Goal: Feedback & Contribution: Submit feedback/report problem

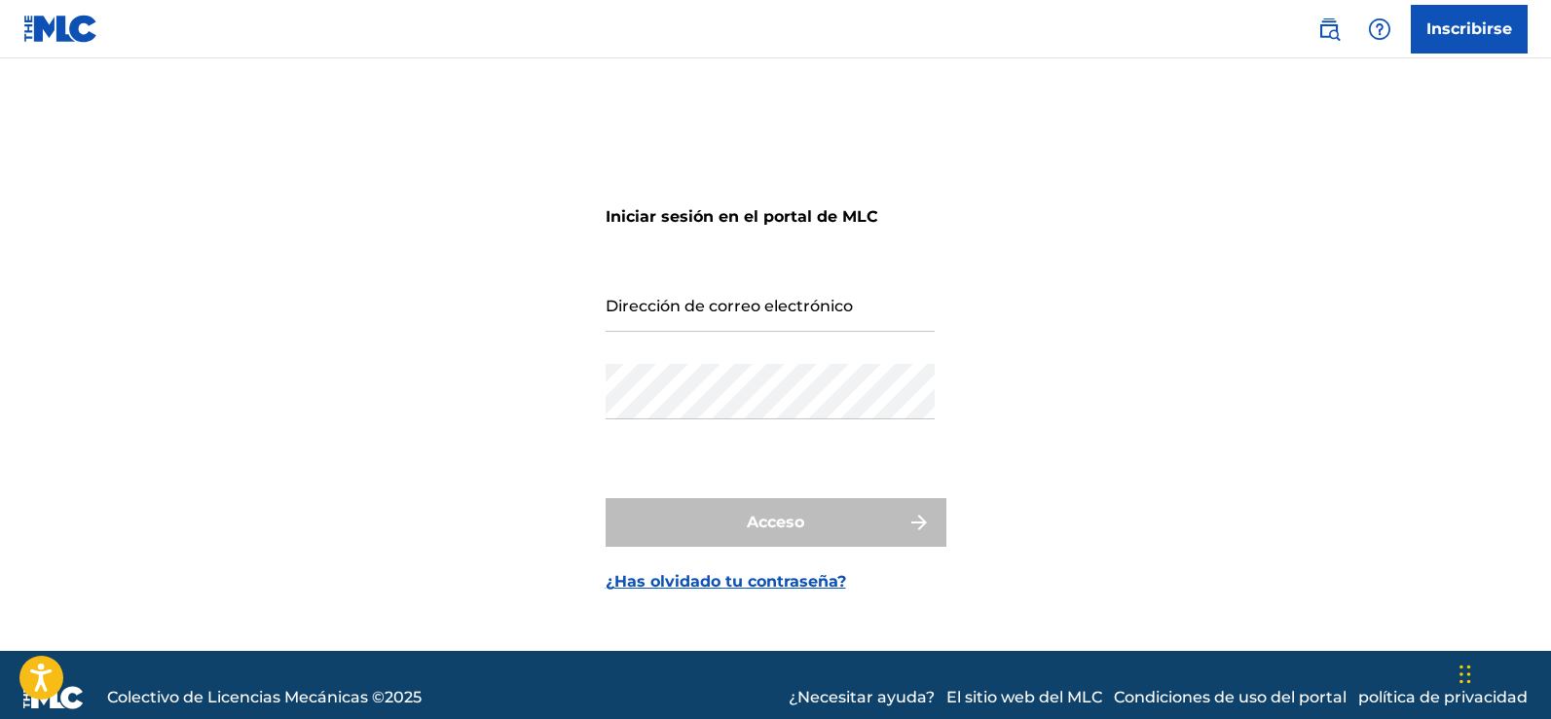
click at [1452, 25] on font "Inscribirse" at bounding box center [1469, 28] width 86 height 18
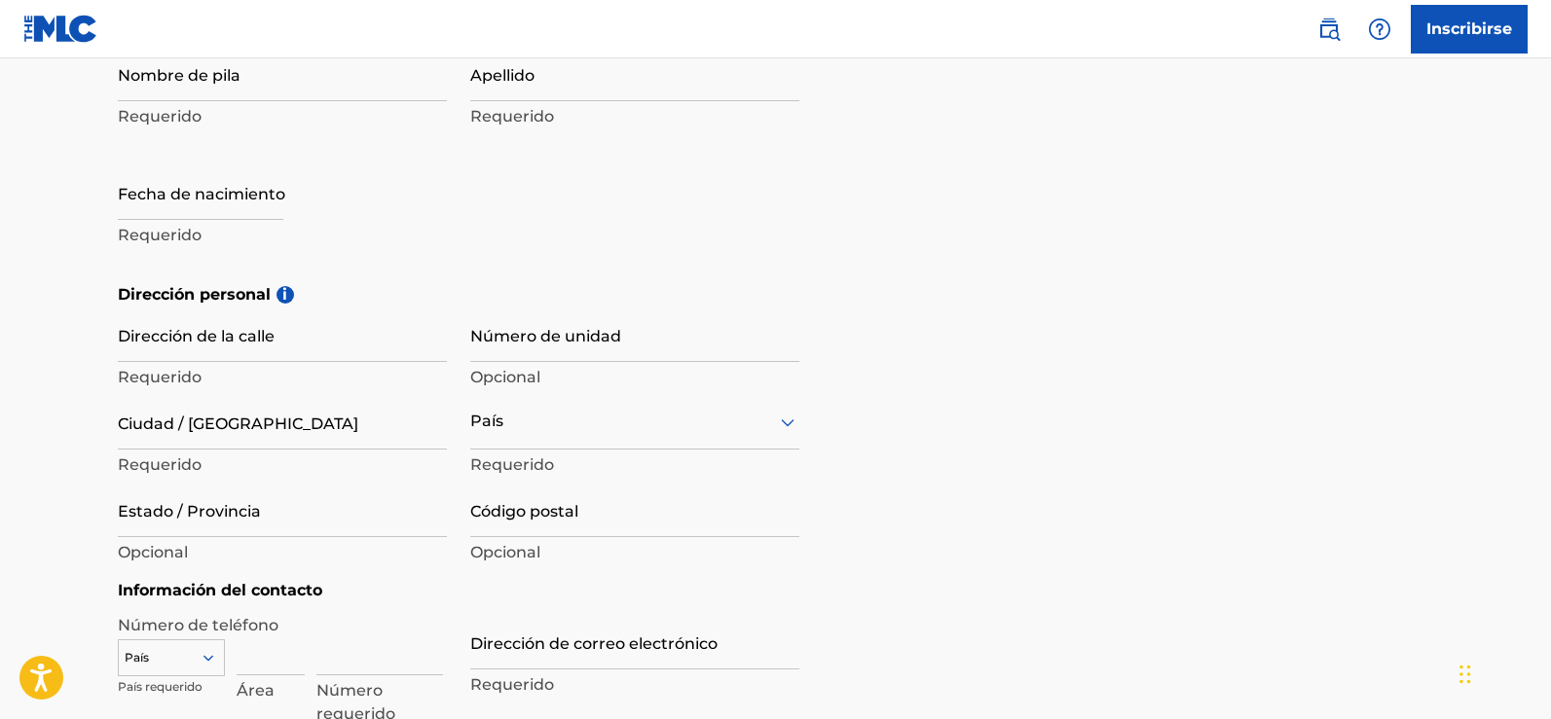
scroll to position [584, 0]
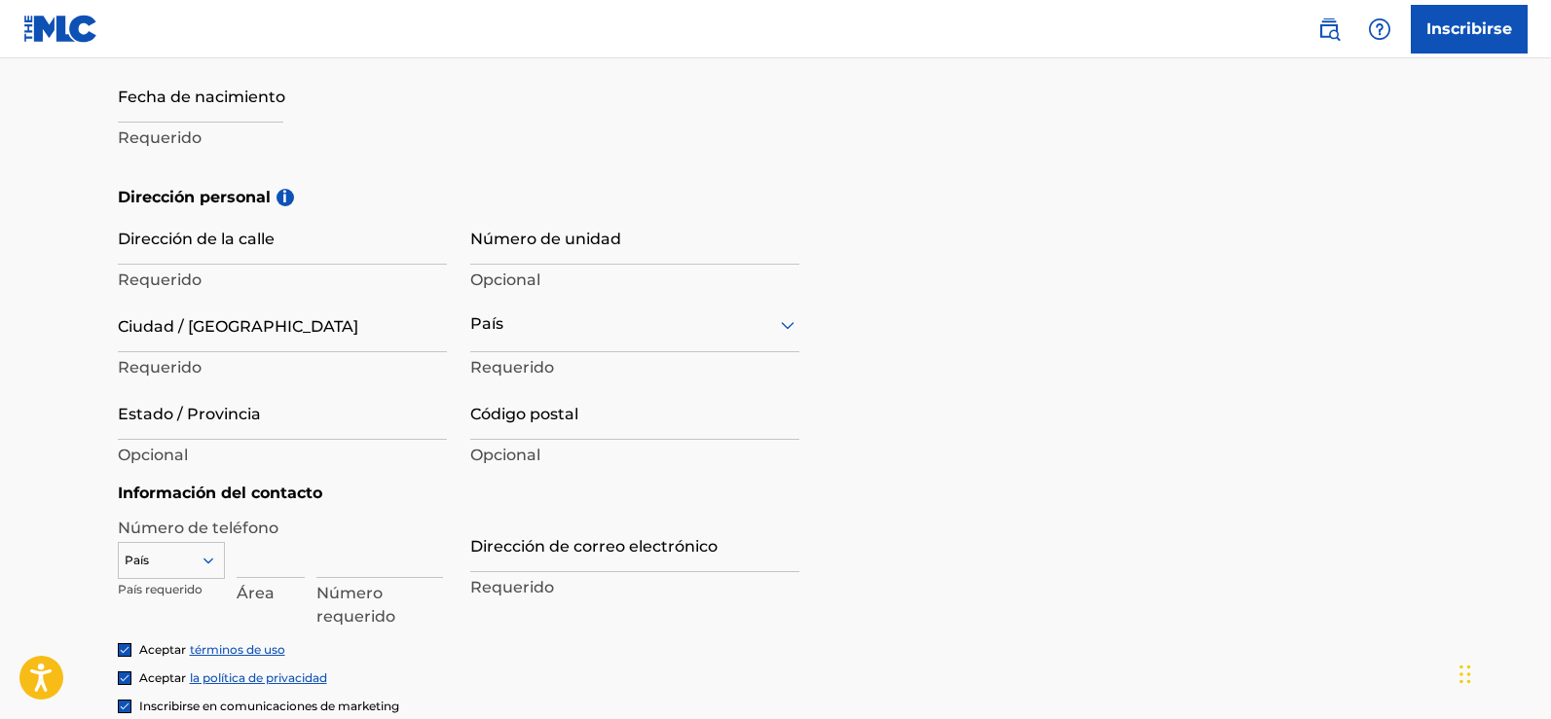
click at [573, 332] on div at bounding box center [634, 325] width 329 height 24
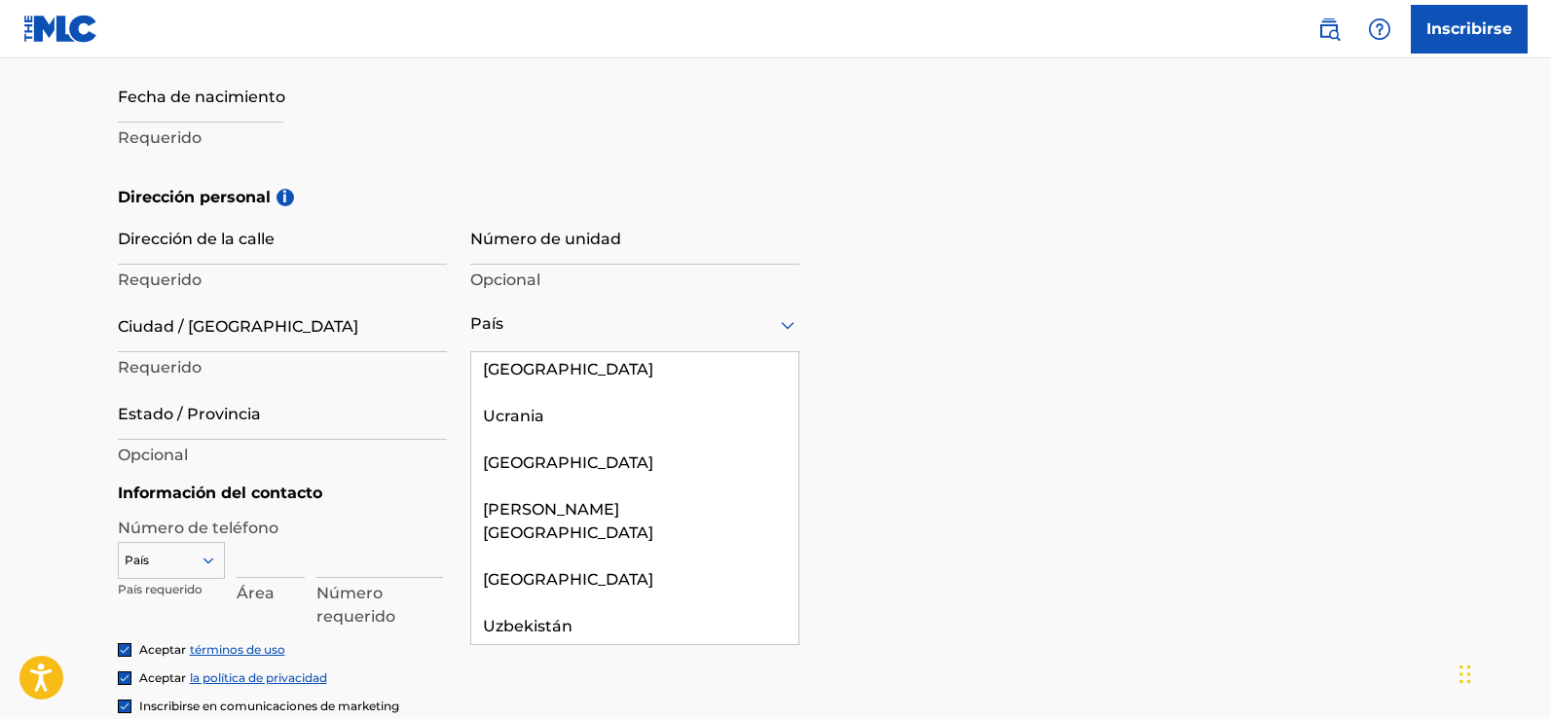
scroll to position [10011, 0]
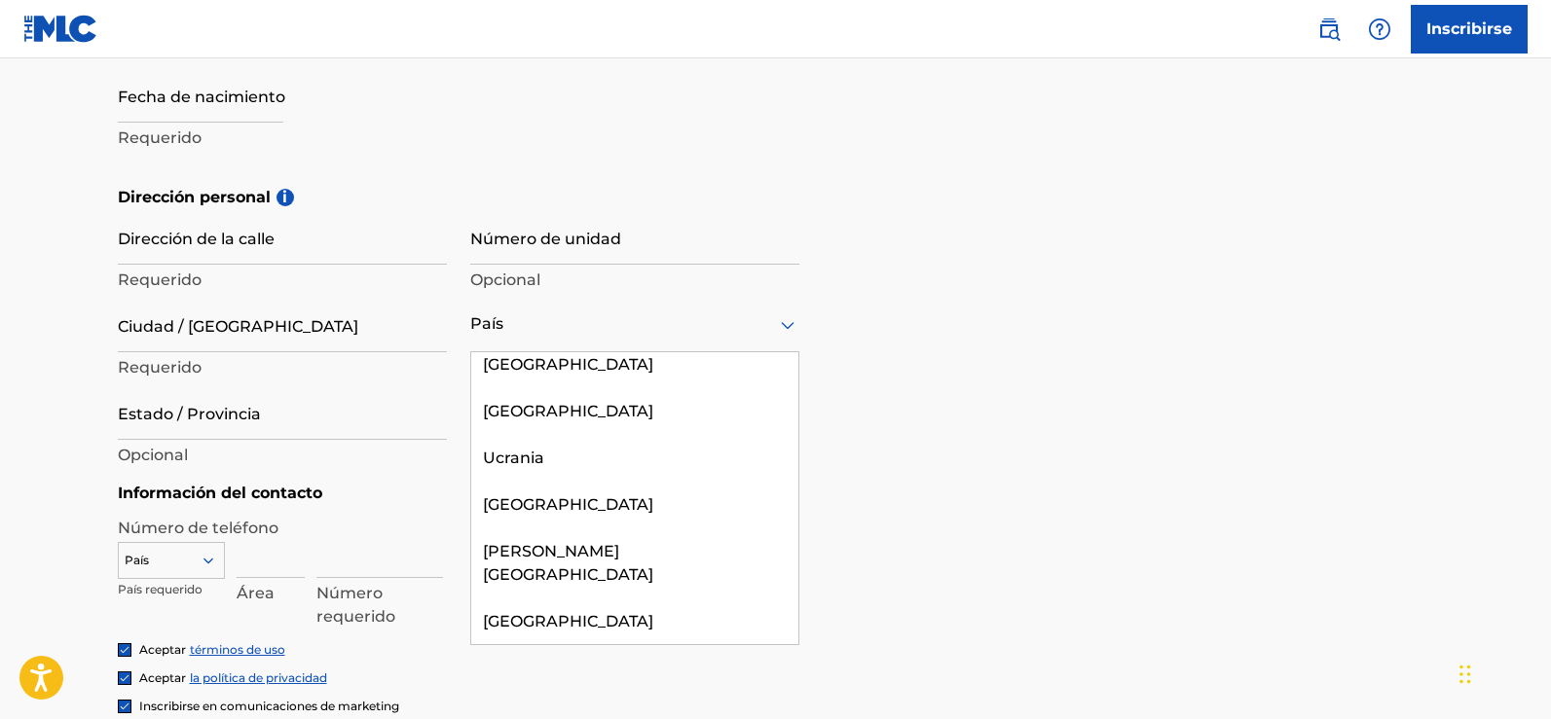
type input "Sign up"
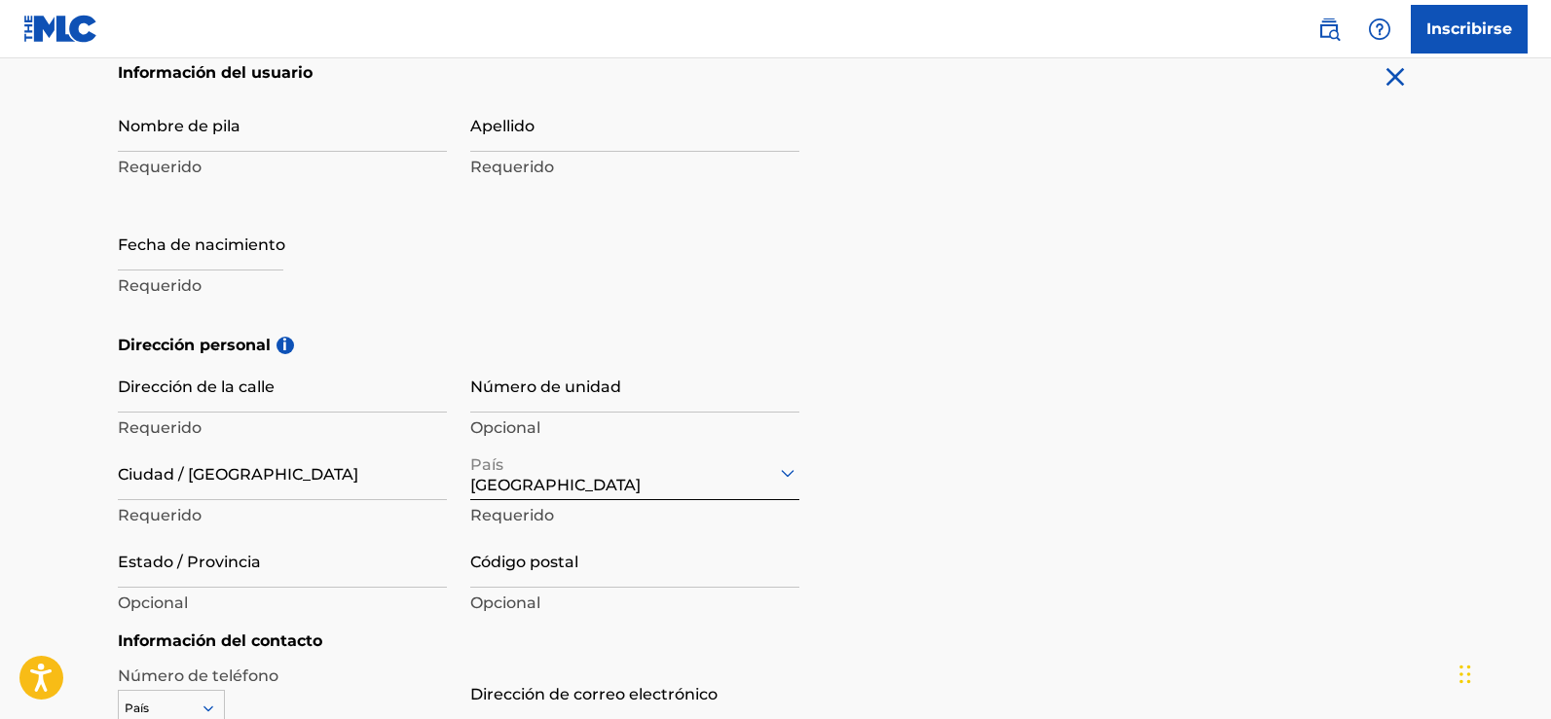
scroll to position [292, 0]
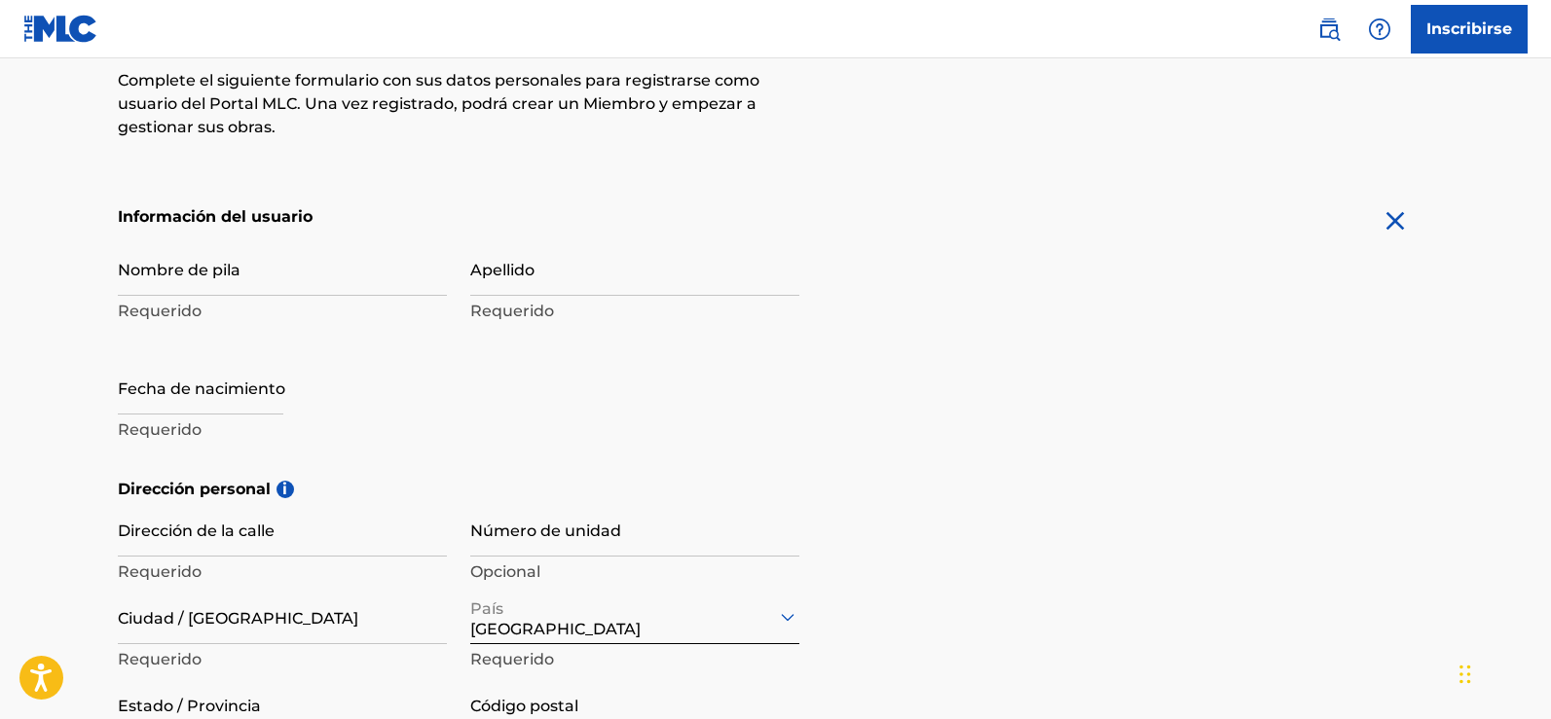
click at [177, 280] on input "Nombre de pila" at bounding box center [282, 267] width 329 height 55
type input "[PERSON_NAME]"
click at [545, 283] on input "Apellido" at bounding box center [634, 267] width 329 height 55
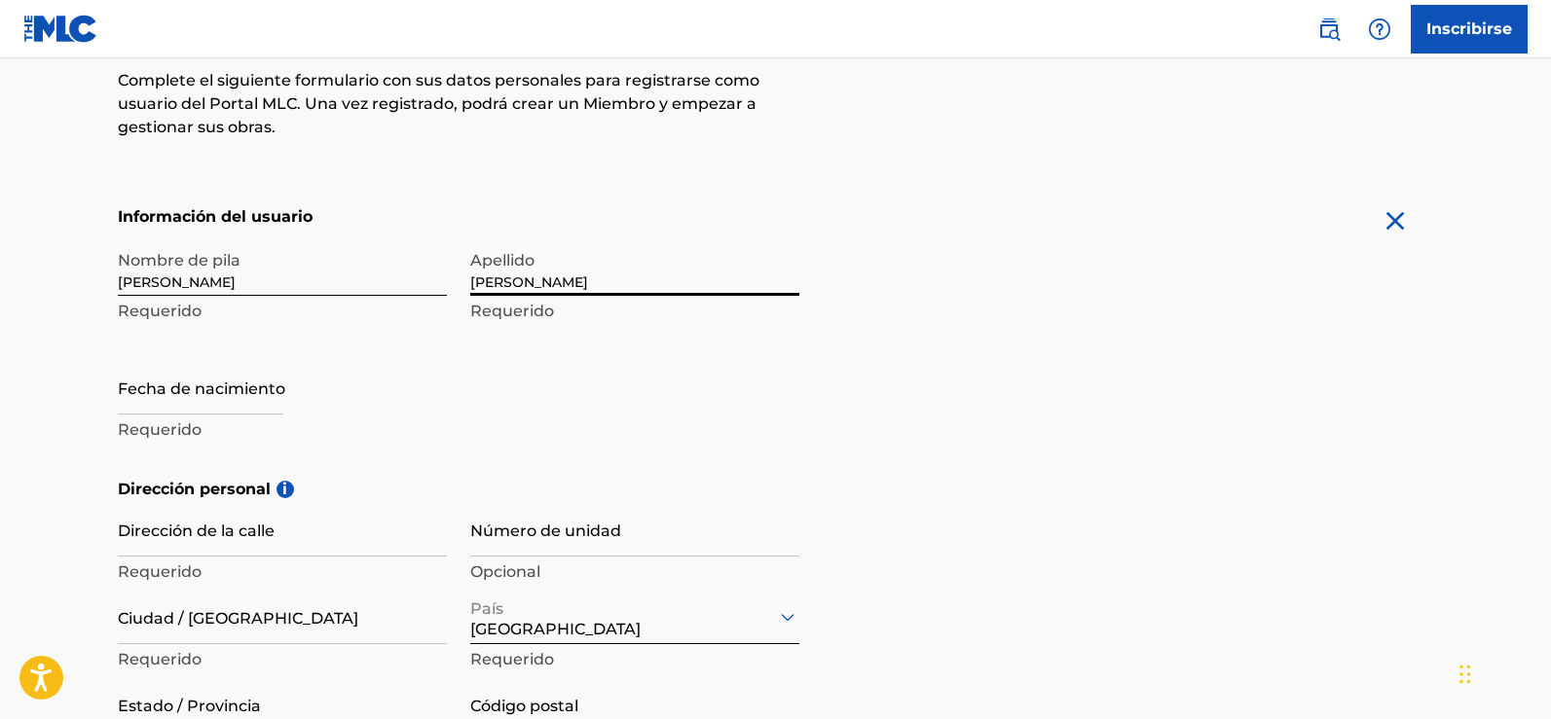
type input "[PERSON_NAME]"
click at [59, 350] on main "El MLC utiliza la verificación de identidad antes de registrar a un usuario par…" at bounding box center [775, 476] width 1551 height 1421
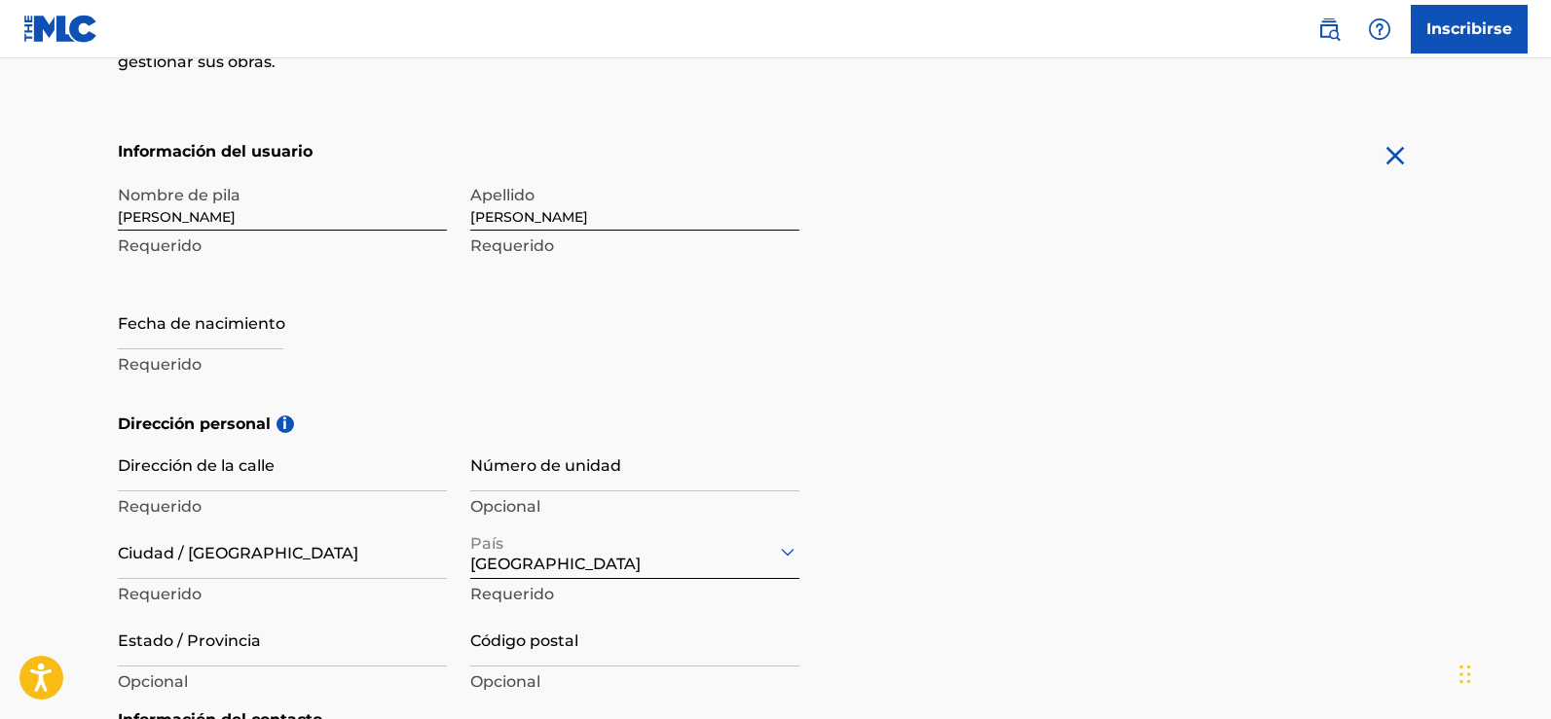
scroll to position [389, 0]
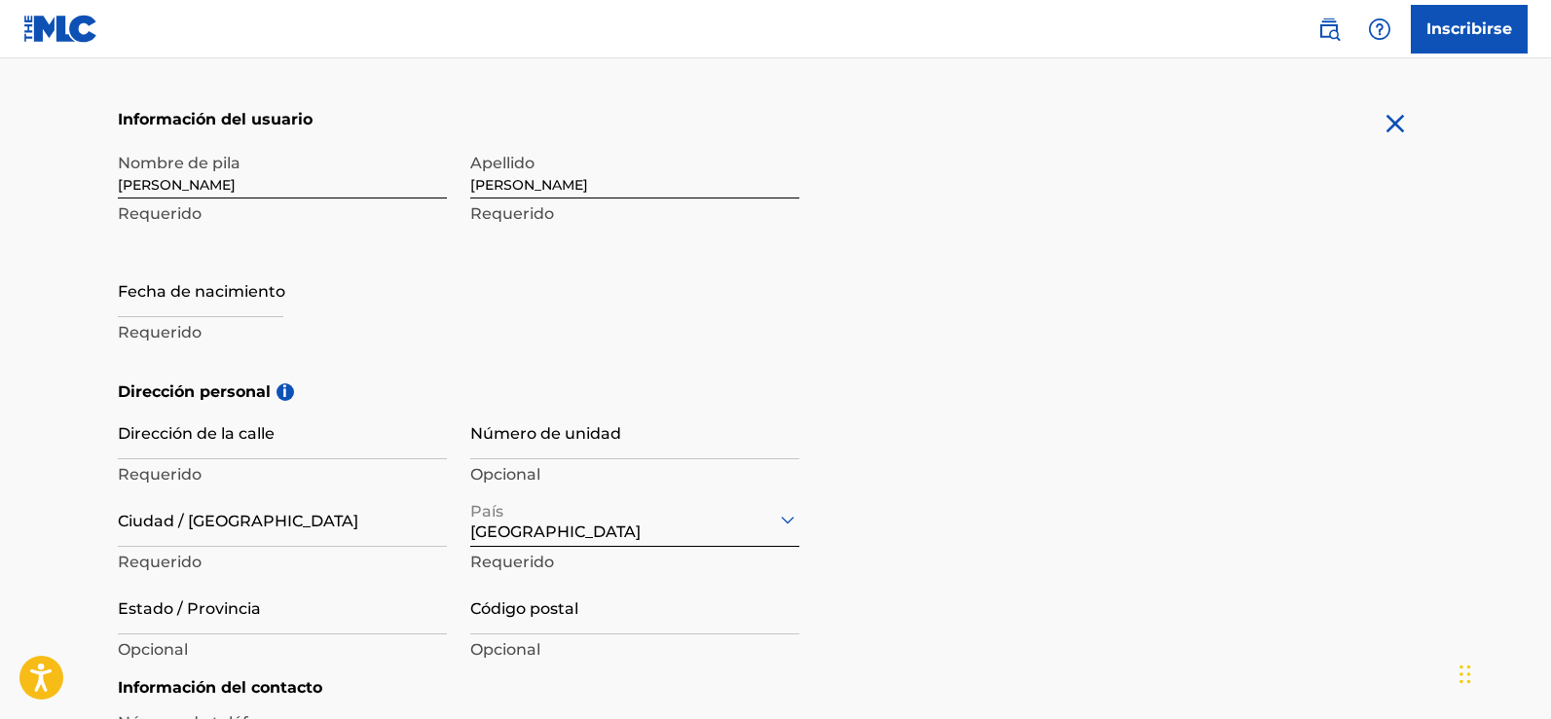
click at [146, 339] on font "Requerido" at bounding box center [160, 332] width 84 height 18
click at [179, 289] on input "text" at bounding box center [201, 289] width 166 height 55
select select "7"
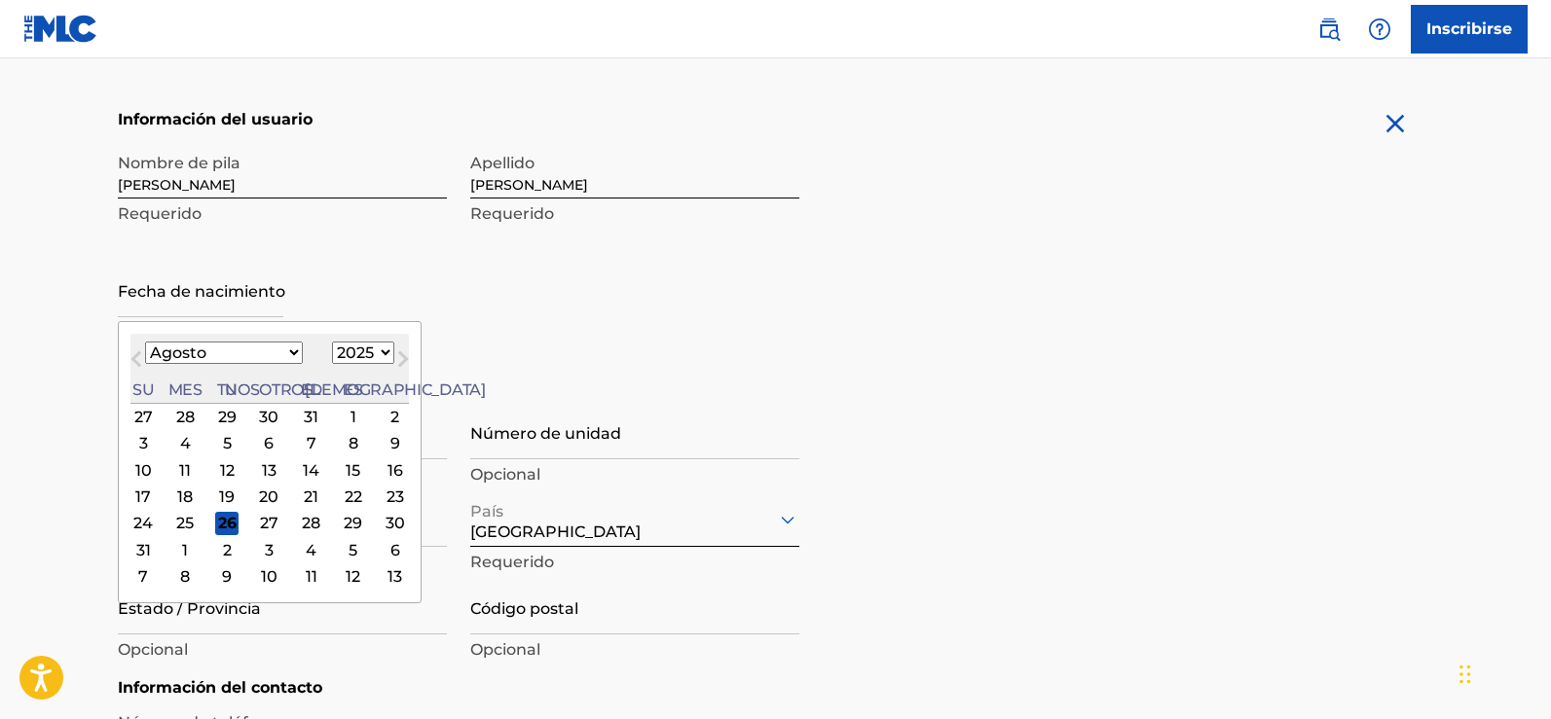
click at [343, 350] on select "1899 1900 1901 1902 1903 1904 1905 1906 1907 1908 1909 1910 1911 1912 1913 1914…" at bounding box center [363, 353] width 62 height 22
select select "1983"
click at [332, 342] on select "1899 1900 1901 1902 1903 1904 1905 1906 1907 1908 1909 1910 1911 1912 1913 1914…" at bounding box center [363, 353] width 62 height 22
click at [387, 350] on button "Mes próximo" at bounding box center [402, 363] width 31 height 31
click at [252, 354] on select "Enero Febrero Marzo Abril Puede Junio [PERSON_NAME] Septiembre Octubre Noviembr…" at bounding box center [224, 353] width 158 height 22
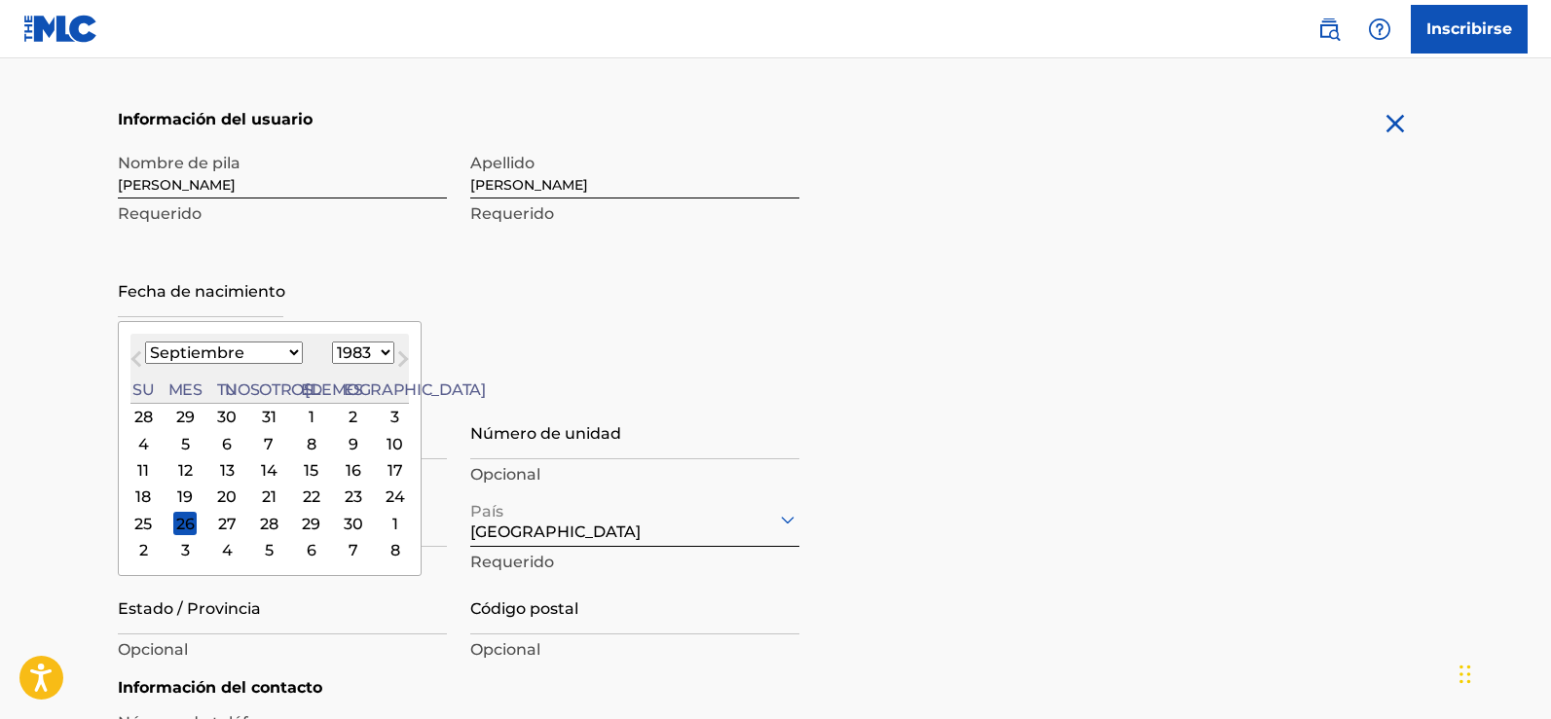
select select "3"
click at [145, 342] on select "Enero Febrero Marzo Abril Puede Junio [PERSON_NAME] Septiembre Octubre Noviembr…" at bounding box center [224, 353] width 158 height 22
click at [384, 444] on div "9" at bounding box center [395, 443] width 23 height 23
type input "[DATE]"
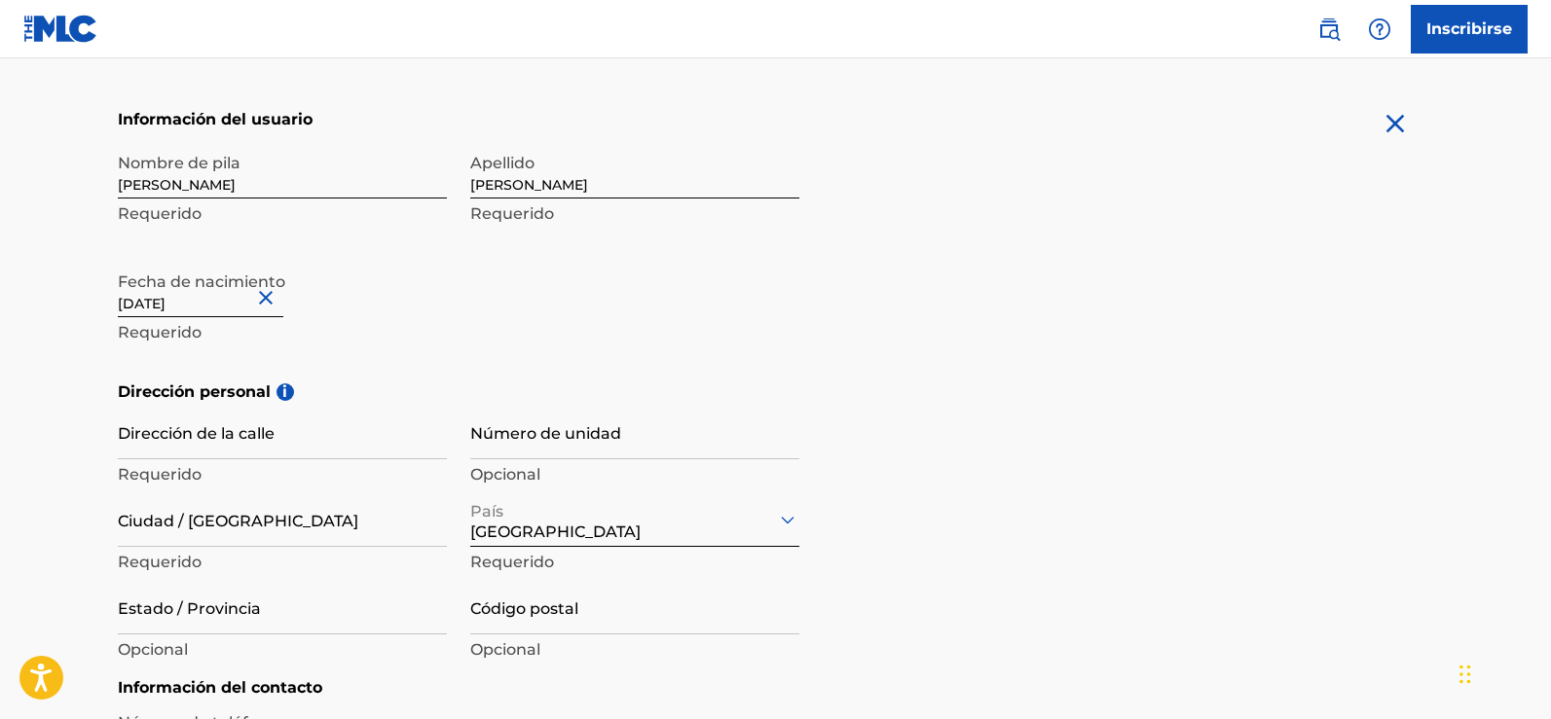
click at [33, 394] on main "El MLC utiliza la verificación de identidad antes de registrar a un usuario par…" at bounding box center [775, 379] width 1551 height 1421
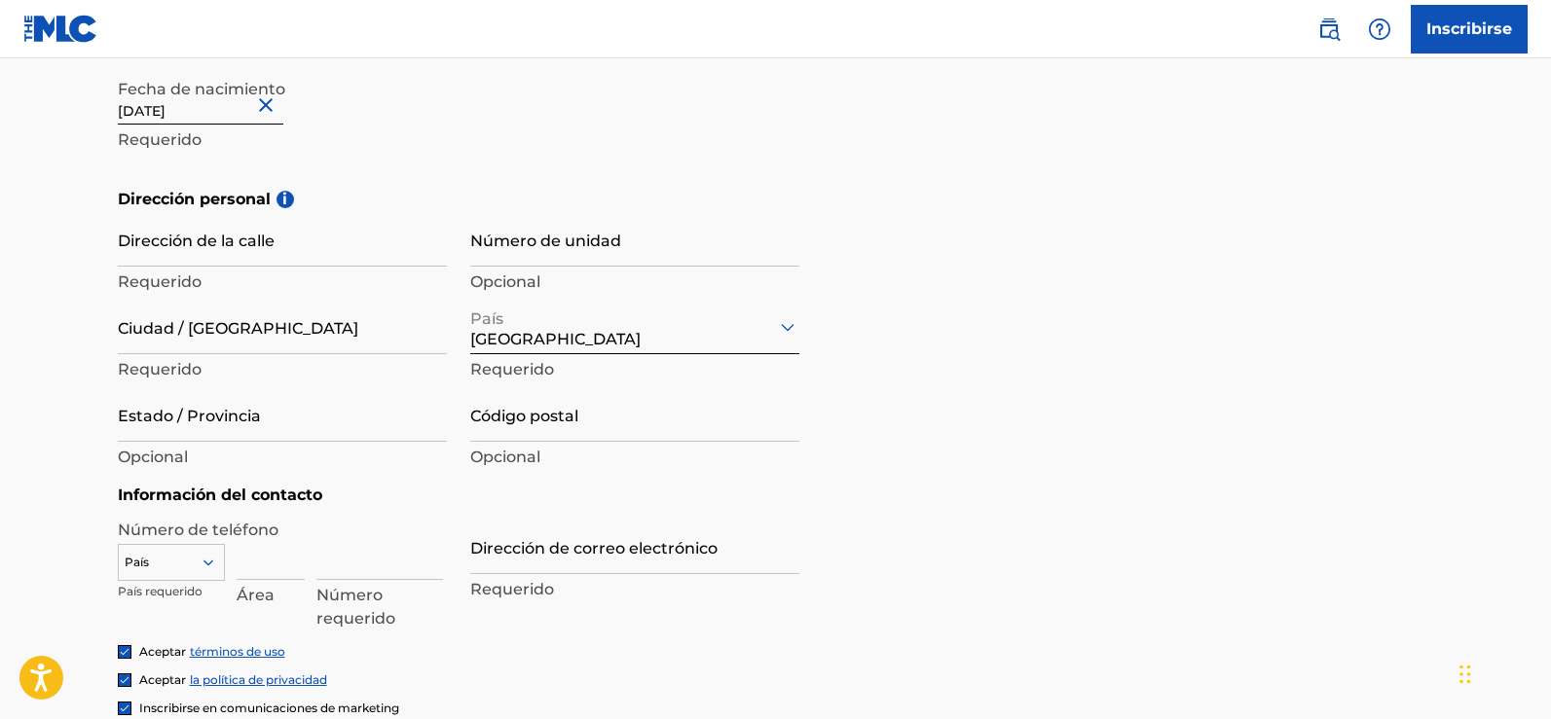
scroll to position [584, 0]
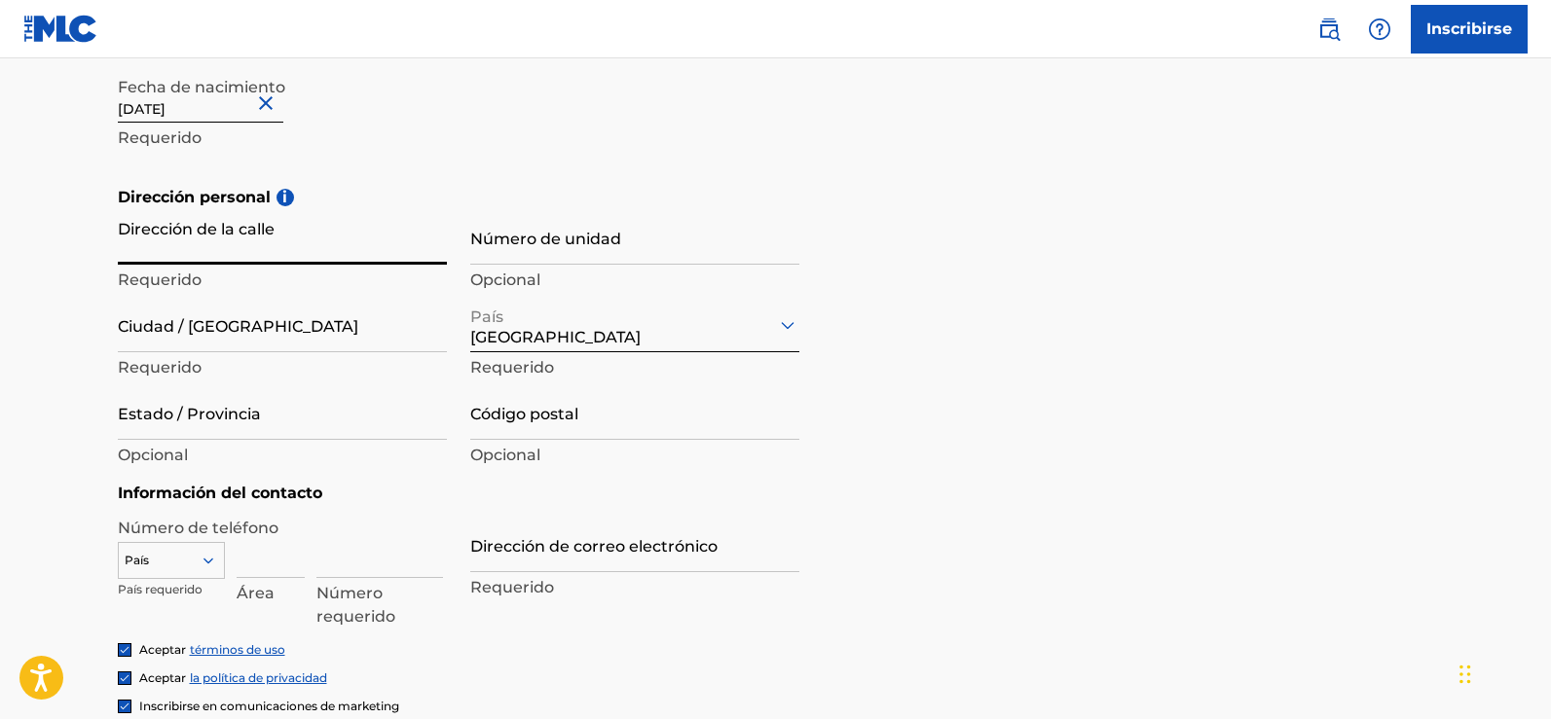
click at [168, 240] on input "Dirección de la calle" at bounding box center [282, 236] width 329 height 55
type input "Calle 16 barrio [PERSON_NAME] el moralito"
click at [607, 246] on input "Número de unidad" at bounding box center [634, 236] width 329 height 55
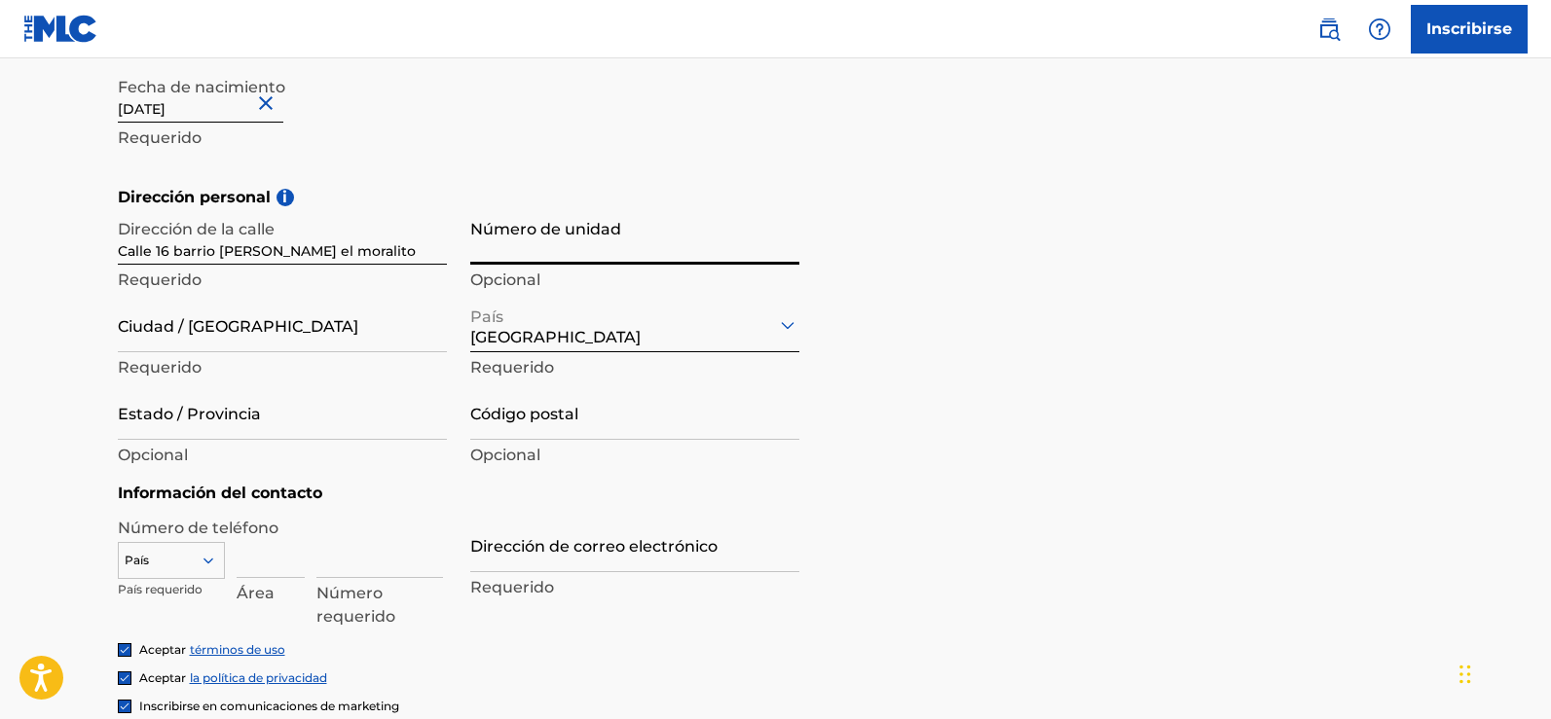
click at [607, 246] on input "Número de unidad" at bounding box center [634, 236] width 329 height 55
click at [565, 246] on input "Número de unidad" at bounding box center [634, 236] width 329 height 55
click at [0, 256] on main "El MLC utiliza la verificación de identidad antes de registrar a un usuario par…" at bounding box center [775, 184] width 1551 height 1421
click at [495, 252] on input "Número de unidad" at bounding box center [634, 236] width 329 height 55
type input "s"
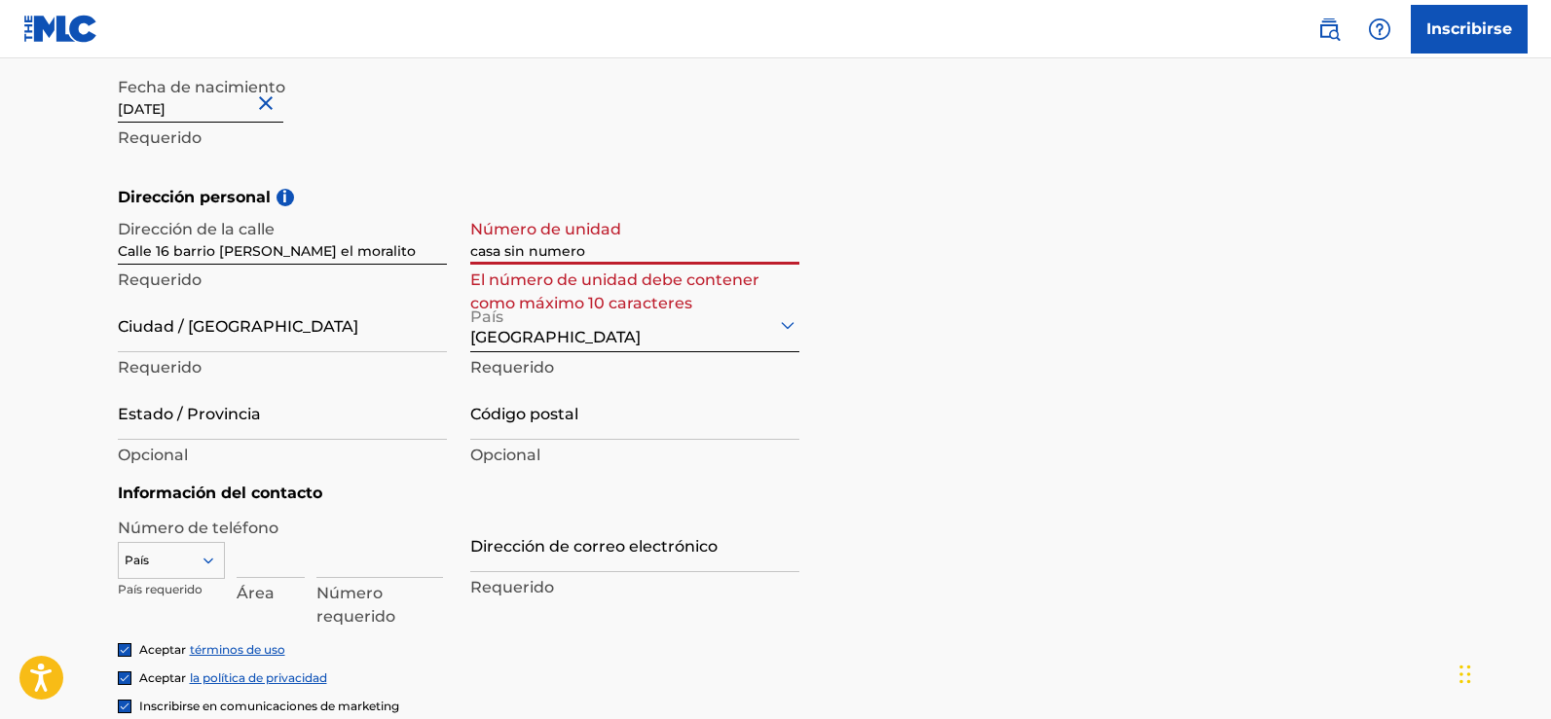
type input "casa sin numero"
click at [12, 301] on main "El MLC utiliza la verificación de identidad antes de registrar a un usuario par…" at bounding box center [775, 184] width 1551 height 1421
drag, startPoint x: 629, startPoint y: 247, endPoint x: 472, endPoint y: 245, distance: 156.8
click at [472, 245] on input "casa sin numero" at bounding box center [634, 236] width 329 height 55
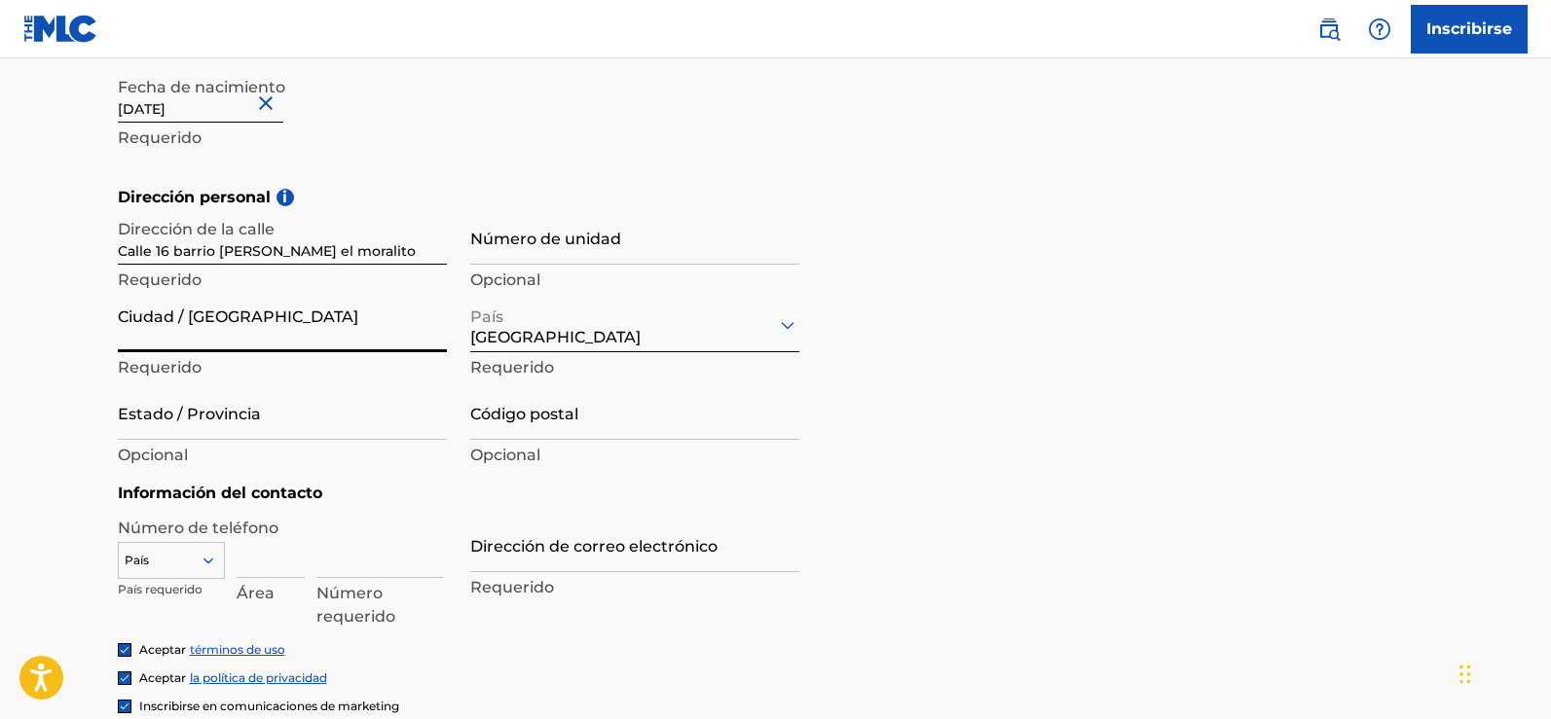
click at [240, 340] on input "Ciudad / [GEOGRAPHIC_DATA]" at bounding box center [282, 324] width 329 height 55
type input "El Moralito"
click at [227, 423] on input "Estado / Provincia" at bounding box center [282, 412] width 329 height 55
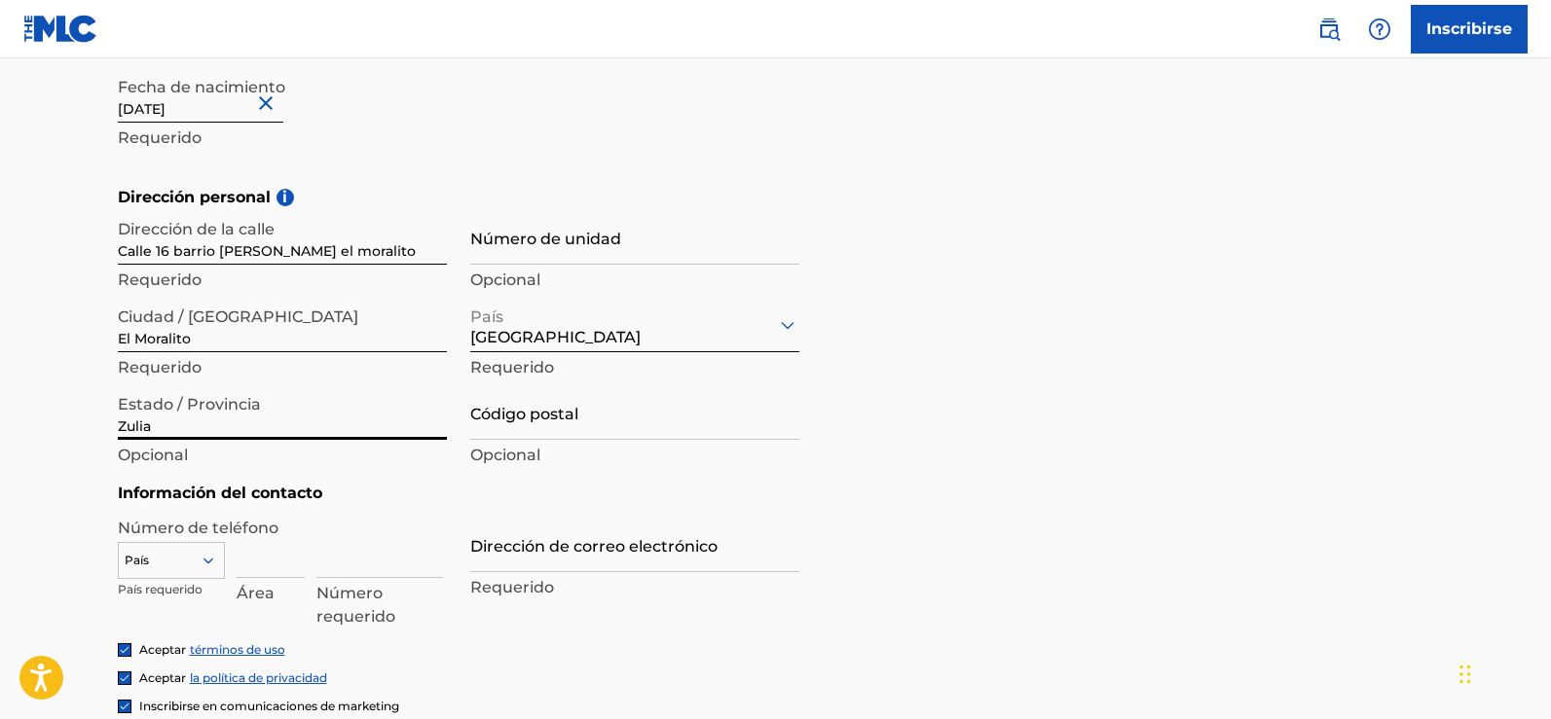
type input "Zulia"
click at [33, 419] on main "El MLC utiliza la verificación de identidad antes de registrar a un usuario par…" at bounding box center [775, 184] width 1551 height 1421
click at [508, 424] on input "Código postal" at bounding box center [634, 412] width 329 height 55
paste input "4001"
type input "4001"
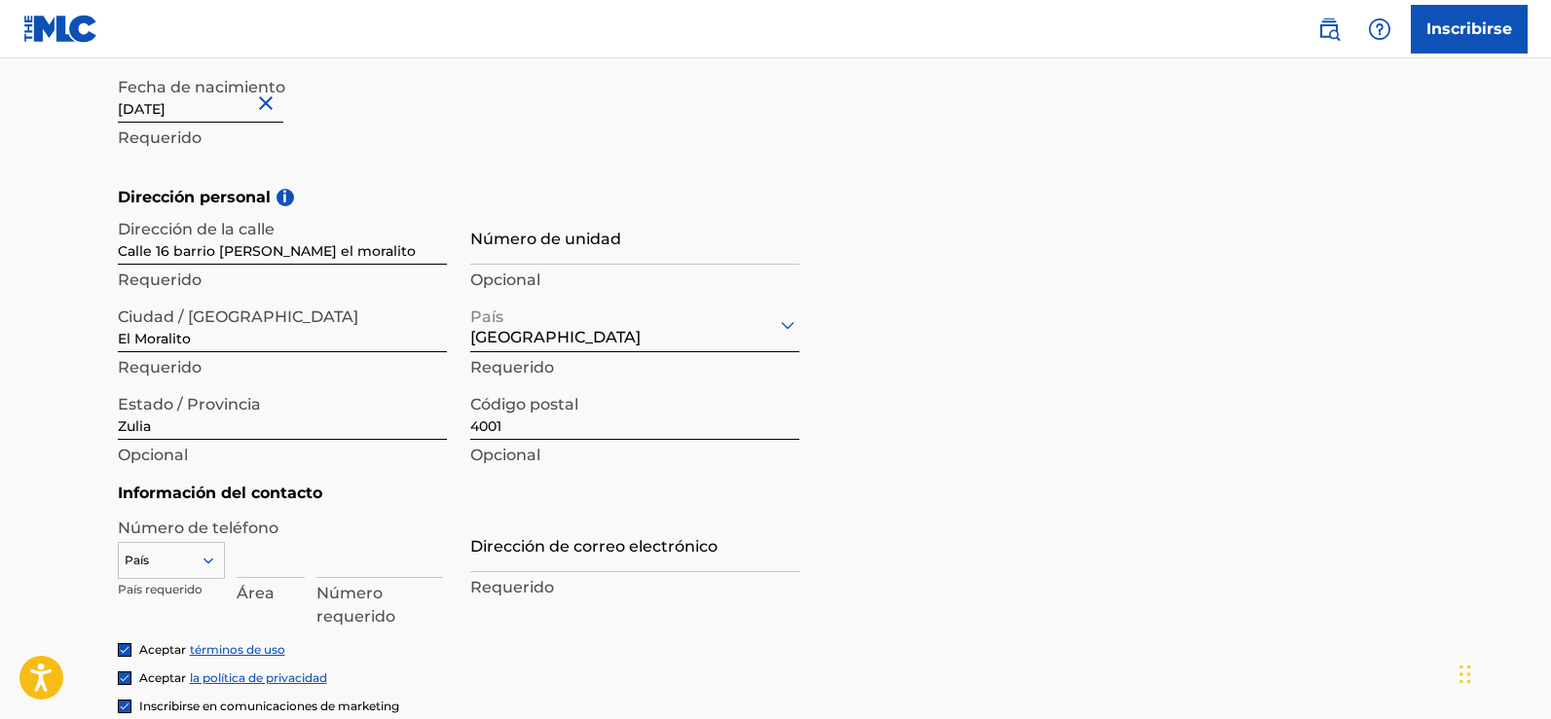
click at [0, 438] on main "El MLC utiliza la verificación de identidad antes de registrar a un usuario par…" at bounding box center [775, 184] width 1551 height 1421
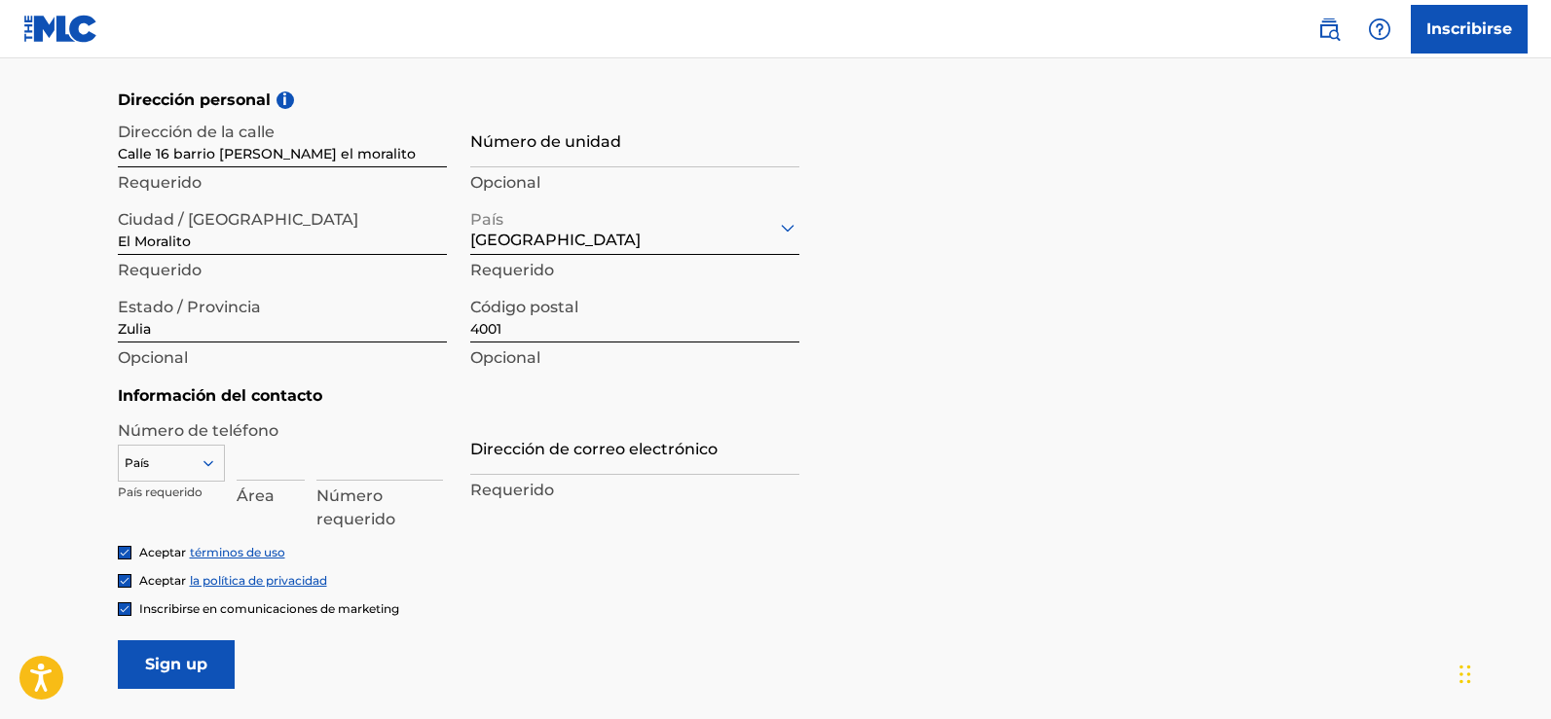
click at [212, 466] on div "País" at bounding box center [171, 459] width 107 height 29
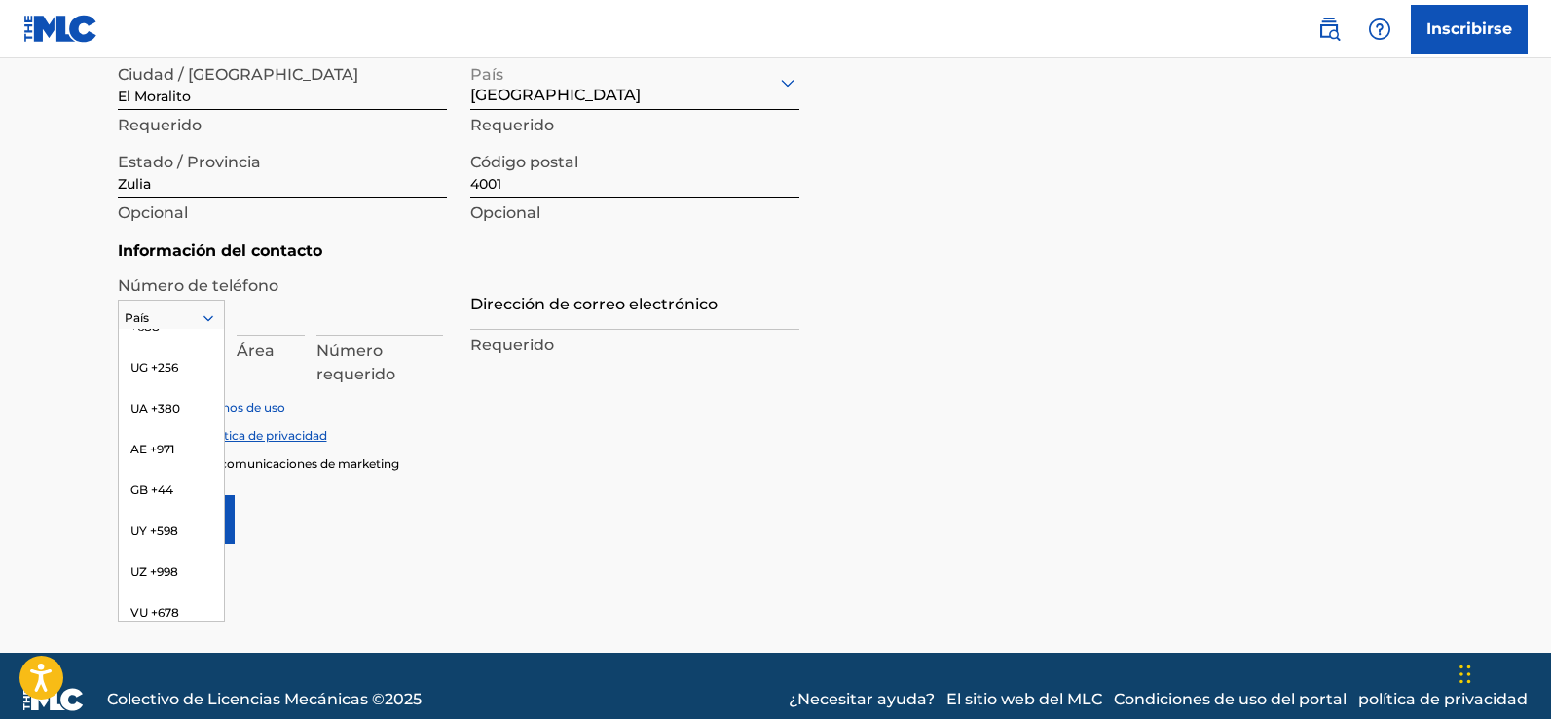
scroll to position [9028, 0]
click at [159, 348] on font "VE +58" at bounding box center [150, 355] width 41 height 15
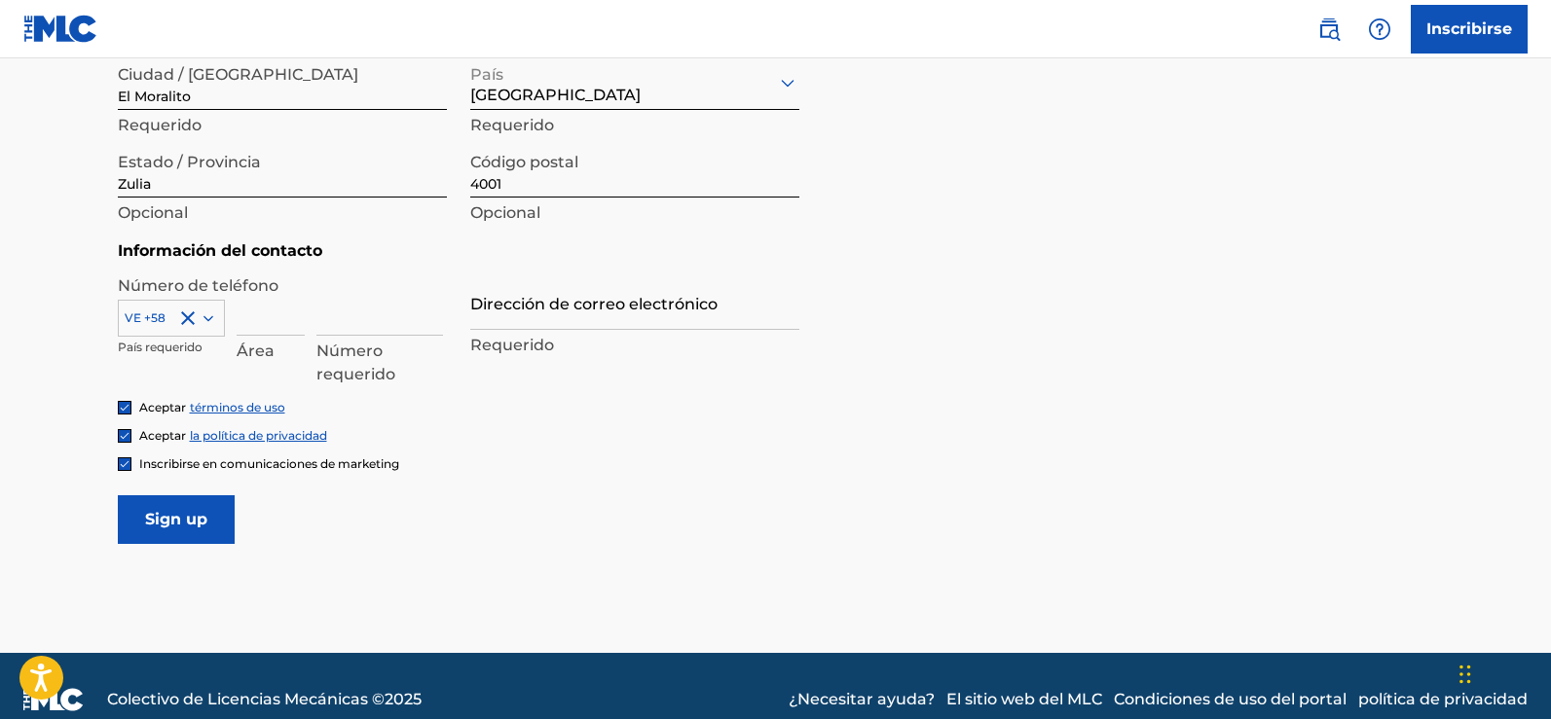
click at [267, 317] on input at bounding box center [271, 307] width 68 height 55
click at [263, 322] on input at bounding box center [271, 307] width 68 height 55
type input "424"
click at [344, 317] on input at bounding box center [379, 307] width 127 height 55
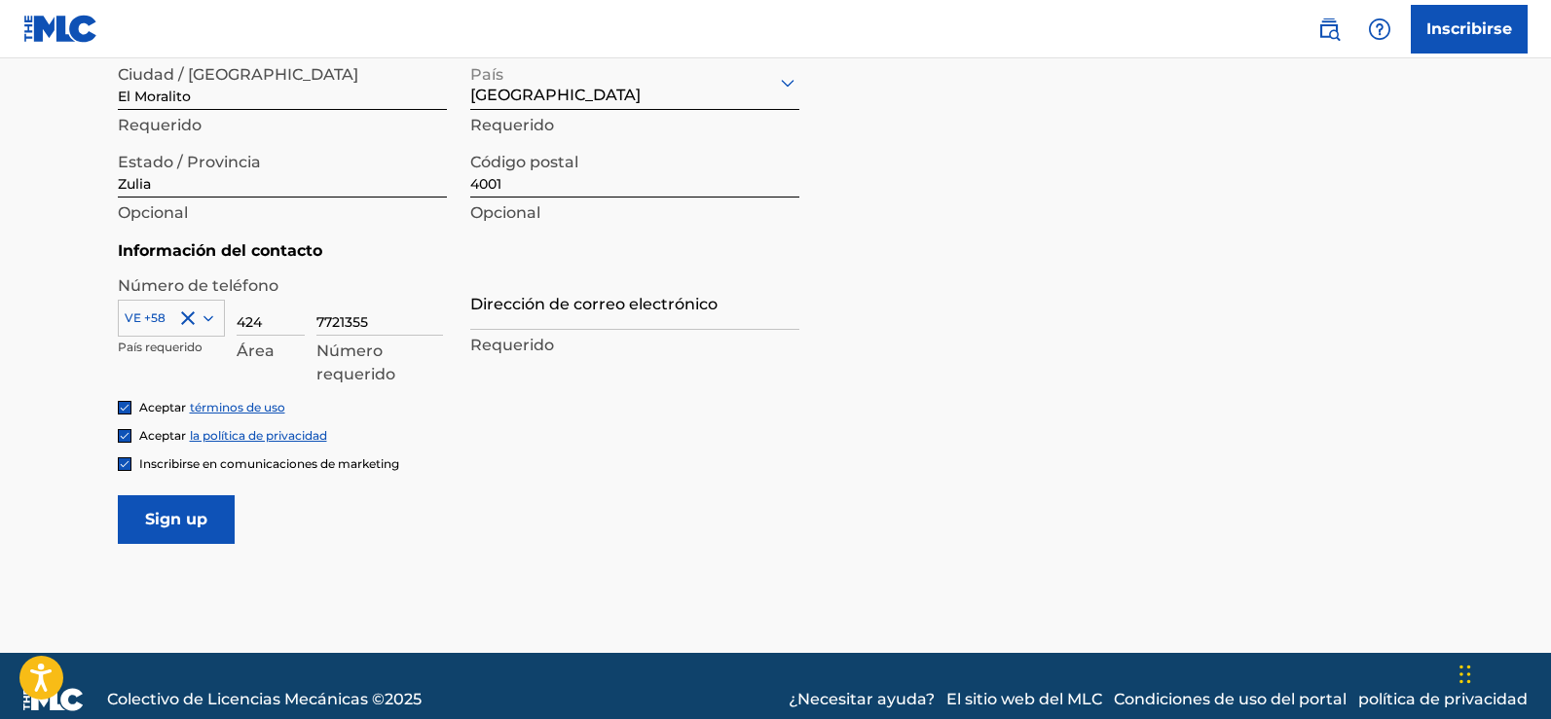
type input "7721355"
click at [240, 320] on input "424" at bounding box center [271, 307] width 68 height 55
type input "0424"
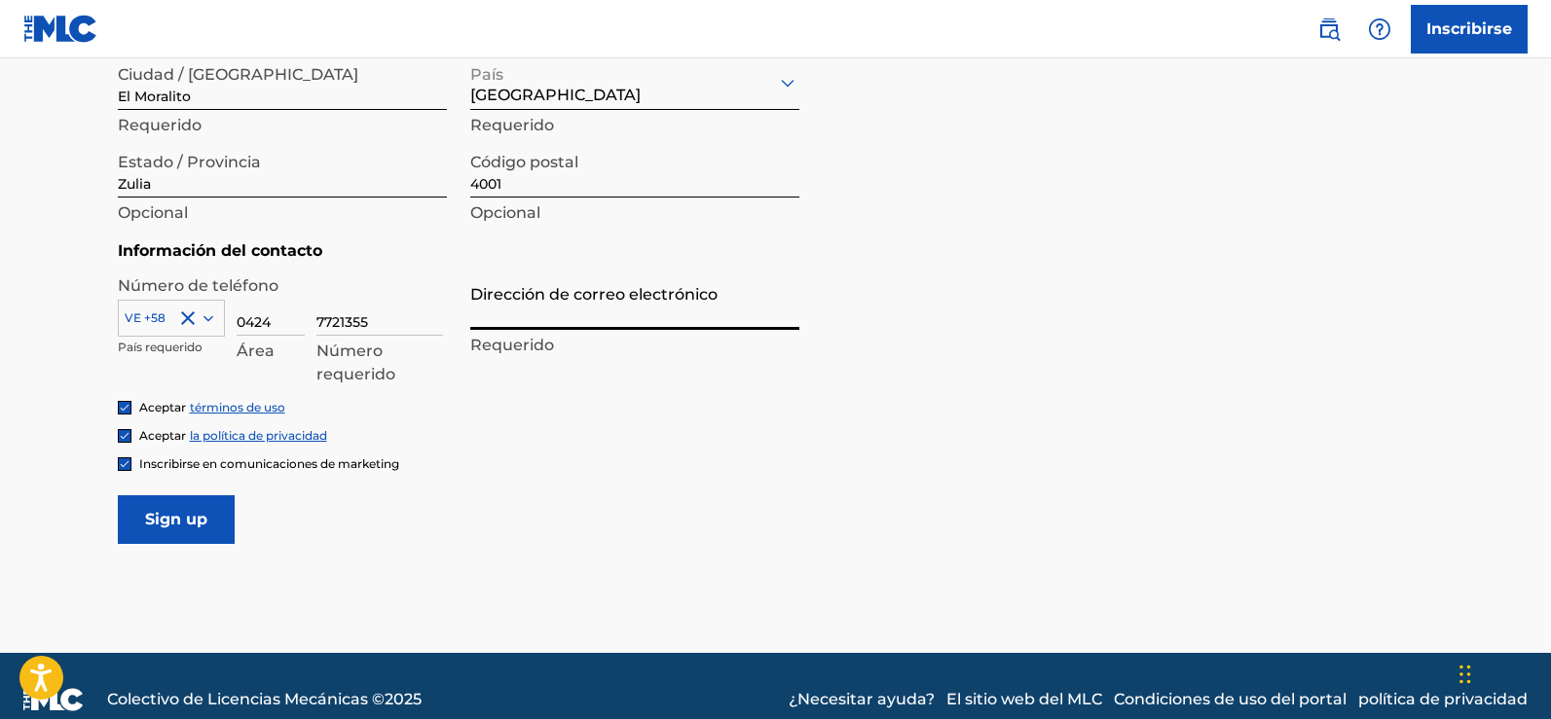
click at [534, 317] on input "Dirección de correo electrónico" at bounding box center [634, 302] width 329 height 55
click at [577, 320] on input "Dirección de correo electrónico" at bounding box center [634, 302] width 329 height 55
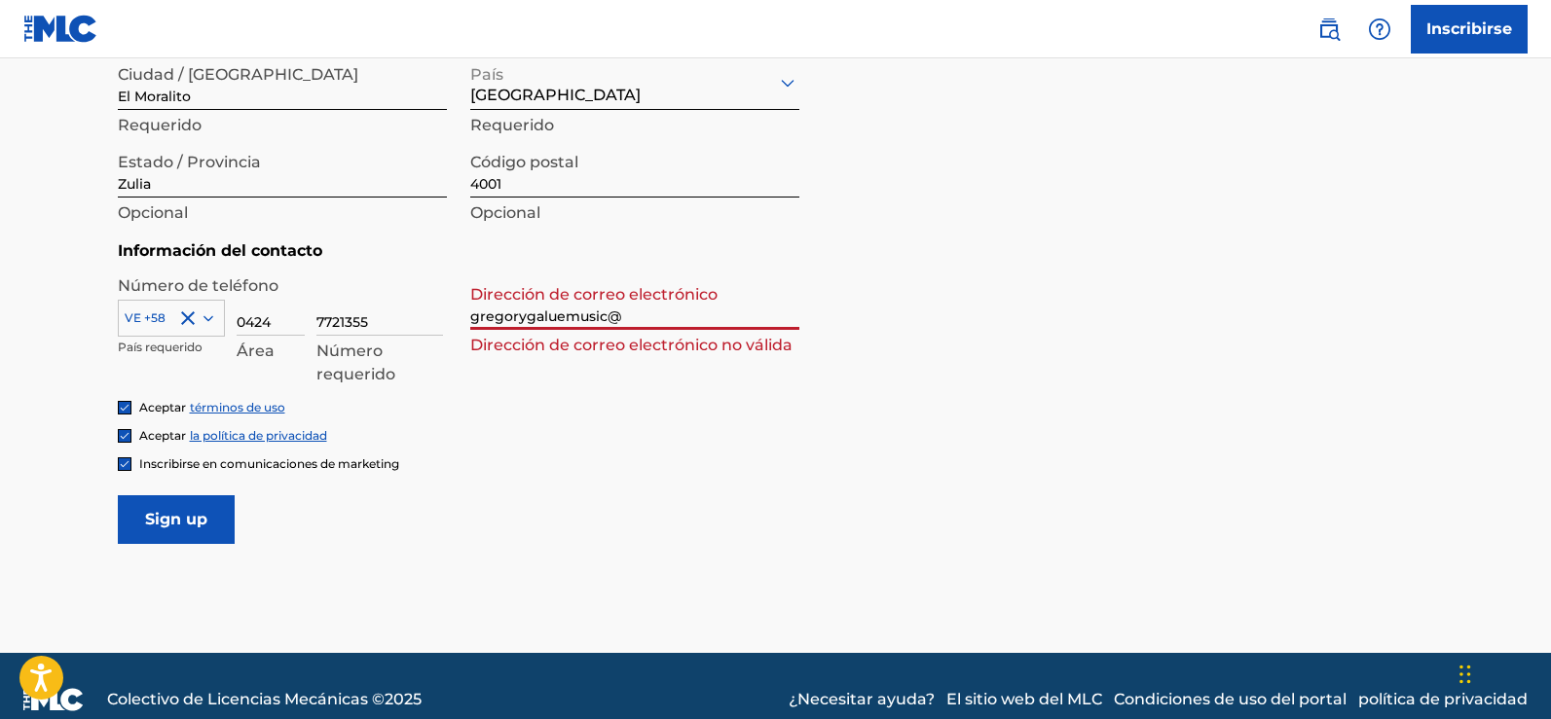
type input "[EMAIL_ADDRESS][DOMAIN_NAME]"
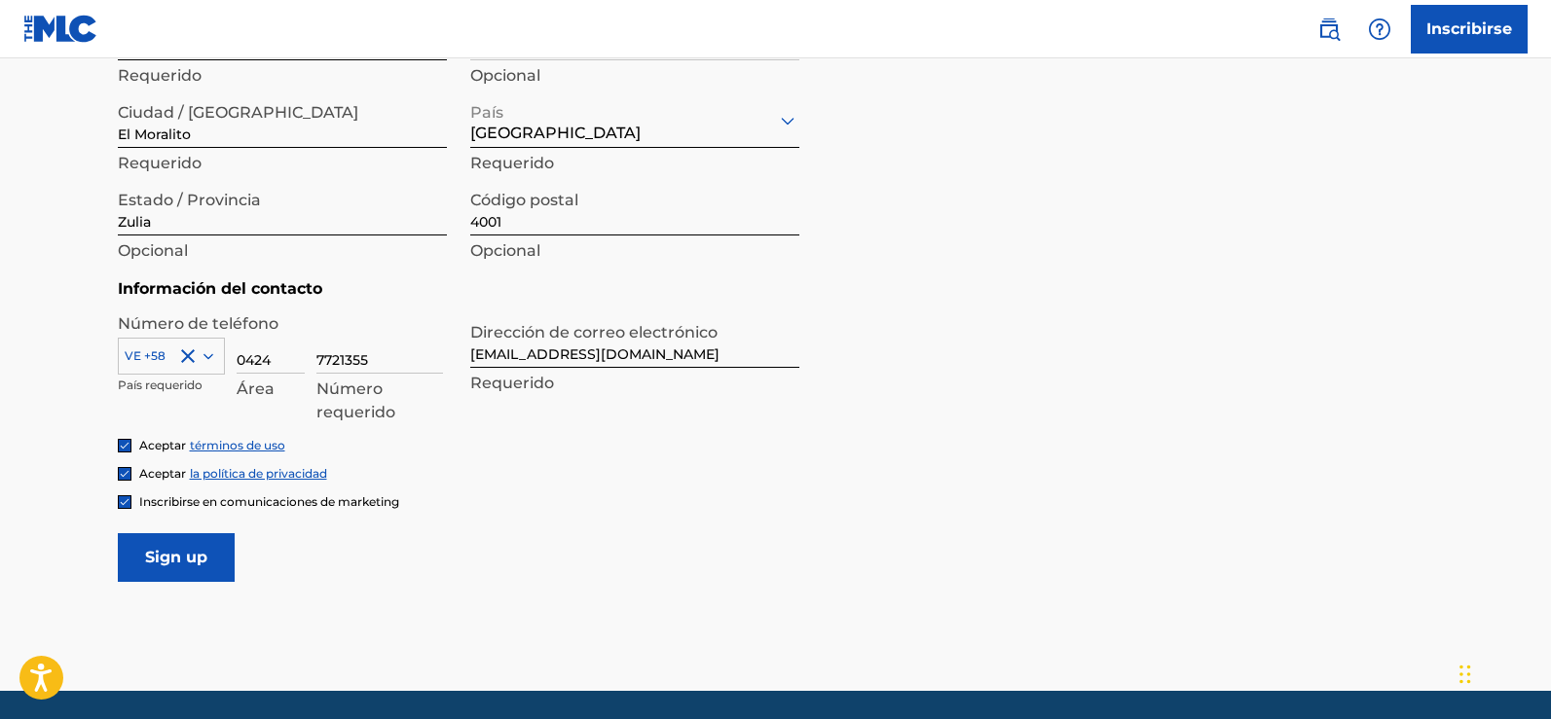
scroll to position [854, 0]
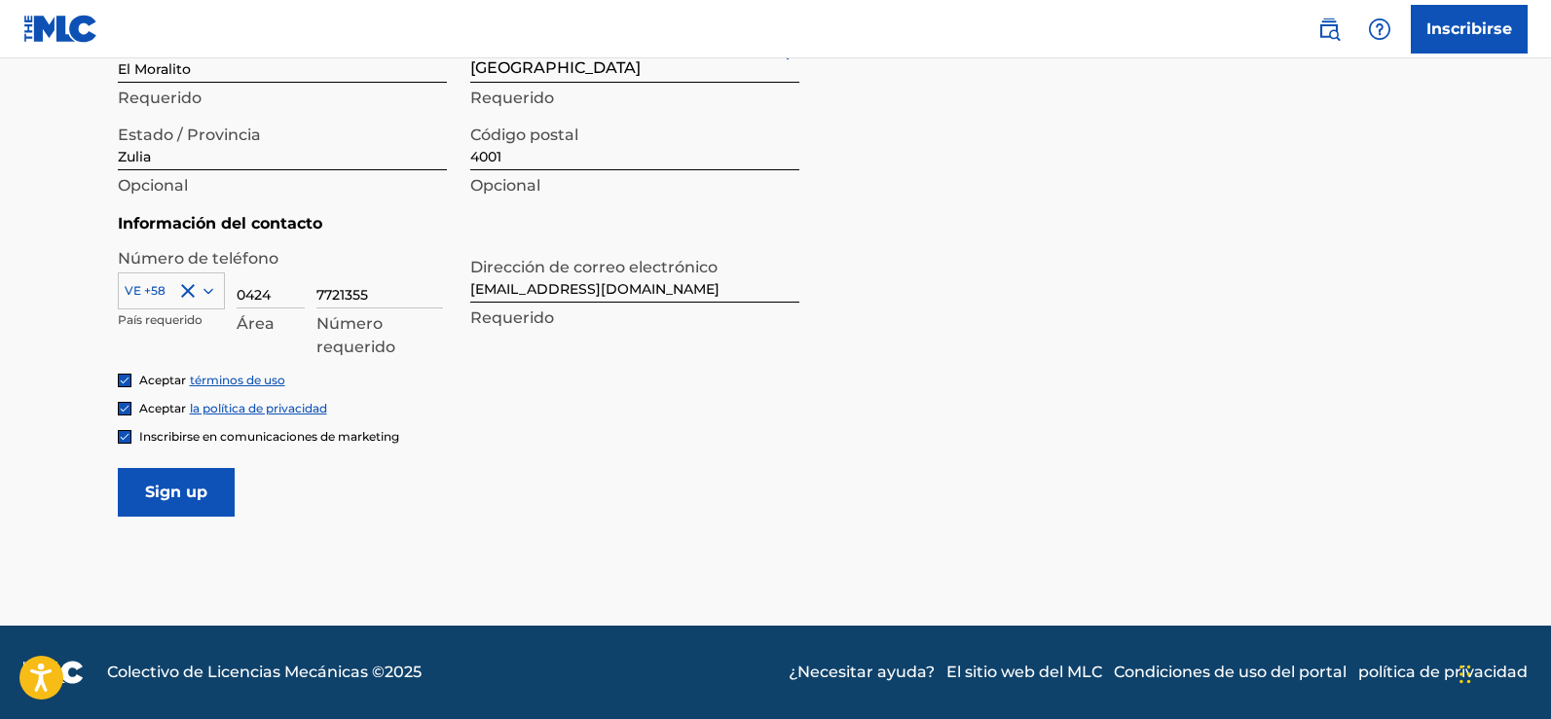
click at [188, 497] on input "Sign up" at bounding box center [176, 492] width 117 height 49
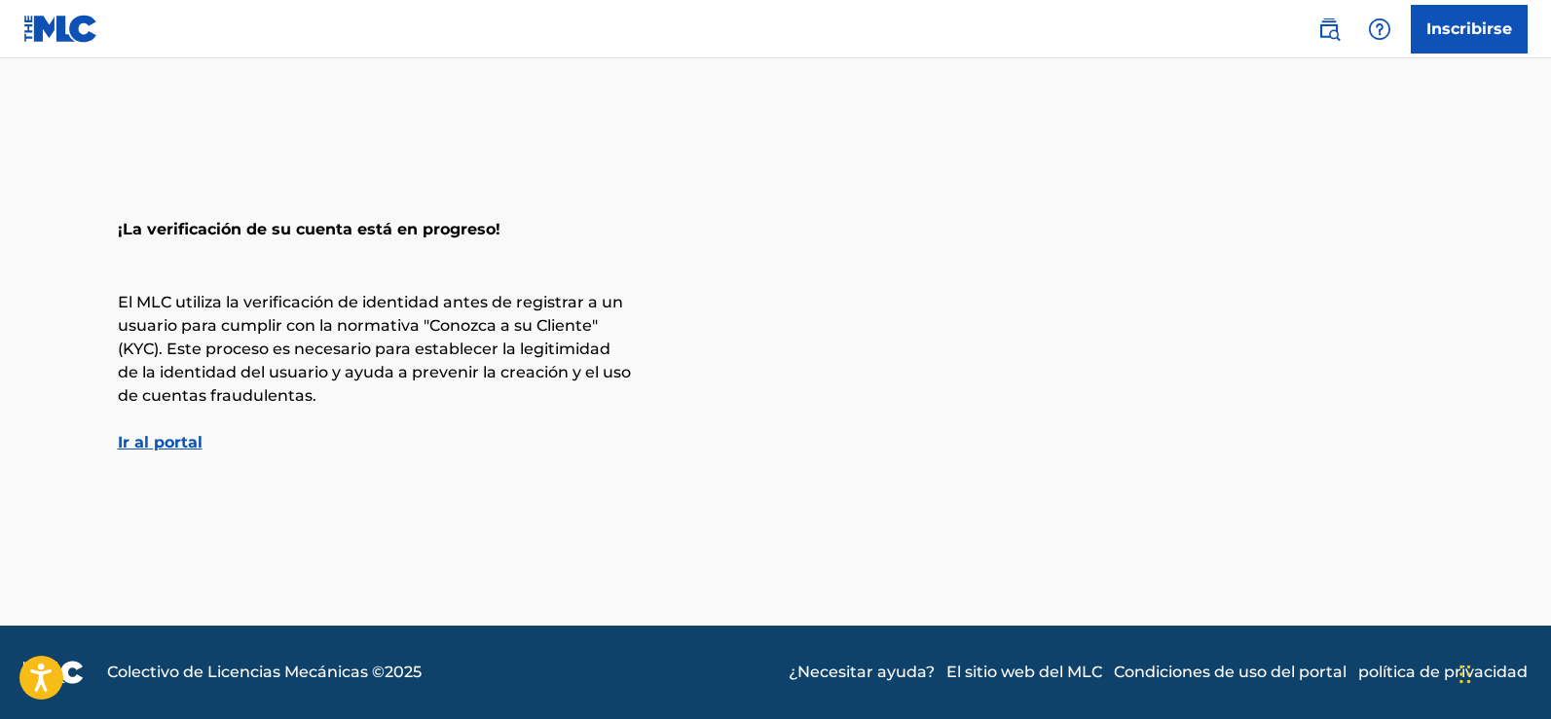
click at [189, 438] on font "Ir al portal" at bounding box center [160, 442] width 85 height 18
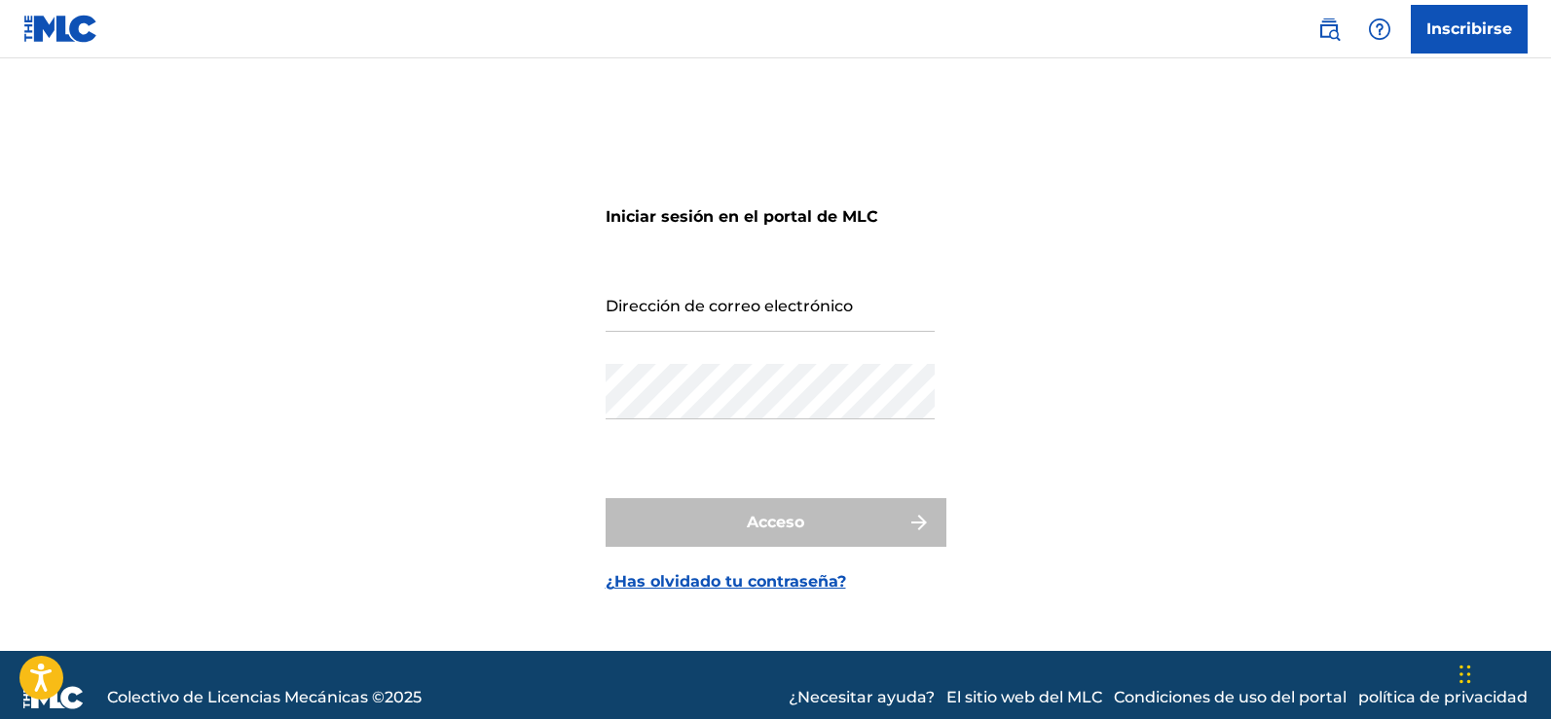
click at [760, 307] on input "Dirección de correo electrónico" at bounding box center [770, 303] width 329 height 55
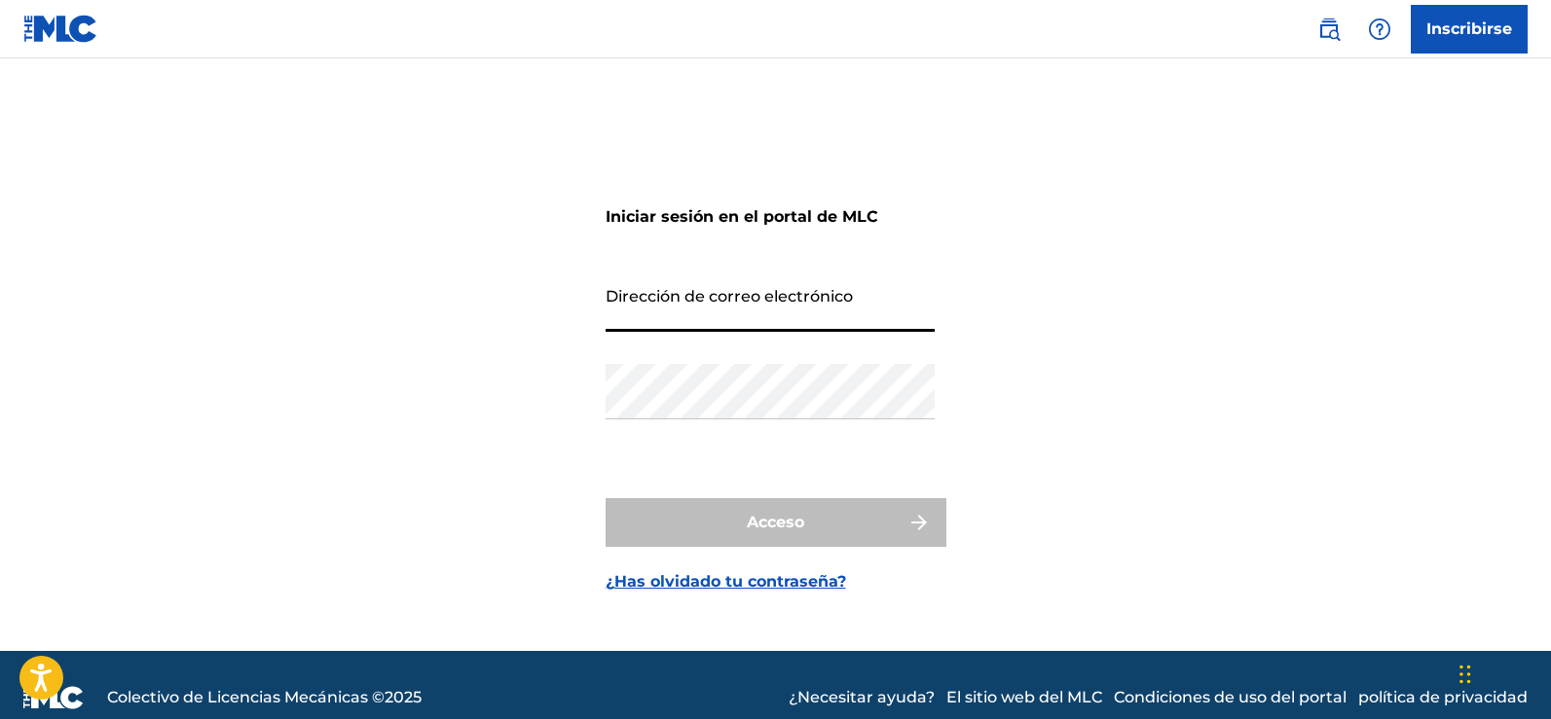
click at [1041, 144] on div "Iniciar sesión en el portal de MLC Dirección de correo electrónico Contraseña A…" at bounding box center [775, 379] width 1363 height 544
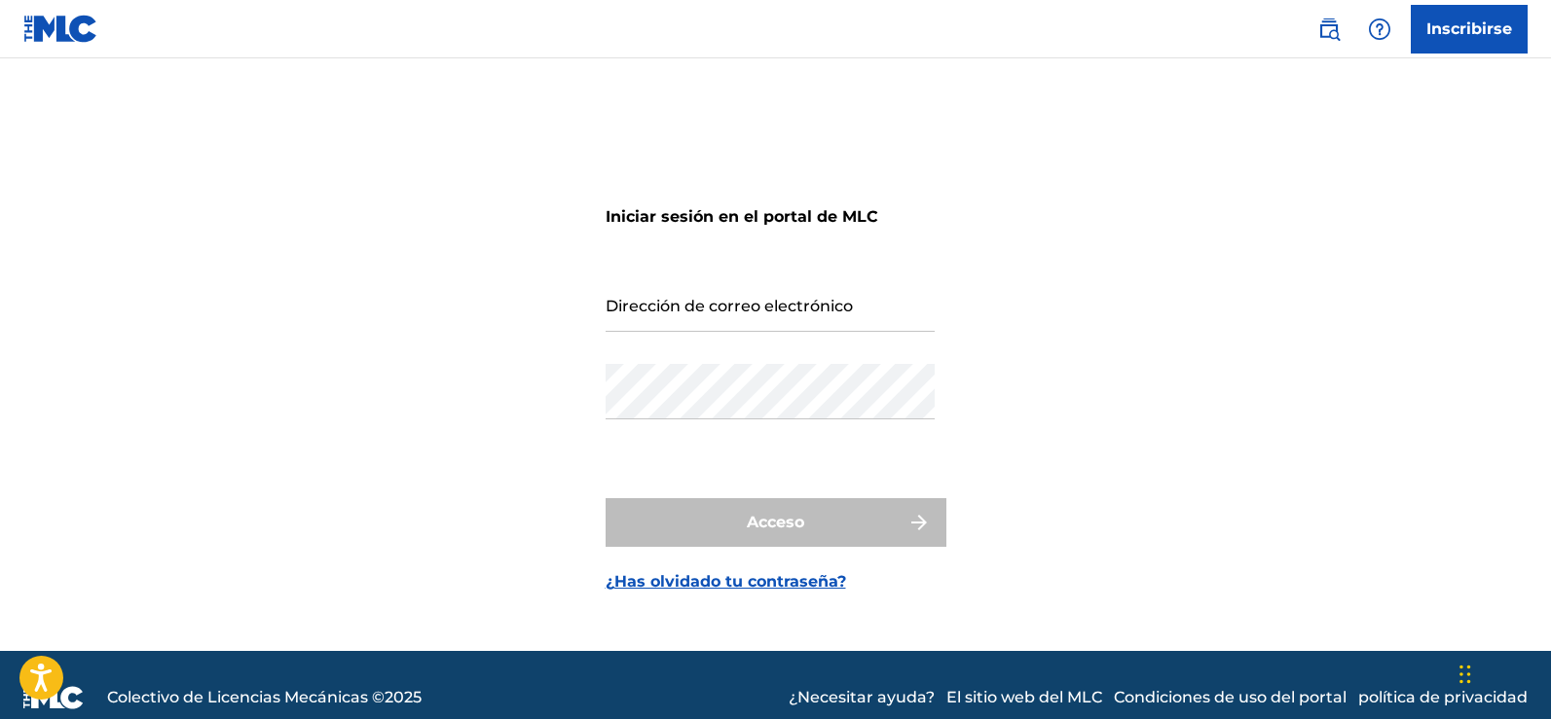
click at [1460, 33] on font "Inscribirse" at bounding box center [1469, 28] width 86 height 18
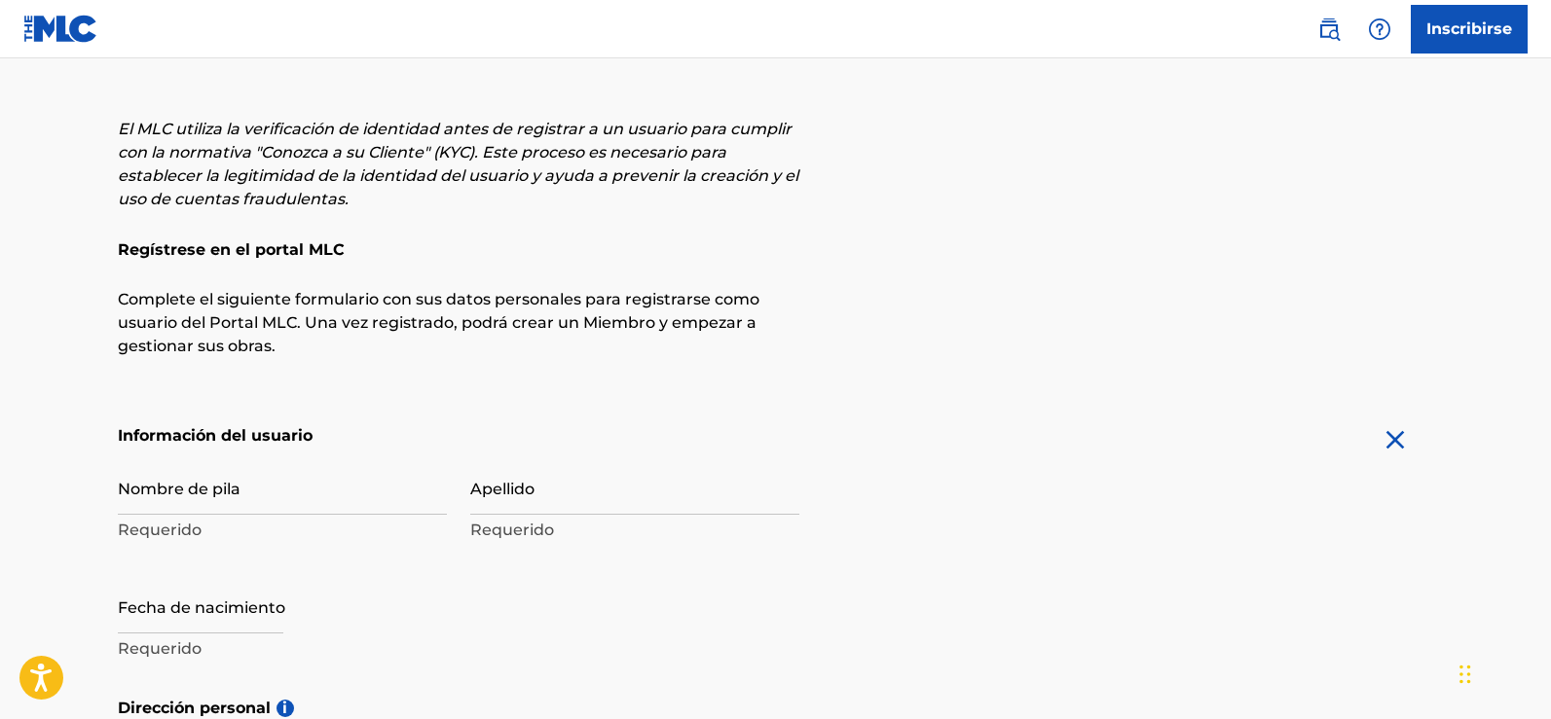
scroll to position [292, 0]
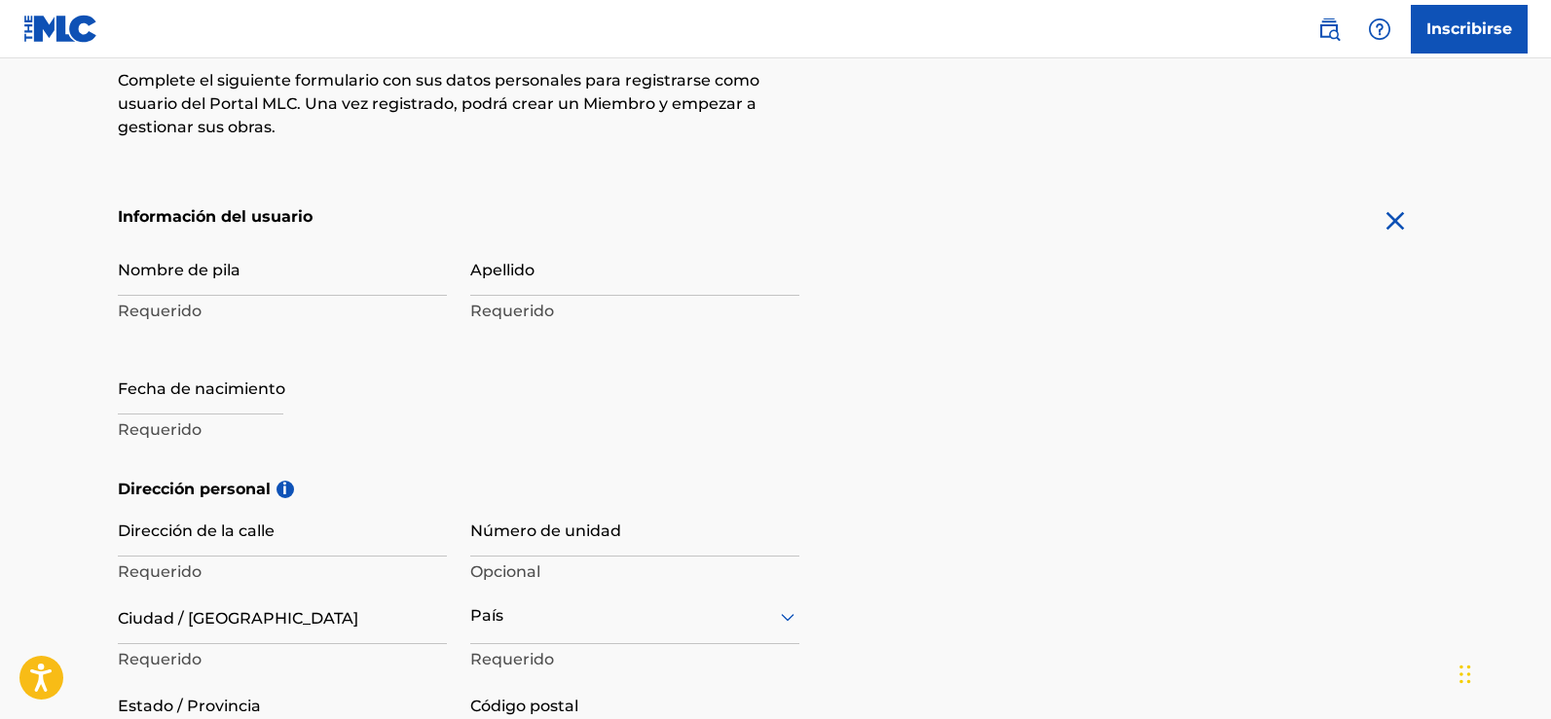
click at [241, 278] on input "Nombre de pila" at bounding box center [282, 267] width 329 height 55
type input "[PERSON_NAME]"
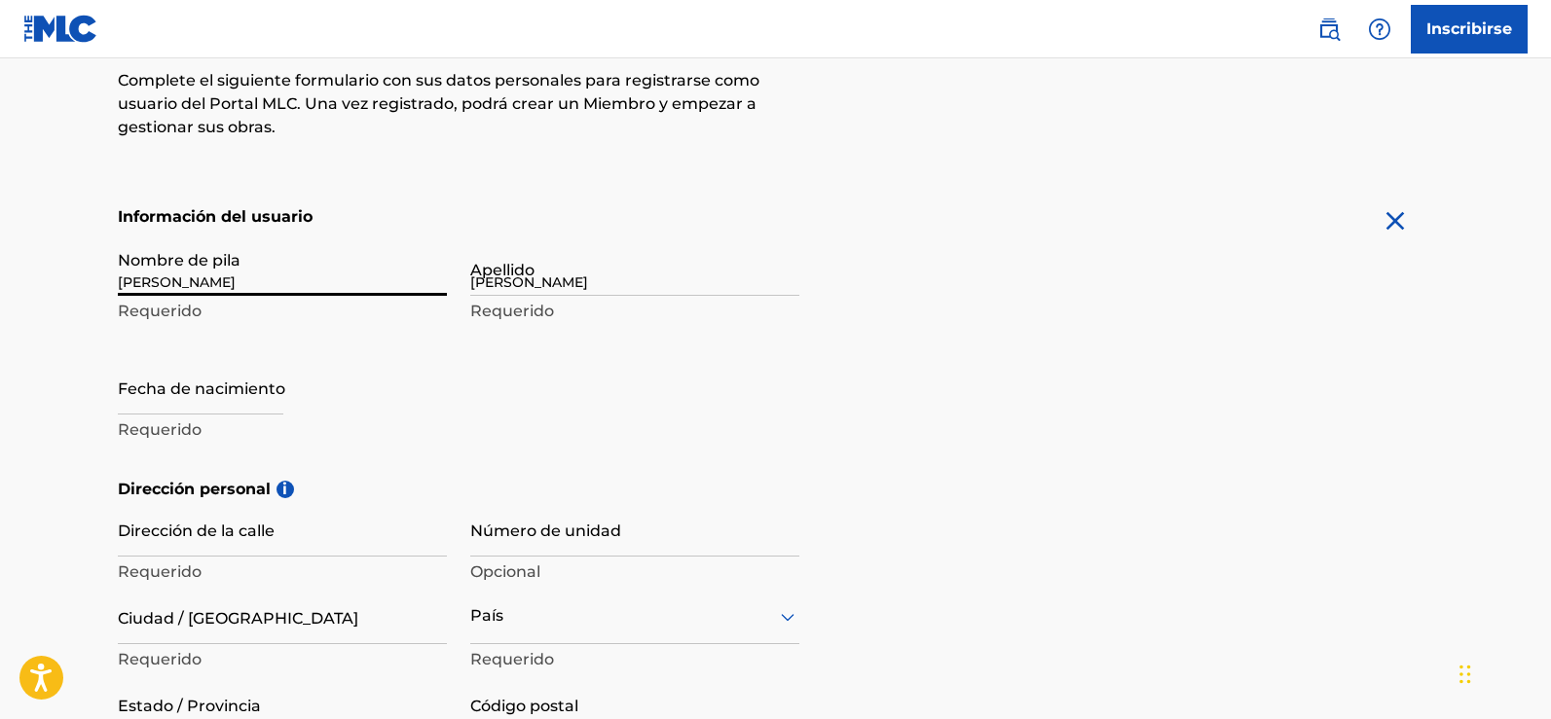
type input "[STREET_ADDRESS]"
type input "Apt 13"
type input "McAllen"
type input "[GEOGRAPHIC_DATA]"
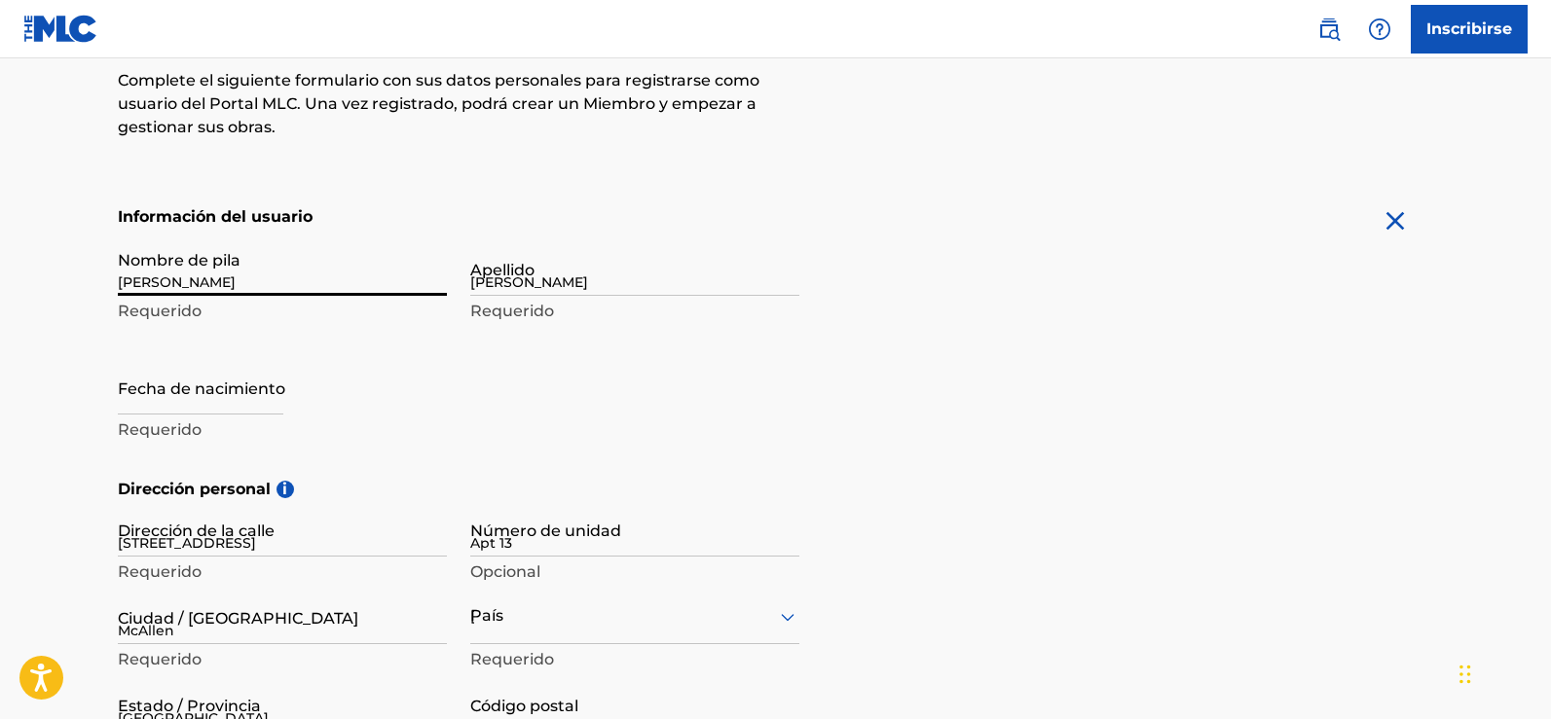
type input "78504"
type input "956"
type input "3285335"
type input "[EMAIL_ADDRESS][DOMAIN_NAME]"
type input "Sign up"
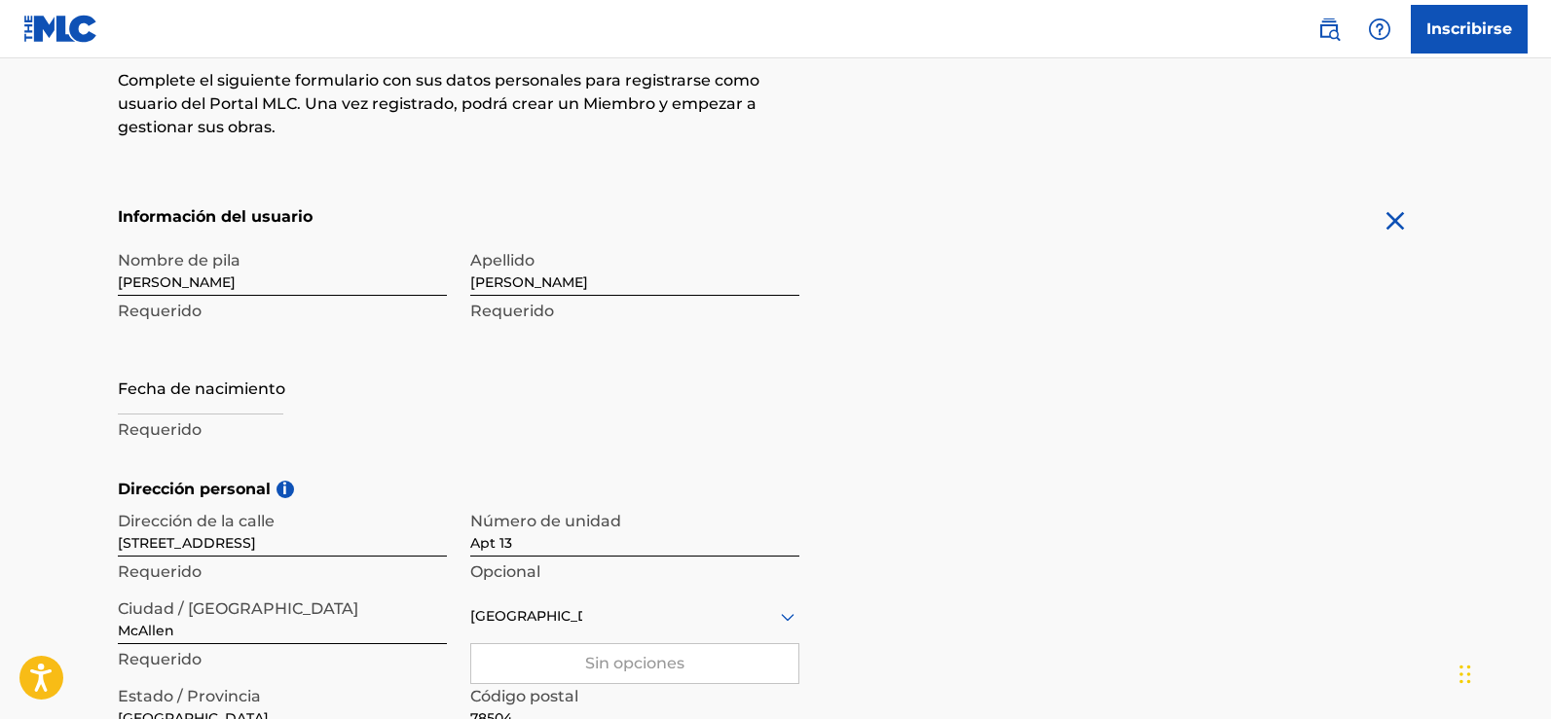
click at [40, 333] on main "El MLC utiliza la verificación de identidad antes de registrar a un usuario par…" at bounding box center [775, 476] width 1551 height 1421
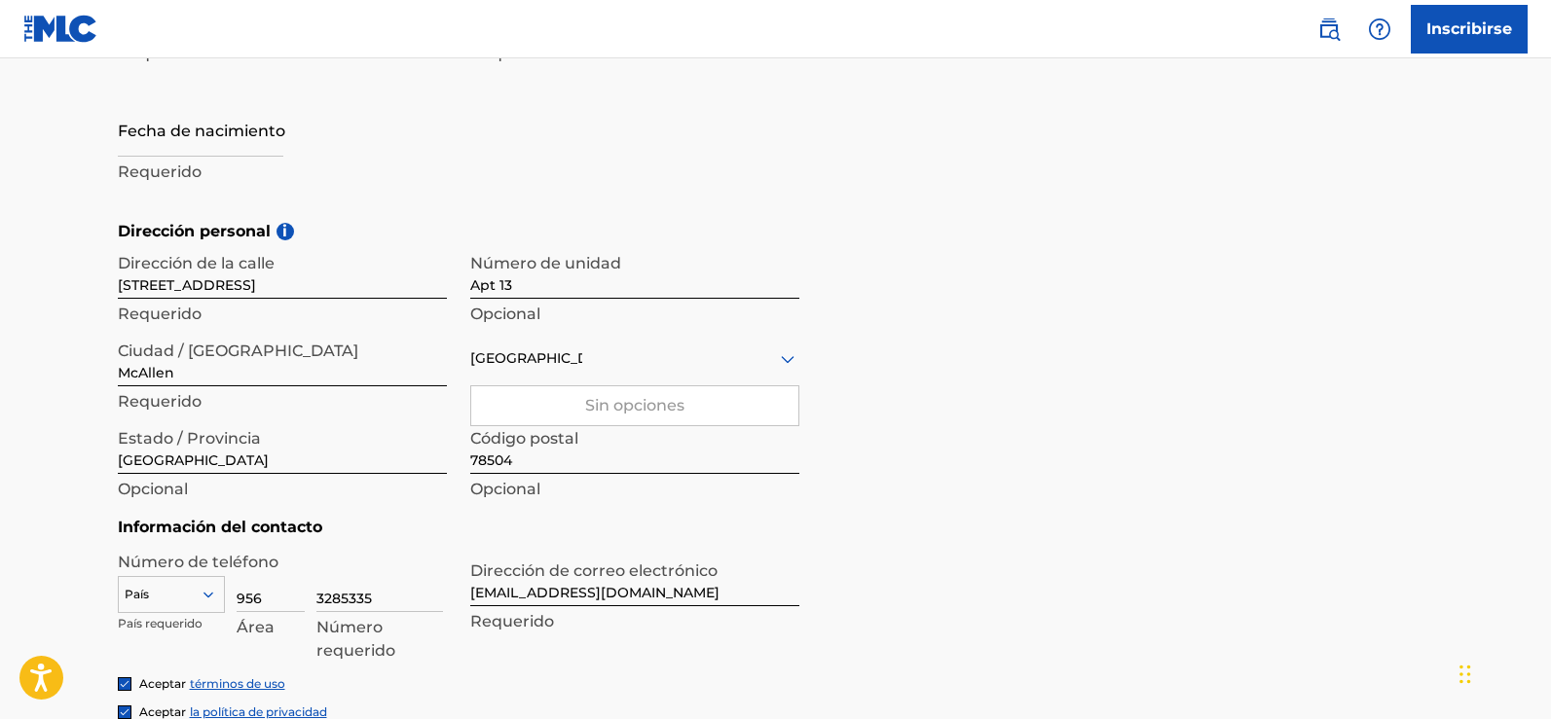
scroll to position [584, 0]
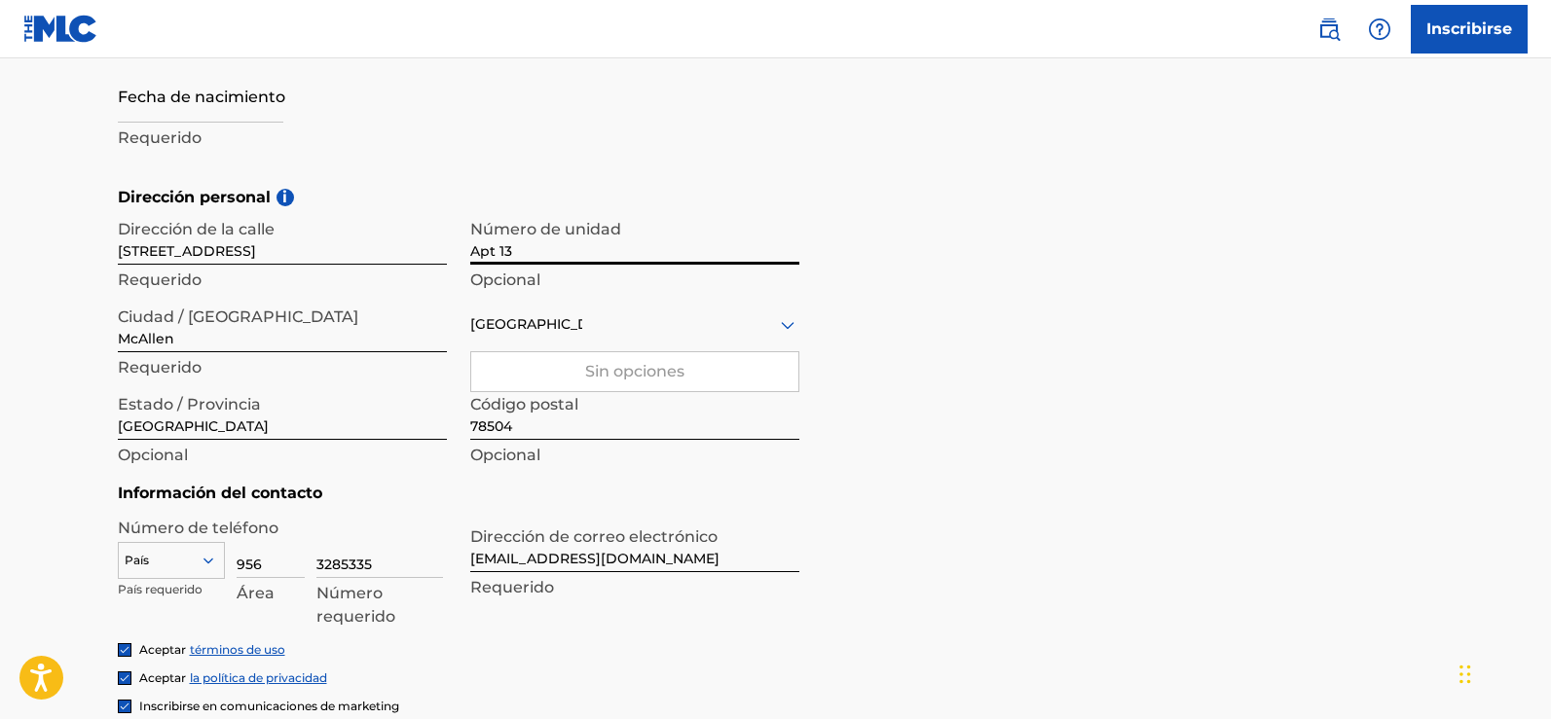
drag, startPoint x: 527, startPoint y: 251, endPoint x: 500, endPoint y: 252, distance: 26.3
click at [500, 252] on input "Apt 13" at bounding box center [634, 236] width 329 height 55
type input "Apt 34"
click at [44, 303] on main "El MLC utiliza la verificación de identidad antes de registrar a un usuario par…" at bounding box center [775, 184] width 1551 height 1421
click at [240, 248] on input "[STREET_ADDRESS]" at bounding box center [282, 236] width 329 height 55
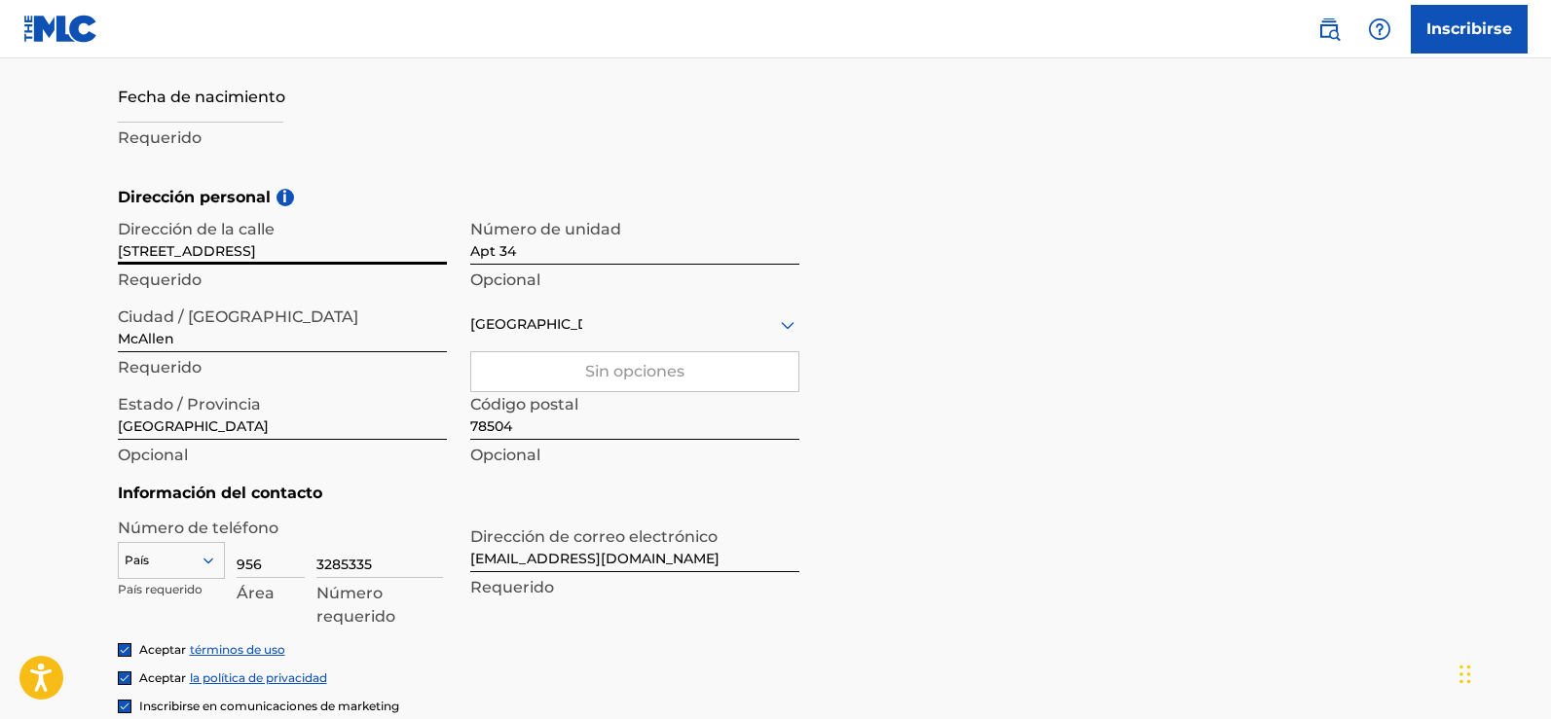
type input "[STREET_ADDRESS]"
drag, startPoint x: 290, startPoint y: 249, endPoint x: 236, endPoint y: 252, distance: 54.6
click at [236, 252] on input "[STREET_ADDRESS]" at bounding box center [282, 236] width 329 height 55
click at [50, 256] on main "El MLC utiliza la verificación de identidad antes de registrar a un usuario par…" at bounding box center [775, 184] width 1551 height 1421
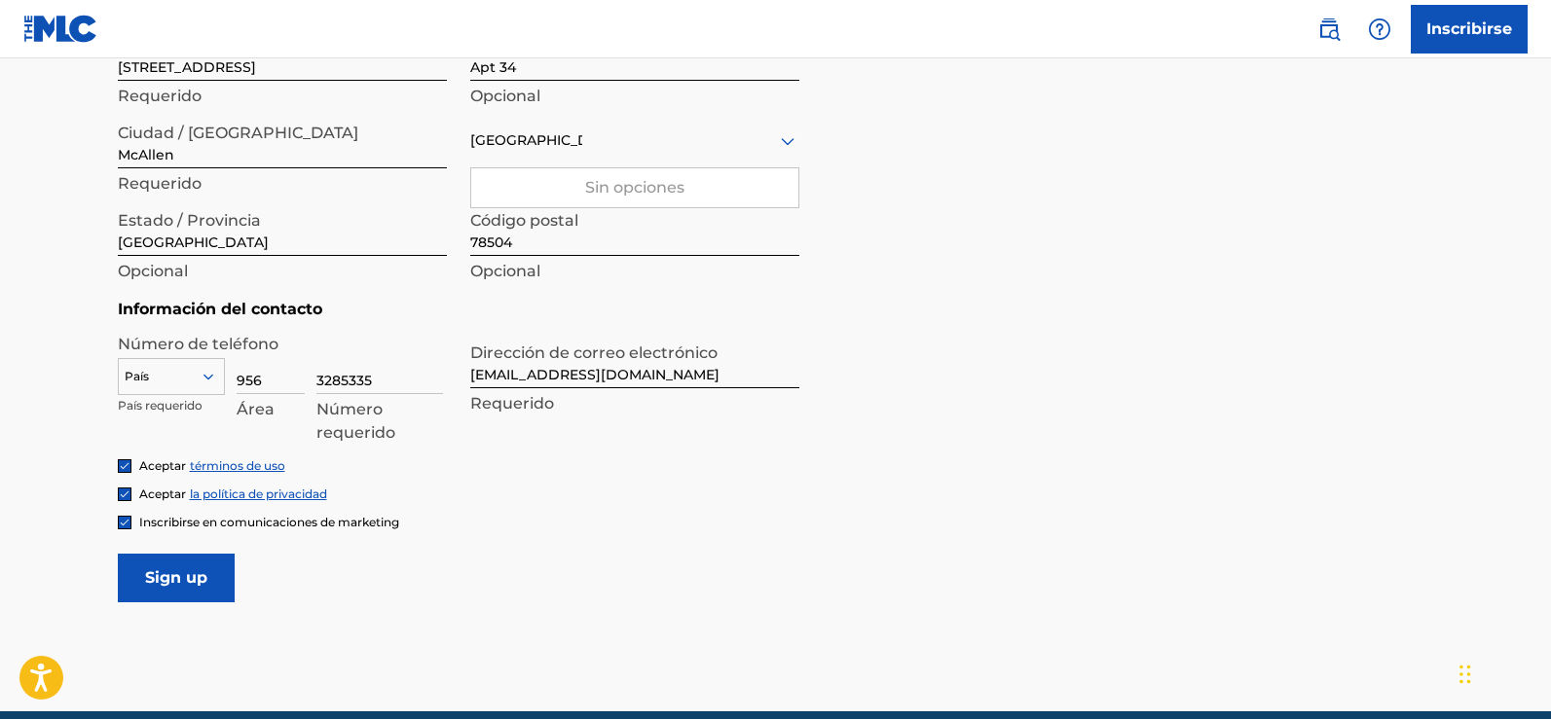
scroll to position [854, 0]
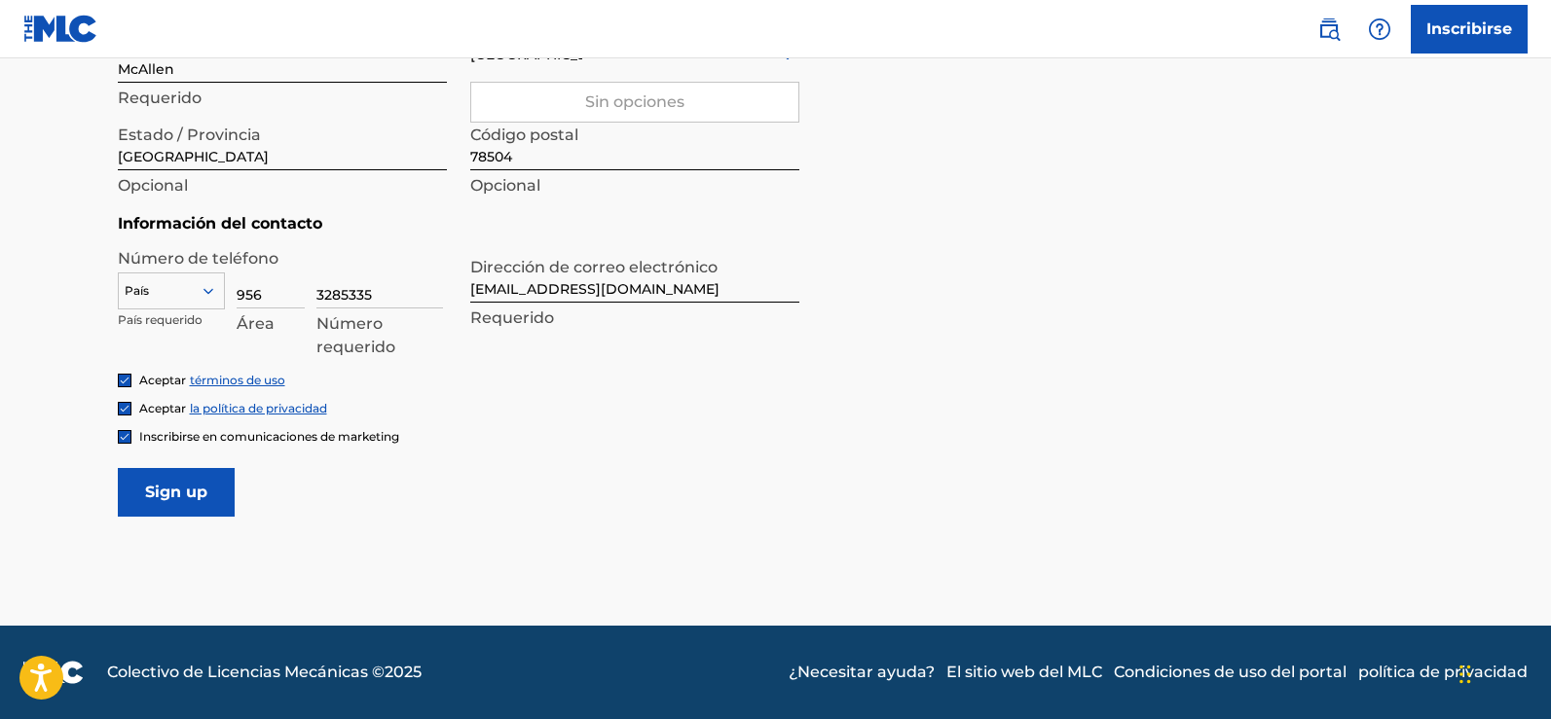
click at [212, 293] on icon at bounding box center [209, 291] width 18 height 18
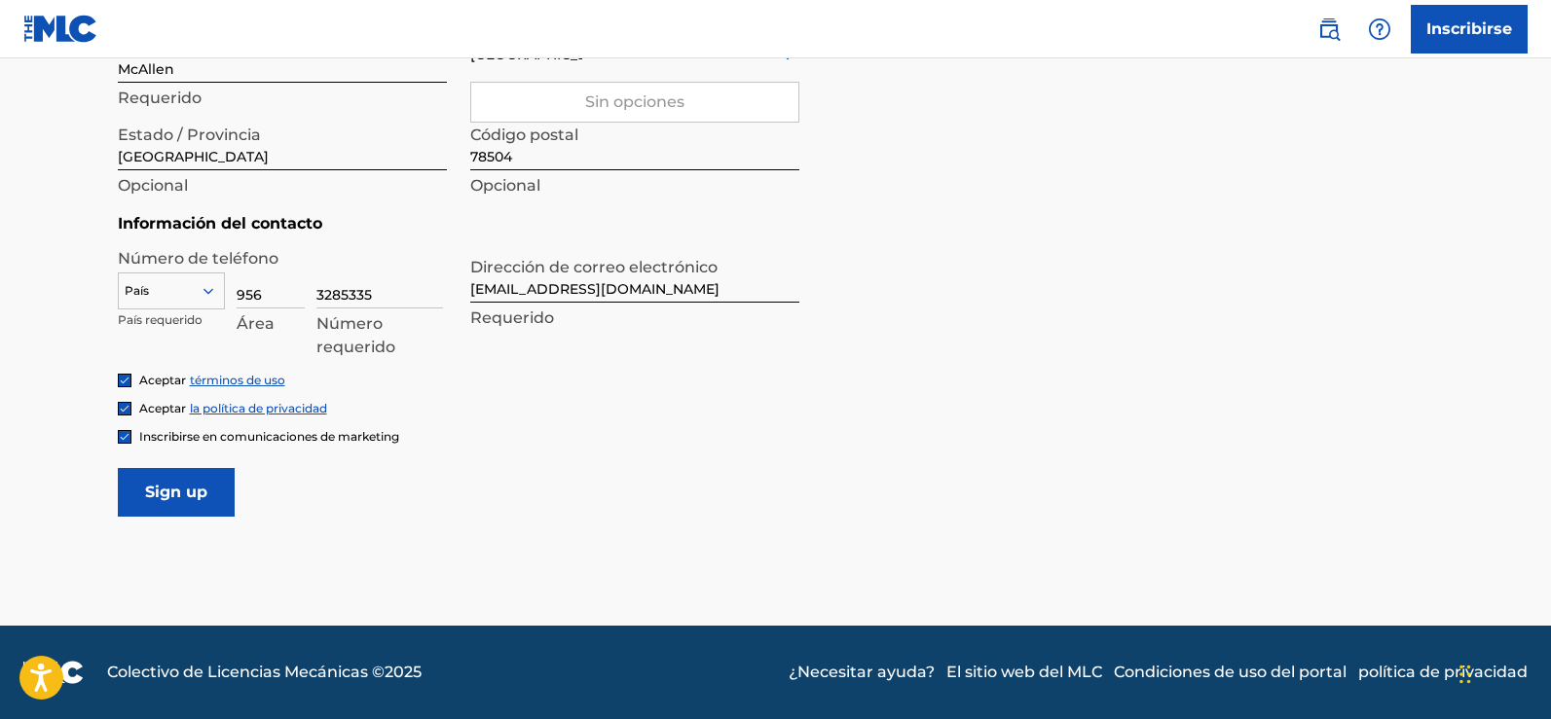
click at [211, 290] on icon at bounding box center [208, 291] width 10 height 6
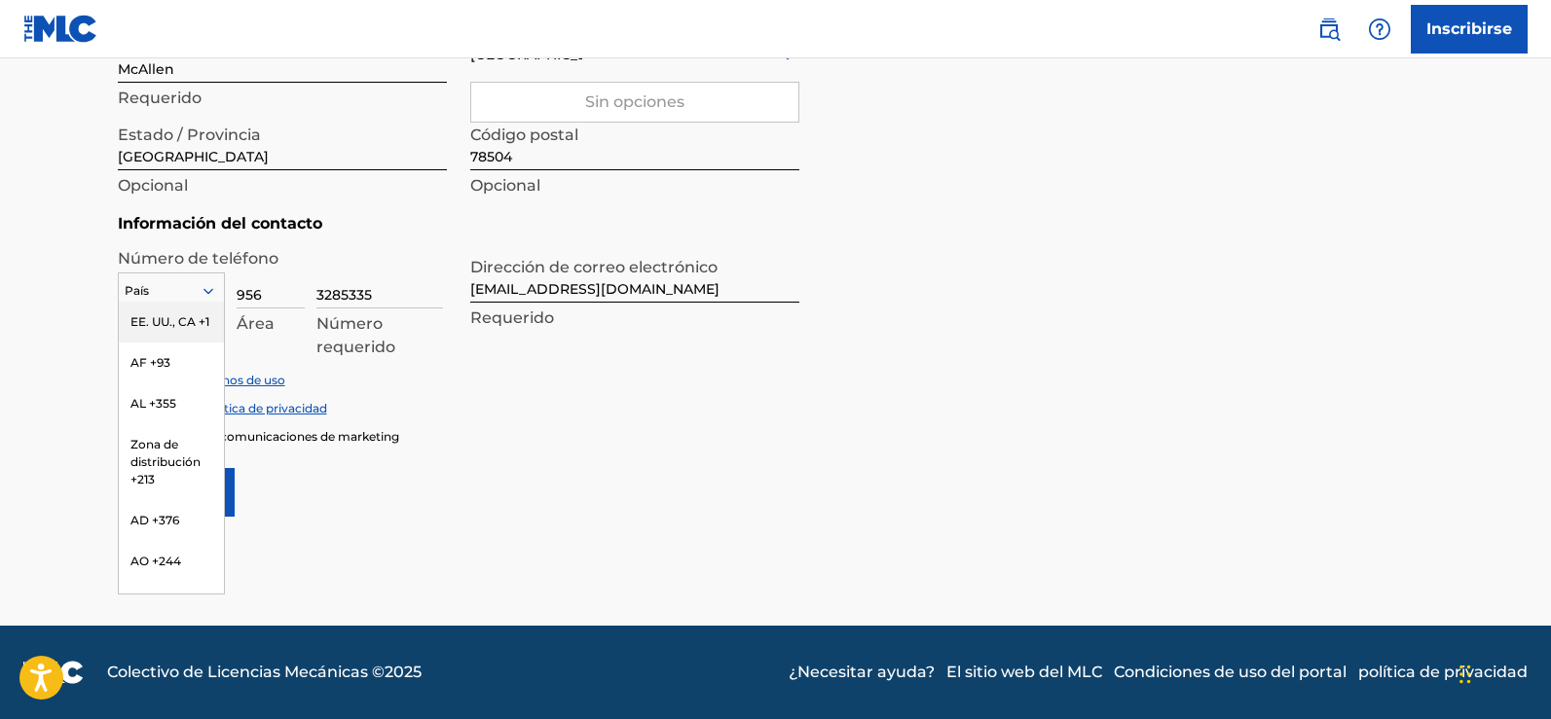
click at [155, 324] on font "EE. UU., CA +1" at bounding box center [169, 321] width 79 height 15
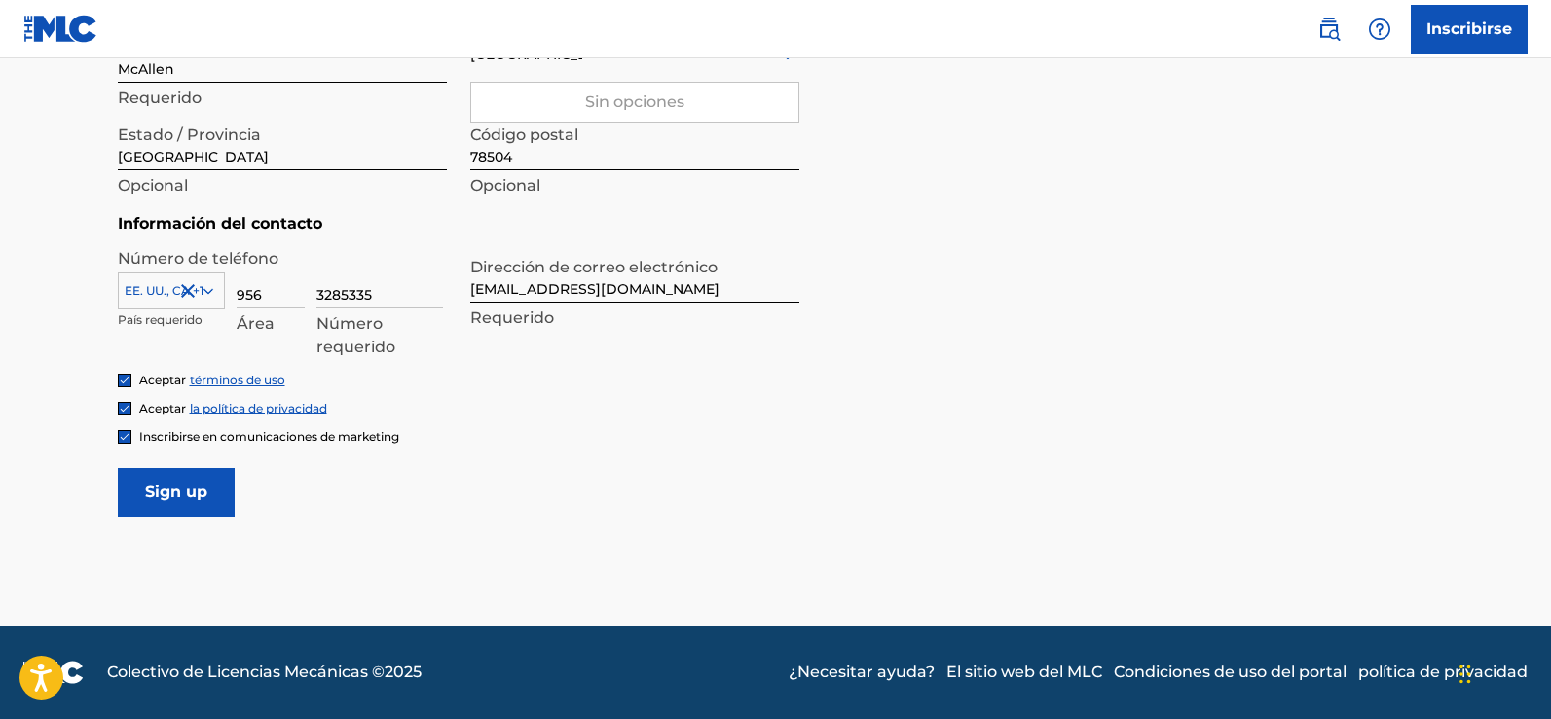
drag, startPoint x: 657, startPoint y: 293, endPoint x: 604, endPoint y: 299, distance: 53.9
click at [604, 299] on input "[EMAIL_ADDRESS][DOMAIN_NAME]" at bounding box center [634, 274] width 329 height 55
type input "[EMAIL_ADDRESS][DOMAIN_NAME]"
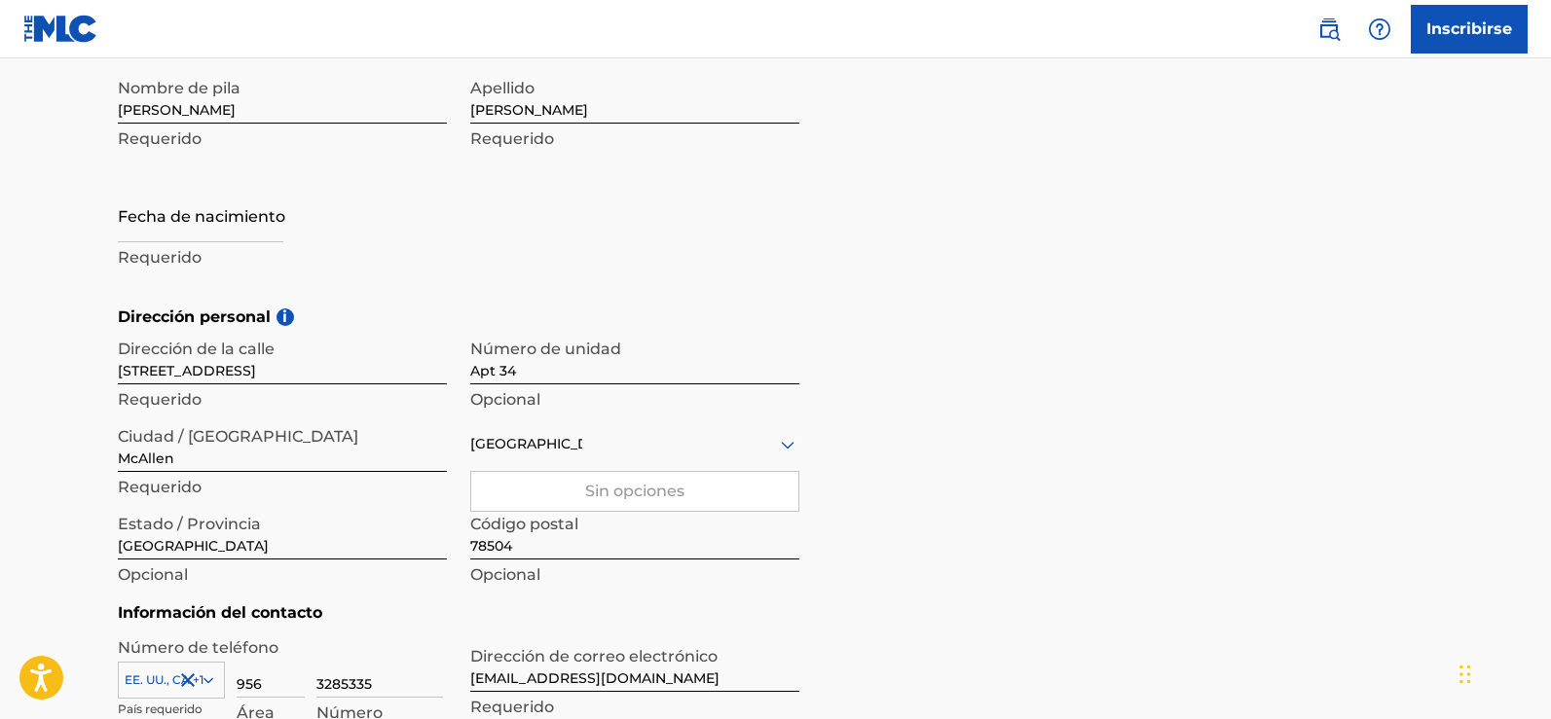
scroll to position [367, 0]
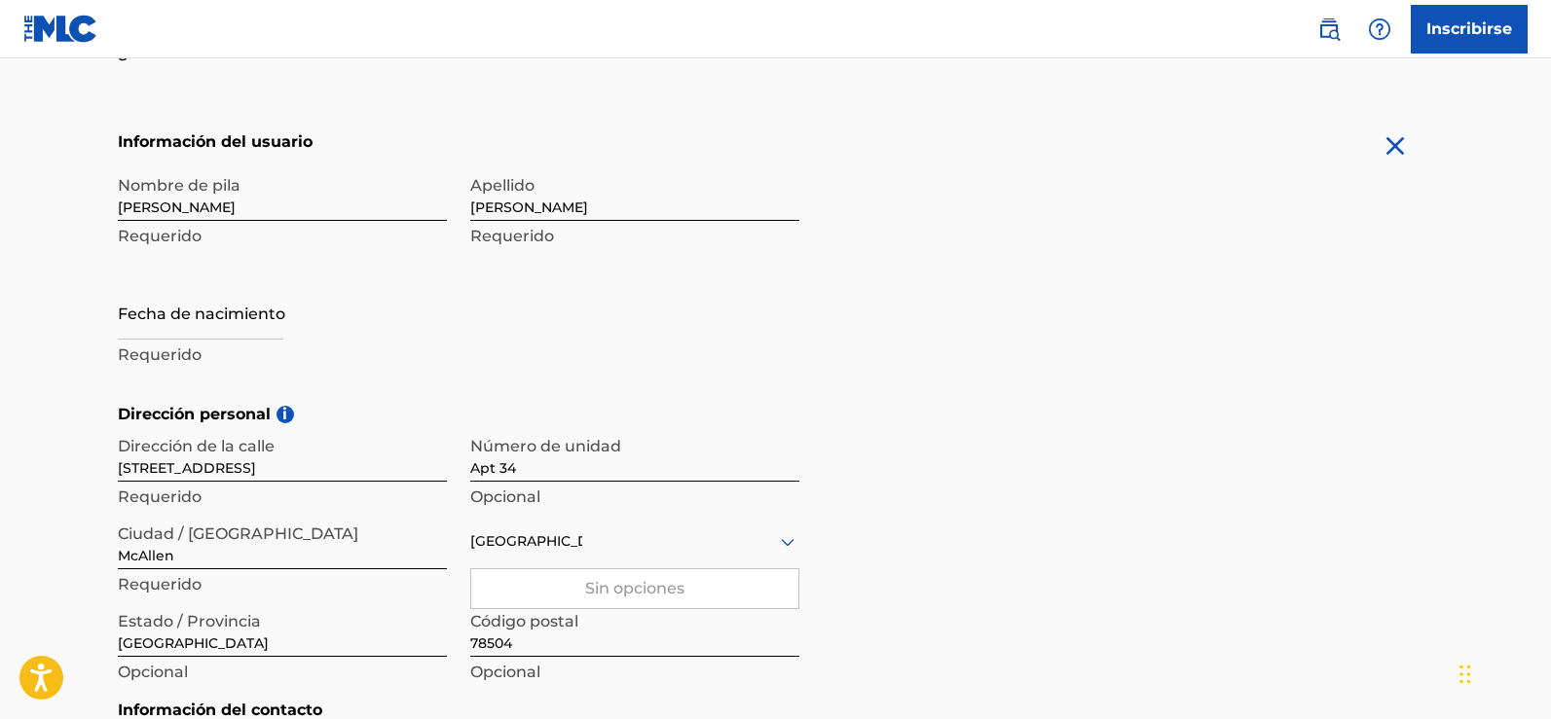
click at [171, 320] on input "text" at bounding box center [201, 311] width 166 height 55
select select "7"
select select "2025"
click at [30, 388] on main "El MLC utiliza la verificación de identidad antes de registrar a un usuario par…" at bounding box center [775, 401] width 1551 height 1421
click at [173, 319] on input "text" at bounding box center [201, 311] width 166 height 55
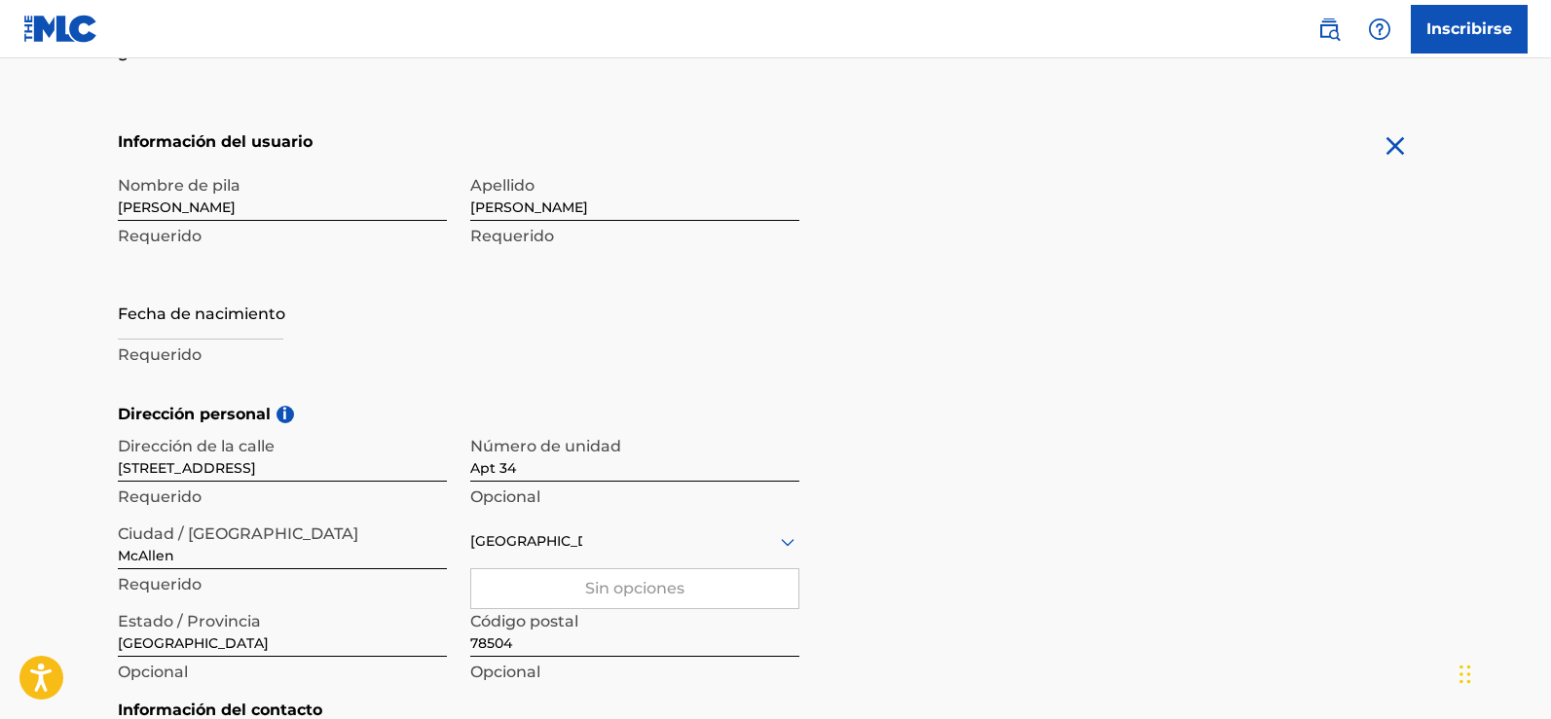
select select "7"
select select "2025"
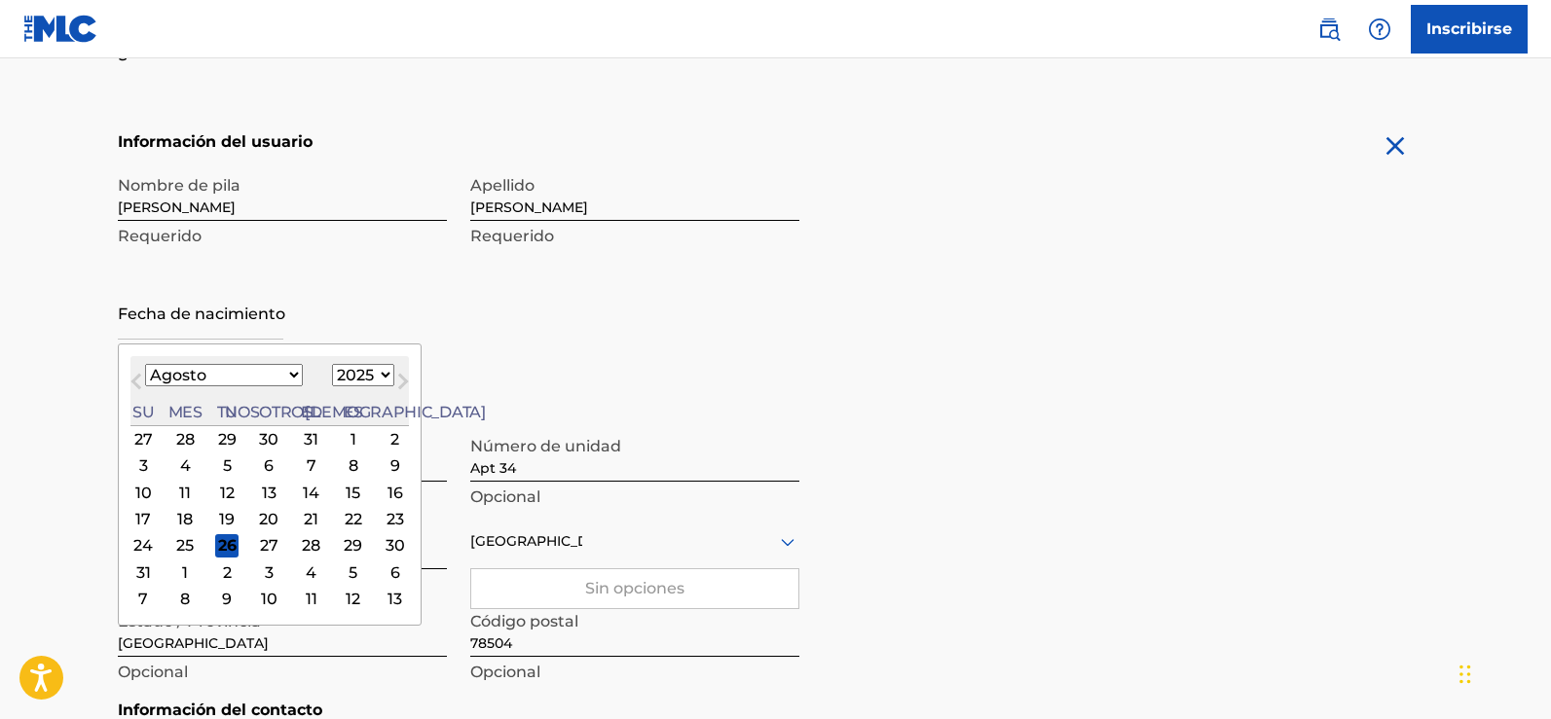
type input "[DATE]"
select select "3"
select select "1983"
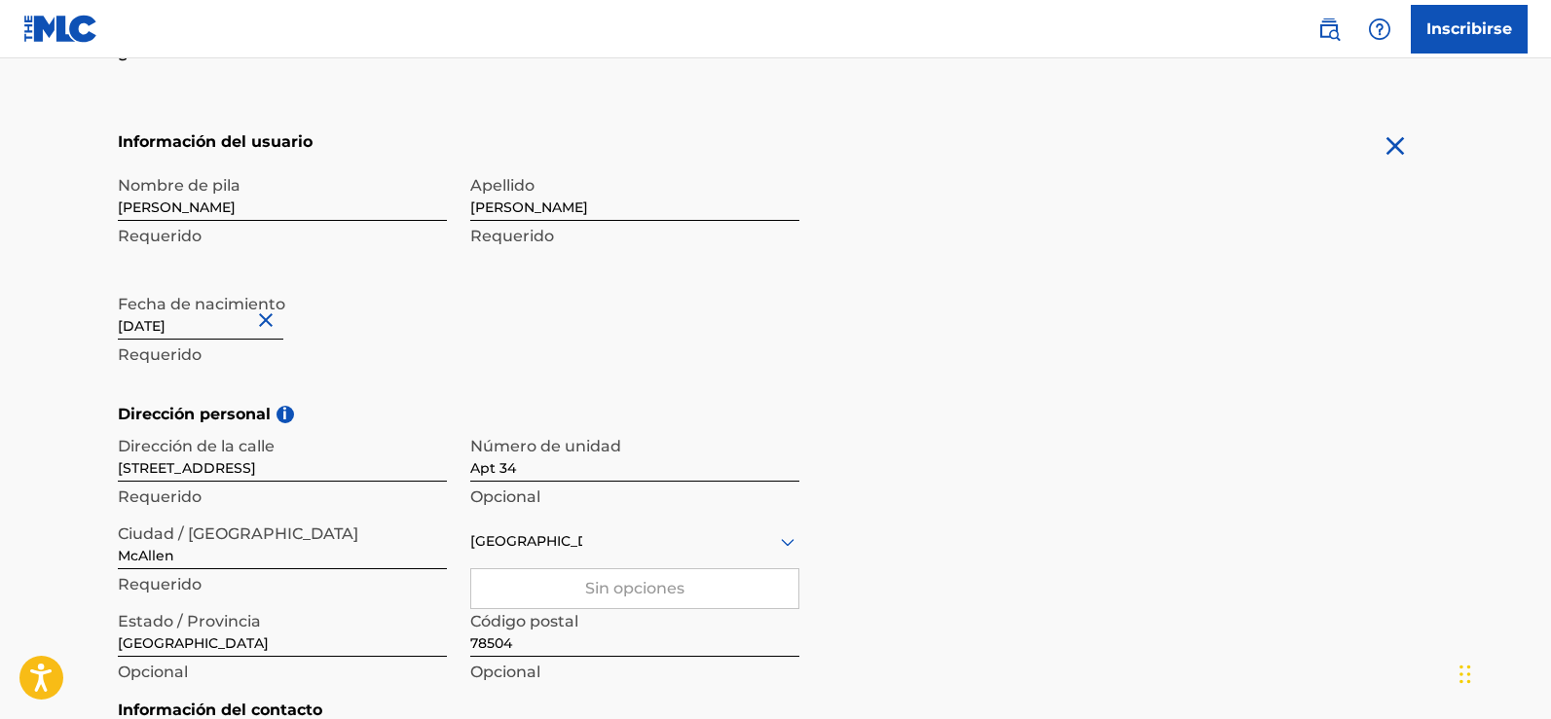
click at [26, 364] on main "El MLC utiliza la verificación de identidad antes de registrar a un usuario par…" at bounding box center [775, 401] width 1551 height 1421
drag, startPoint x: 548, startPoint y: 208, endPoint x: 430, endPoint y: 208, distance: 117.8
click at [430, 208] on div "Nombre [PERSON_NAME] Requerido [PERSON_NAME] Requerido Fecha de nacimiento [DEM…" at bounding box center [459, 285] width 682 height 238
click at [13, 227] on main "El MLC utiliza la verificación de identidad antes de registrar a un usuario par…" at bounding box center [775, 401] width 1551 height 1421
drag, startPoint x: 545, startPoint y: 207, endPoint x: 461, endPoint y: 210, distance: 84.8
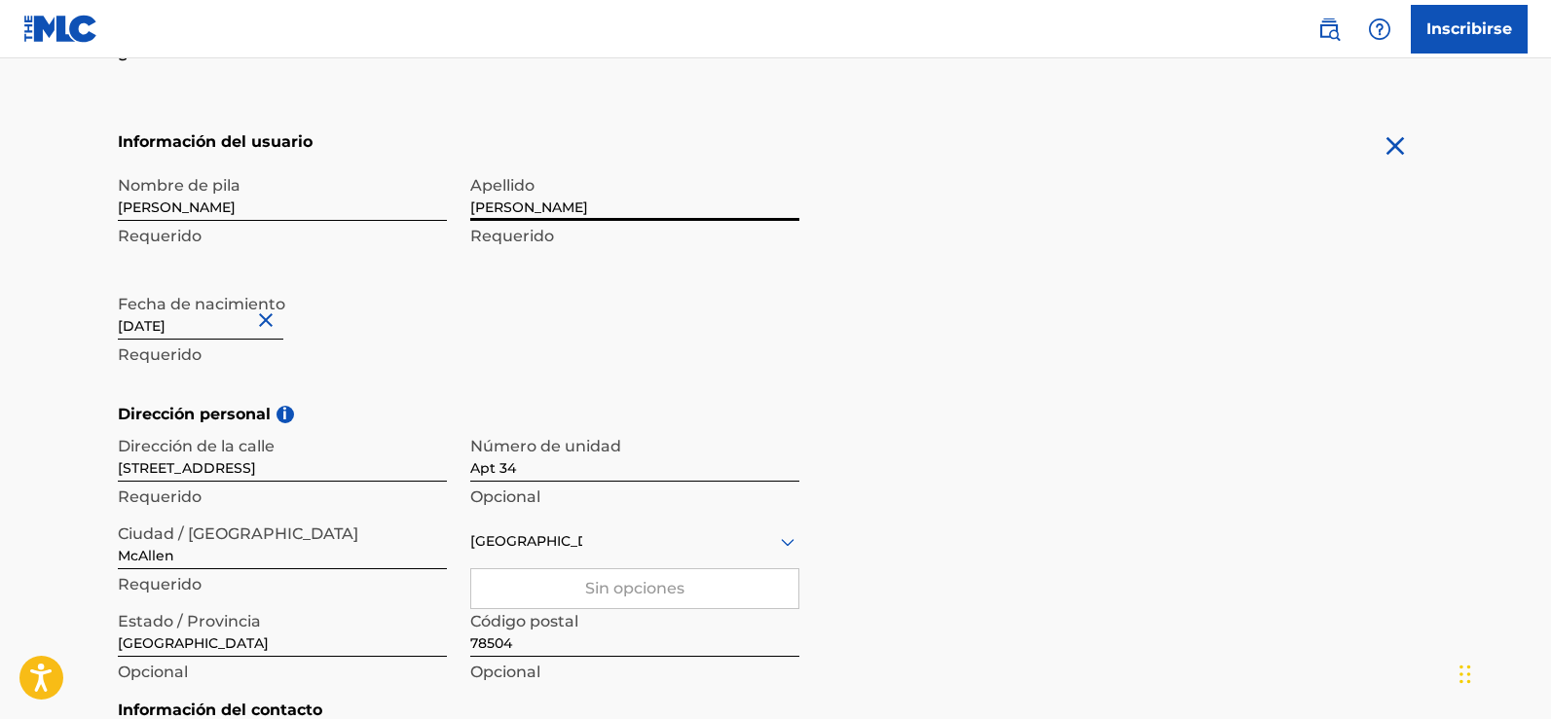
click at [461, 210] on div "Nombre [PERSON_NAME] Requerido [PERSON_NAME] Requerido Fecha de nacimiento [DEM…" at bounding box center [459, 285] width 682 height 238
type input "G"
type input "GALUE"
drag, startPoint x: 50, startPoint y: 299, endPoint x: 107, endPoint y: 319, distance: 61.0
click at [51, 299] on main "El MLC utiliza la verificación de identidad antes de registrar a un usuario par…" at bounding box center [775, 401] width 1551 height 1421
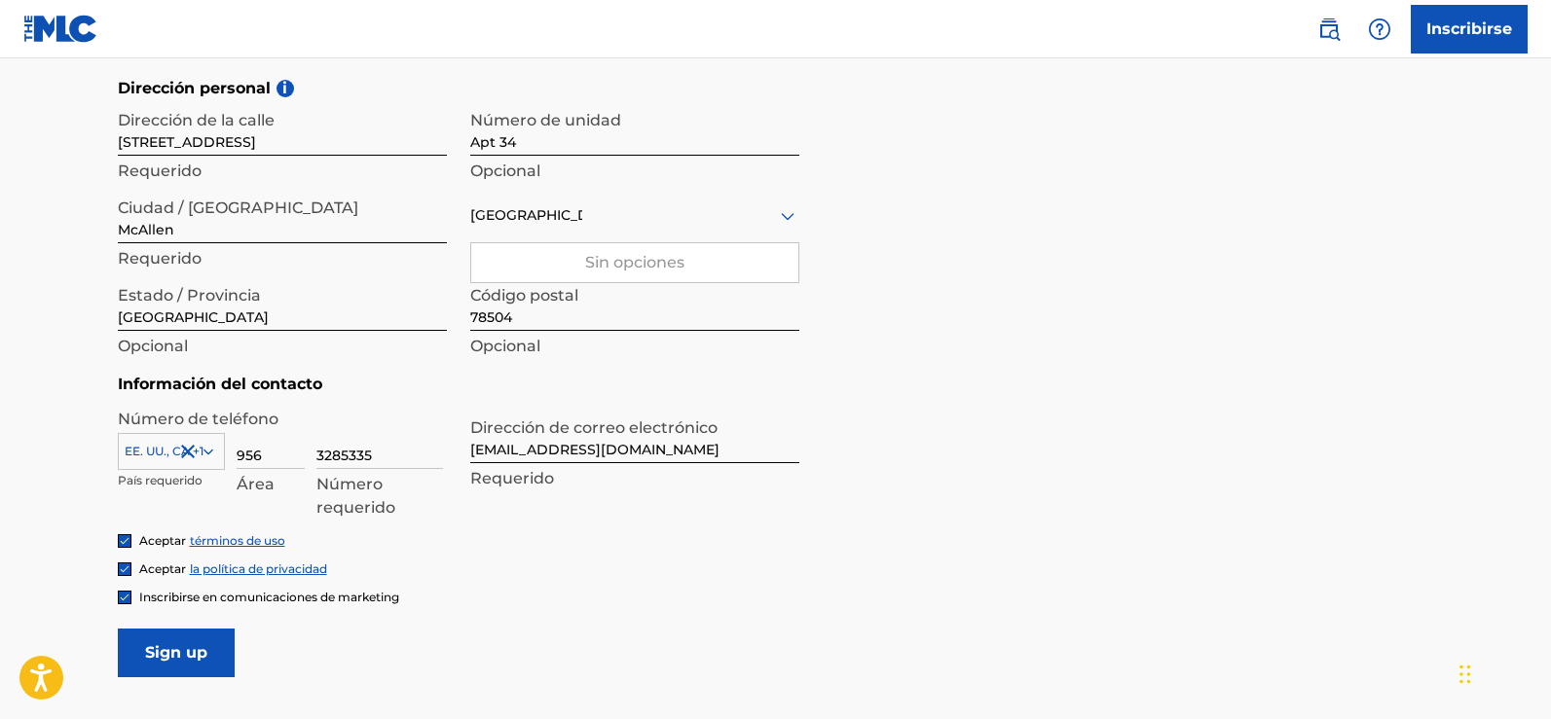
scroll to position [659, 0]
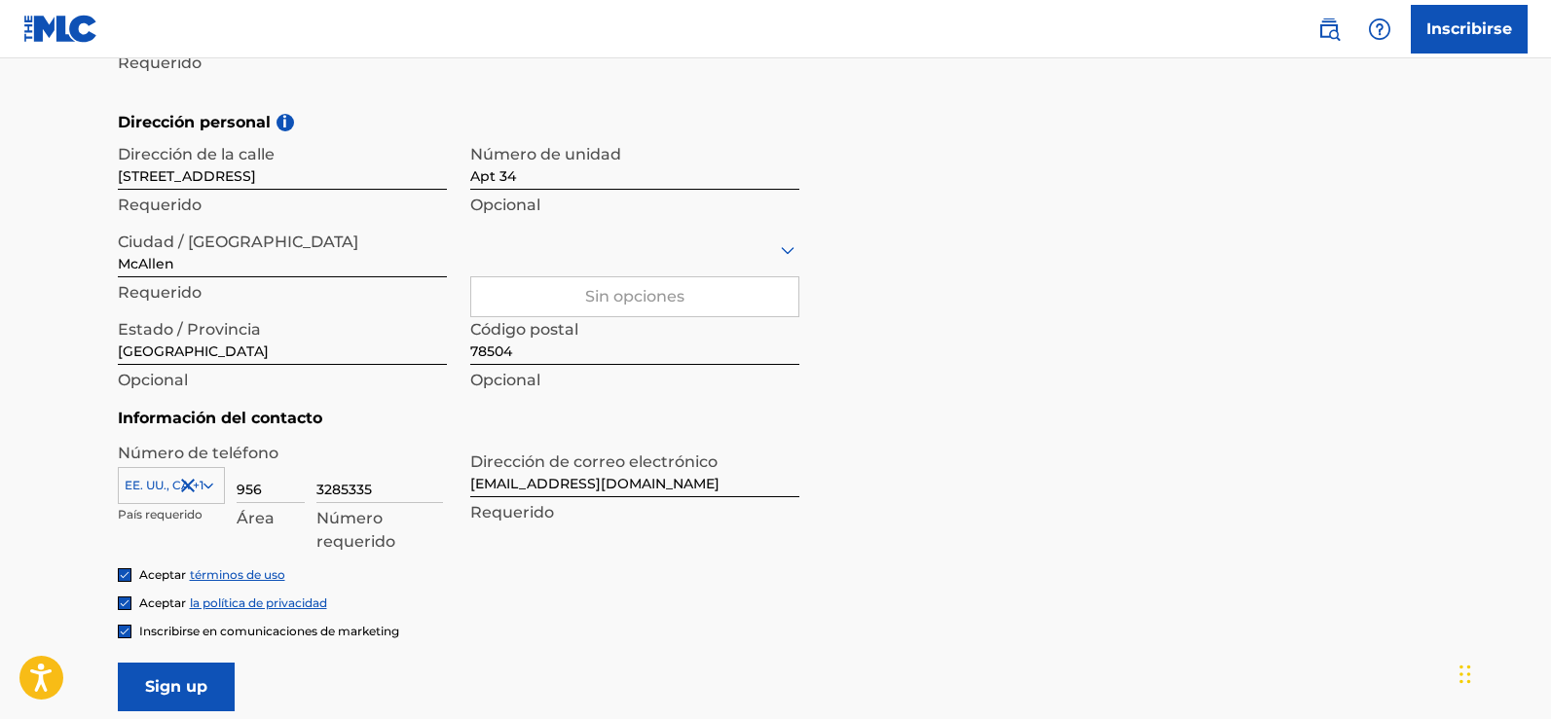
click at [786, 247] on icon at bounding box center [787, 250] width 23 height 23
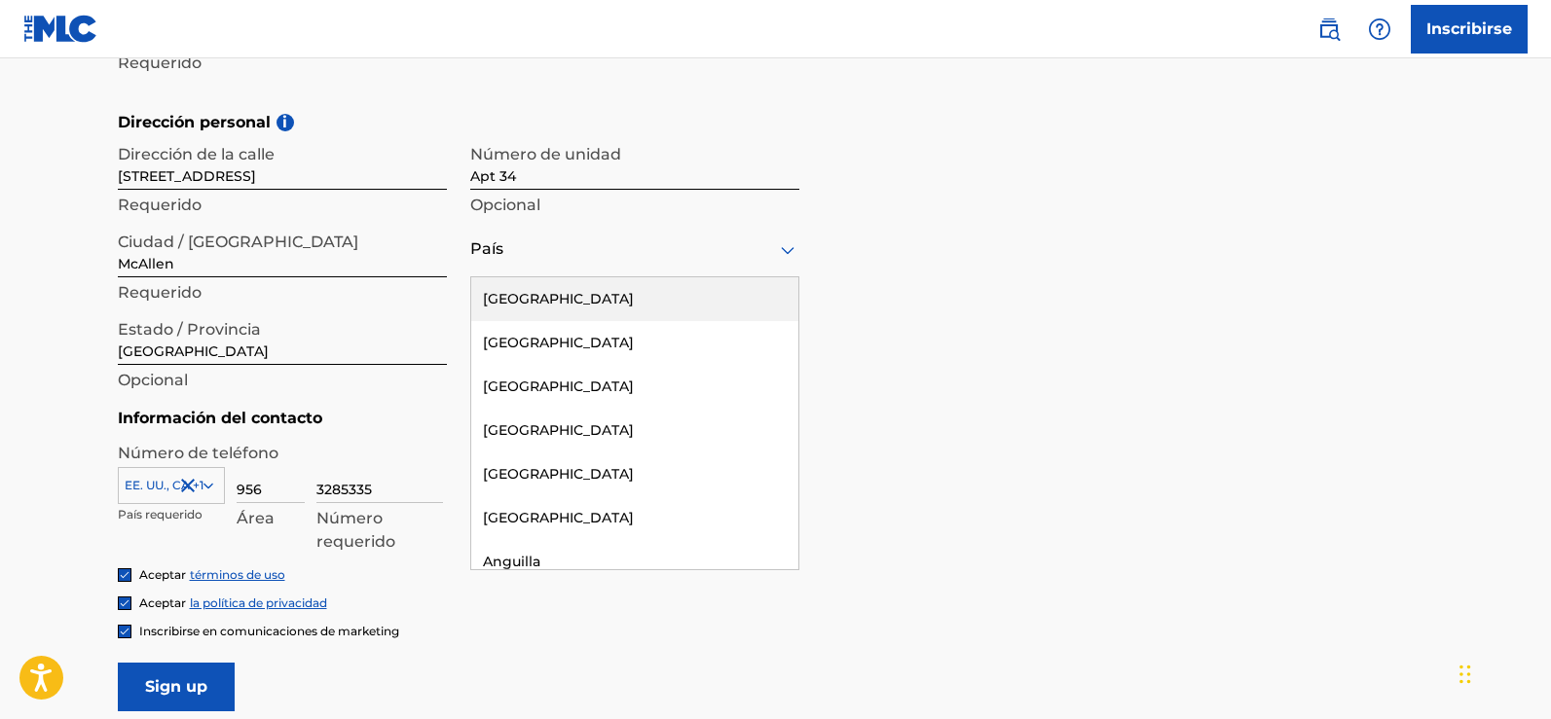
click at [512, 256] on div at bounding box center [634, 250] width 329 height 24
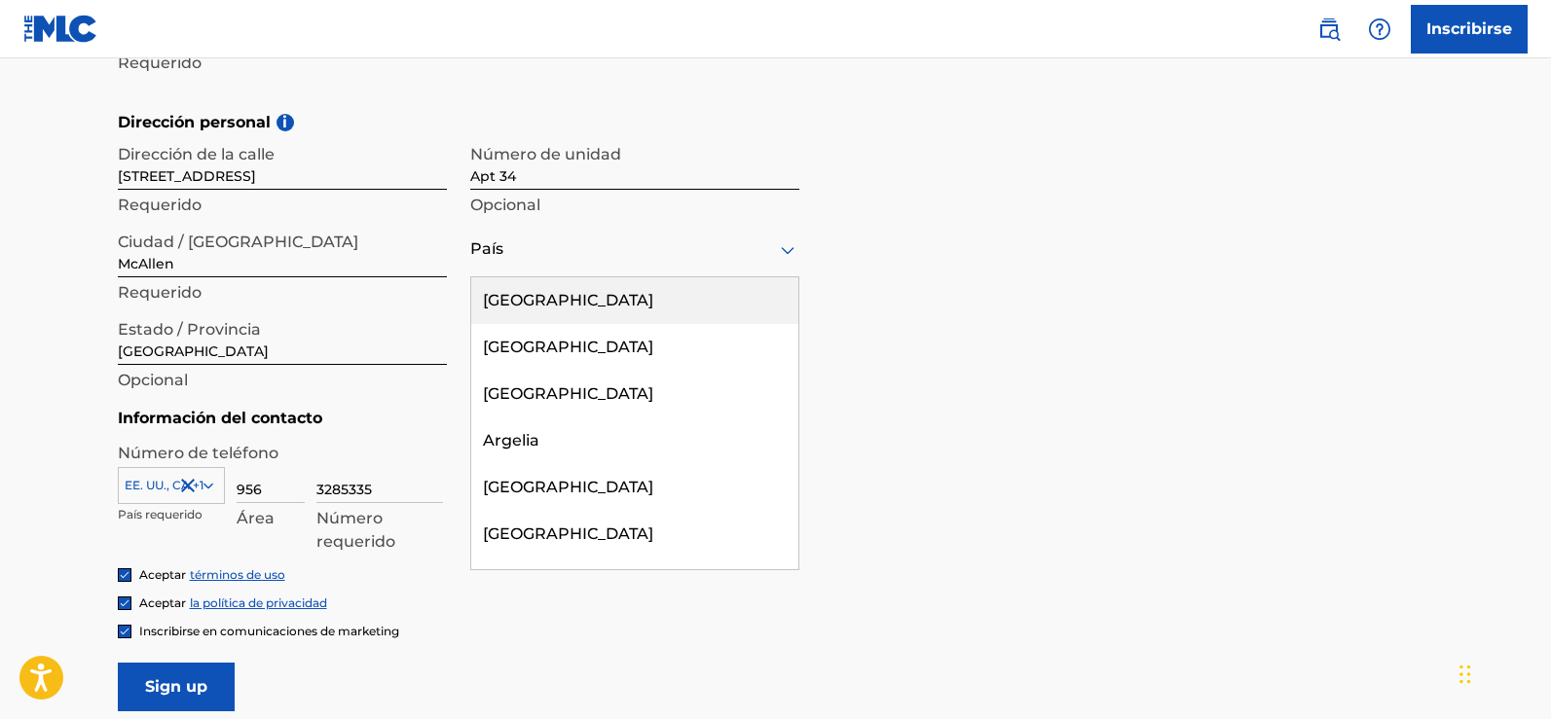
click at [593, 300] on font "[GEOGRAPHIC_DATA]" at bounding box center [568, 300] width 170 height 18
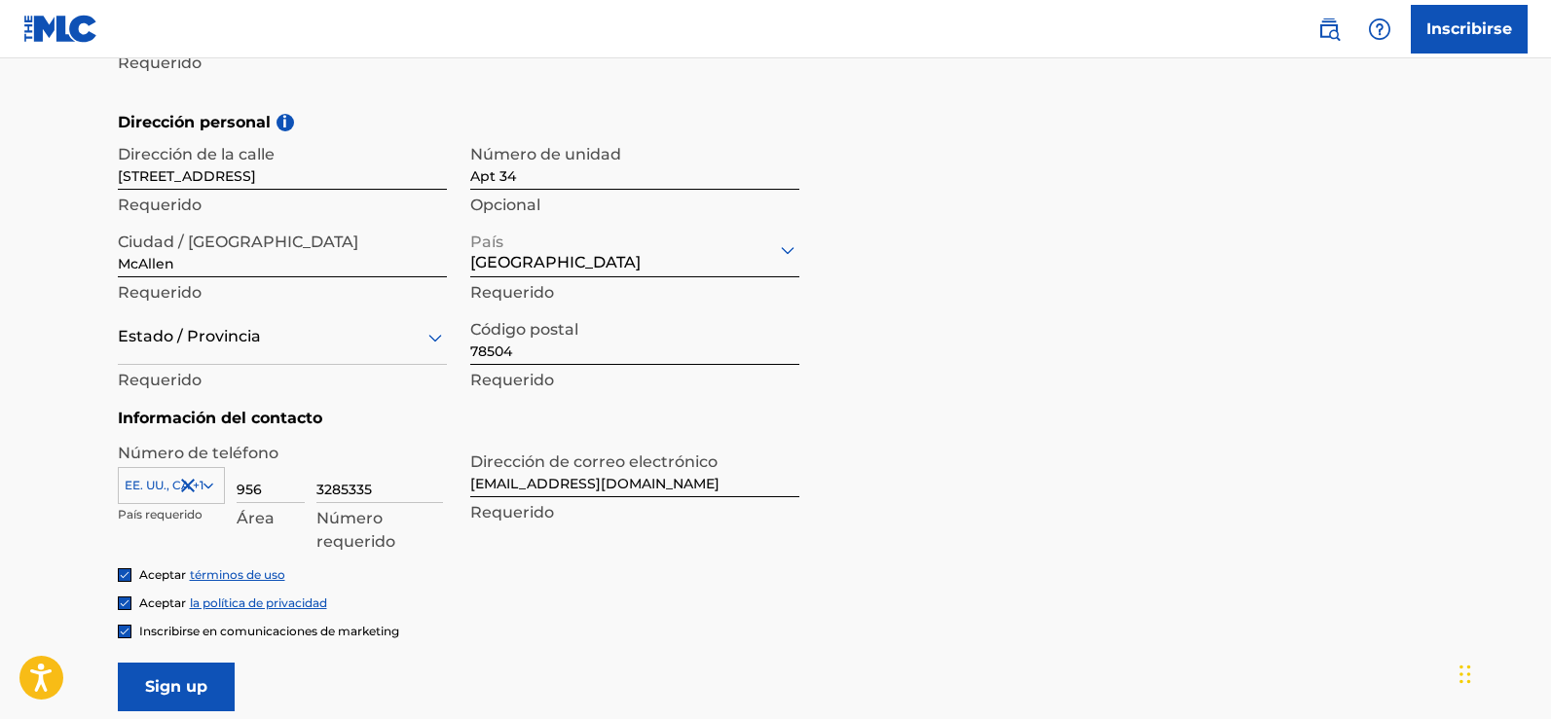
click at [196, 348] on div at bounding box center [282, 337] width 329 height 24
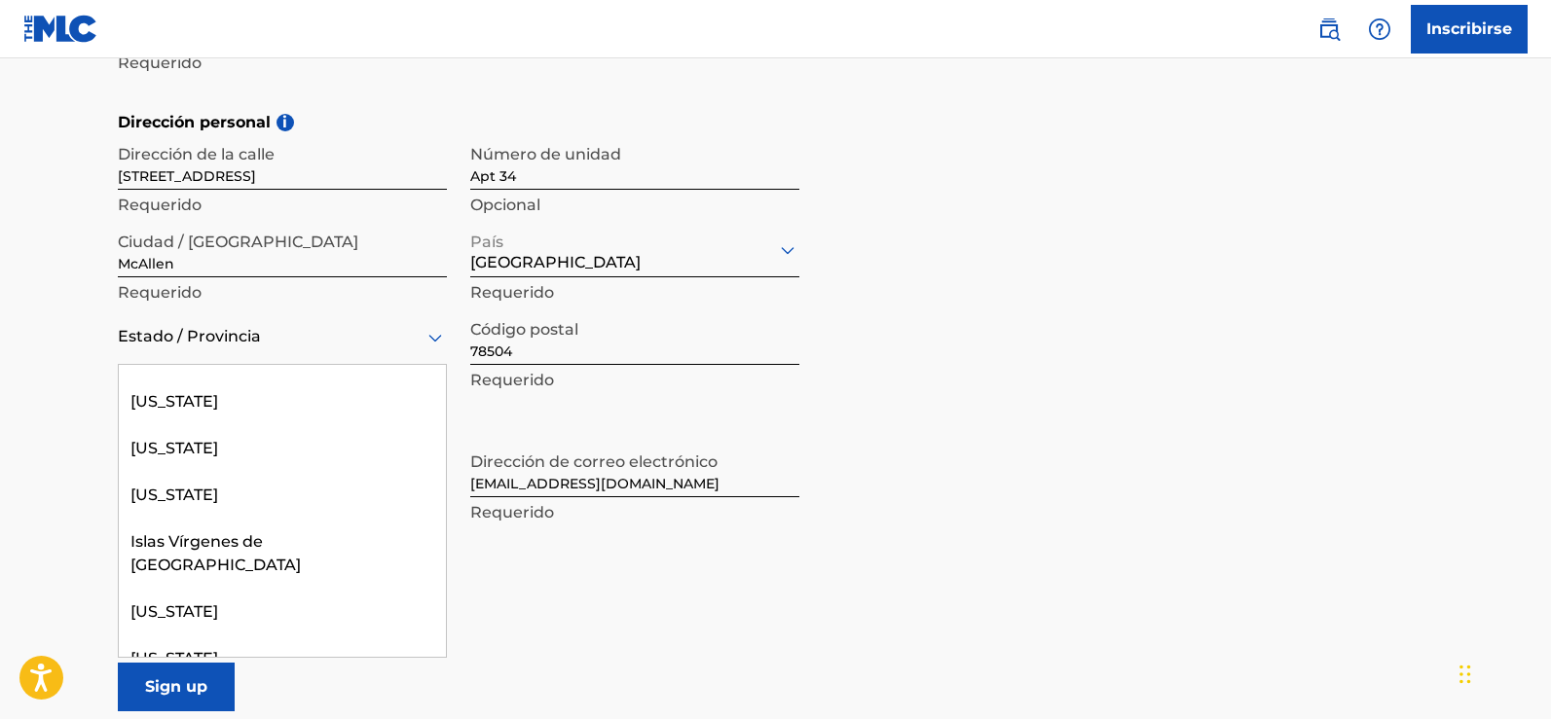
scroll to position [2239, 0]
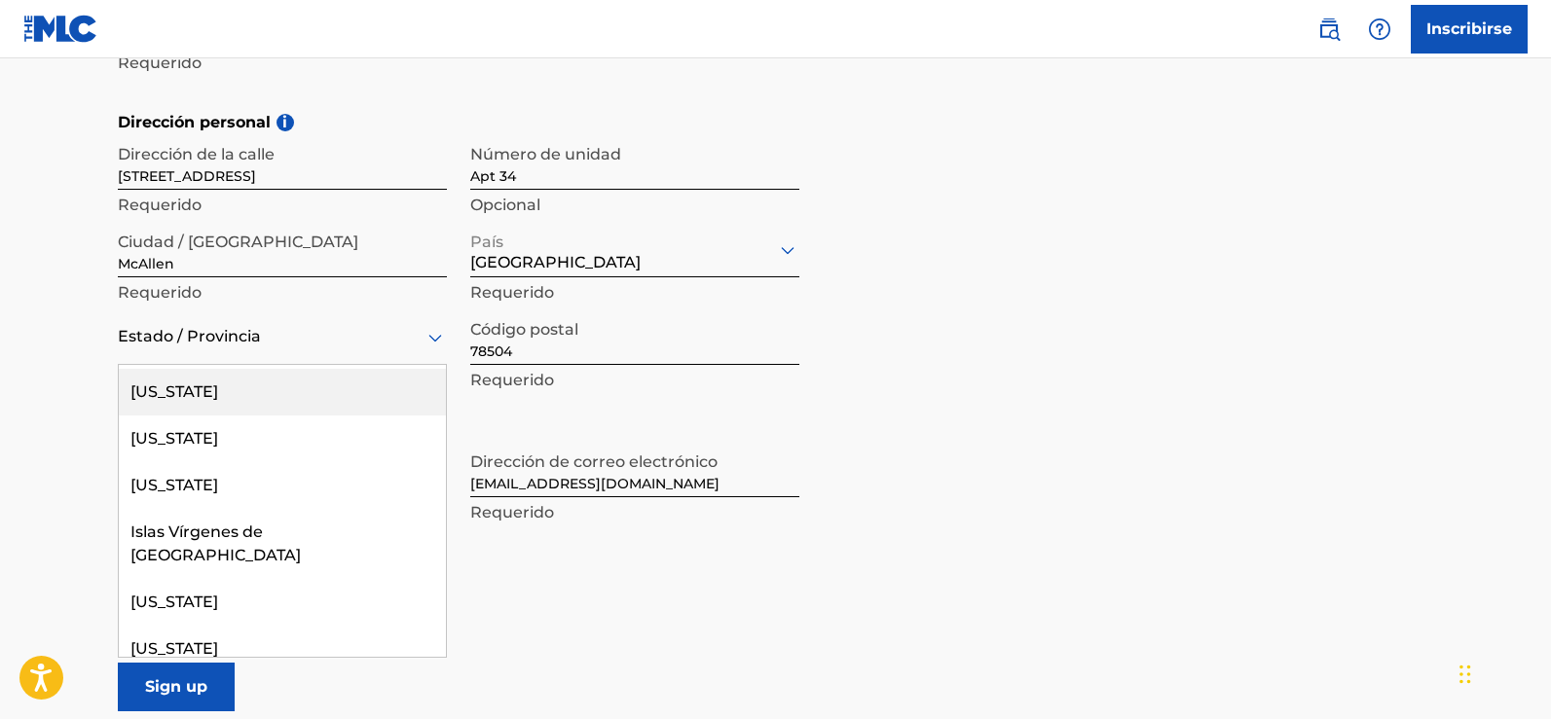
click at [144, 393] on font "[US_STATE]" at bounding box center [174, 392] width 88 height 18
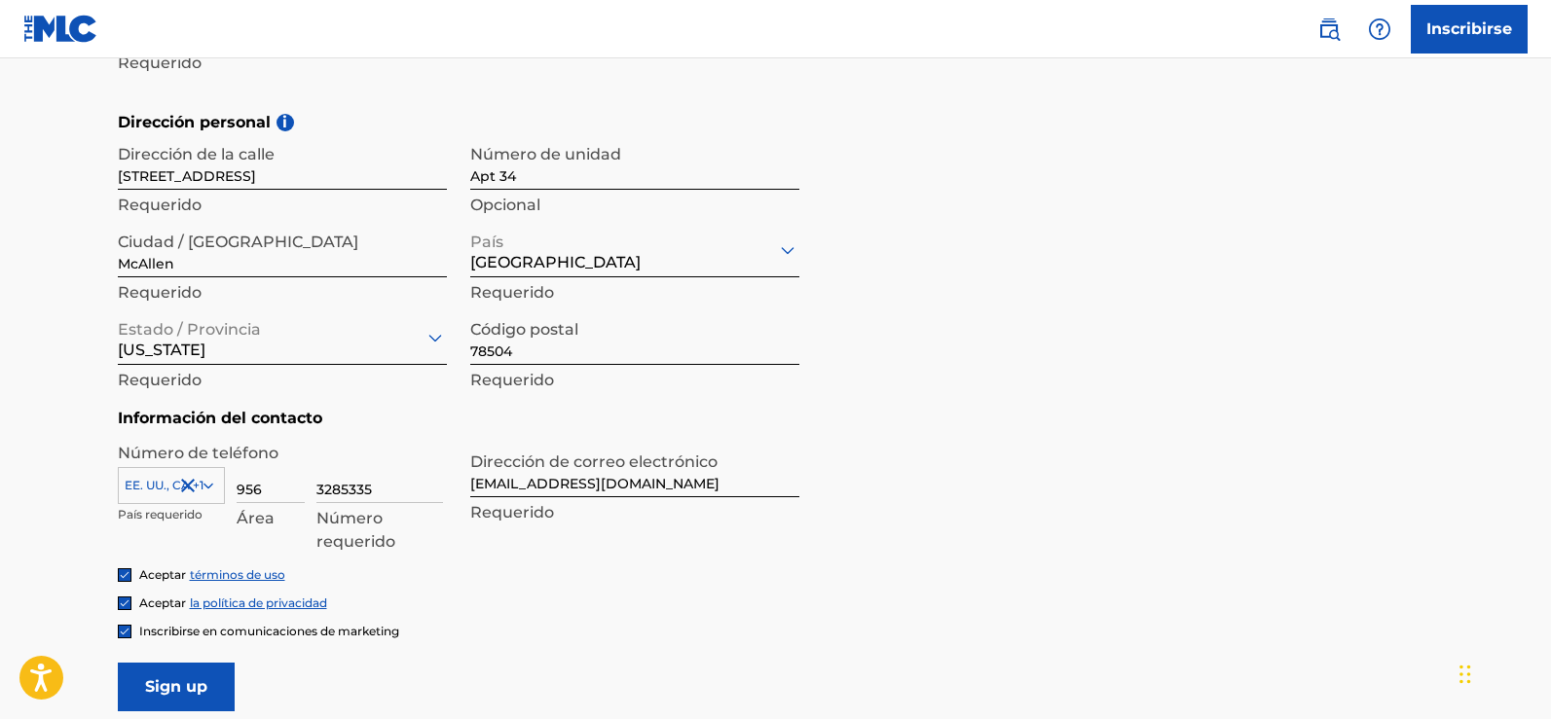
click at [10, 380] on main "El MLC utiliza la verificación de identidad antes de registrar a un usuario par…" at bounding box center [775, 109] width 1551 height 1421
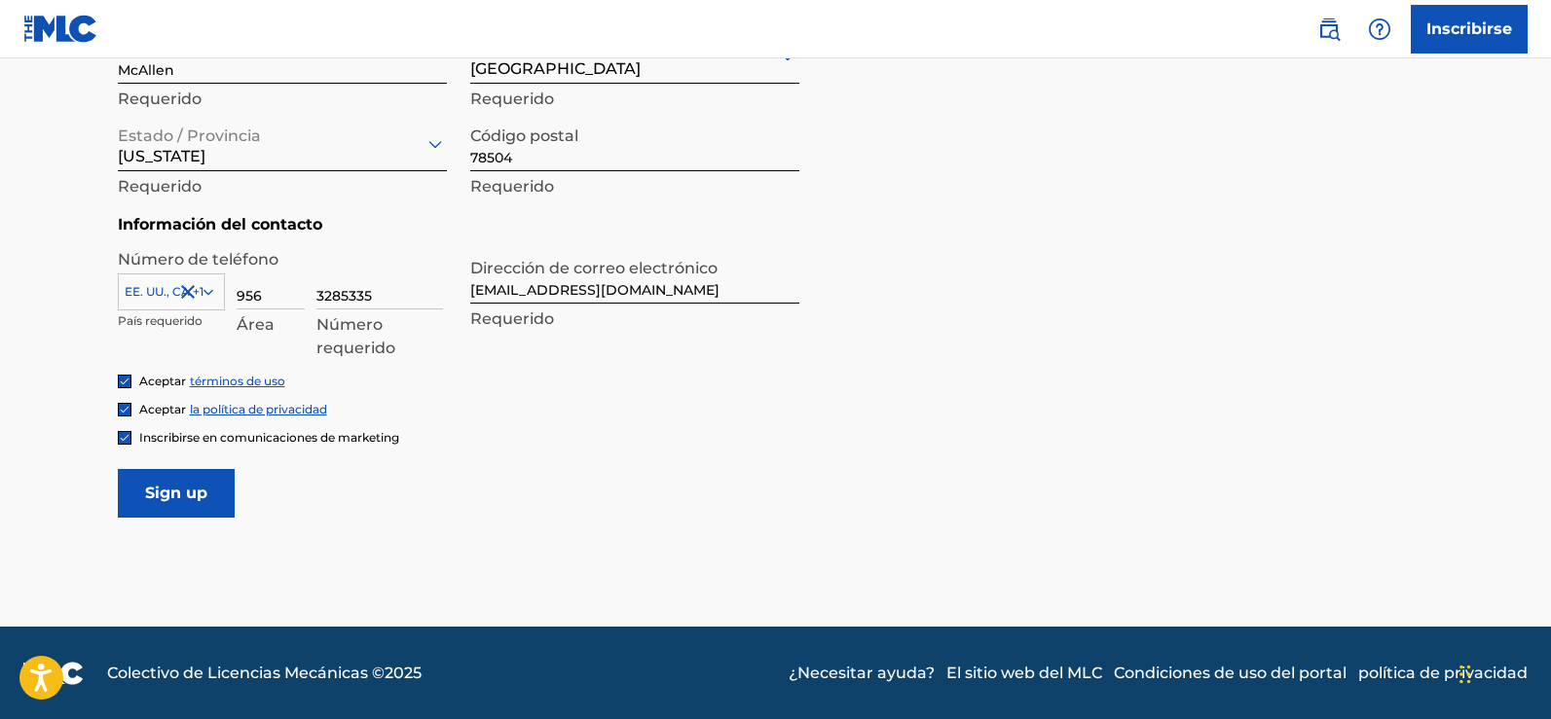
scroll to position [854, 0]
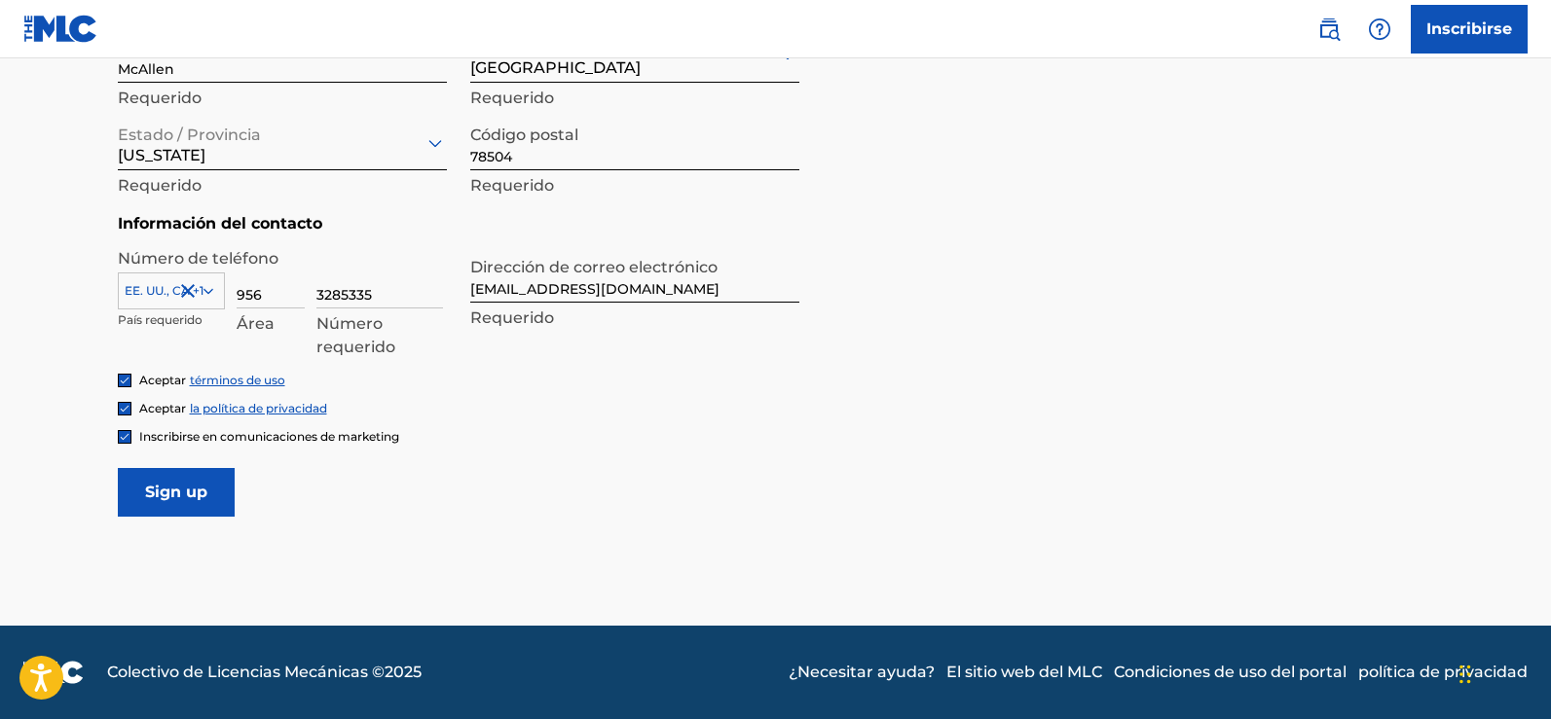
click at [182, 493] on input "Sign up" at bounding box center [176, 492] width 117 height 49
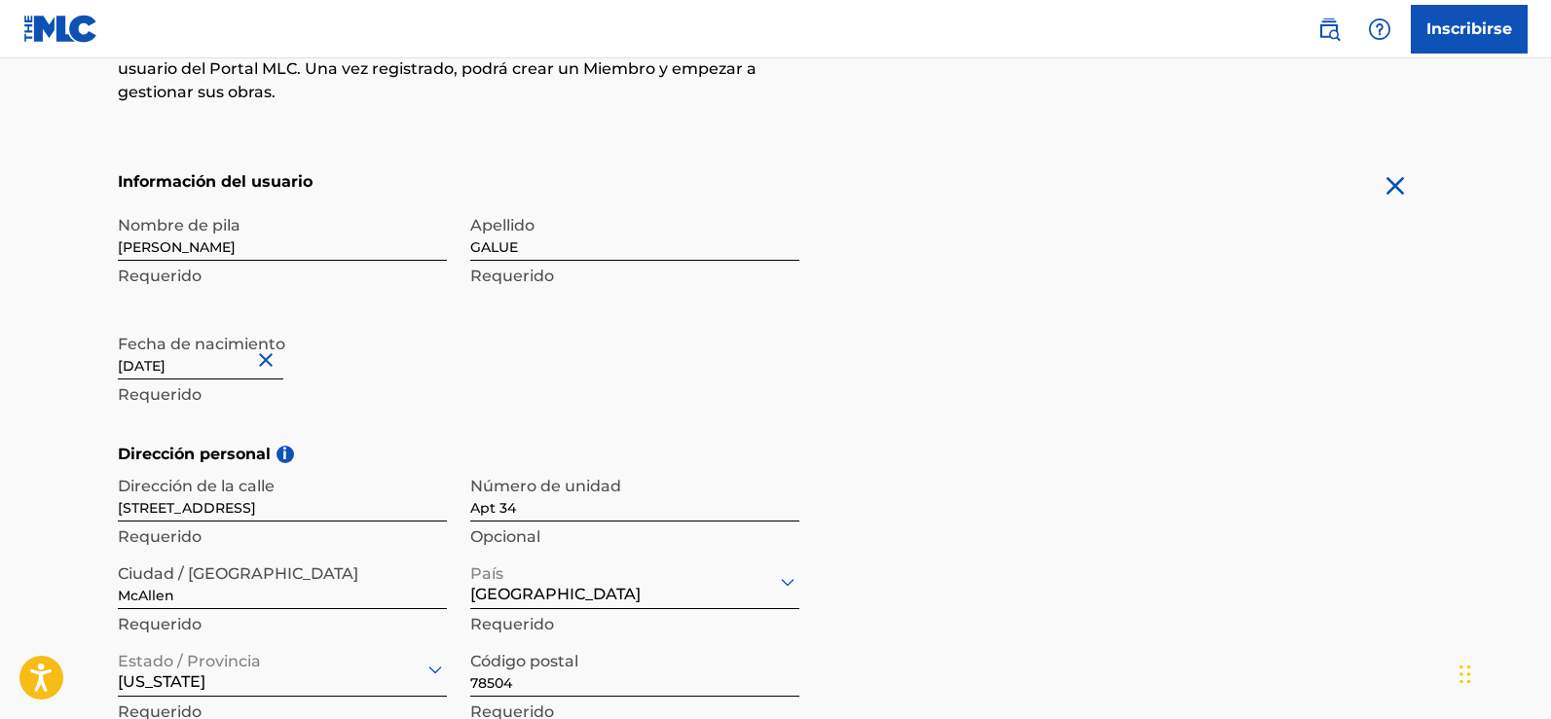
scroll to position [292, 0]
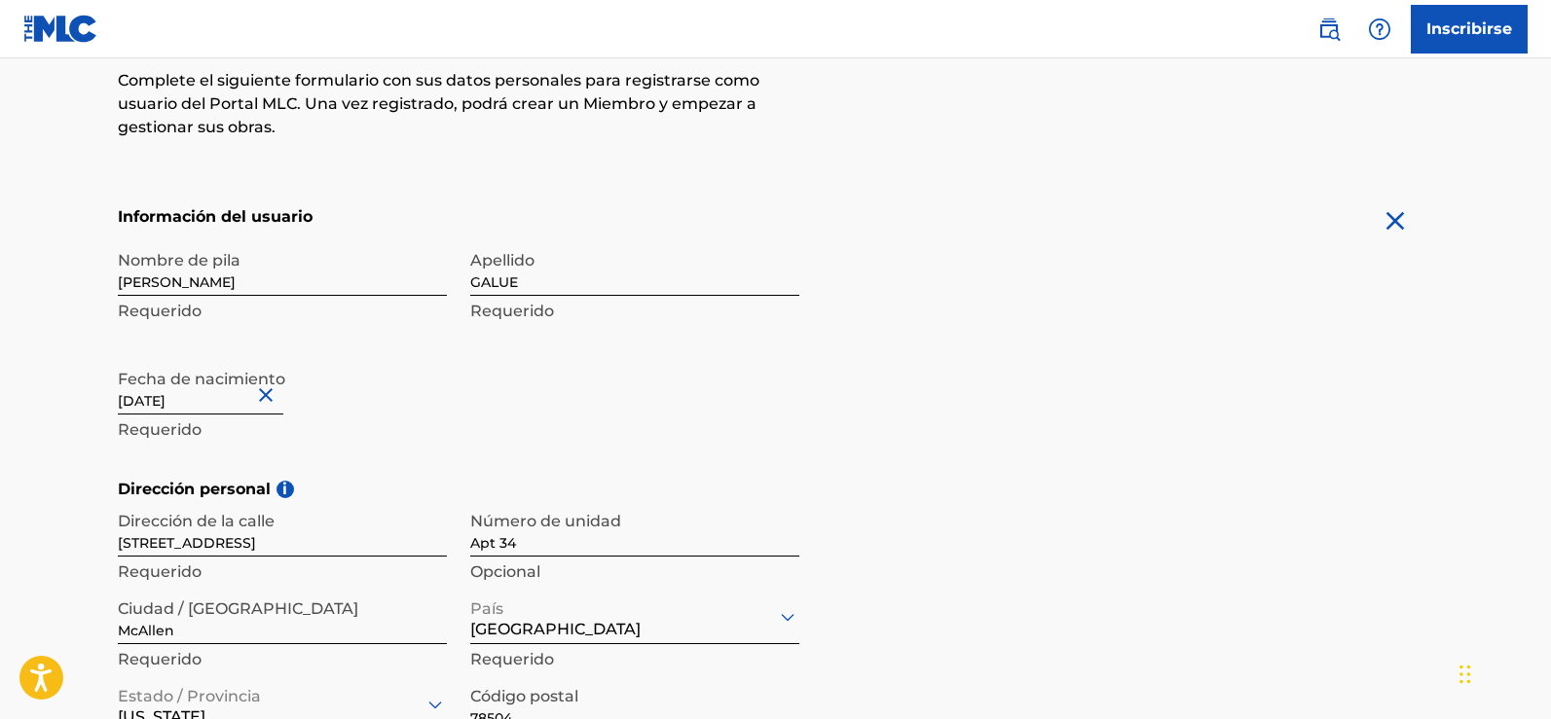
click at [1404, 213] on img at bounding box center [1395, 220] width 31 height 31
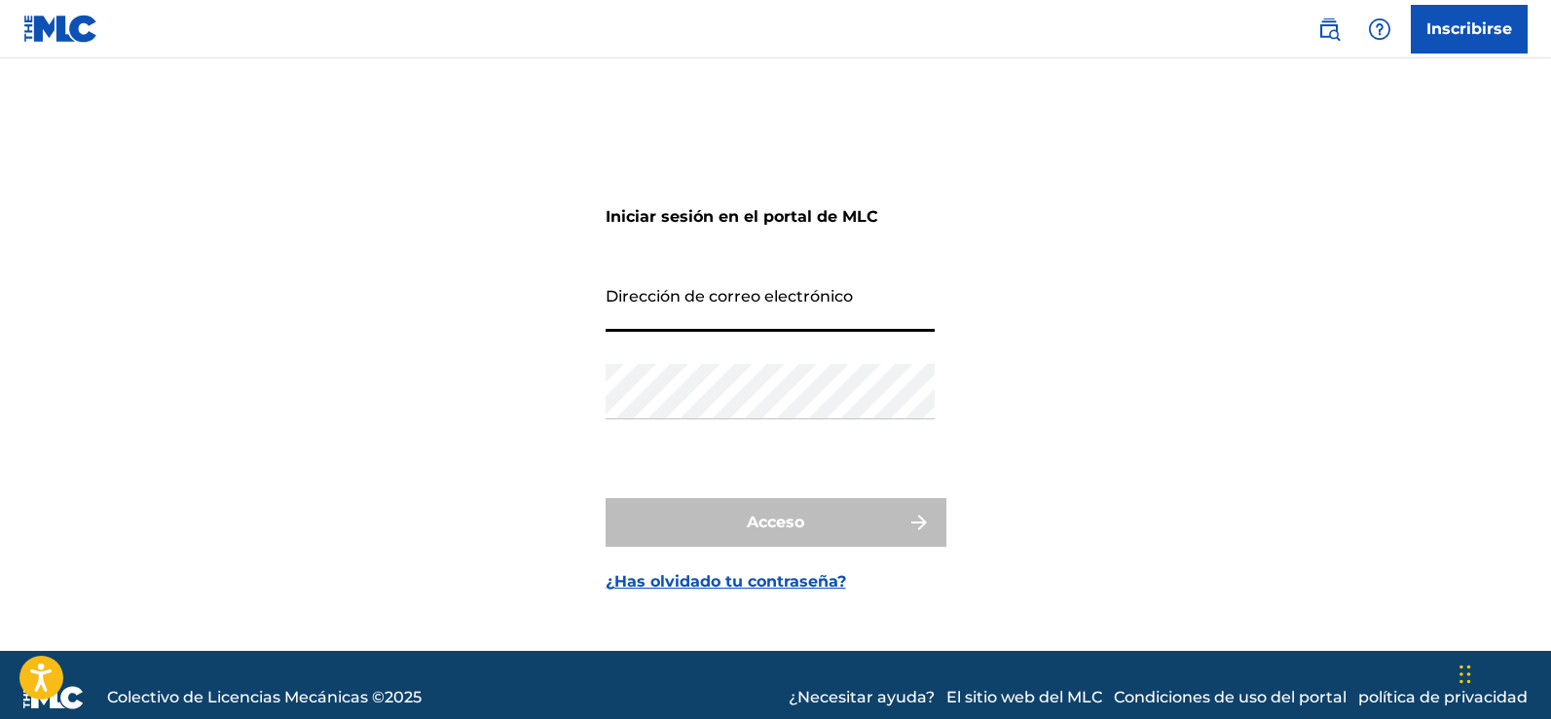
click at [705, 305] on input "Dirección de correo electrónico" at bounding box center [770, 303] width 329 height 55
drag, startPoint x: 791, startPoint y: 323, endPoint x: 741, endPoint y: 326, distance: 49.7
click at [741, 326] on input "[EMAIL_ADDRESS][DOMAIN_NAME]" at bounding box center [770, 303] width 329 height 55
type input "[EMAIL_ADDRESS][DOMAIN_NAME]"
click at [413, 376] on div "Iniciar sesión en el portal de MLC Dirección de correo electrónico [EMAIL_ADDRE…" at bounding box center [775, 379] width 1363 height 544
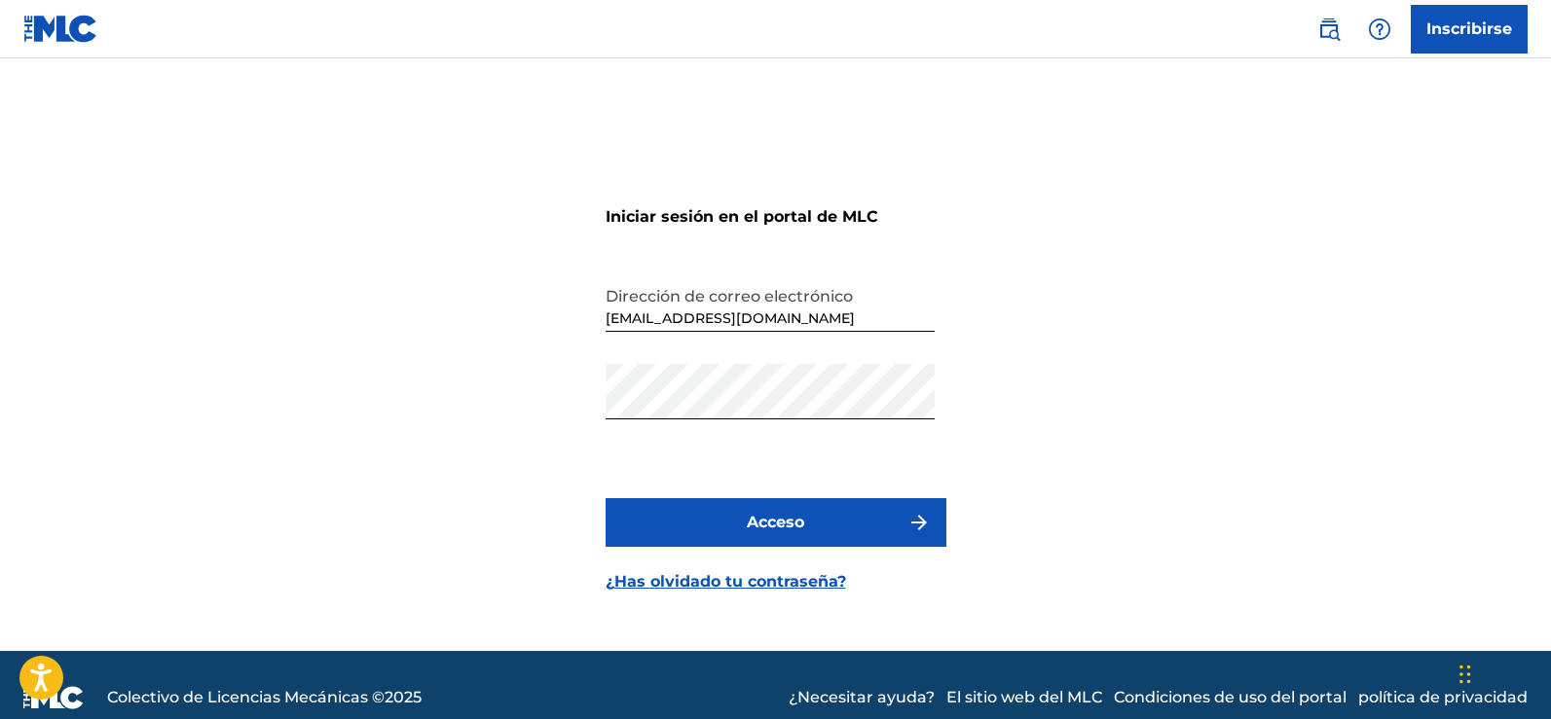
click at [781, 534] on button "Acceso" at bounding box center [776, 522] width 341 height 49
click at [778, 584] on font "¿Has olvidado tu contraseña?" at bounding box center [726, 581] width 240 height 18
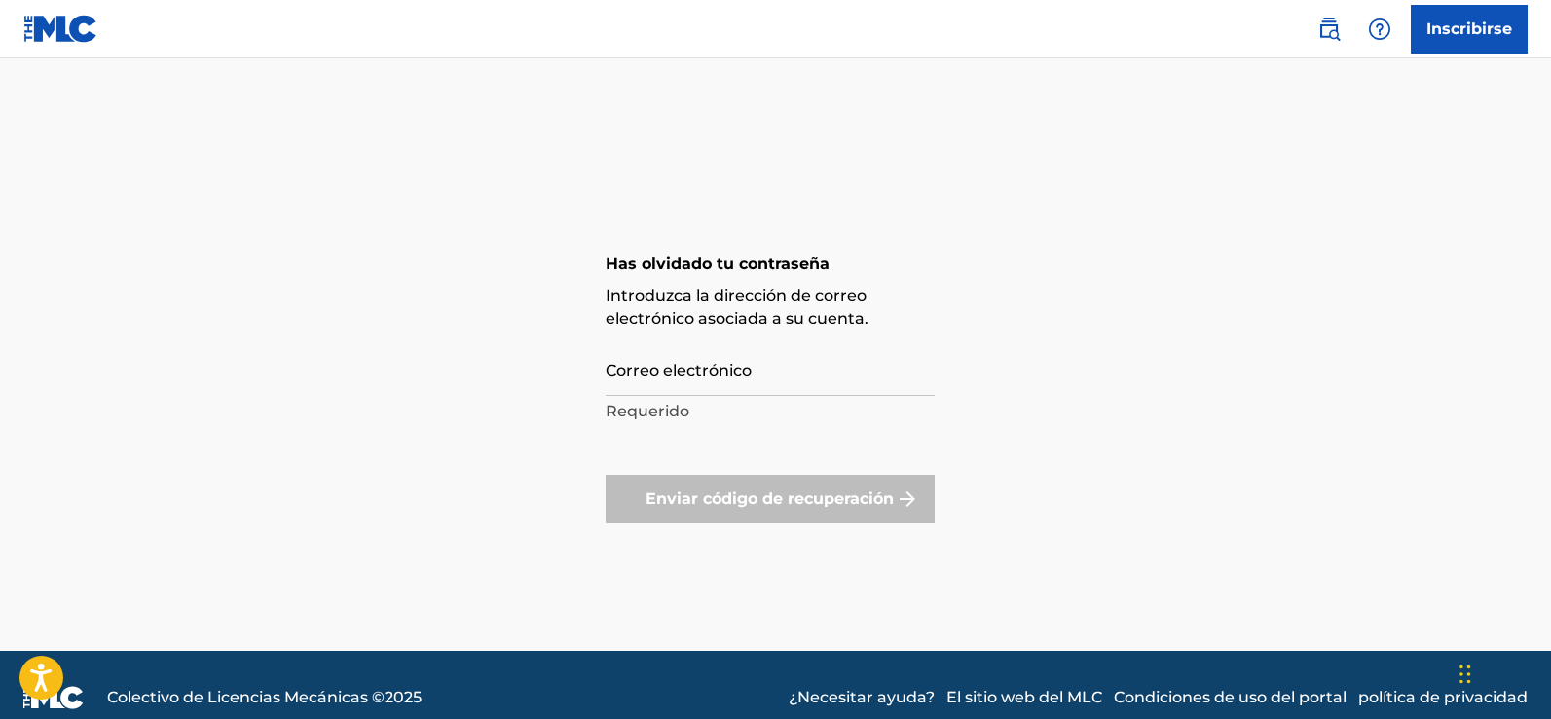
click at [940, 129] on div "Has olvidado tu contraseña Introduzca la dirección de correo electrónico asocia…" at bounding box center [776, 379] width 341 height 544
click at [736, 377] on input "Correo electrónico" at bounding box center [770, 368] width 329 height 55
type input "[EMAIL_ADDRESS][DOMAIN_NAME]"
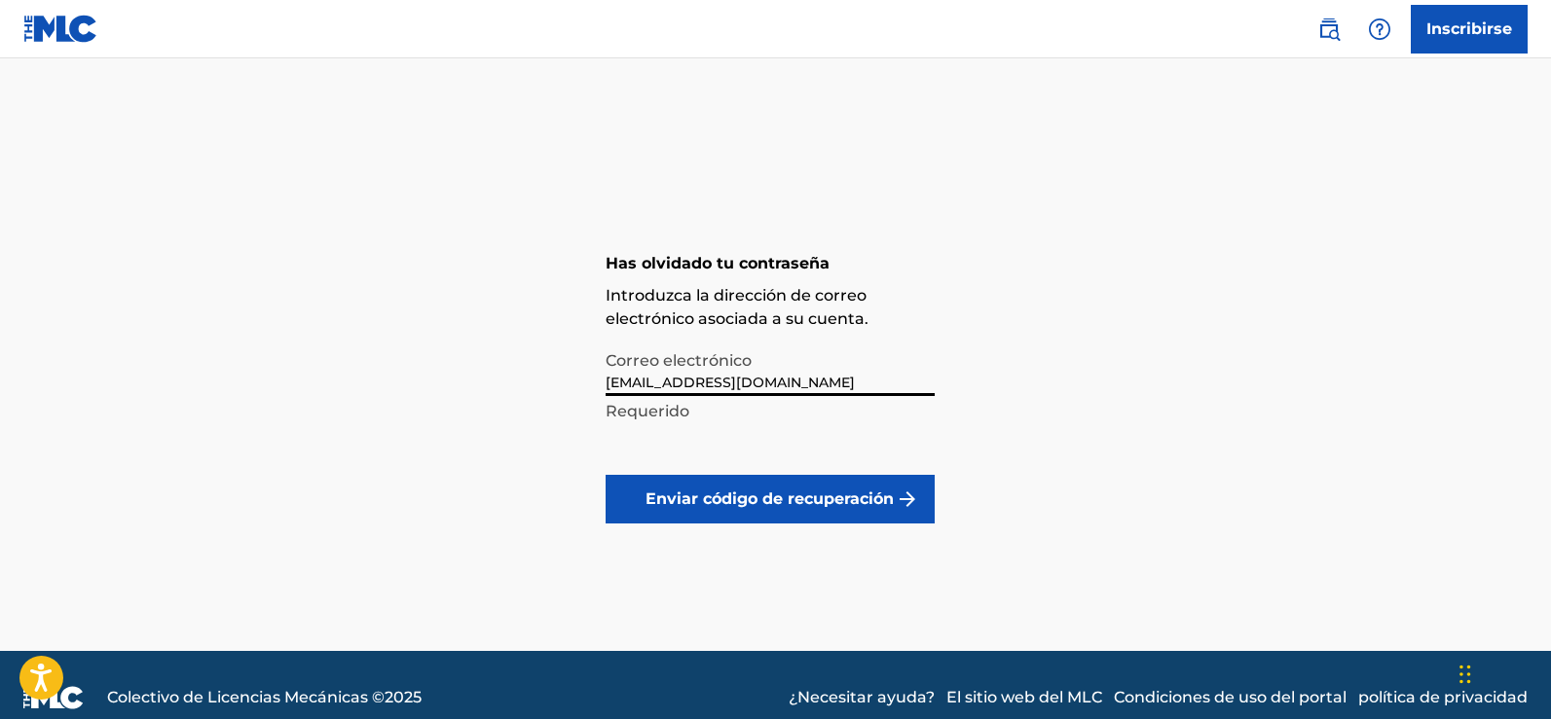
click at [770, 508] on font "Enviar código de recuperación" at bounding box center [769, 499] width 248 height 23
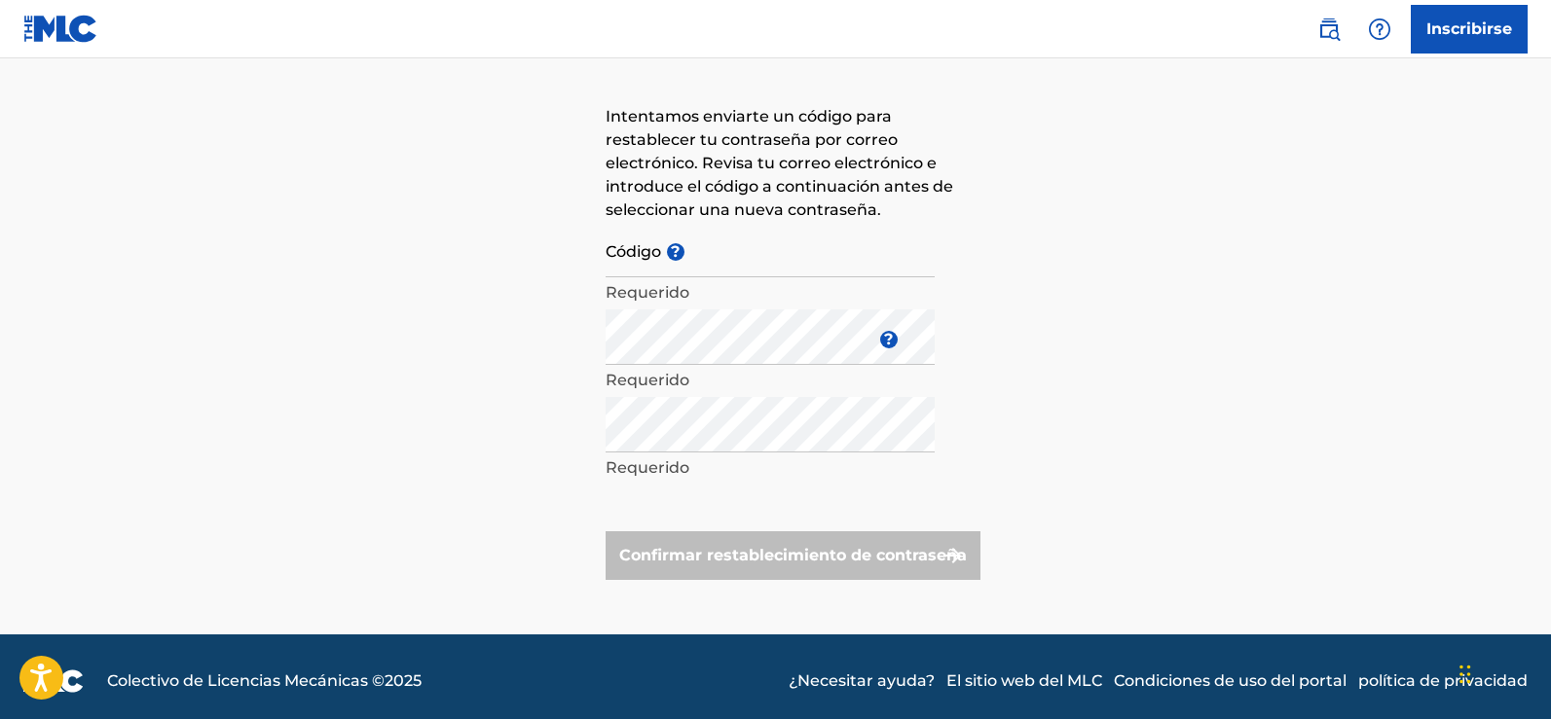
scroll to position [154, 0]
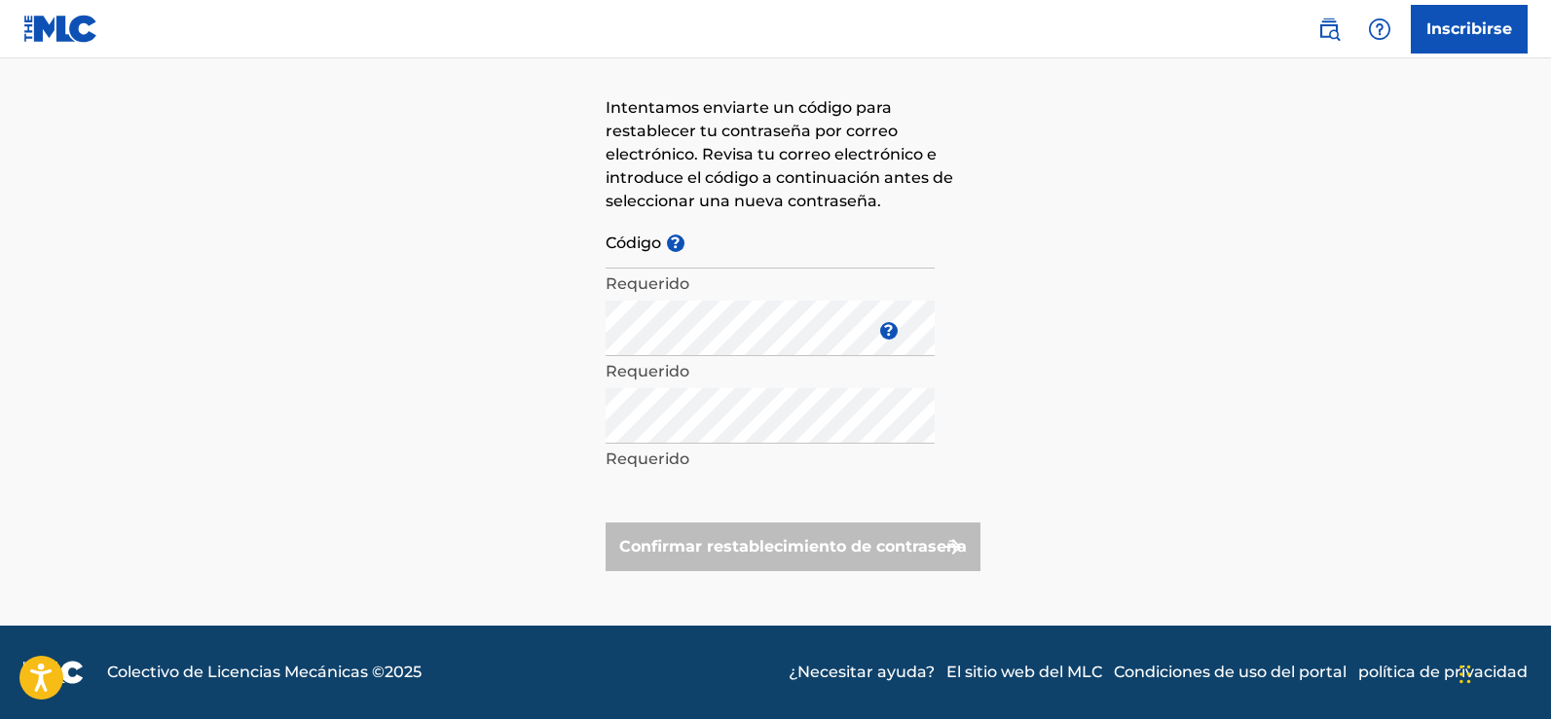
click at [728, 249] on input "Código ?" at bounding box center [770, 240] width 329 height 55
paste input "FP_4a70f7b734bcb30a4c9121a5e1fd"
type input "FP_4a70f7b734bcb30a4c9121a5e1fd"
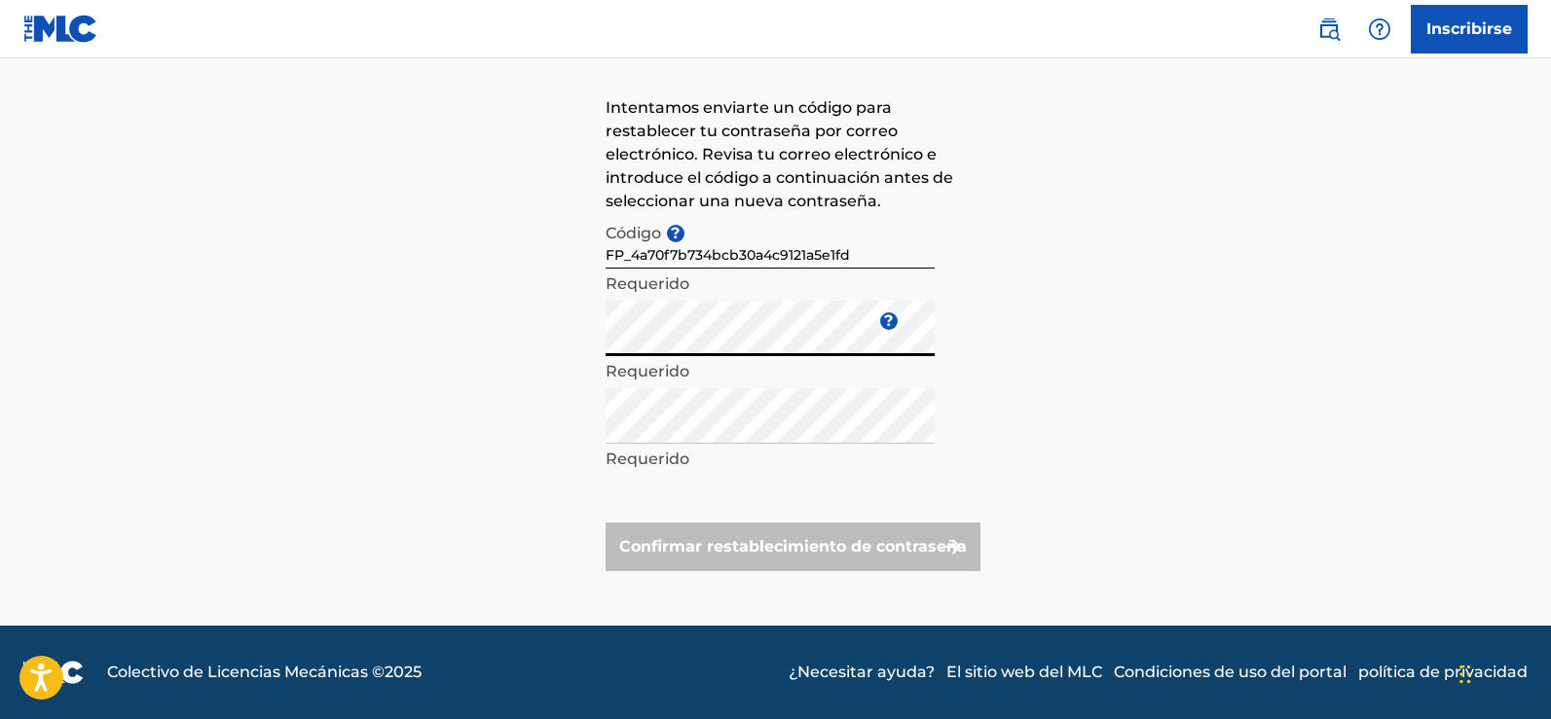
click at [528, 343] on div "Has olvidado tu contraseña Intentamos enviarte un código para restablecer tu co…" at bounding box center [775, 289] width 1363 height 673
click at [537, 342] on div "Has olvidado tu contraseña Intentamos enviarte un código para restablecer tu co…" at bounding box center [775, 289] width 1363 height 673
click at [515, 344] on div "Has olvidado tu contraseña Intentamos enviarte un código para restablecer tu co…" at bounding box center [775, 289] width 1363 height 673
click at [513, 337] on div "Has olvidado tu contraseña Intentamos enviarte un código para restablecer tu co…" at bounding box center [775, 289] width 1363 height 673
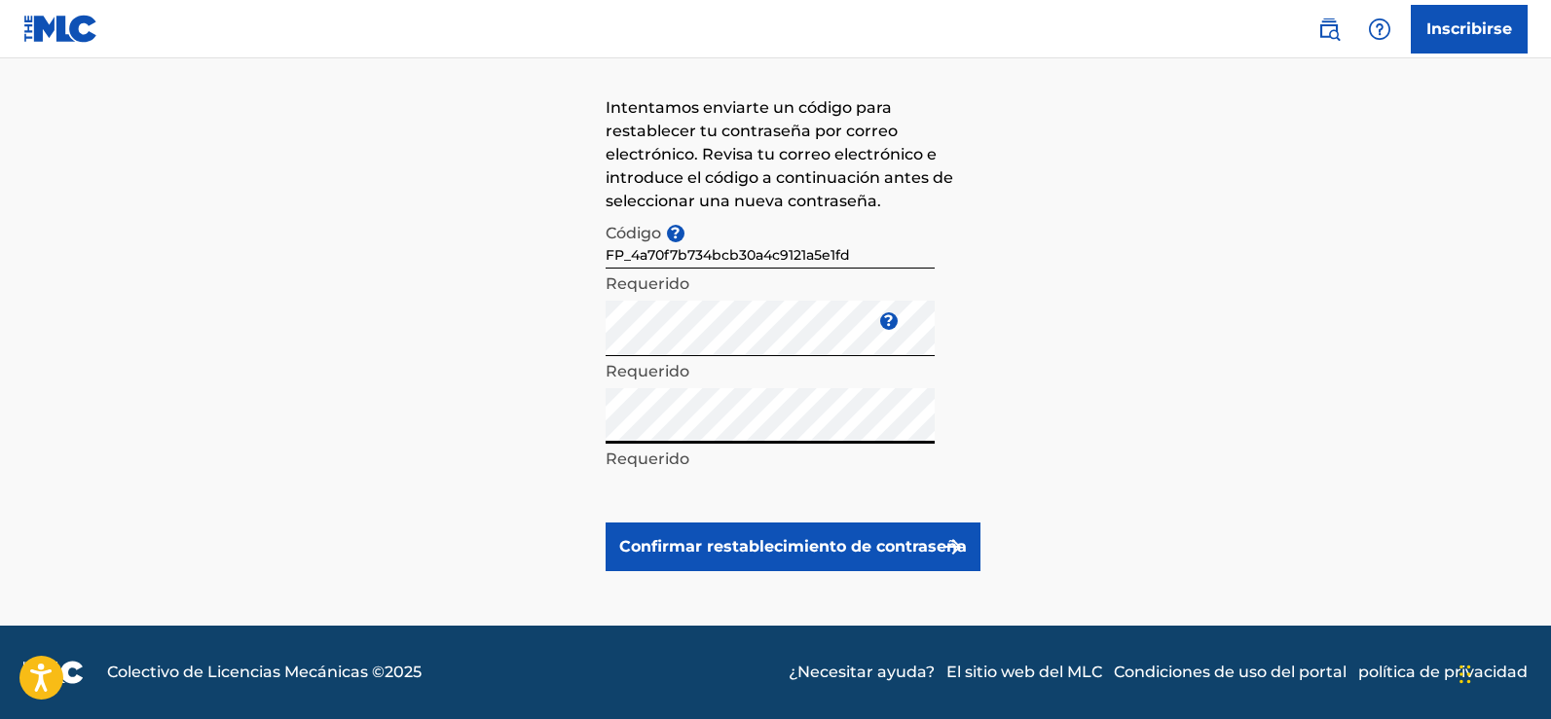
click at [477, 414] on div "Has olvidado tu contraseña Intentamos enviarte un código para restablecer tu co…" at bounding box center [775, 289] width 1363 height 673
click at [776, 539] on font "Confirmar restablecimiento de contraseña" at bounding box center [793, 546] width 348 height 18
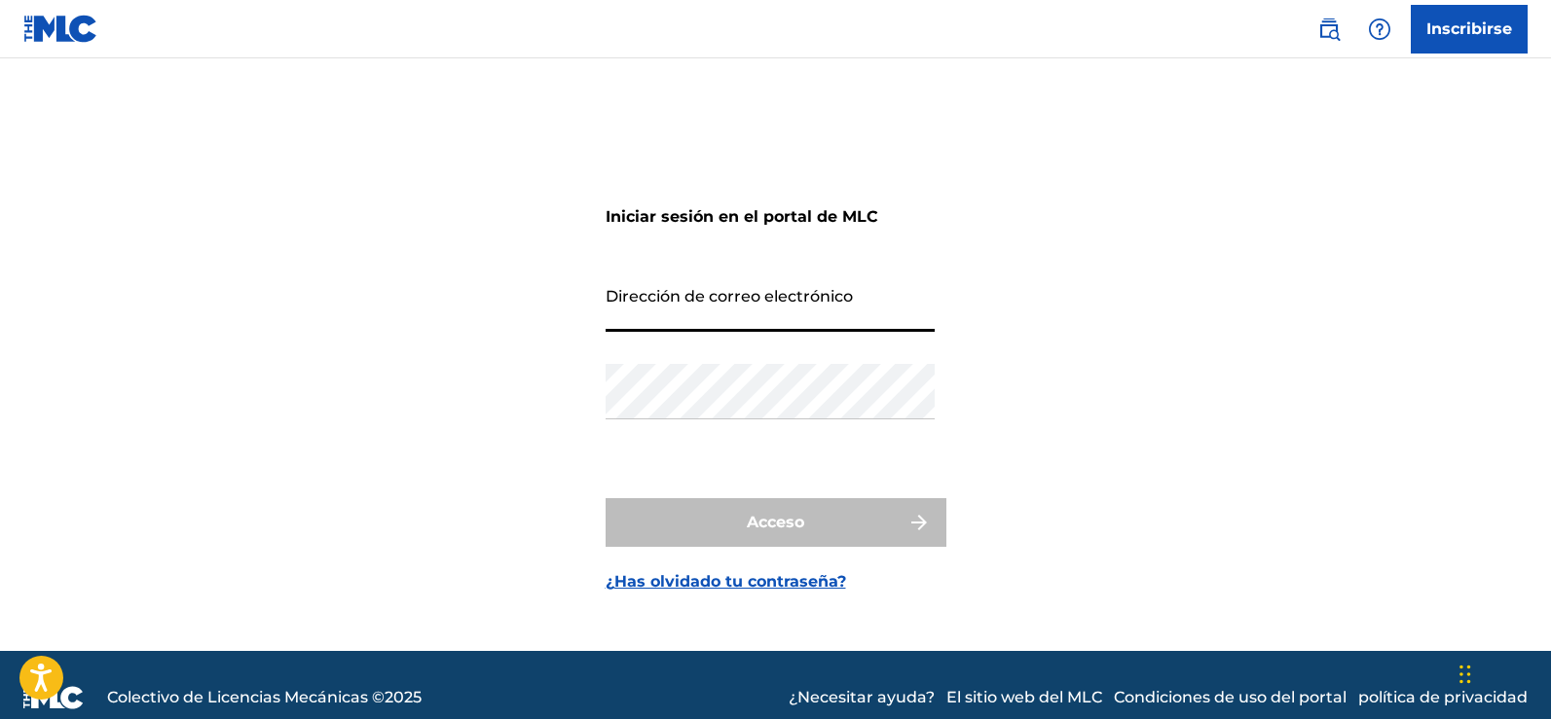
click at [794, 312] on input "Dirección de correo electrónico" at bounding box center [770, 303] width 329 height 55
type input "[EMAIL_ADDRESS][DOMAIN_NAME]"
click at [789, 324] on input "[EMAIL_ADDRESS][DOMAIN_NAME]" at bounding box center [770, 303] width 329 height 55
drag, startPoint x: 792, startPoint y: 321, endPoint x: 779, endPoint y: 321, distance: 12.7
click at [779, 321] on input "[EMAIL_ADDRESS][DOMAIN_NAME]" at bounding box center [770, 303] width 329 height 55
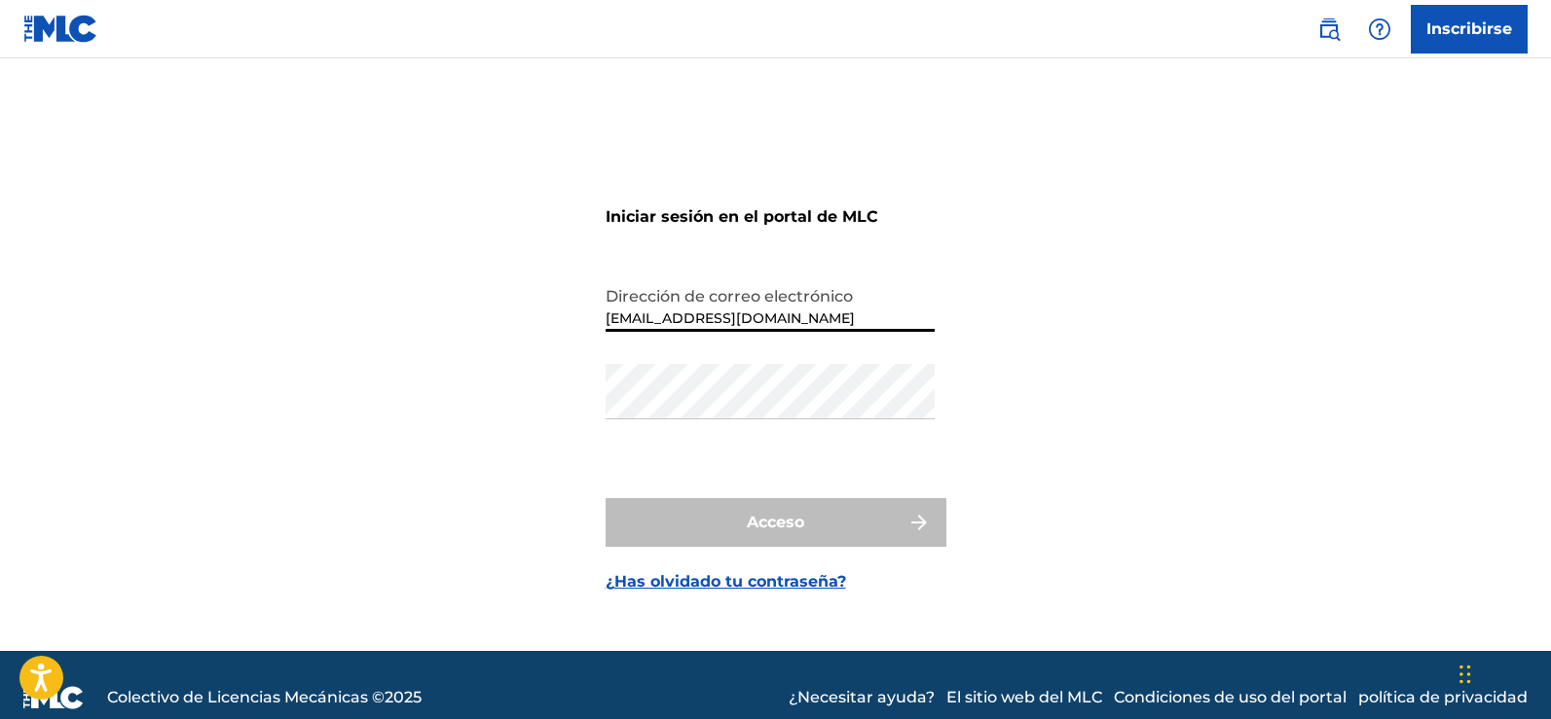
click at [968, 308] on div "Iniciar sesión en el portal de MLC Dirección de correo electrónico [EMAIL_ADDRE…" at bounding box center [775, 379] width 1363 height 544
click at [822, 308] on input "[EMAIL_ADDRESS][DOMAIN_NAME]" at bounding box center [770, 303] width 329 height 55
click at [779, 300] on input "Dirección de correo electrónico" at bounding box center [770, 303] width 329 height 55
click at [647, 311] on input "Dirección de correo electrónico" at bounding box center [770, 303] width 329 height 55
type input "[EMAIL_ADDRESS][DOMAIN_NAME]"
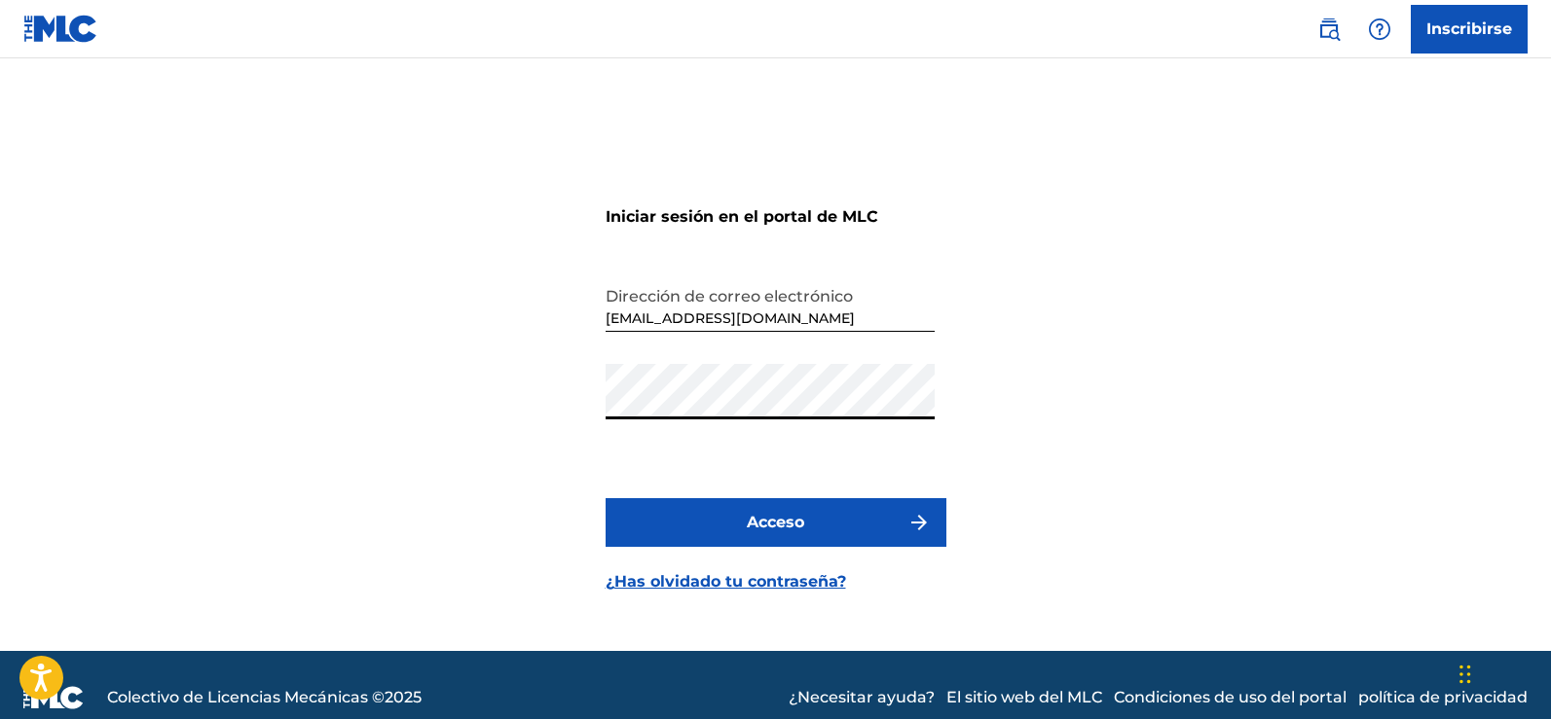
click at [778, 541] on button "Acceso" at bounding box center [776, 522] width 341 height 49
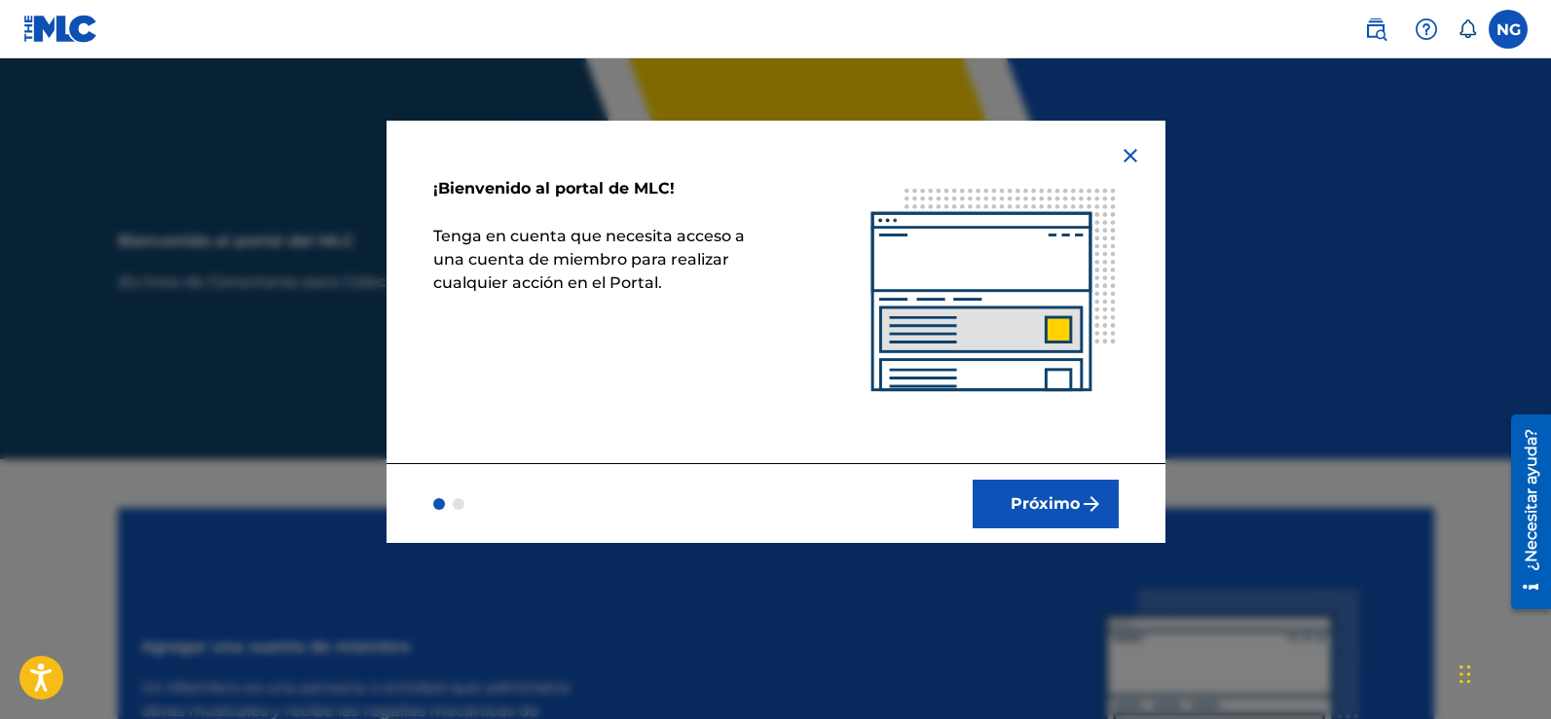
click at [1040, 516] on button "Próximo" at bounding box center [1046, 504] width 146 height 49
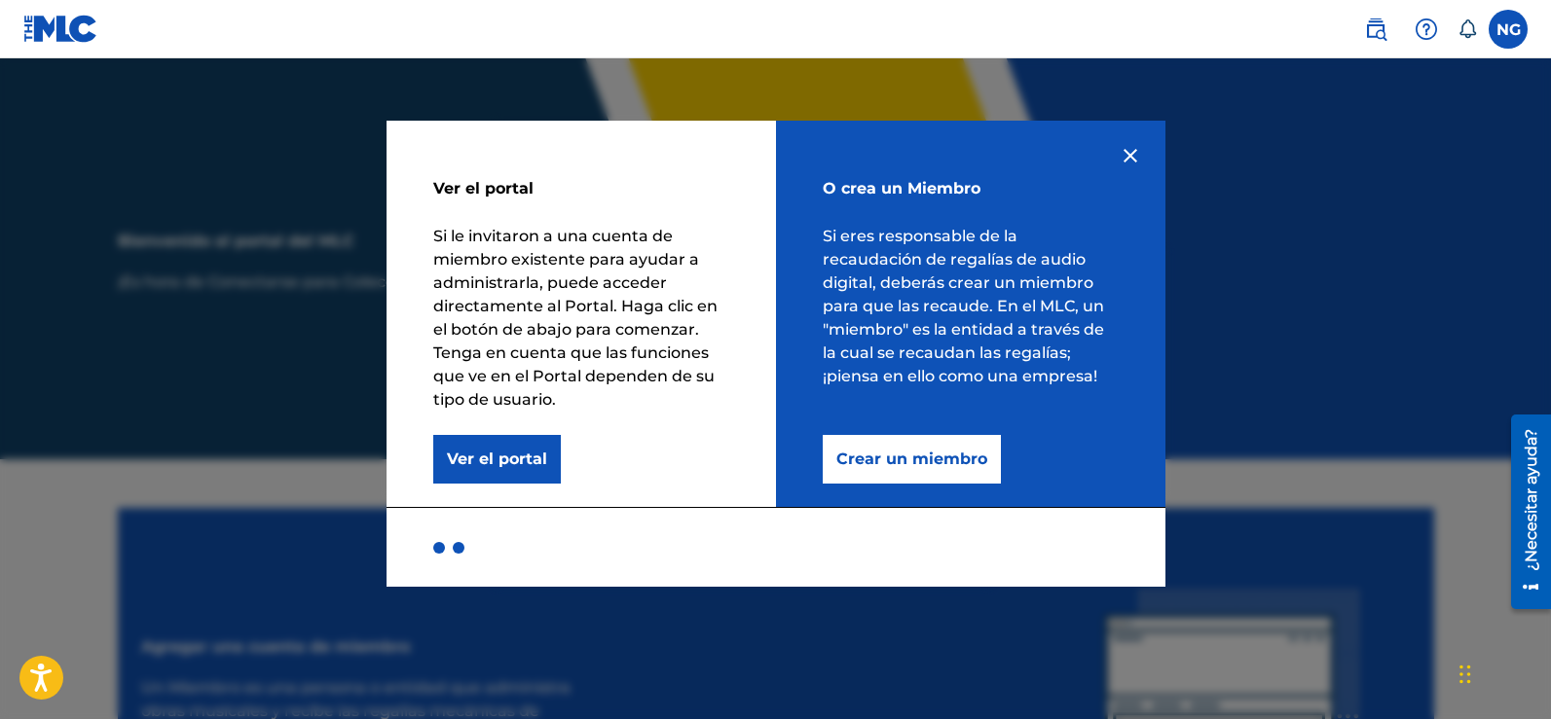
click at [507, 461] on font "Ver el portal" at bounding box center [497, 459] width 100 height 18
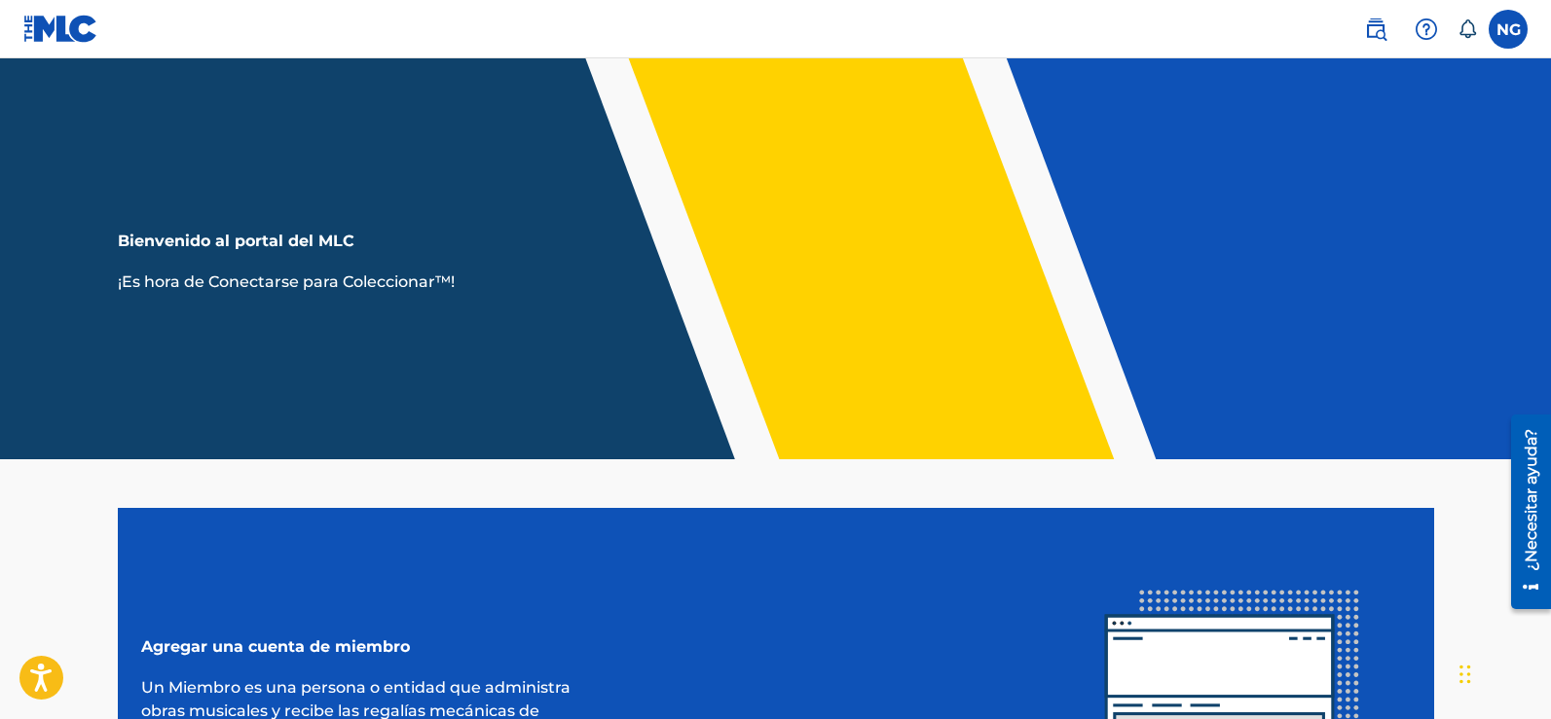
click at [1514, 42] on label at bounding box center [1508, 29] width 39 height 39
click at [1508, 29] on input "NG [PERSON_NAME] [EMAIL_ADDRESS][DOMAIN_NAME] Preferencias de notificación Perf…" at bounding box center [1508, 29] width 0 height 0
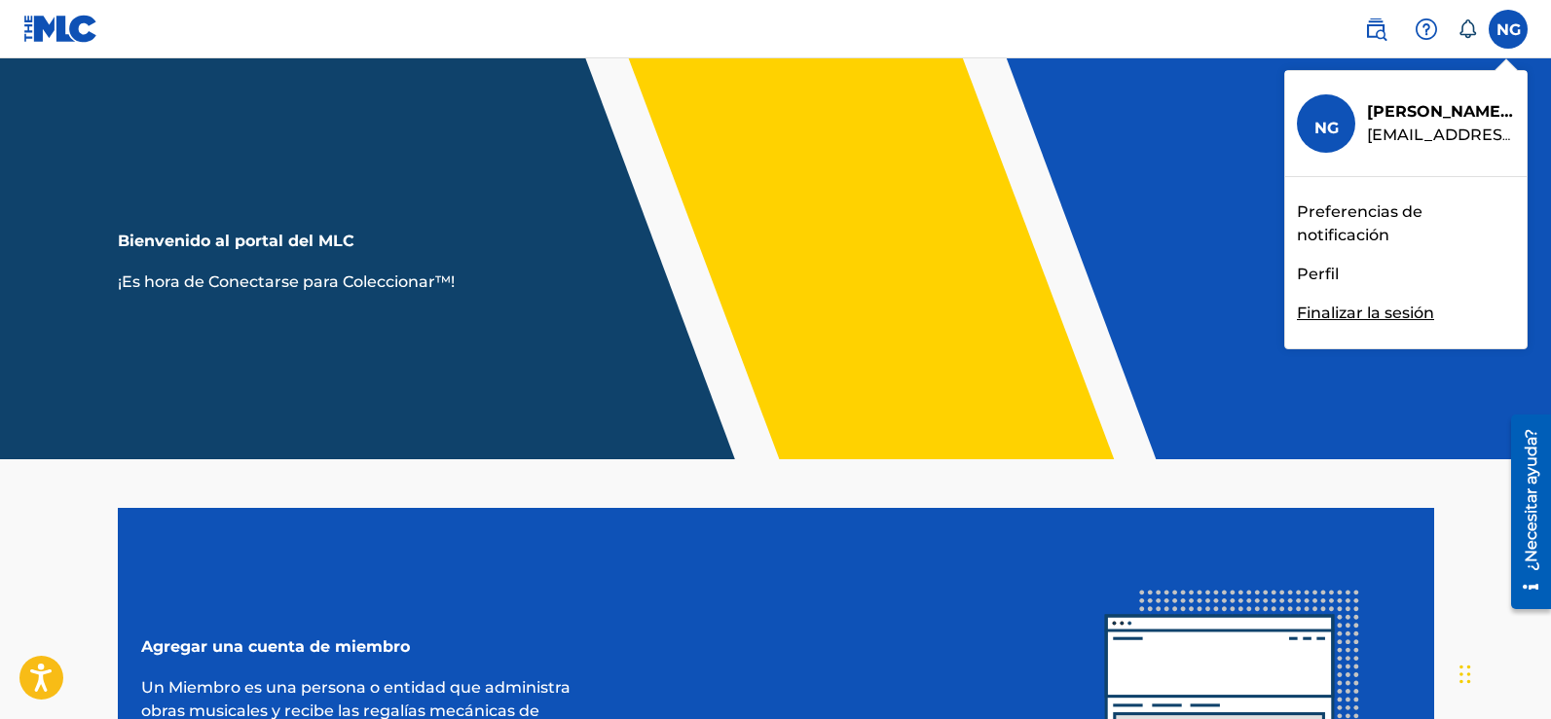
click at [1333, 213] on font "Preferencias de notificación" at bounding box center [1360, 224] width 126 height 42
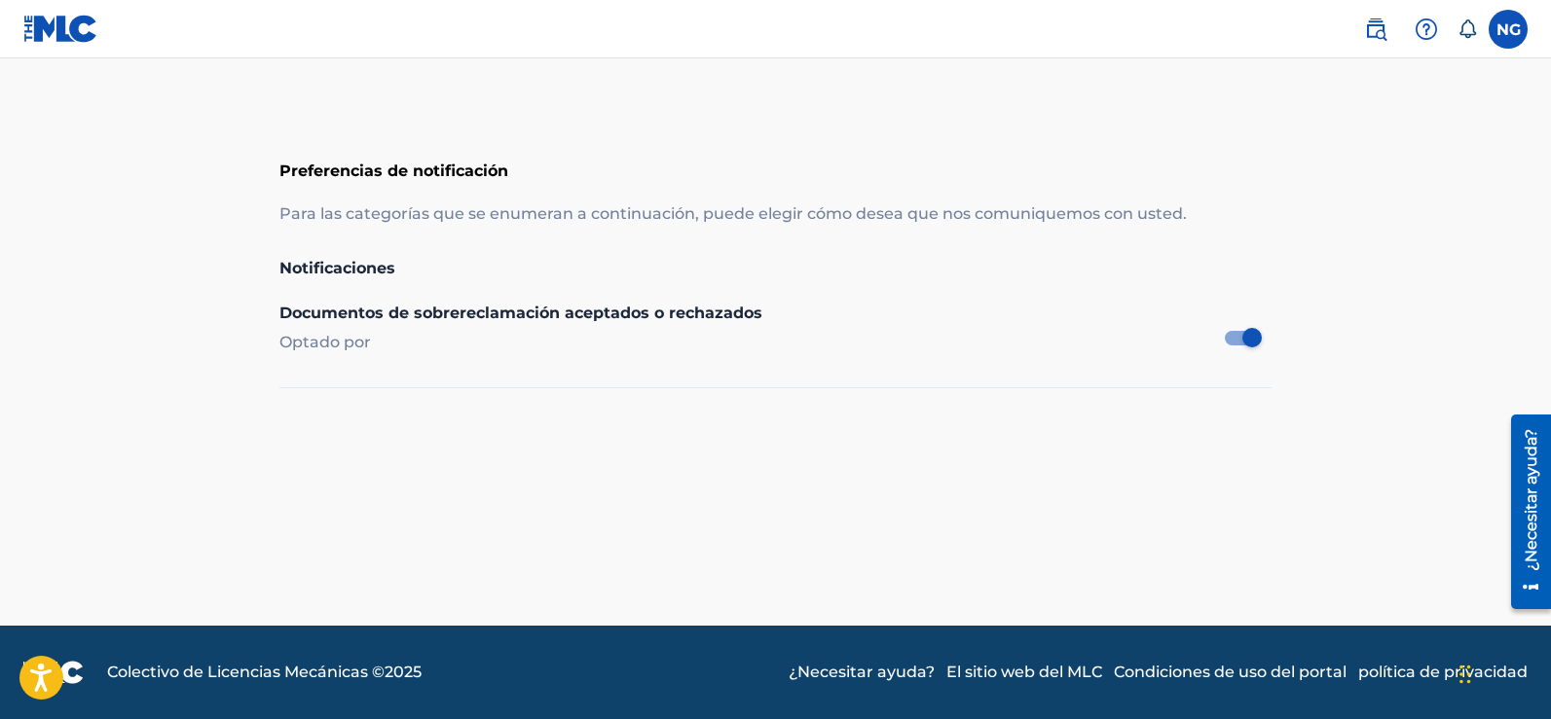
click at [1505, 28] on label at bounding box center [1508, 29] width 39 height 39
click at [1508, 29] on input "NG [PERSON_NAME] [EMAIL_ADDRESS][DOMAIN_NAME] Preferencias de notificación Perf…" at bounding box center [1508, 29] width 0 height 0
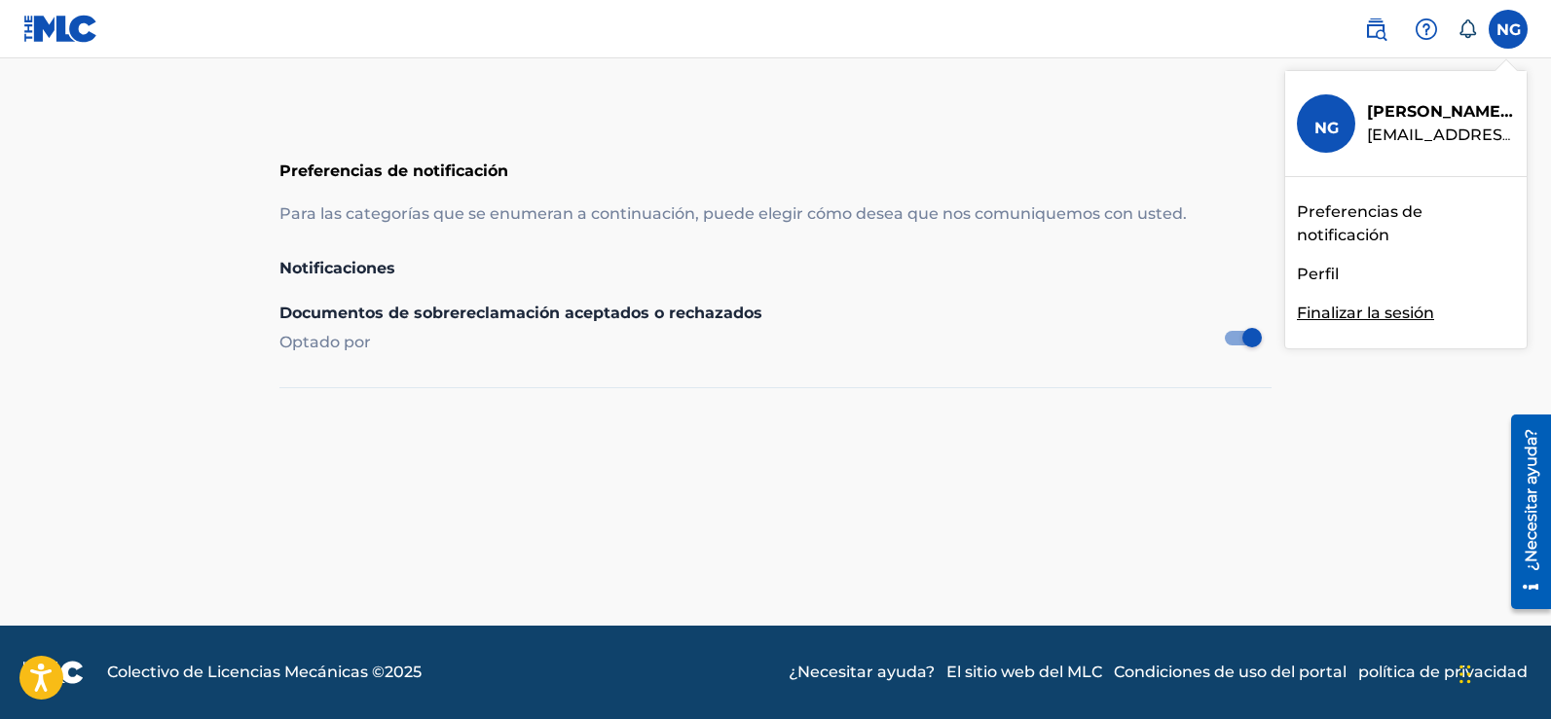
click at [1325, 278] on font "Perfil" at bounding box center [1318, 274] width 42 height 18
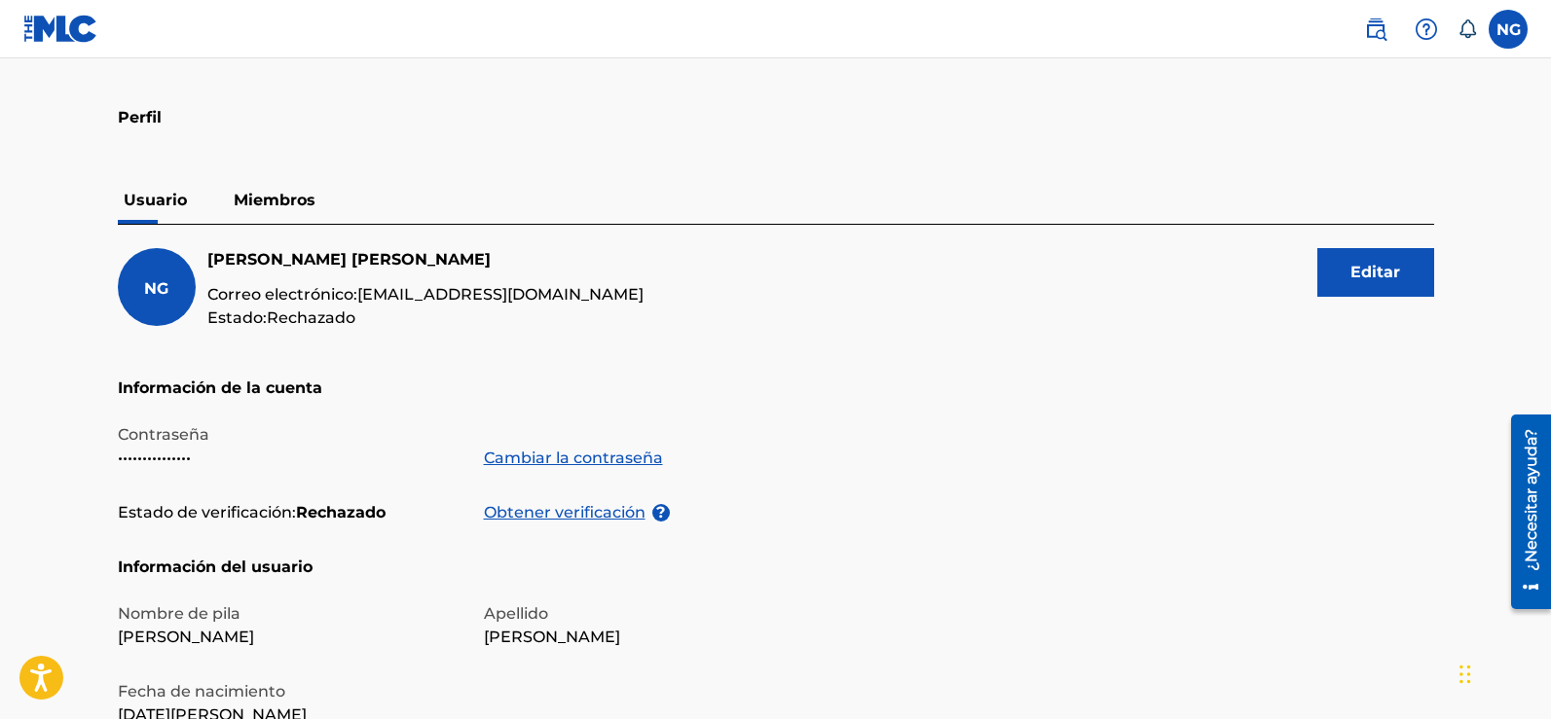
scroll to position [97, 0]
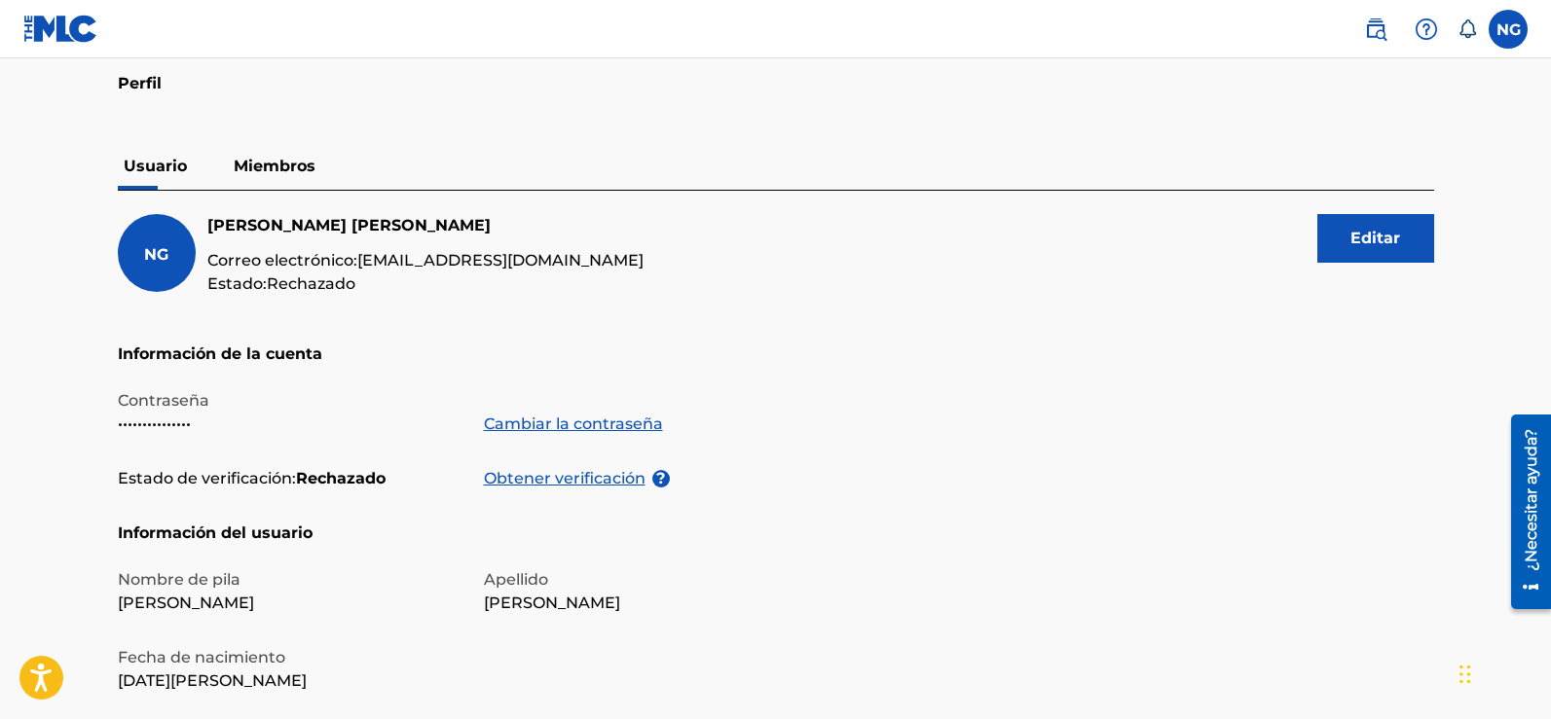
click at [292, 166] on font "Miembros" at bounding box center [275, 166] width 82 height 18
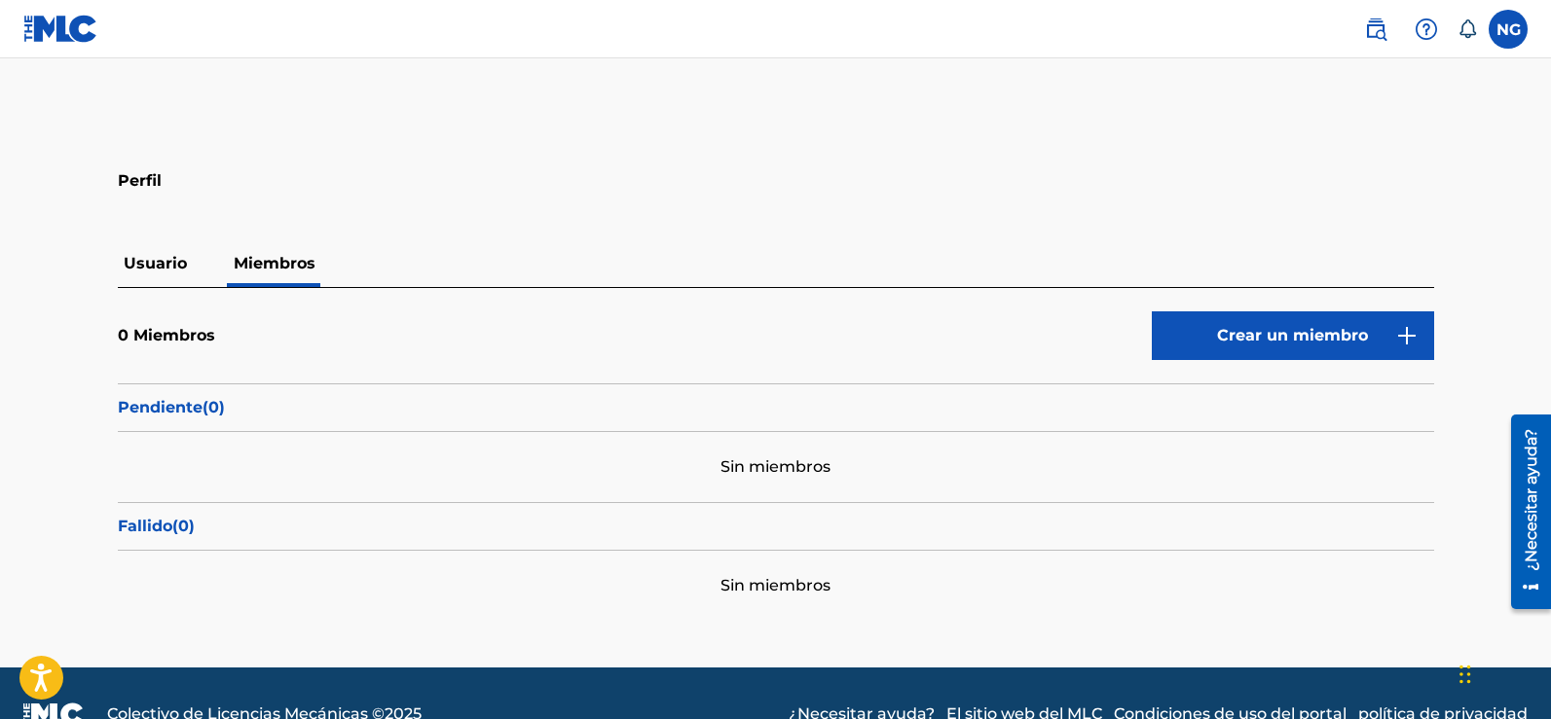
click at [155, 256] on font "Usuario" at bounding box center [155, 263] width 63 height 18
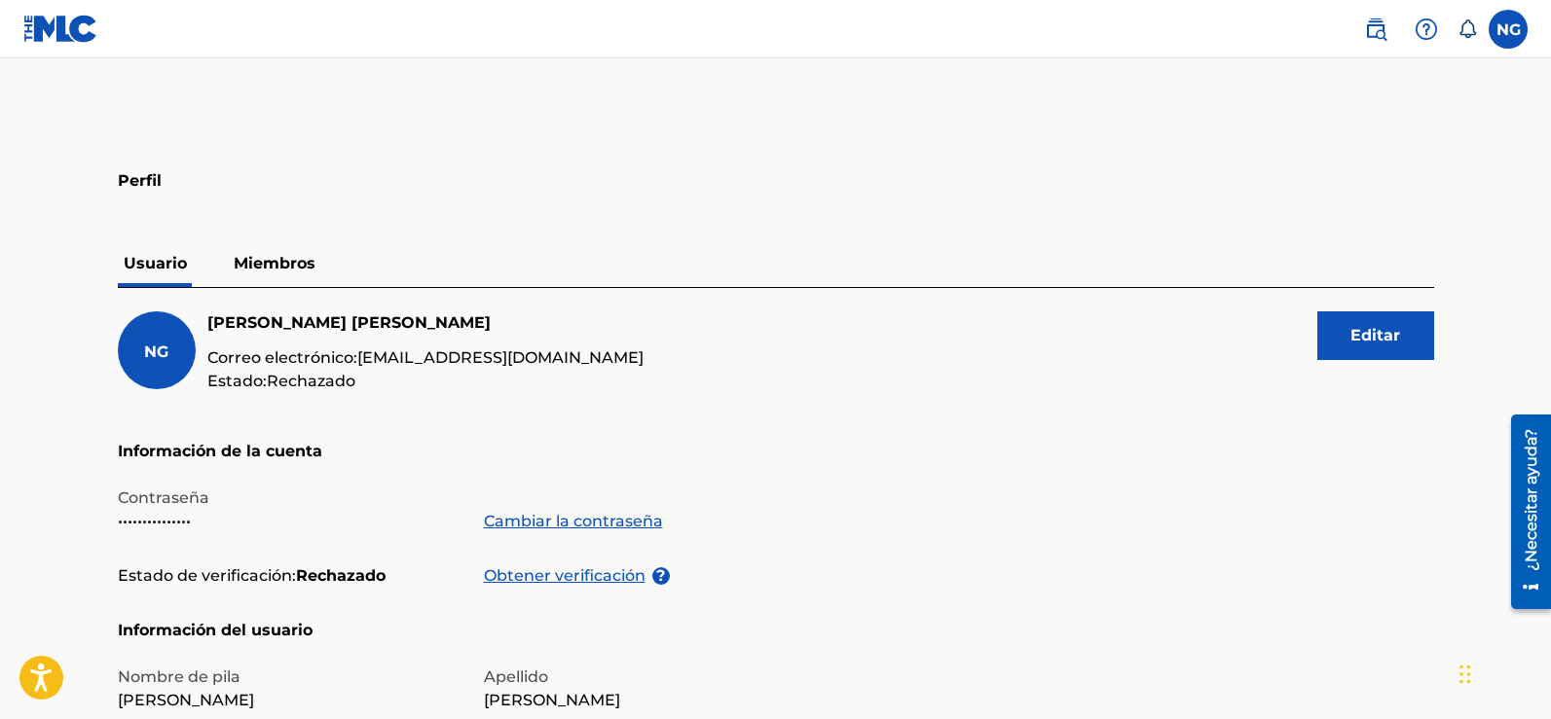
click at [1345, 327] on button "Editar" at bounding box center [1375, 336] width 117 height 49
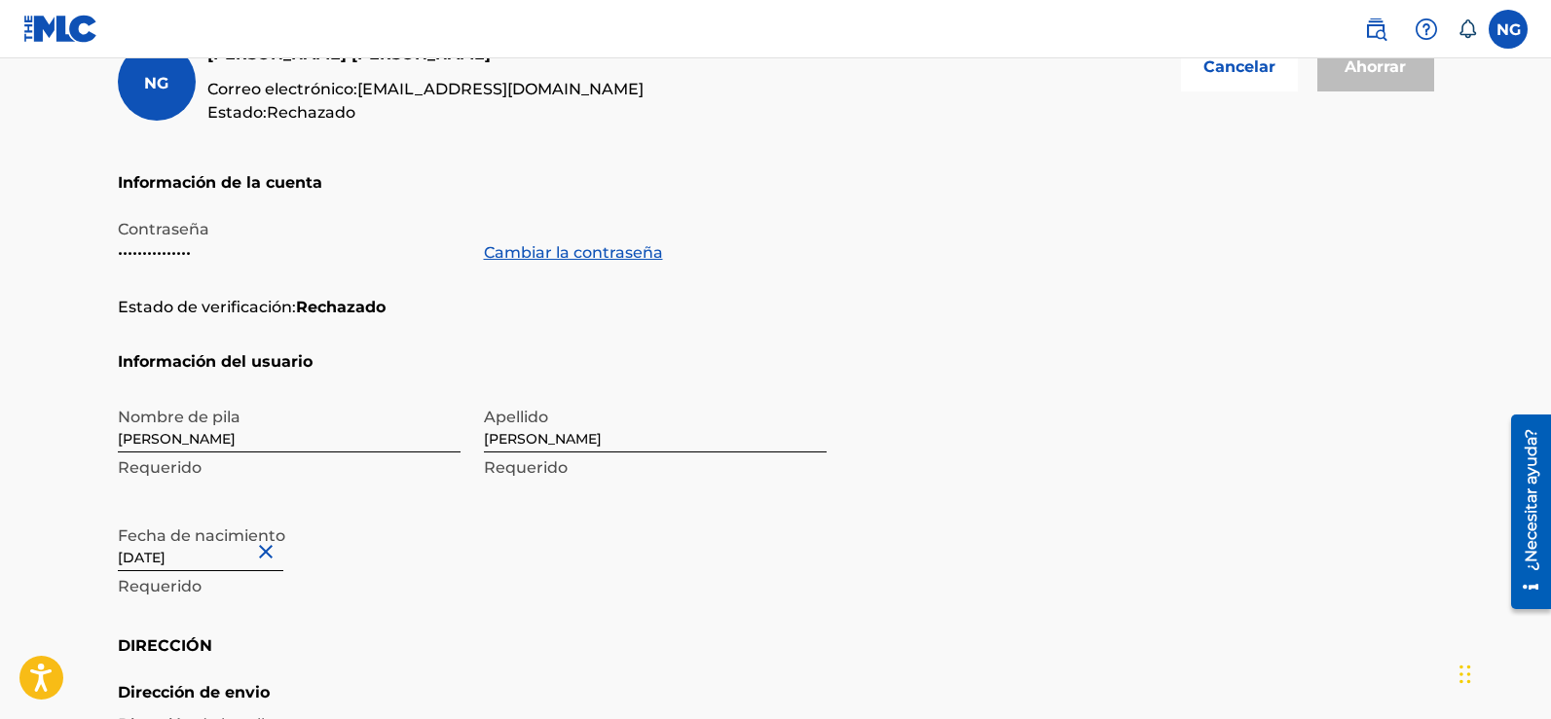
scroll to position [389, 0]
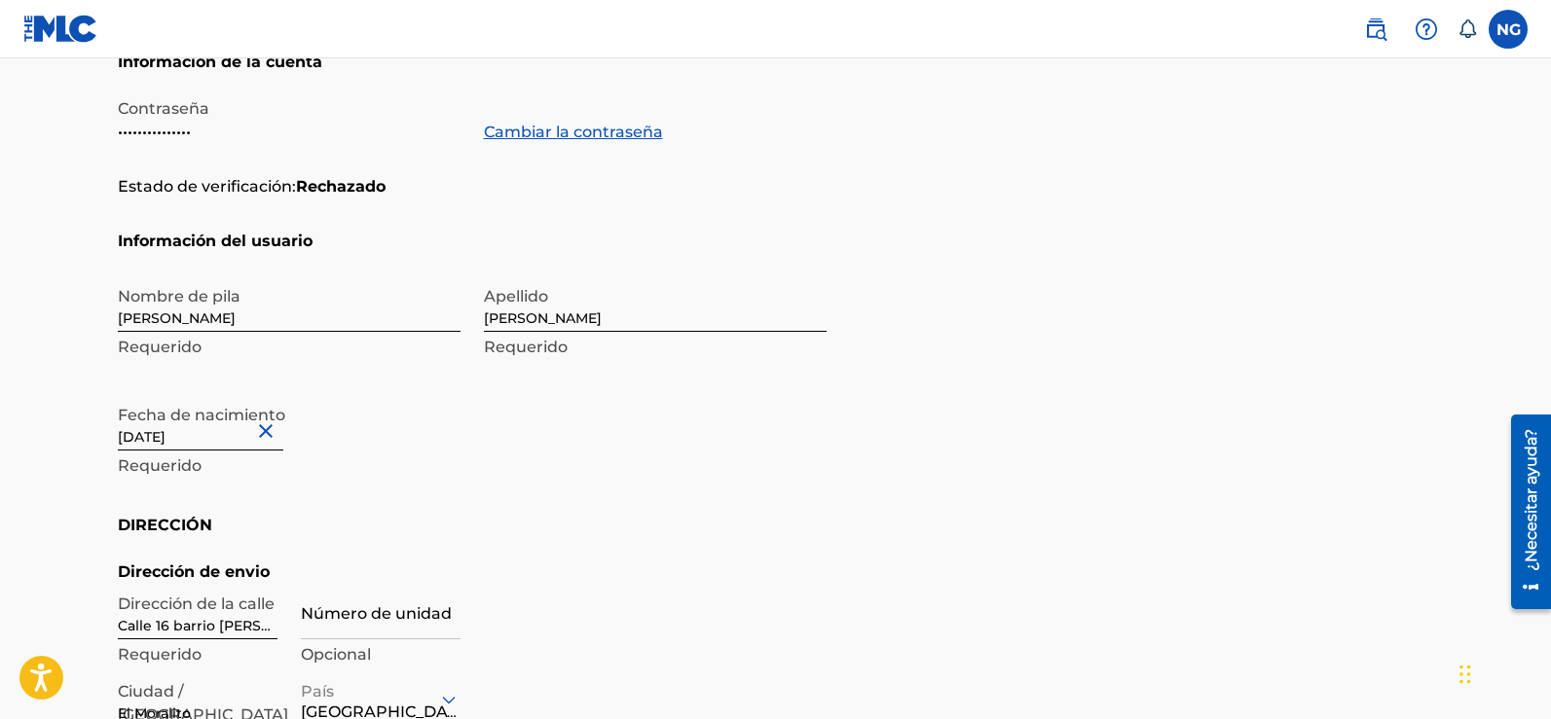
click at [176, 320] on input "[PERSON_NAME]" at bounding box center [289, 303] width 343 height 55
type input "[PERSON_NAME]"
type input "Apt 13"
type input "[GEOGRAPHIC_DATA]"
type input "Save"
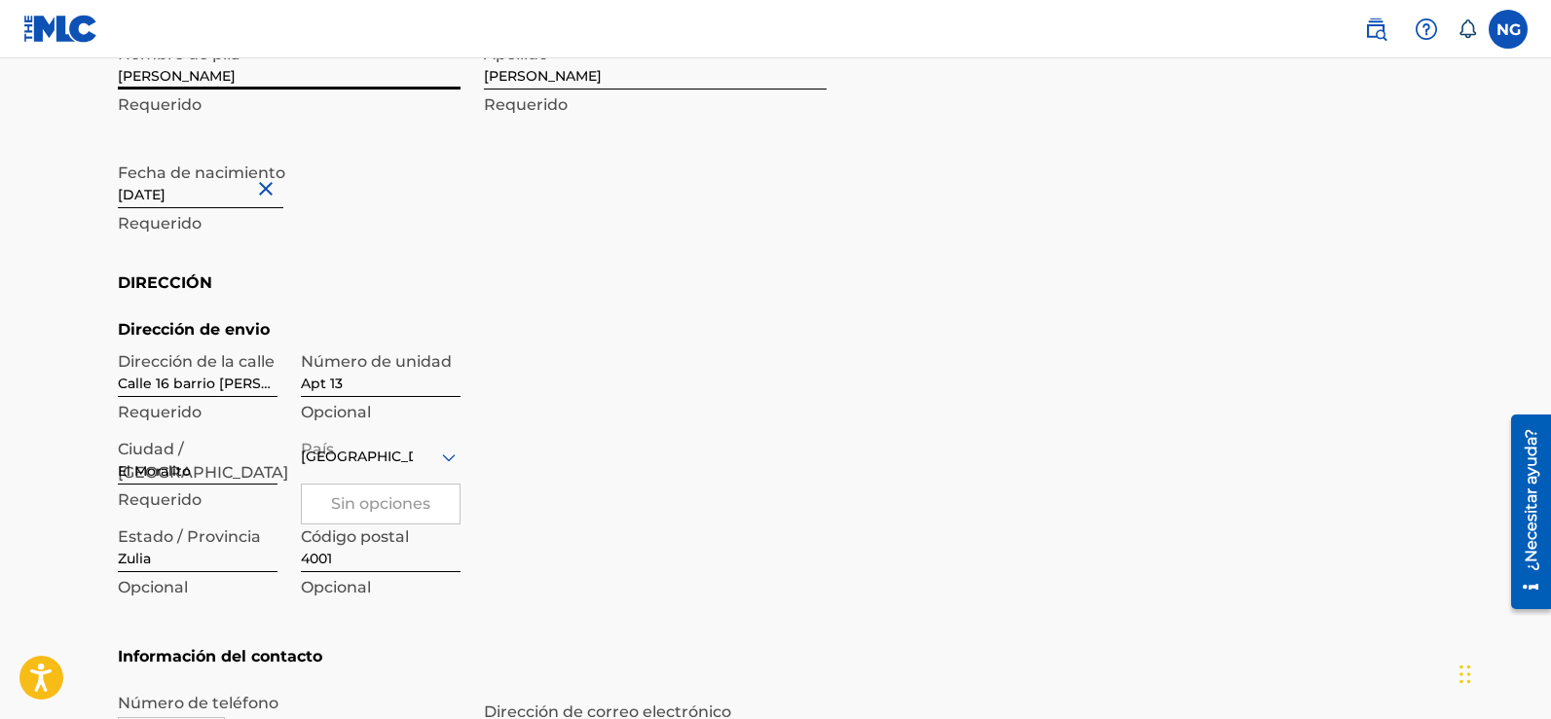
scroll to position [534, 0]
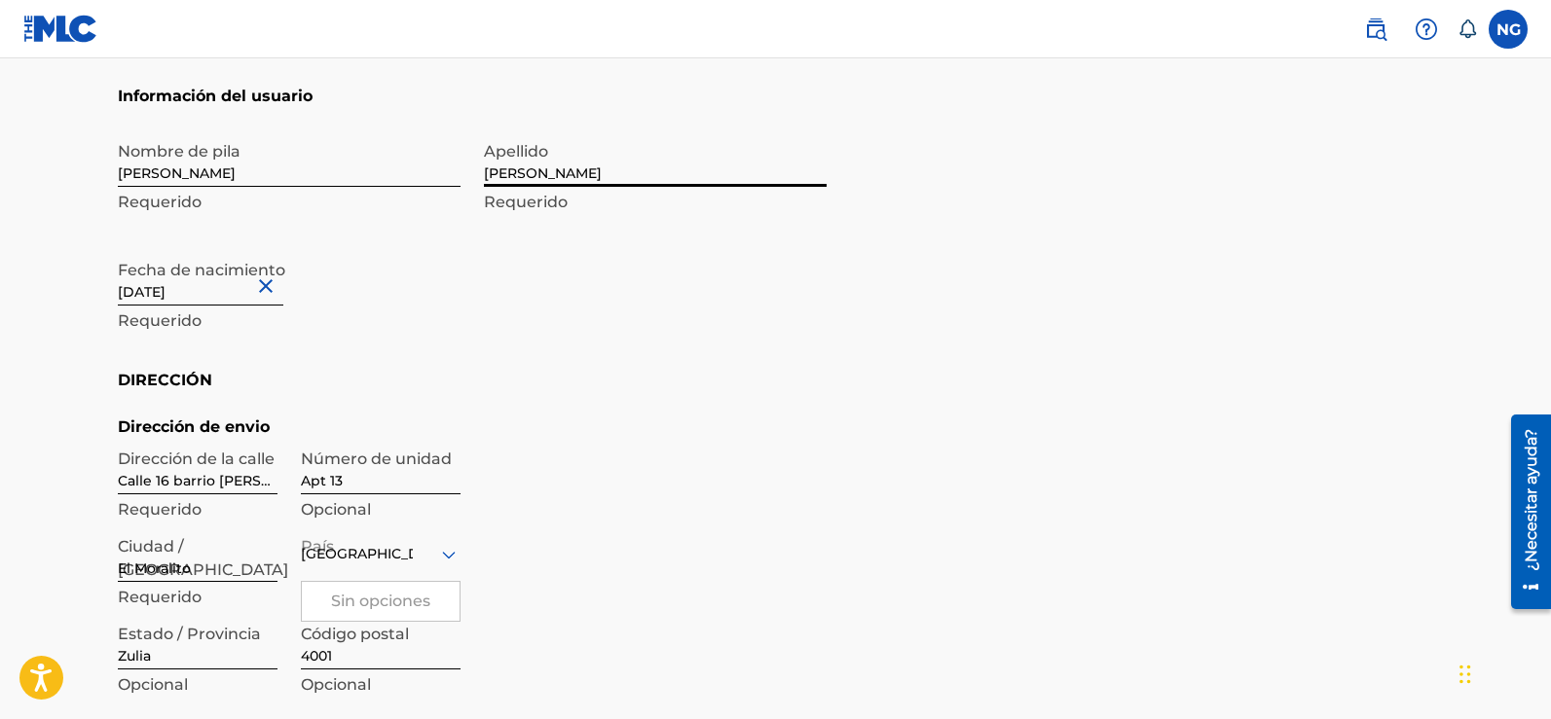
drag, startPoint x: 541, startPoint y: 175, endPoint x: 431, endPoint y: 178, distance: 110.1
click at [431, 178] on div "Nombre [PERSON_NAME] Requerido Apellido [PERSON_NAME] Requerido Fecha de nacimi…" at bounding box center [472, 250] width 709 height 238
type input "GALUE"
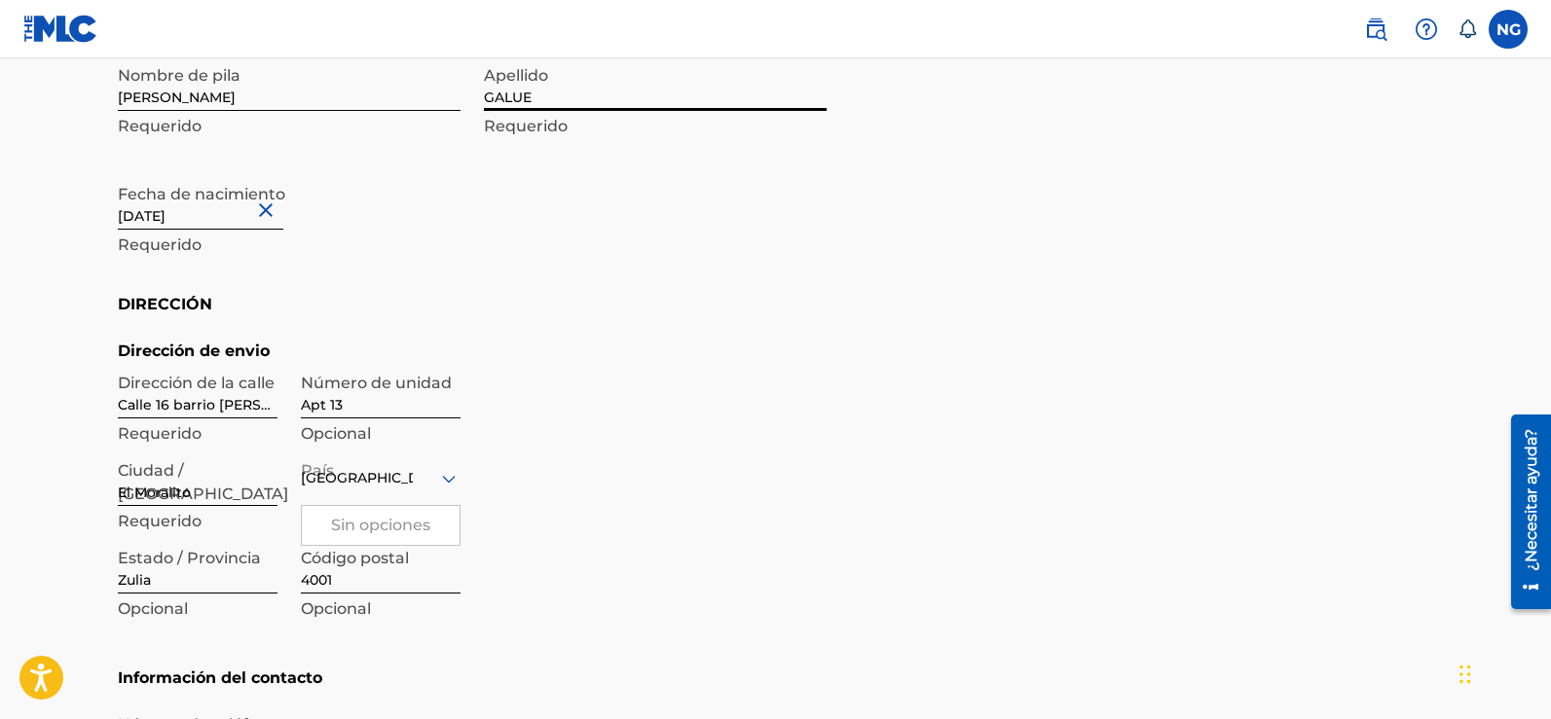
scroll to position [632, 0]
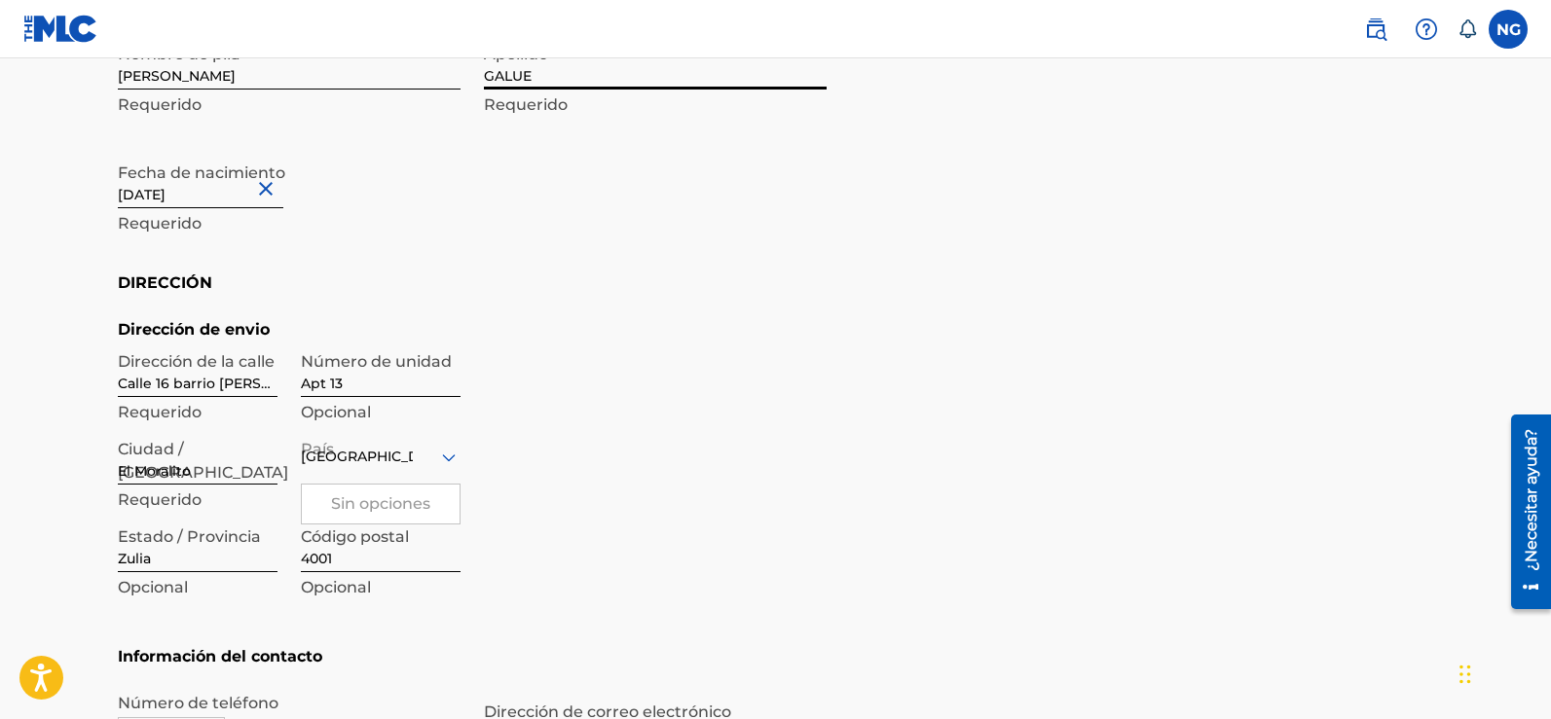
click at [0, 414] on main "Perfil Usuario Miembros NG [PERSON_NAME] Correo electrónico: [EMAIL_ADDRESS][DO…" at bounding box center [775, 145] width 1551 height 1437
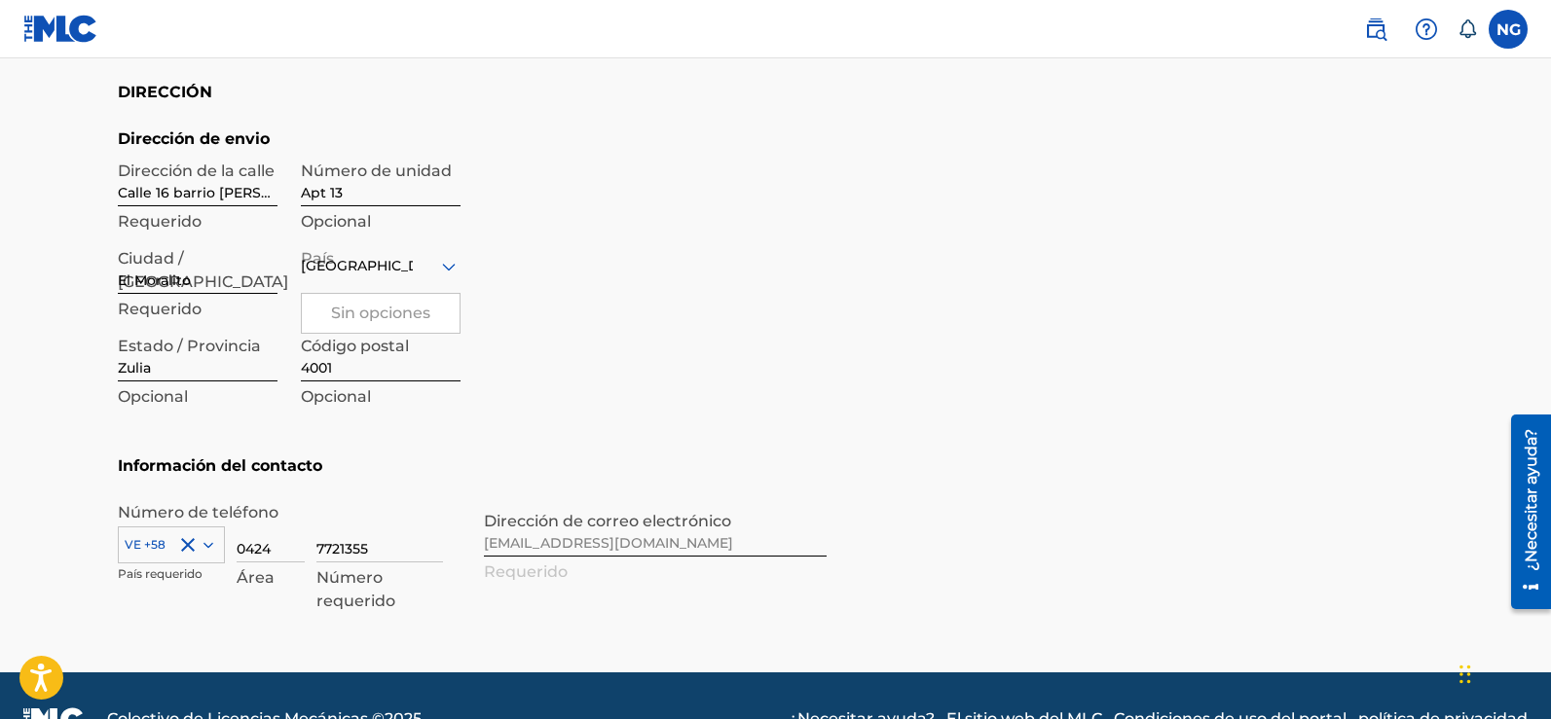
scroll to position [827, 0]
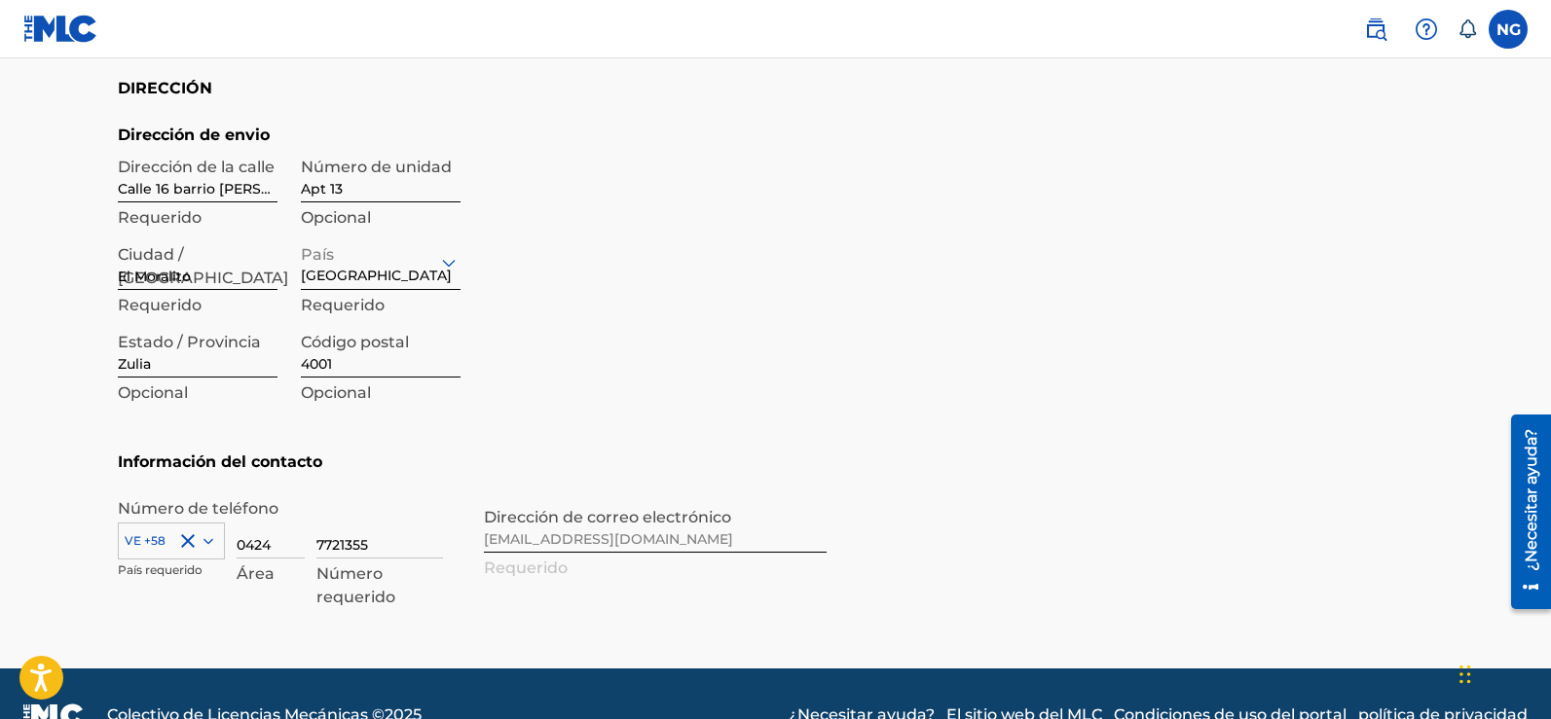
click at [448, 259] on icon at bounding box center [448, 262] width 23 height 23
click at [443, 272] on icon at bounding box center [448, 262] width 23 height 23
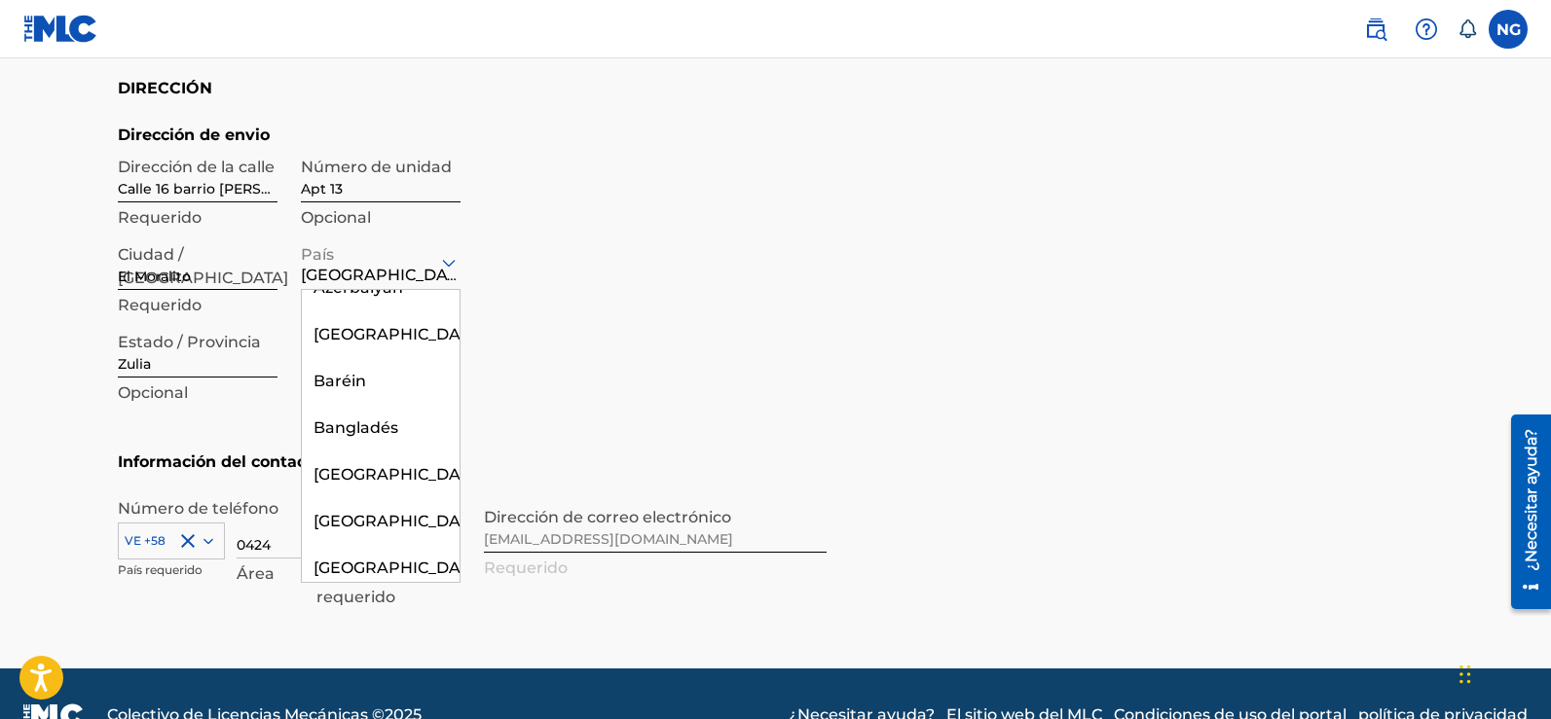
scroll to position [0, 0]
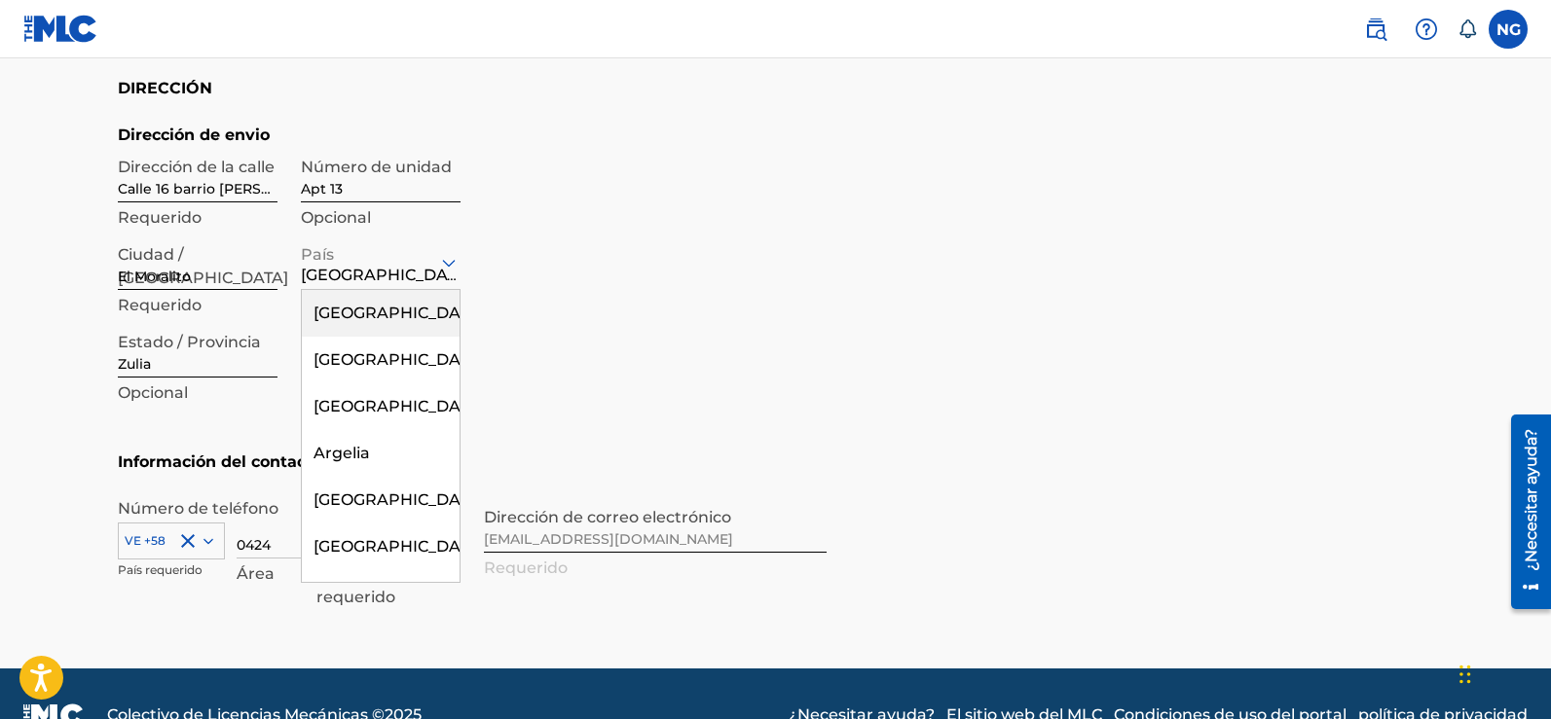
click at [376, 321] on div "[GEOGRAPHIC_DATA]" at bounding box center [381, 313] width 158 height 47
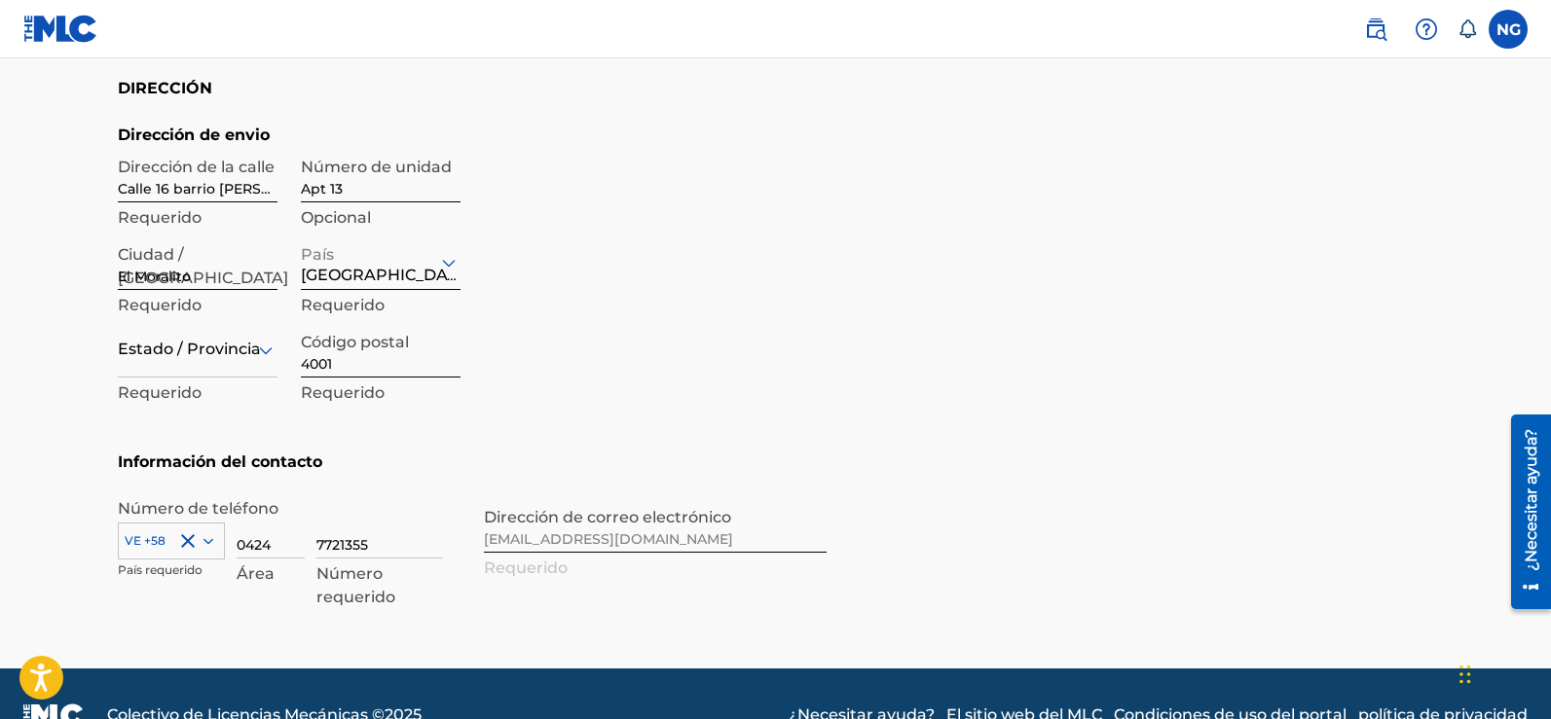
click at [205, 183] on input "Calle 16 barrio [PERSON_NAME] el moralito" at bounding box center [198, 174] width 160 height 55
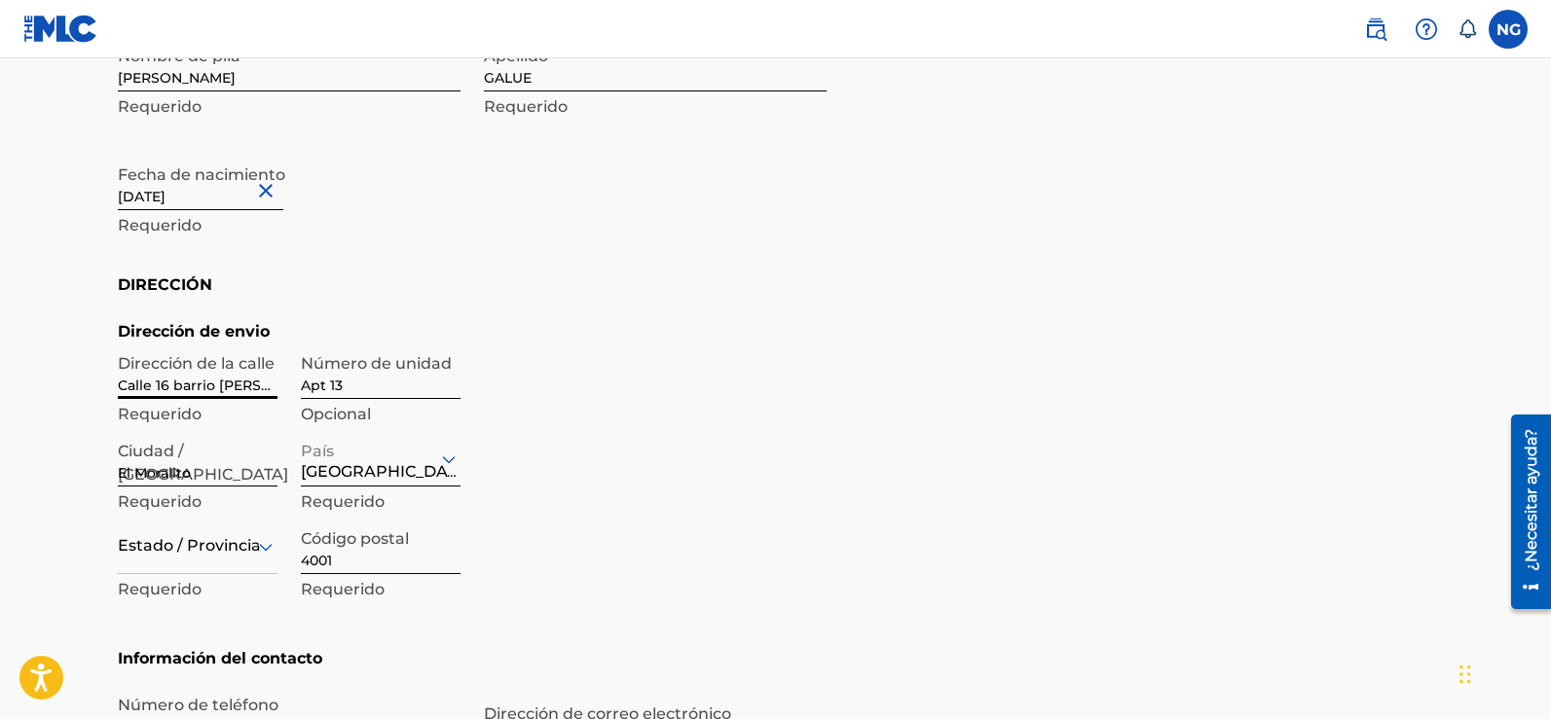
scroll to position [632, 0]
click at [239, 389] on input "Calle 16 barrio [PERSON_NAME] el moralito" at bounding box center [198, 369] width 160 height 55
drag, startPoint x: 120, startPoint y: 380, endPoint x: 479, endPoint y: 388, distance: 359.4
click at [479, 388] on div "Dirección de envio Dirección de la calle [GEOGRAPHIC_DATA][PERSON_NAME] el mora…" at bounding box center [472, 481] width 709 height 327
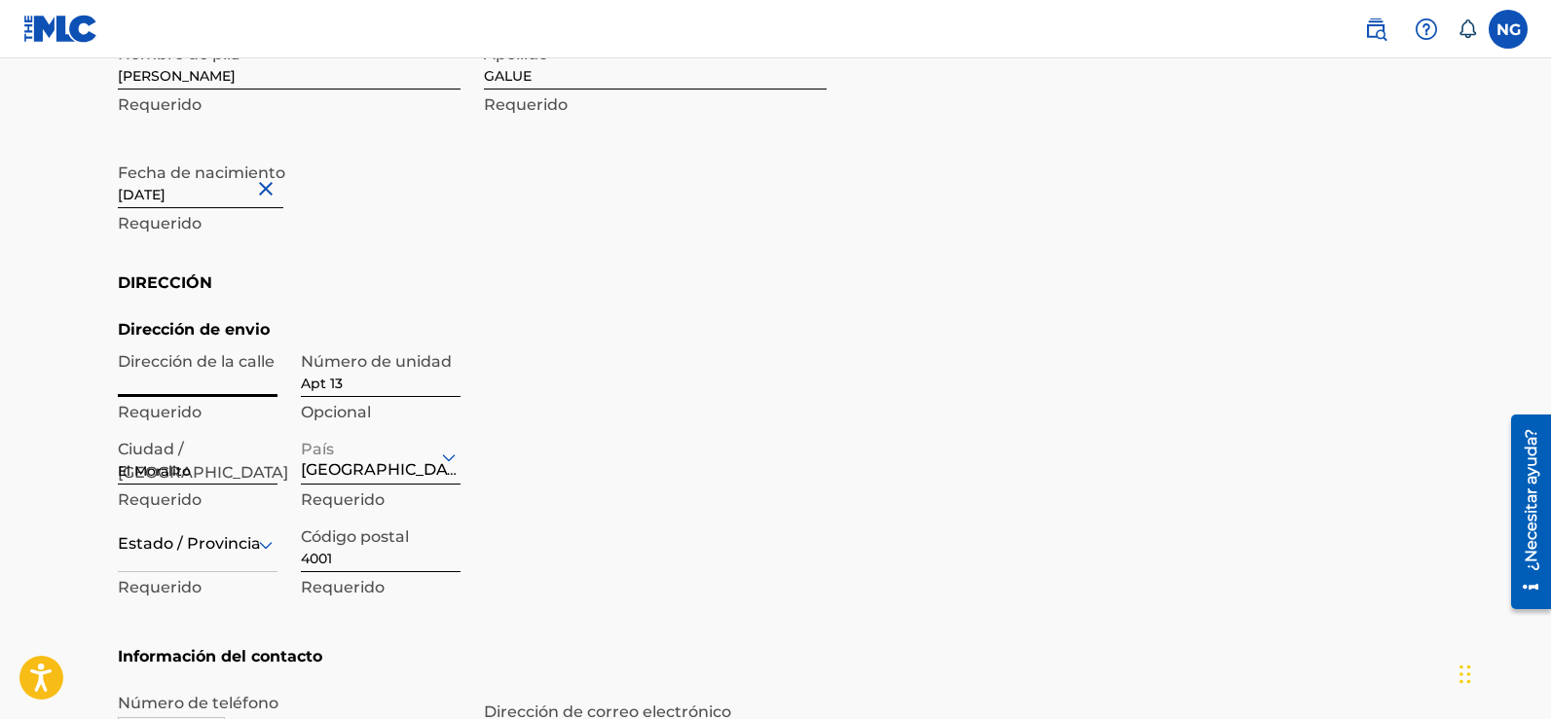
scroll to position [0, 0]
click at [216, 386] on input "Dirección de la calle" at bounding box center [198, 369] width 160 height 55
drag, startPoint x: 216, startPoint y: 386, endPoint x: 179, endPoint y: 375, distance: 38.5
click at [179, 375] on input "Dirección de la calle" at bounding box center [198, 369] width 160 height 55
type input "[STREET_ADDRESS]"
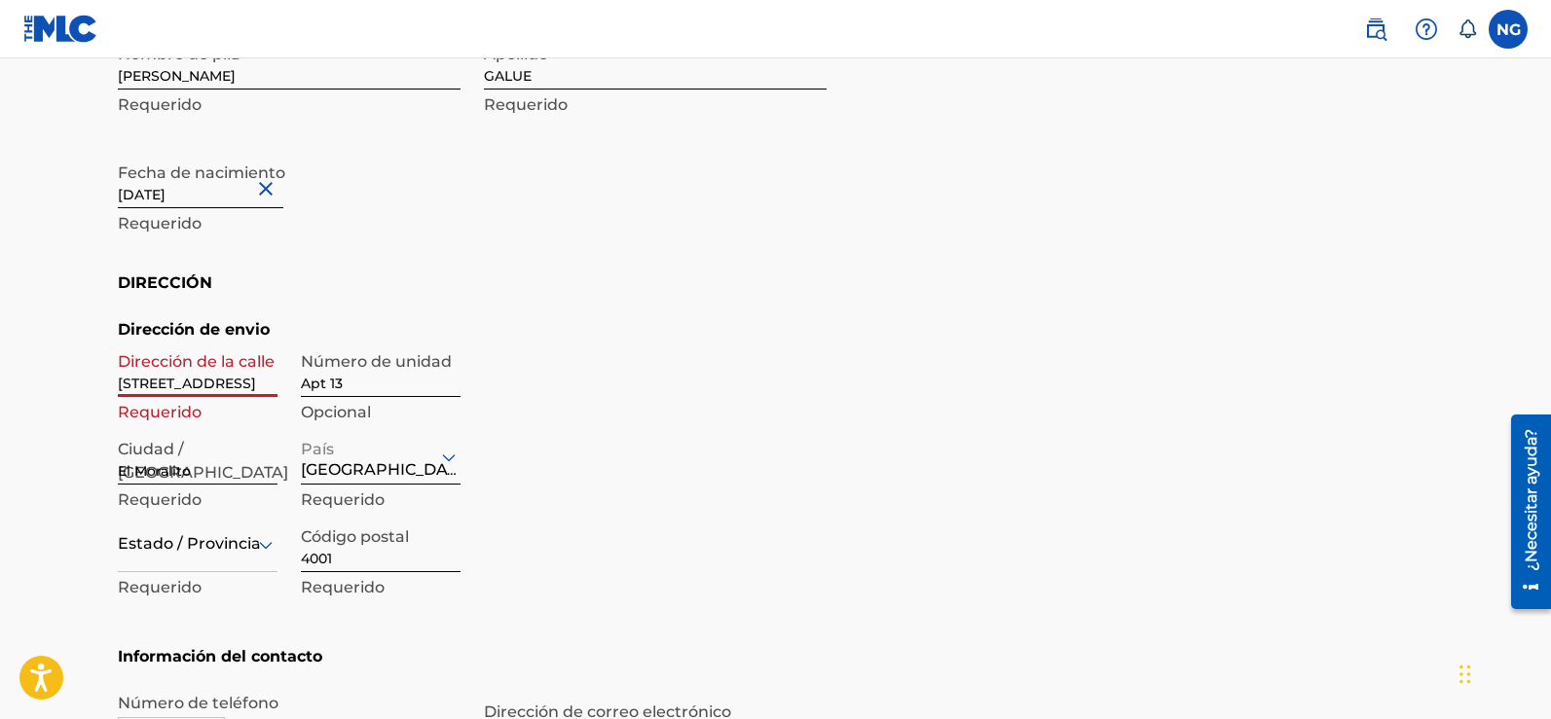
type input "[GEOGRAPHIC_DATA]"
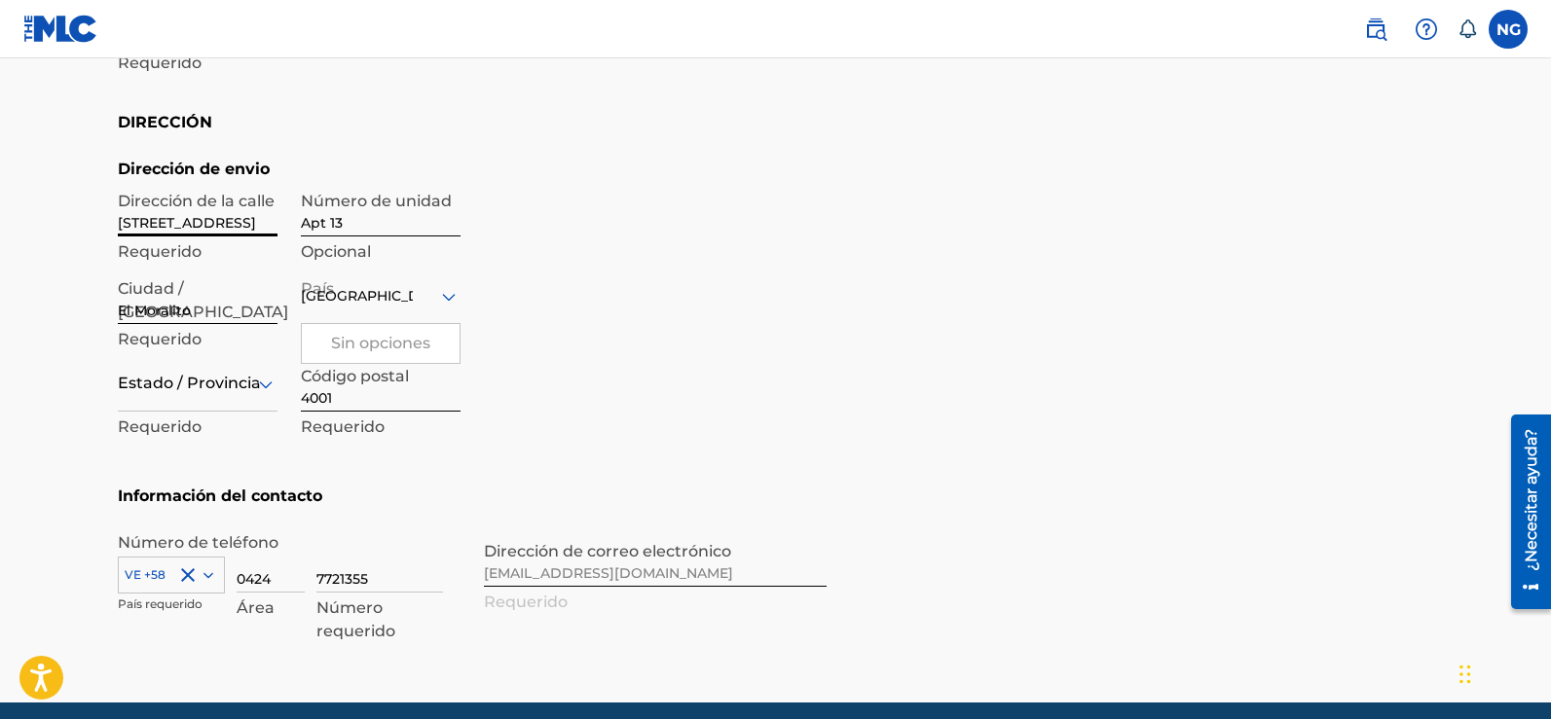
scroll to position [827, 0]
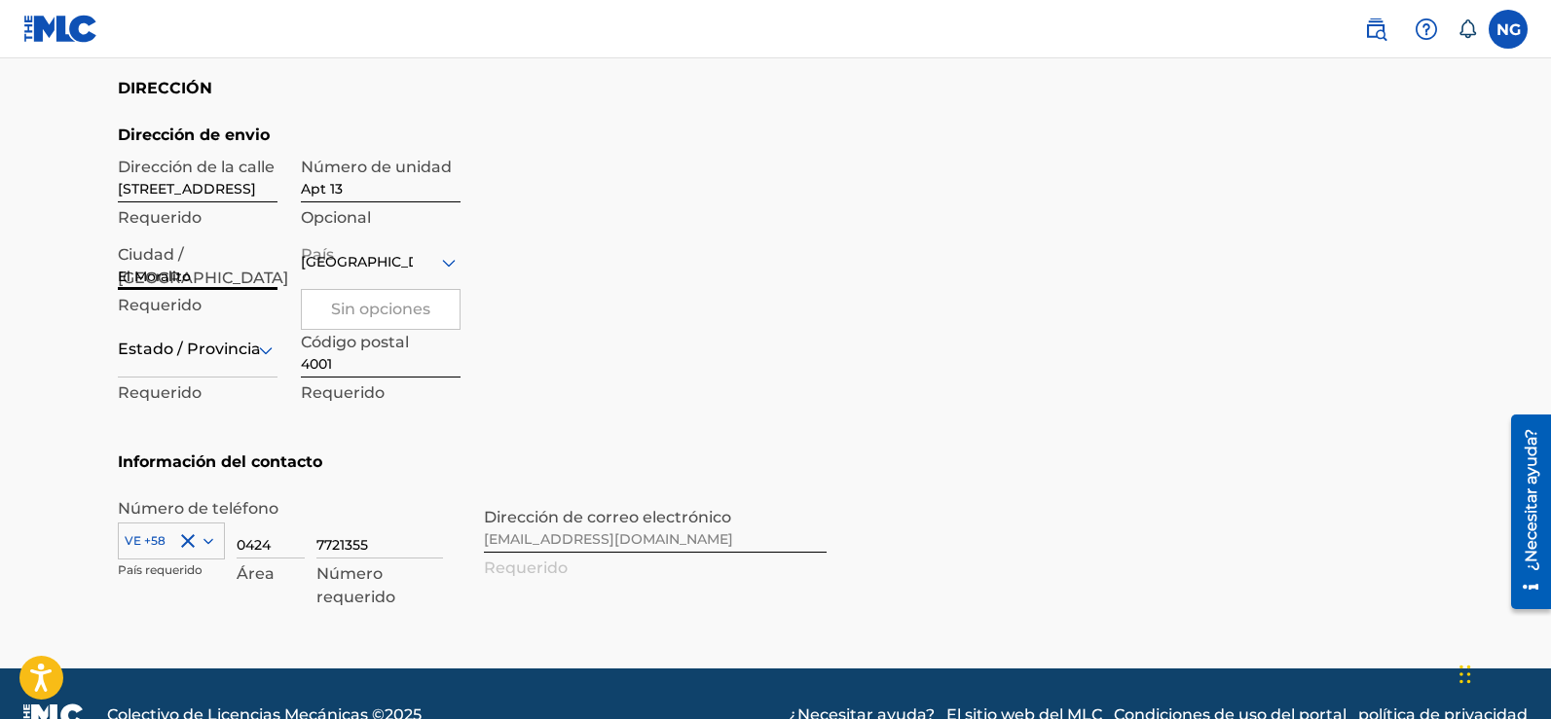
drag, startPoint x: 210, startPoint y: 275, endPoint x: 52, endPoint y: 276, distance: 158.7
click at [149, 267] on input "Ciudad / [GEOGRAPHIC_DATA]" at bounding box center [198, 262] width 160 height 55
type input "MCALLEN"
click at [410, 310] on font "Sin opciones" at bounding box center [380, 309] width 99 height 18
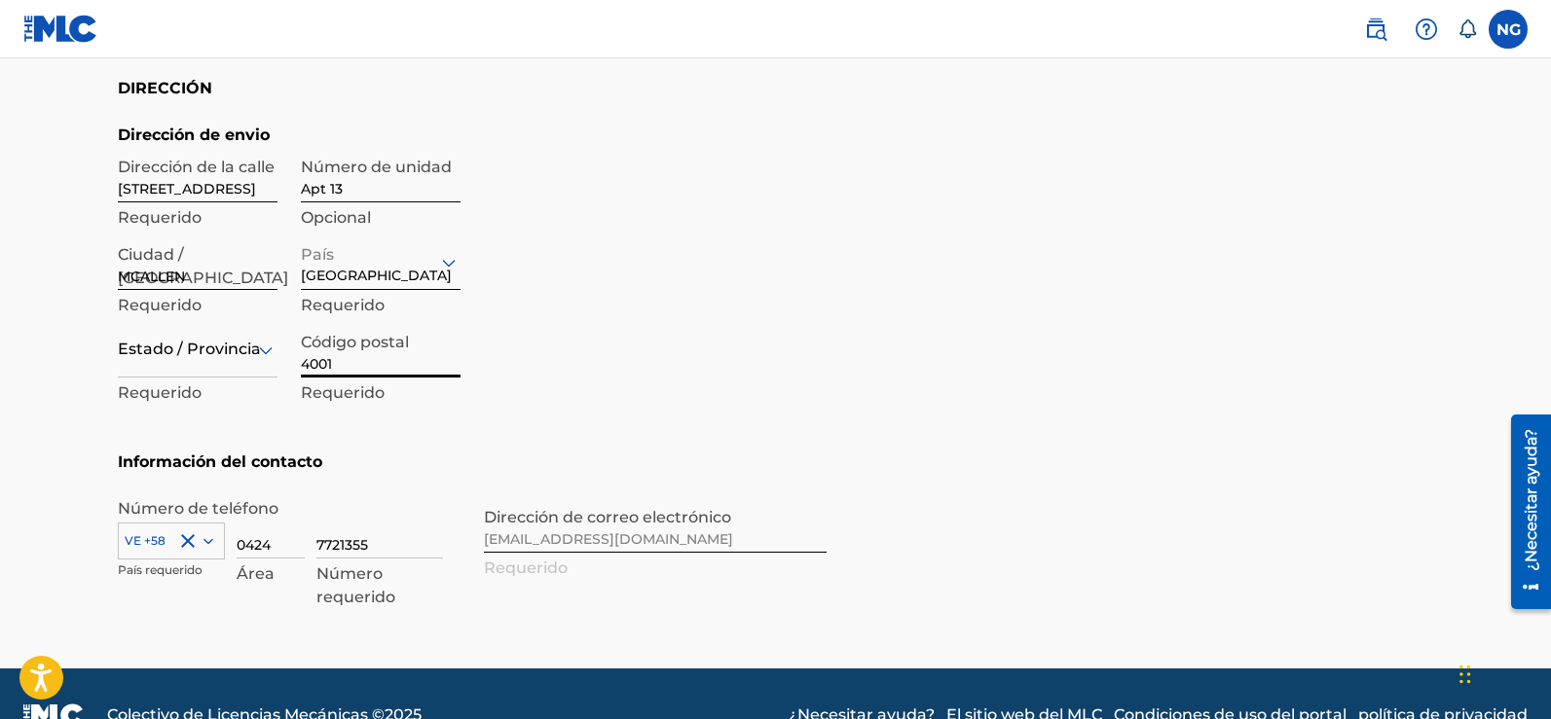
drag, startPoint x: 357, startPoint y: 367, endPoint x: 265, endPoint y: 367, distance: 92.5
click at [265, 367] on div "Dirección de la [STREET_ADDRESS] Requerido Número de unidad Apt 13 Opcional Ciu…" at bounding box center [289, 278] width 343 height 263
click at [360, 362] on input "Código postal" at bounding box center [381, 349] width 160 height 55
type input "78504"
type input "[GEOGRAPHIC_DATA]"
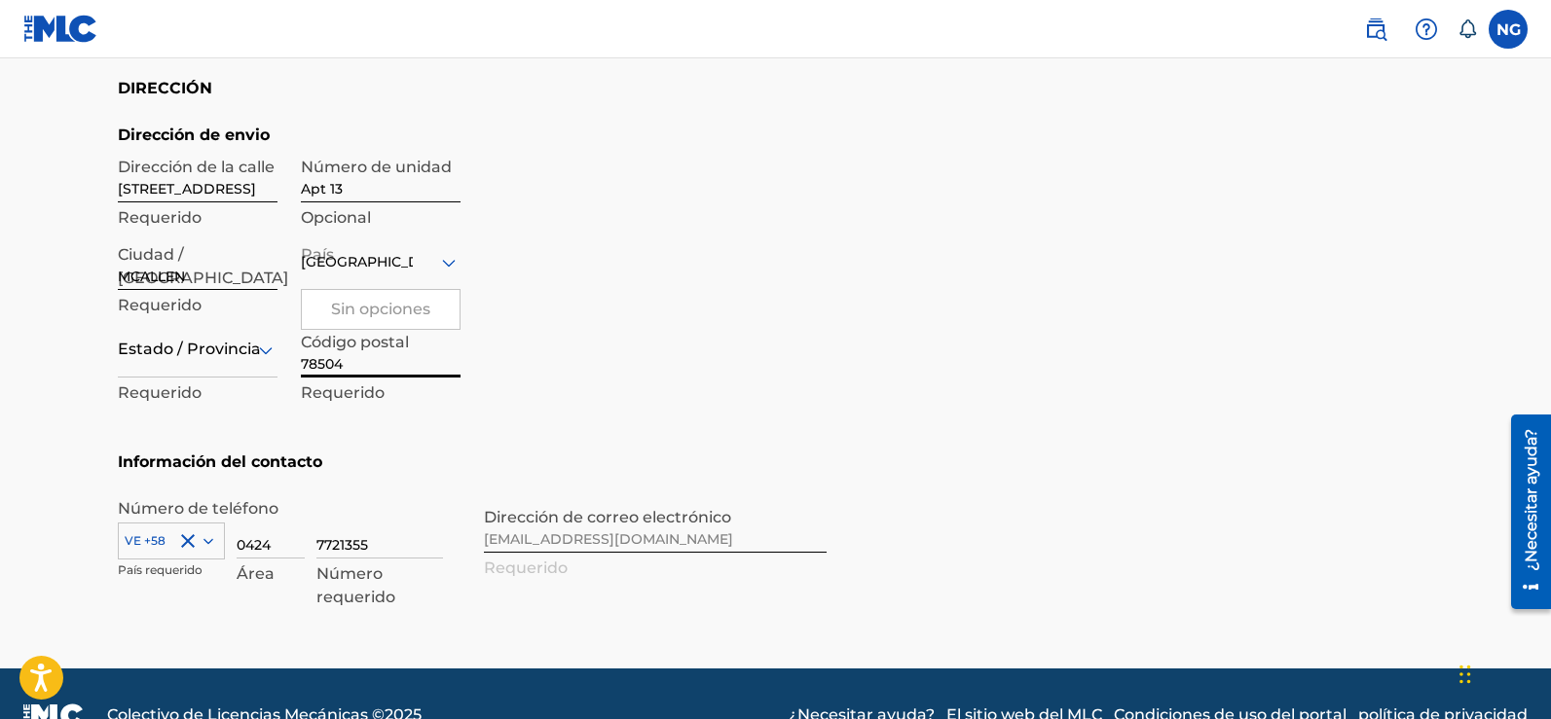
click at [453, 267] on icon at bounding box center [448, 262] width 23 height 23
click at [187, 367] on div "Estado / Provincia" at bounding box center [198, 349] width 160 height 55
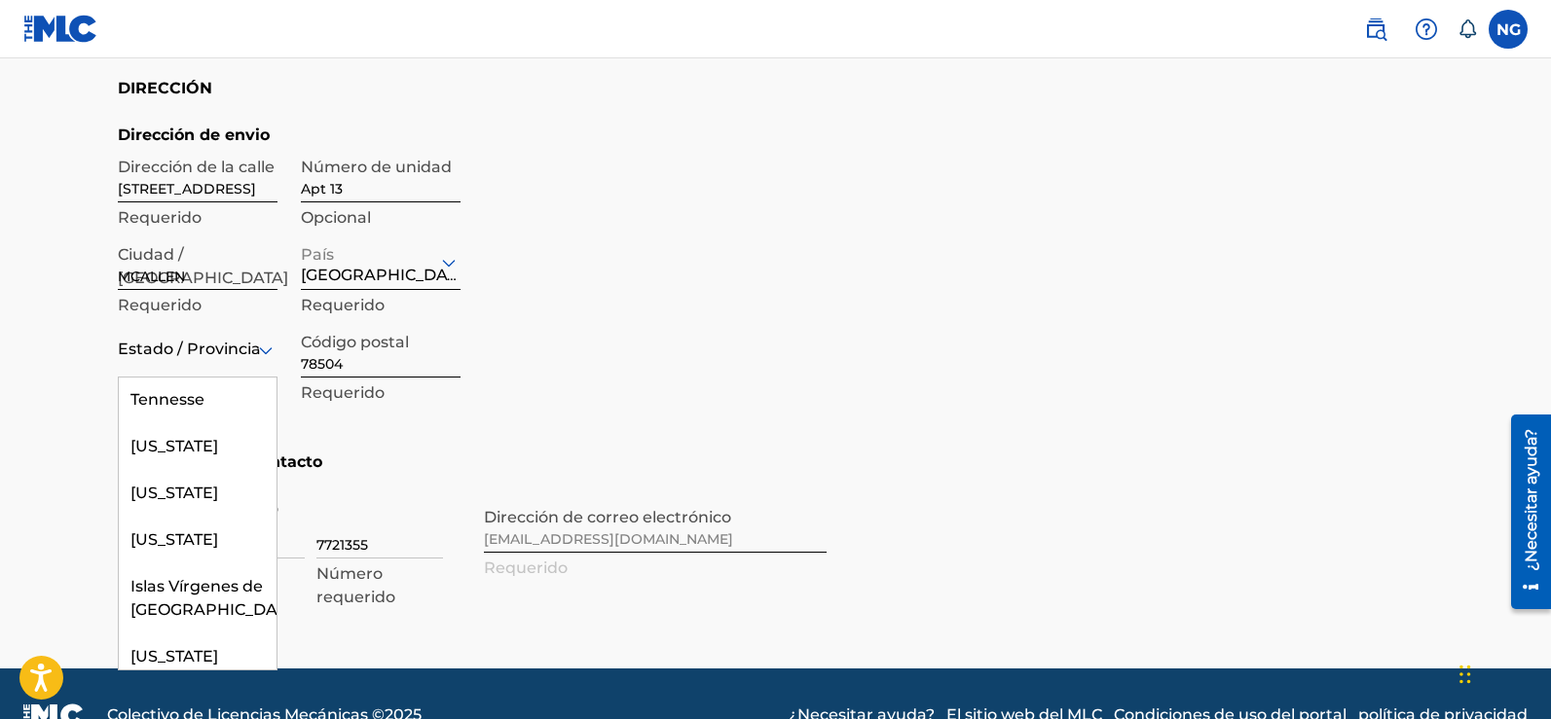
scroll to position [2341, 0]
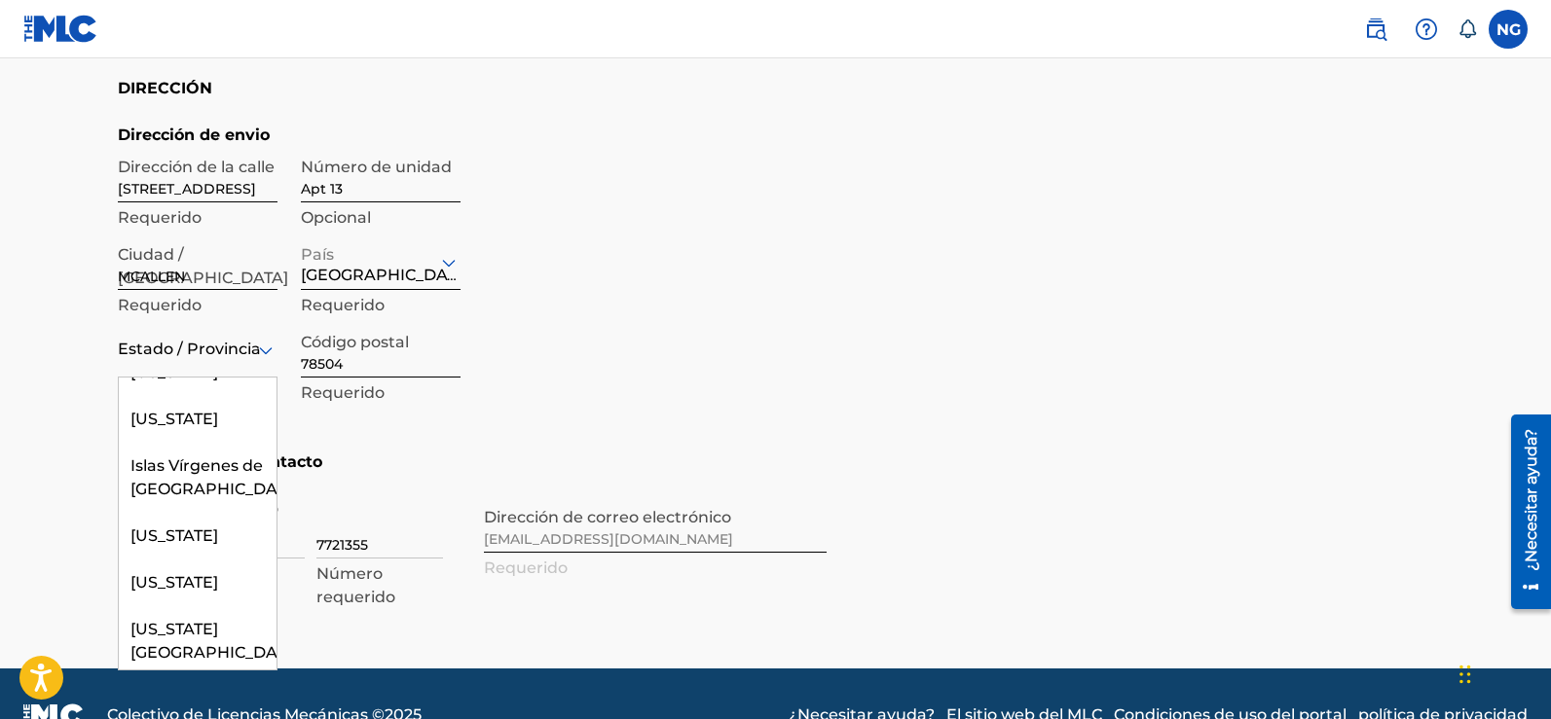
click at [165, 335] on font "[US_STATE]" at bounding box center [174, 325] width 88 height 18
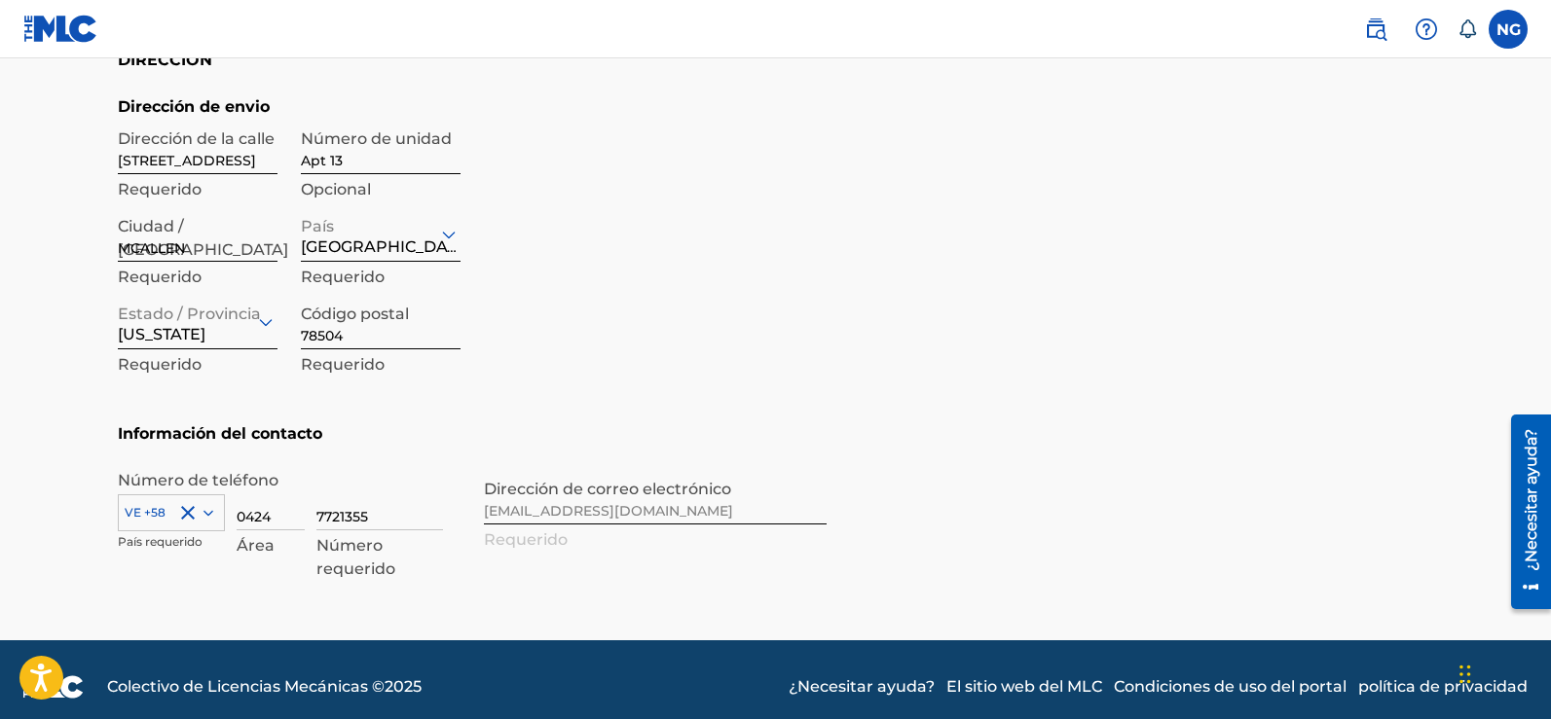
scroll to position [869, 0]
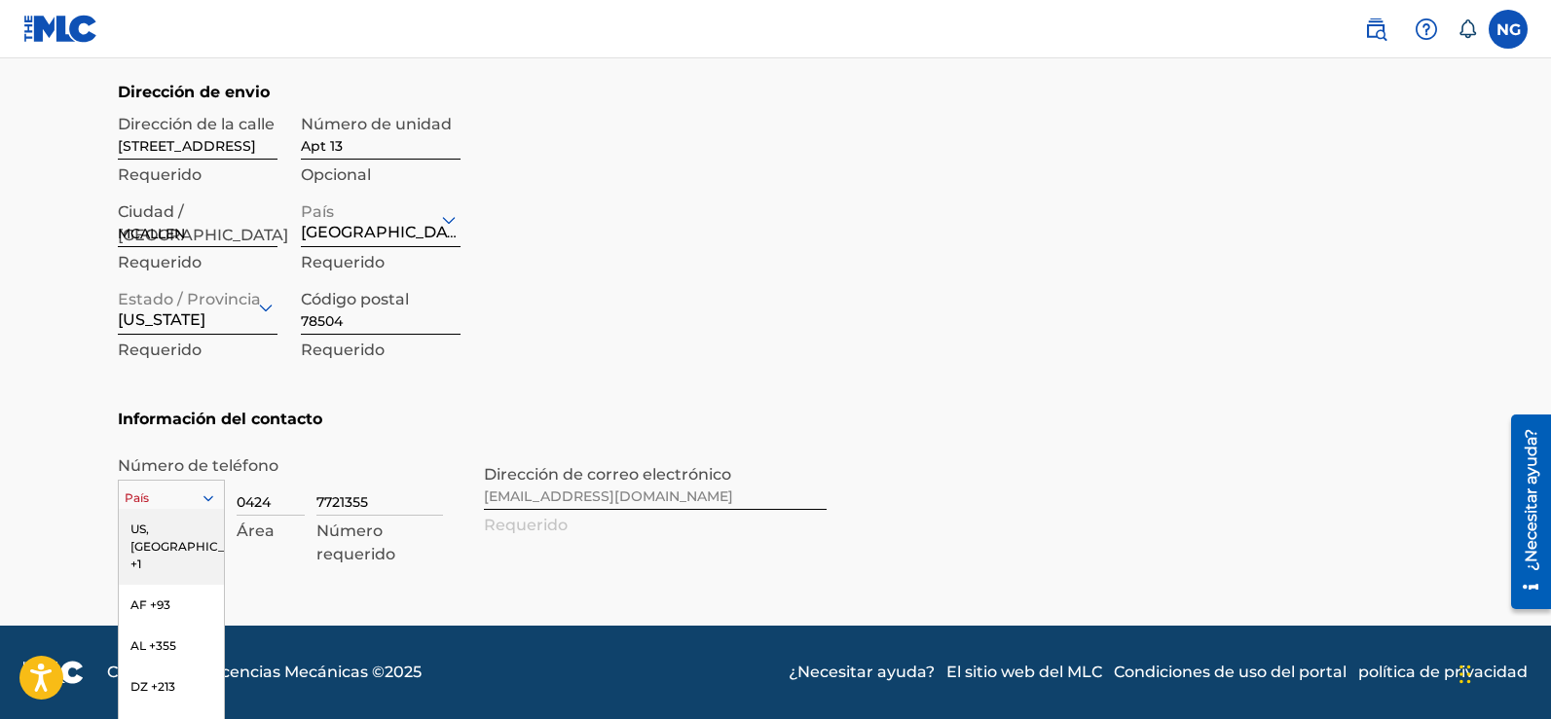
click at [211, 501] on div "216 results available. Use Up and Down to choose options, press Enter to select…" at bounding box center [171, 494] width 107 height 29
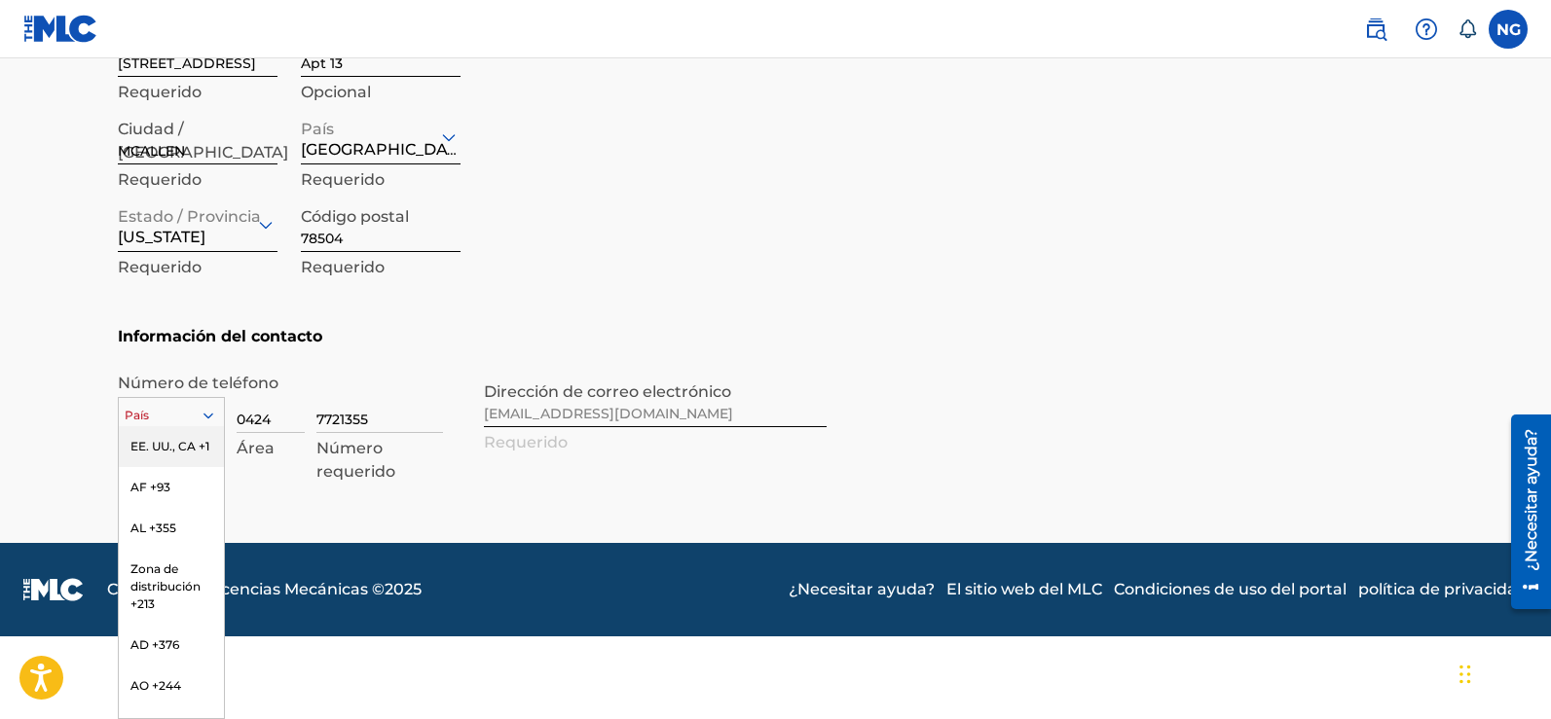
click at [172, 449] on font "EE. UU., CA +1" at bounding box center [169, 446] width 79 height 15
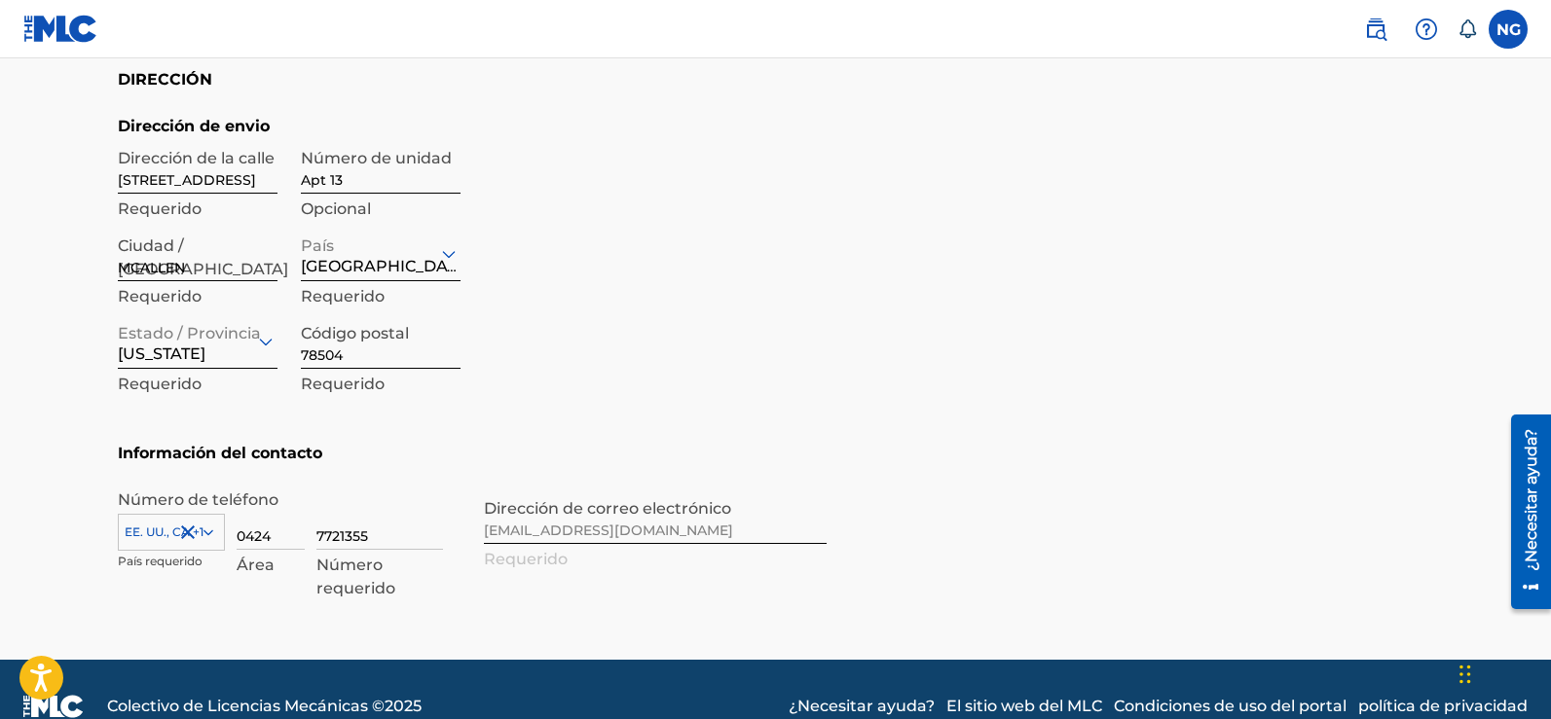
scroll to position [869, 0]
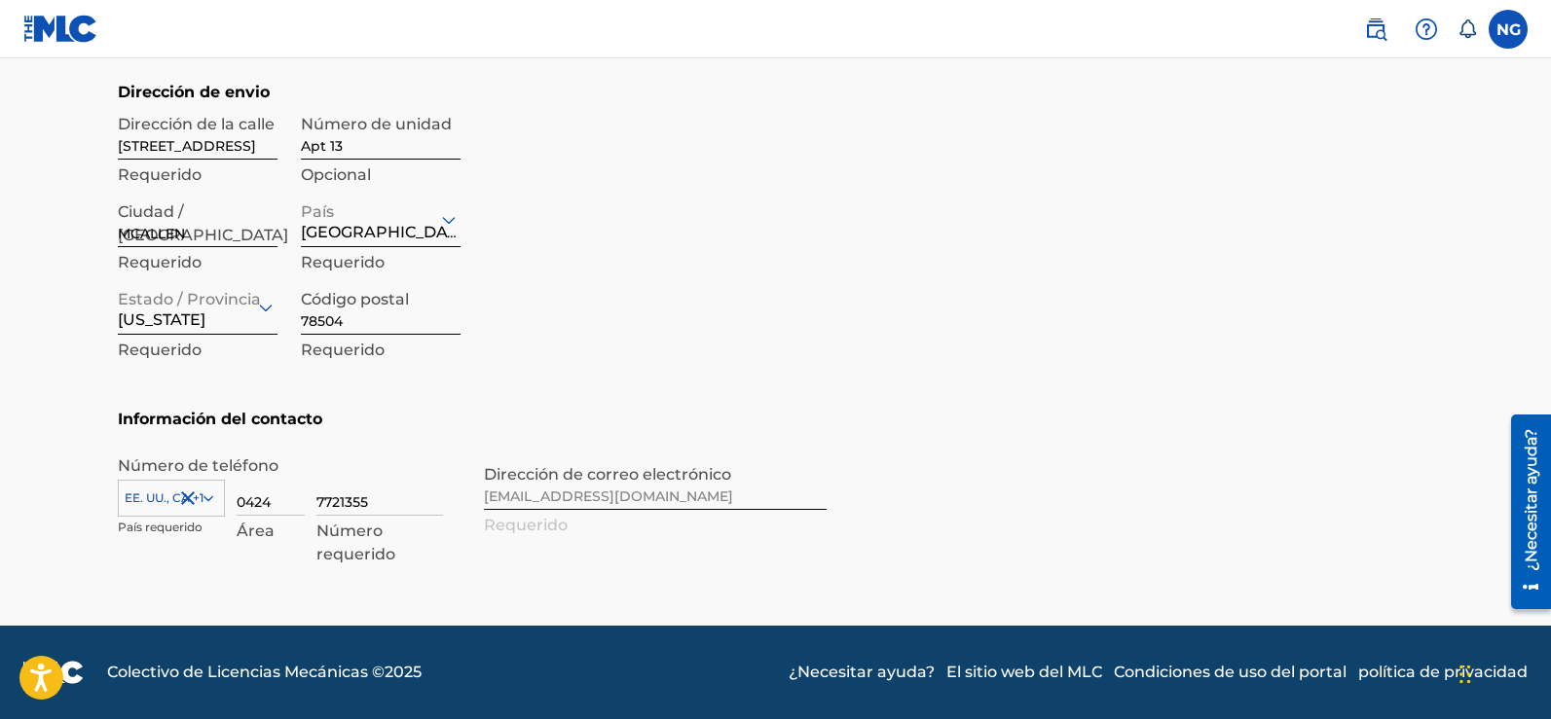
click at [259, 516] on div "0424 Área" at bounding box center [271, 505] width 68 height 88
click at [343, 503] on input "7721355" at bounding box center [379, 488] width 127 height 55
drag, startPoint x: 276, startPoint y: 501, endPoint x: 230, endPoint y: 505, distance: 46.9
click at [230, 505] on div "[GEOGRAPHIC_DATA], [GEOGRAPHIC_DATA] +1 País requerido 0424 Área 7721355 Número…" at bounding box center [289, 505] width 343 height 88
drag, startPoint x: 362, startPoint y: 503, endPoint x: 297, endPoint y: 502, distance: 65.2
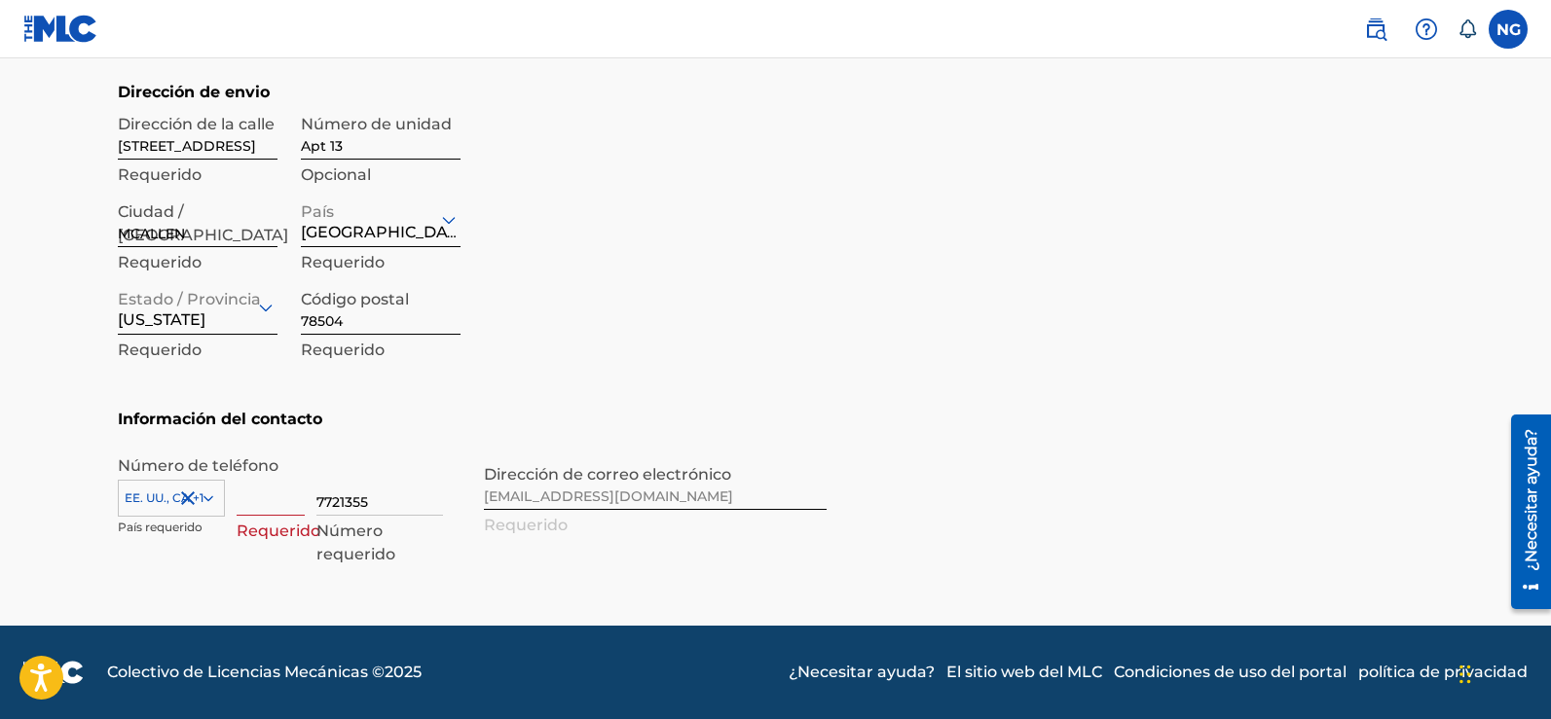
click at [297, 503] on div "[GEOGRAPHIC_DATA], [GEOGRAPHIC_DATA] +1 País requerido Requerido 7721355 Número…" at bounding box center [289, 505] width 343 height 88
drag, startPoint x: 368, startPoint y: 499, endPoint x: 351, endPoint y: 506, distance: 17.9
click at [351, 506] on input at bounding box center [379, 488] width 127 height 55
type input "3285335"
type input "[GEOGRAPHIC_DATA]"
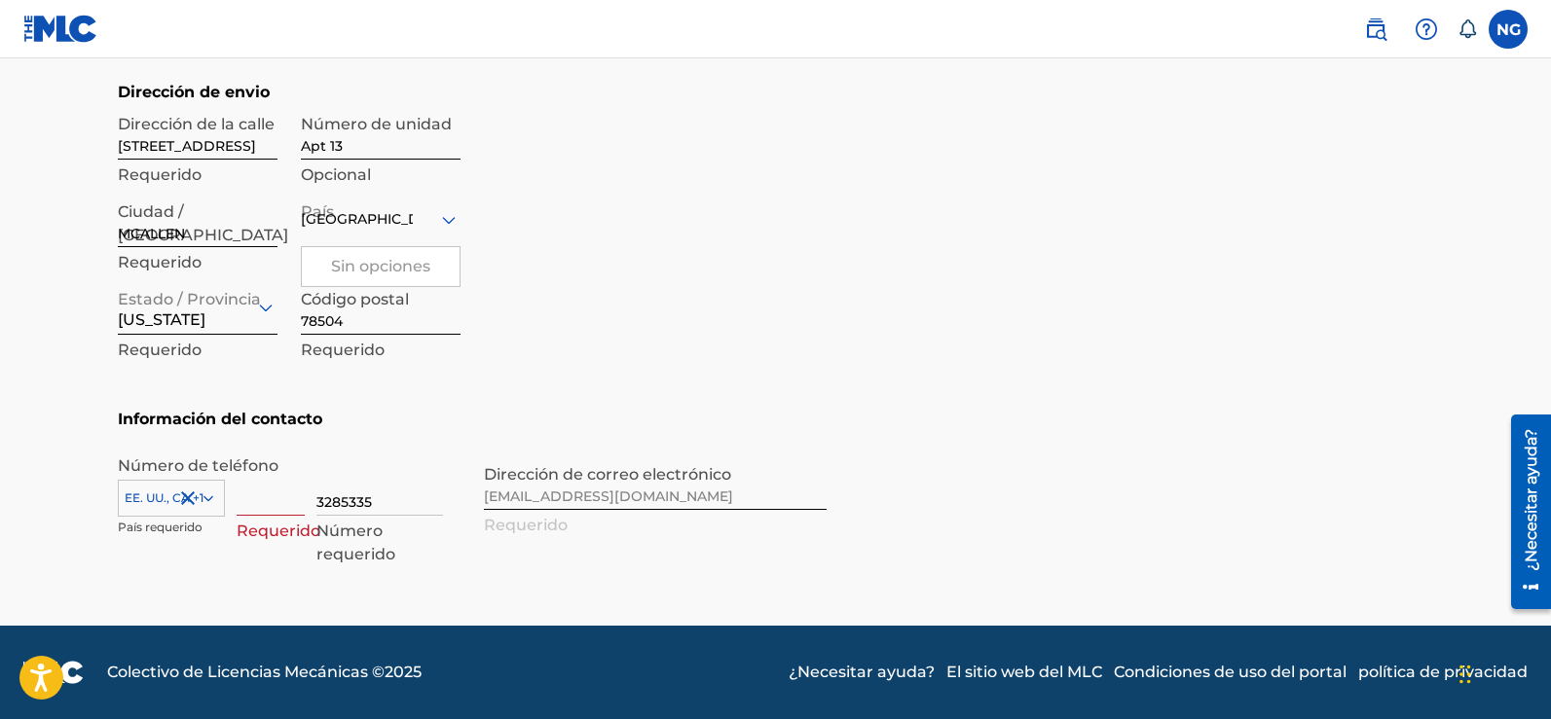
click at [269, 512] on input at bounding box center [271, 488] width 68 height 55
type input "956"
click at [979, 356] on section "DIRECCIÓN Dirección de envio Dirección de la [STREET_ADDRESS] Sin opciones Requ…" at bounding box center [776, 221] width 1316 height 374
click at [640, 493] on div "Número de teléfono [GEOGRAPHIC_DATA], [GEOGRAPHIC_DATA] +1 País requerido 956 Á…" at bounding box center [472, 517] width 709 height 125
click at [637, 506] on div "Número de teléfono [GEOGRAPHIC_DATA], [GEOGRAPHIC_DATA] +1 País requerido 956 Á…" at bounding box center [472, 517] width 709 height 125
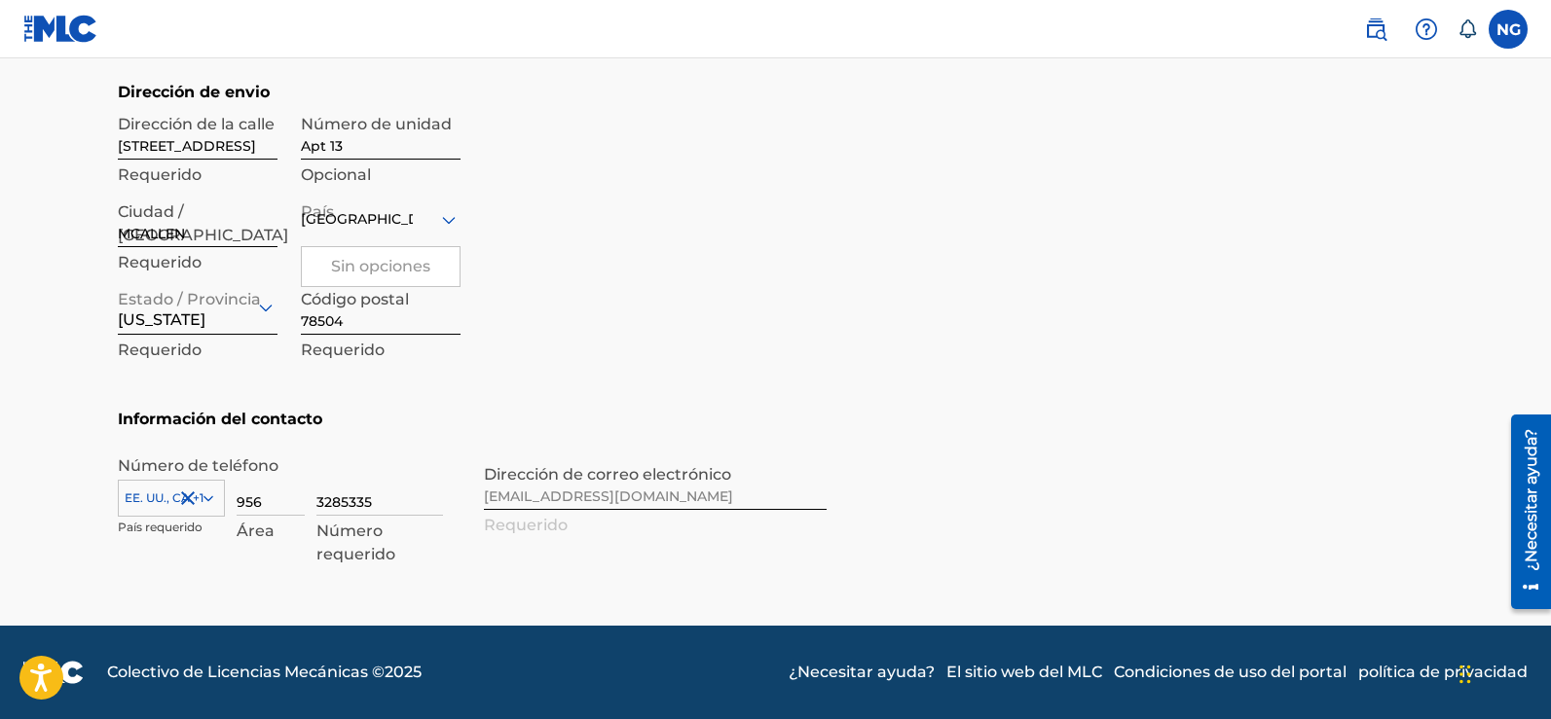
click at [573, 496] on div "Número de teléfono [GEOGRAPHIC_DATA], [GEOGRAPHIC_DATA] +1 País requerido 956 Á…" at bounding box center [472, 517] width 709 height 125
click at [530, 501] on div "Número de teléfono [GEOGRAPHIC_DATA], [GEOGRAPHIC_DATA] +1 País requerido 956 Á…" at bounding box center [472, 517] width 709 height 125
click at [209, 496] on div "EE. UU., CA +1" at bounding box center [171, 494] width 107 height 29
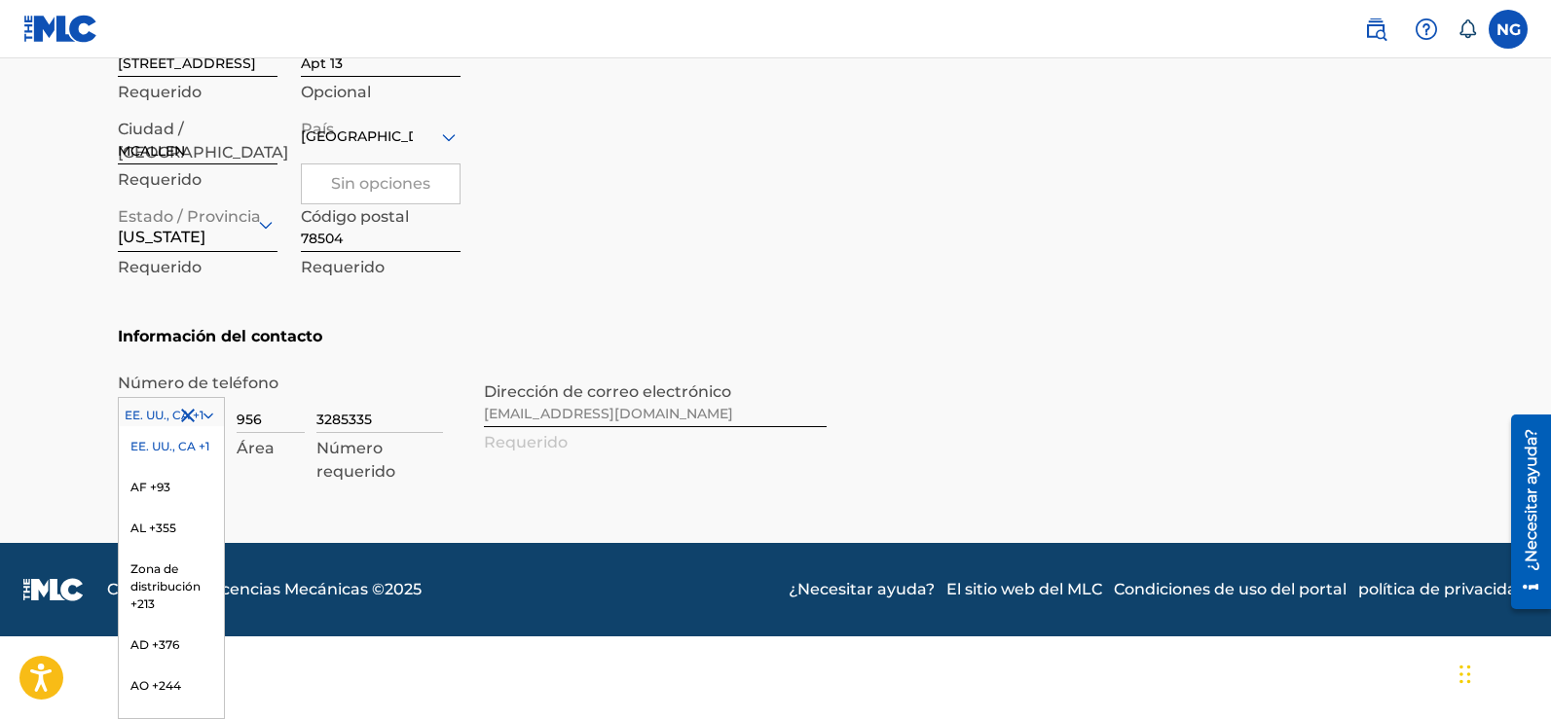
click at [163, 442] on font "EE. UU., CA +1" at bounding box center [169, 446] width 79 height 15
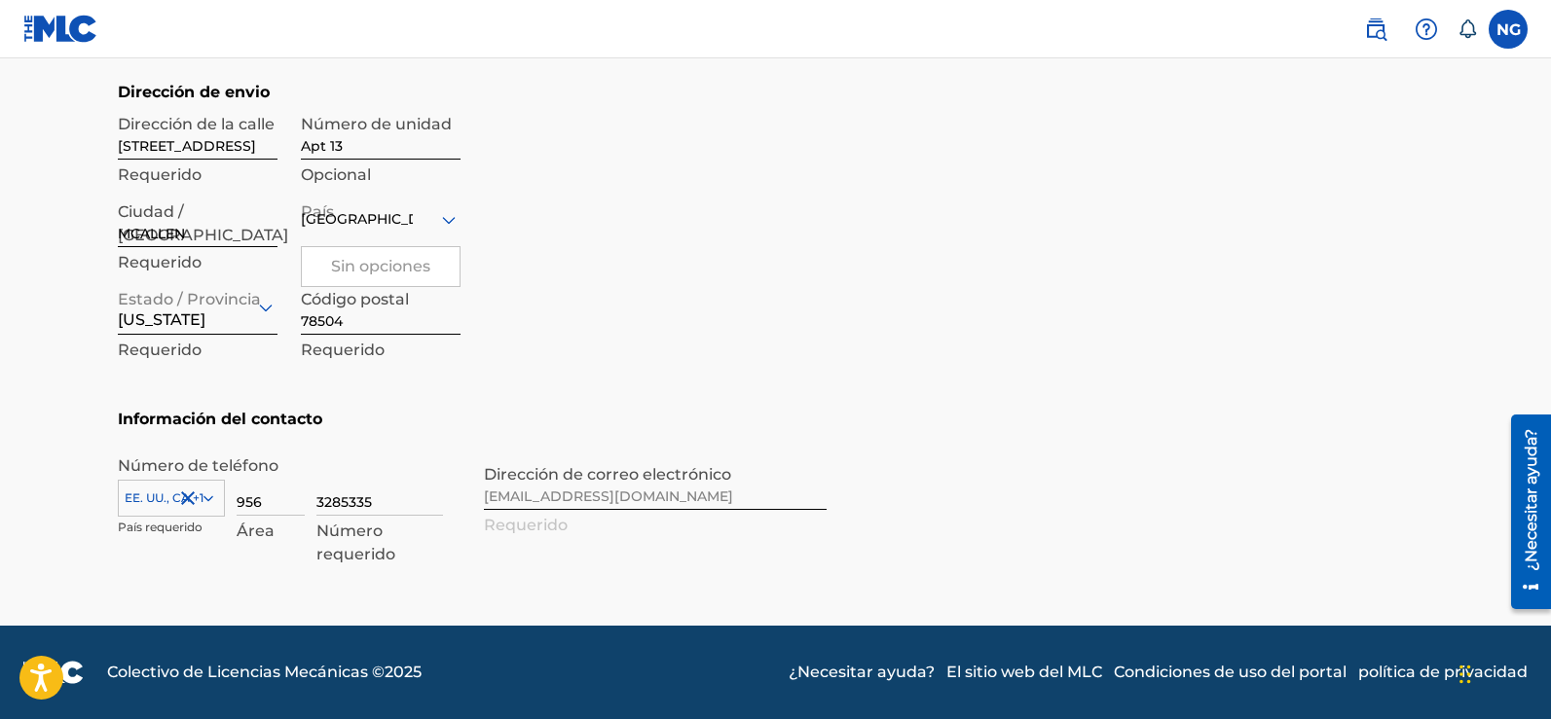
scroll to position [869, 0]
click at [542, 497] on div "Número de teléfono [GEOGRAPHIC_DATA], [GEOGRAPHIC_DATA] +1 País requerido 956 Á…" at bounding box center [472, 517] width 709 height 125
click at [404, 506] on input "3285335" at bounding box center [379, 488] width 127 height 55
click at [267, 503] on input "956" at bounding box center [271, 488] width 68 height 55
click at [649, 351] on div "Dirección de envio Dirección de la [STREET_ADDRESS] Requerido Número de unidad …" at bounding box center [472, 244] width 709 height 327
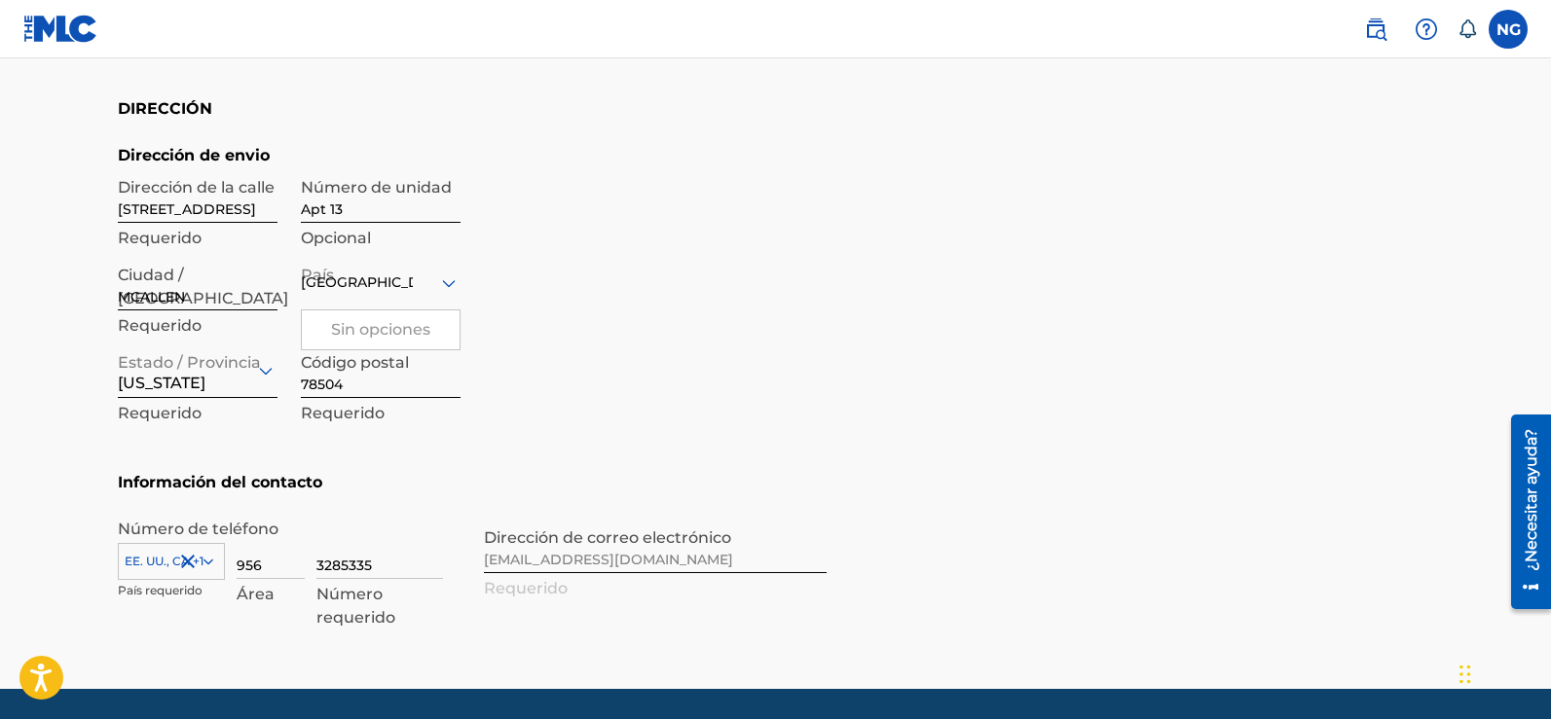
scroll to position [772, 0]
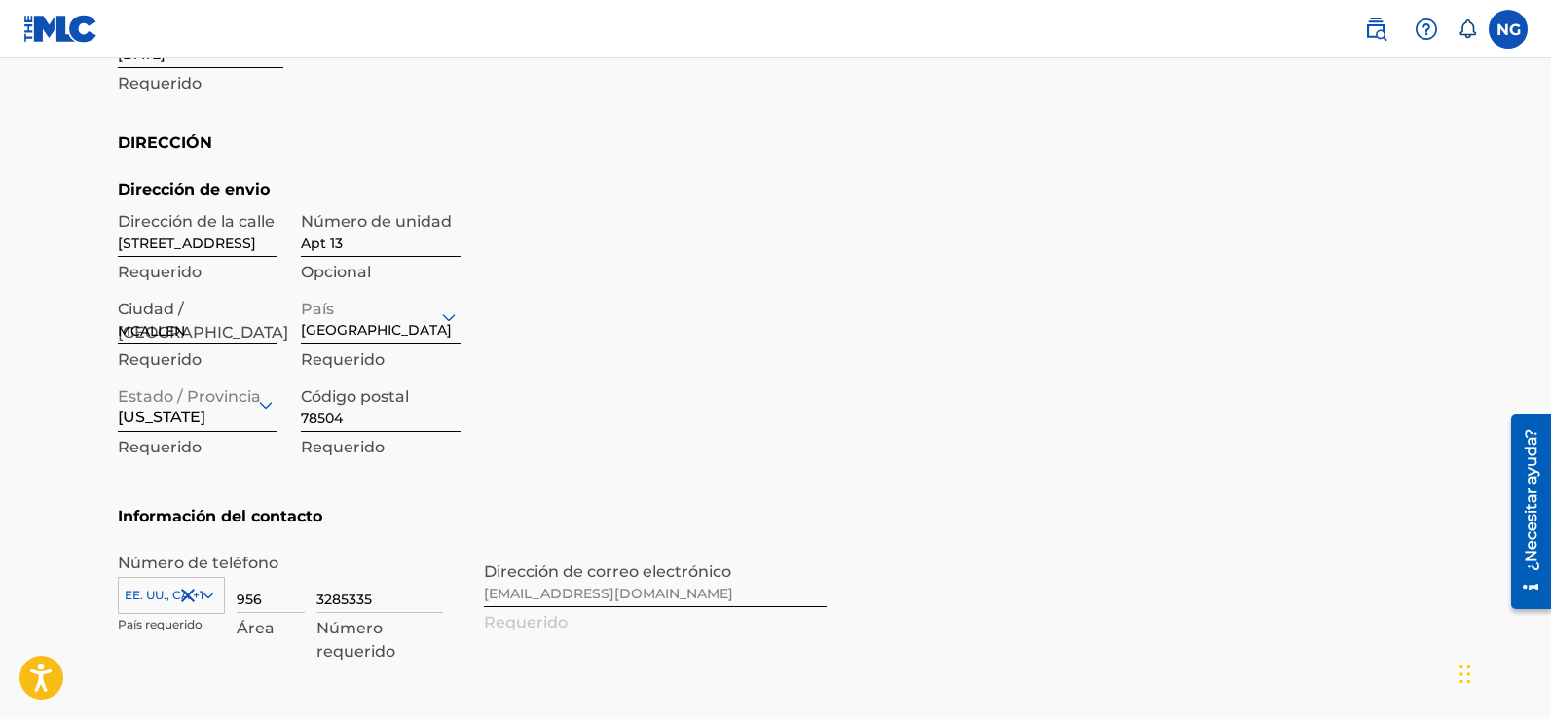
click at [446, 315] on icon at bounding box center [449, 317] width 14 height 8
click at [637, 344] on div "Dirección de envio Dirección de la [STREET_ADDRESS] Requerido Número de unidad …" at bounding box center [472, 341] width 709 height 327
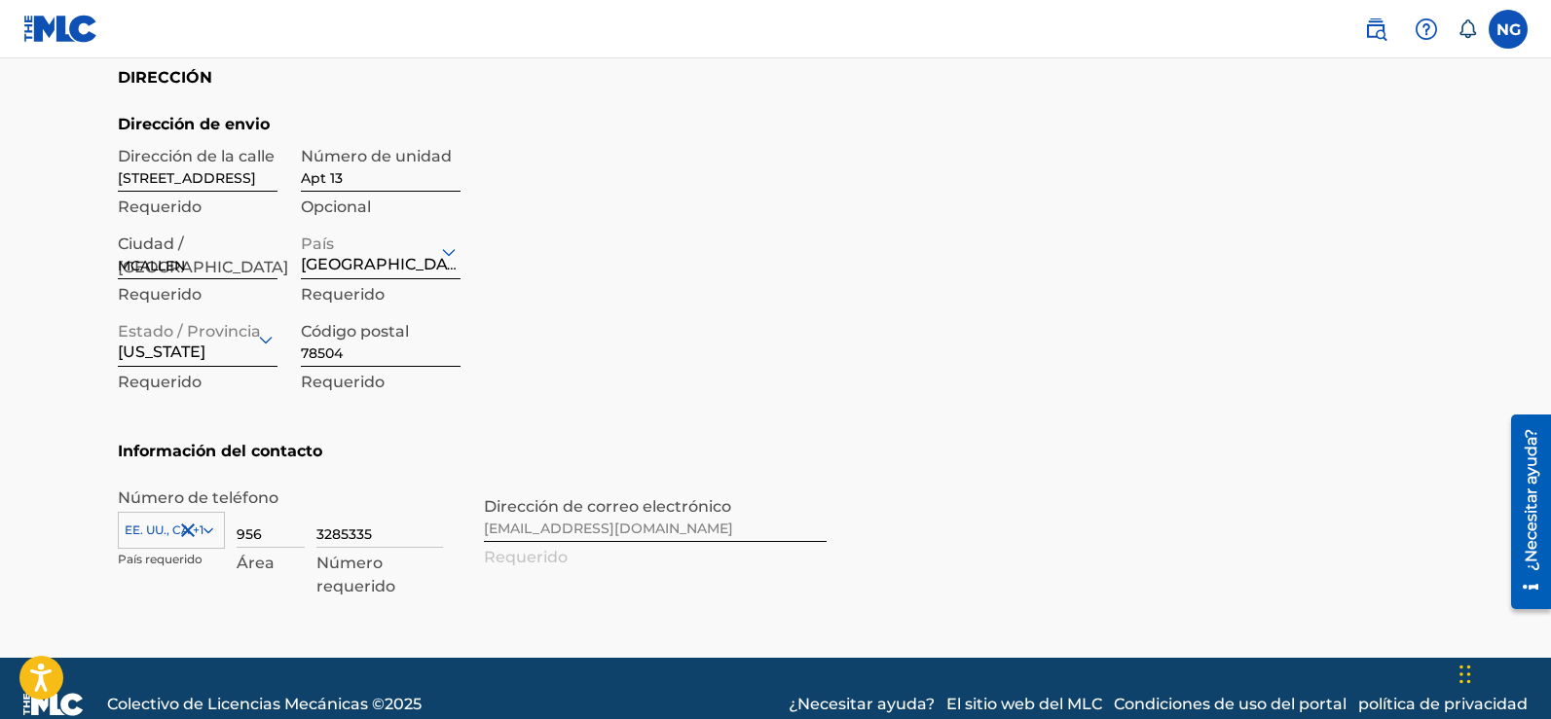
scroll to position [869, 0]
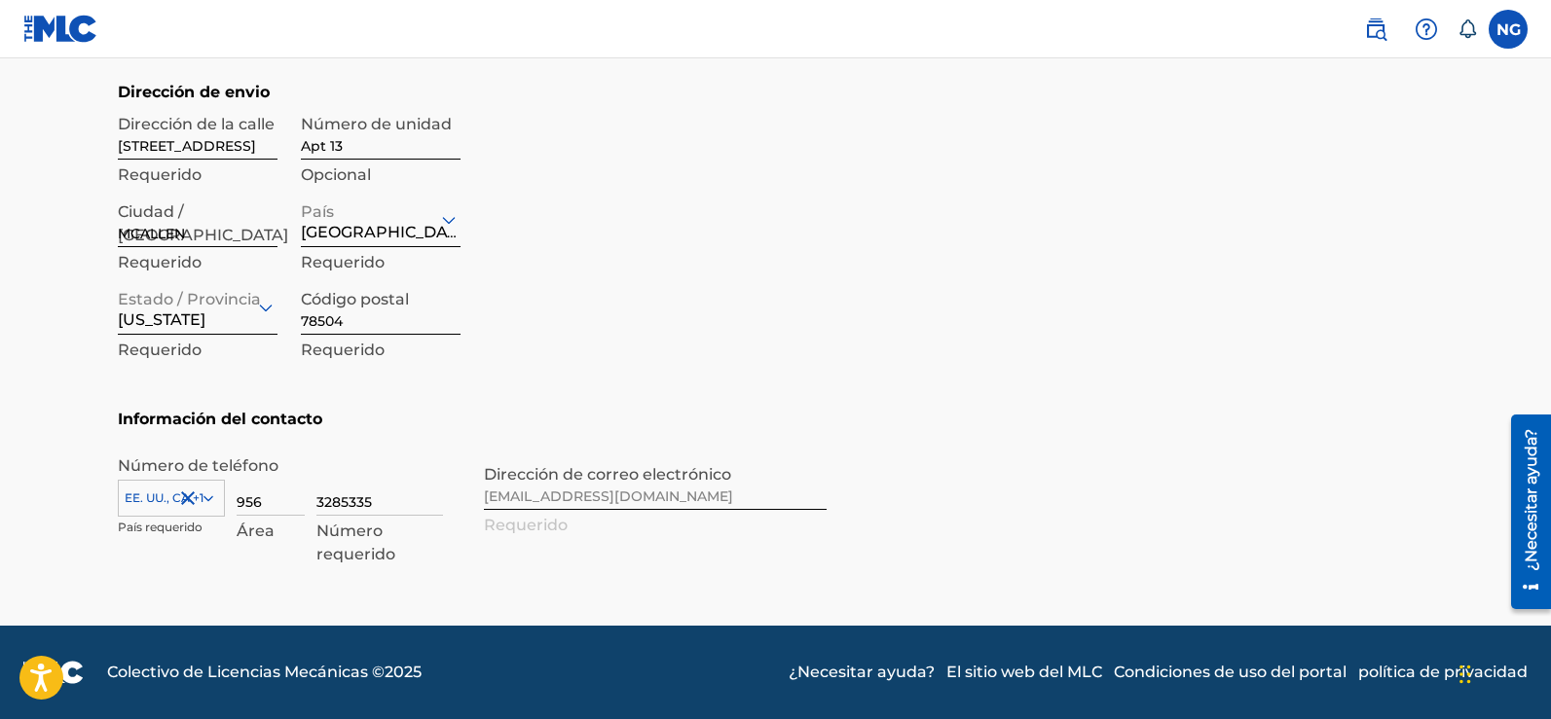
click at [665, 490] on div "Número de teléfono [GEOGRAPHIC_DATA], [GEOGRAPHIC_DATA] +1 País requerido 956 Á…" at bounding box center [472, 517] width 709 height 125
click at [662, 498] on div "Número de teléfono [GEOGRAPHIC_DATA], [GEOGRAPHIC_DATA] +1 País requerido 956 Á…" at bounding box center [472, 517] width 709 height 125
click at [555, 520] on div "Número de teléfono [GEOGRAPHIC_DATA], [GEOGRAPHIC_DATA] +1 País requerido 956 Á…" at bounding box center [472, 517] width 709 height 125
click at [570, 501] on div "Número de teléfono [GEOGRAPHIC_DATA], [GEOGRAPHIC_DATA] +1 País requerido 956 Á…" at bounding box center [472, 517] width 709 height 125
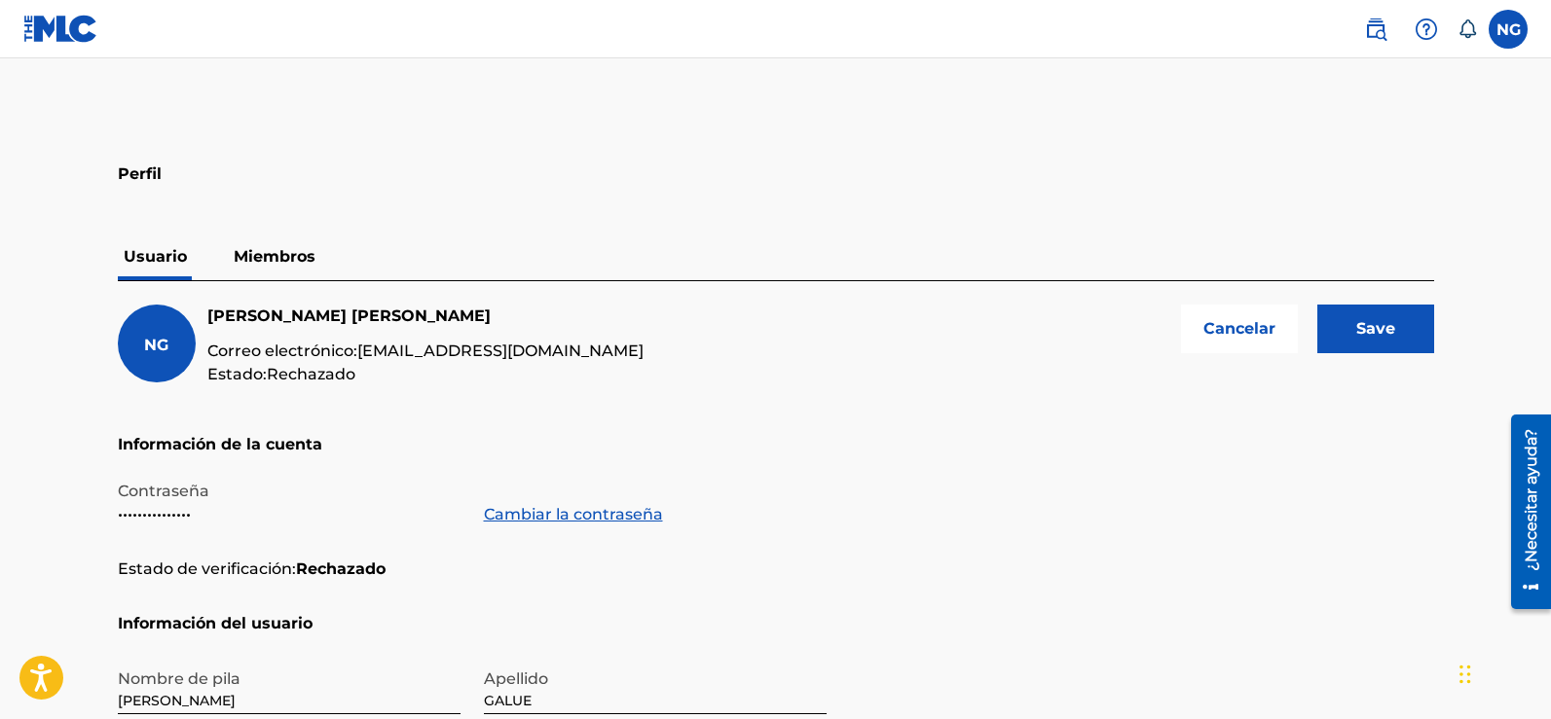
scroll to position [0, 0]
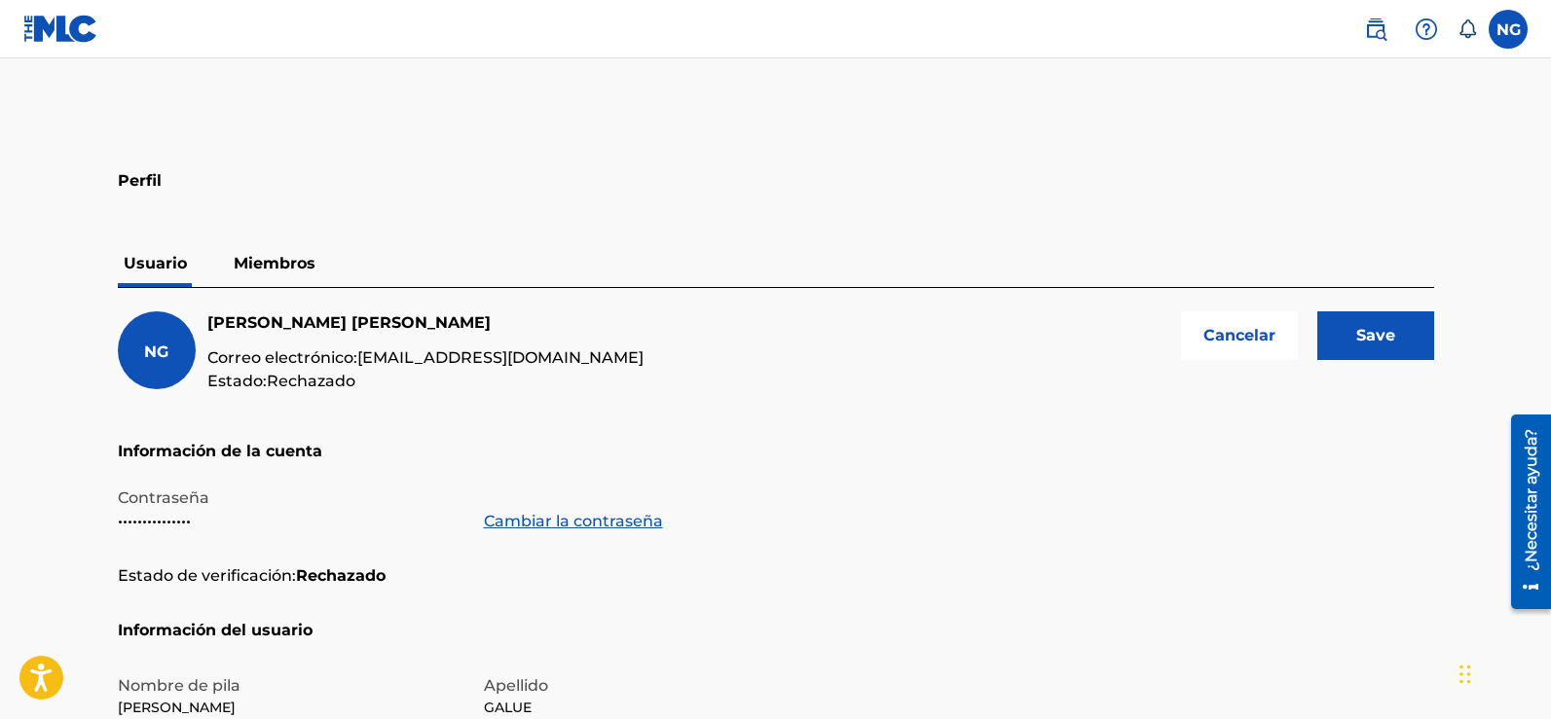
click at [1365, 336] on input "Save" at bounding box center [1375, 336] width 117 height 49
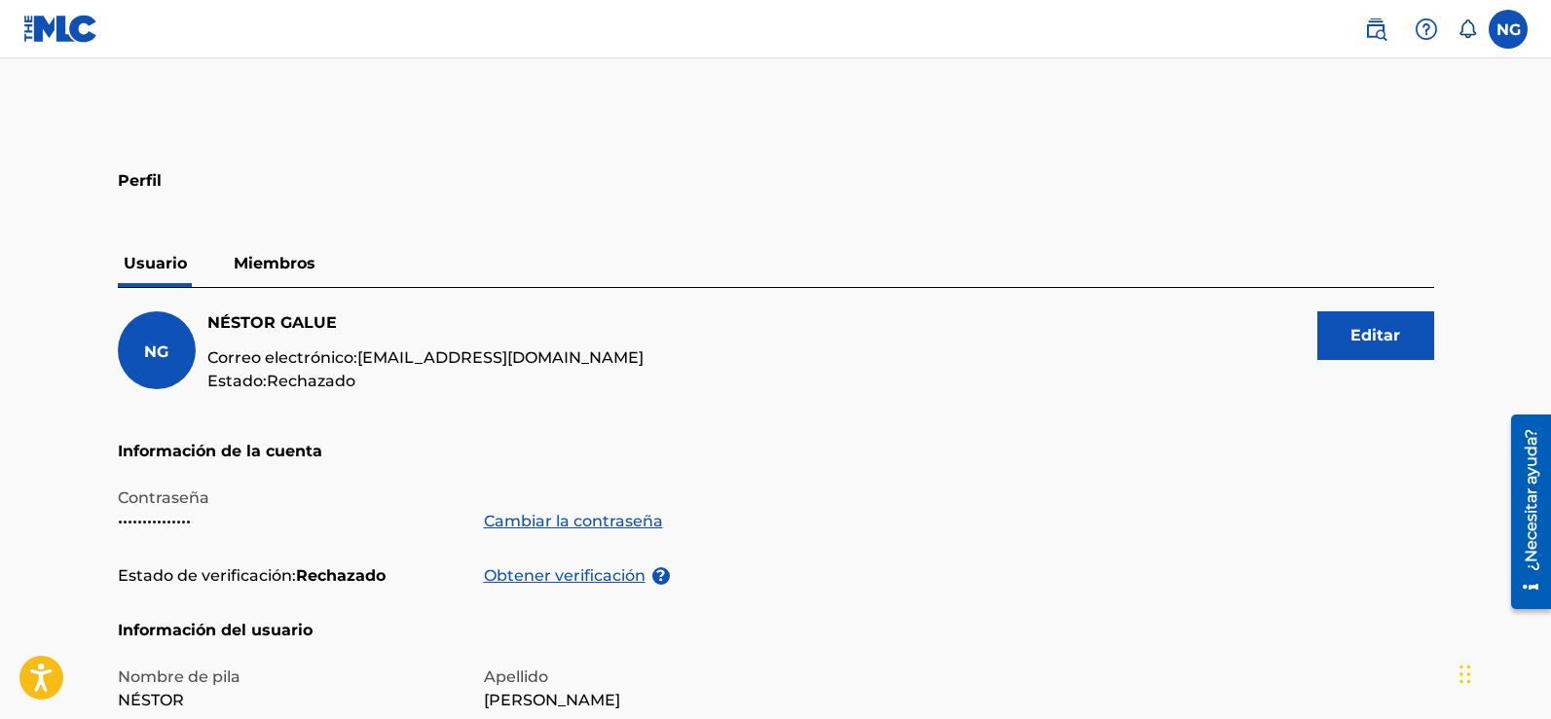
click at [302, 255] on font "Miembros" at bounding box center [275, 263] width 82 height 18
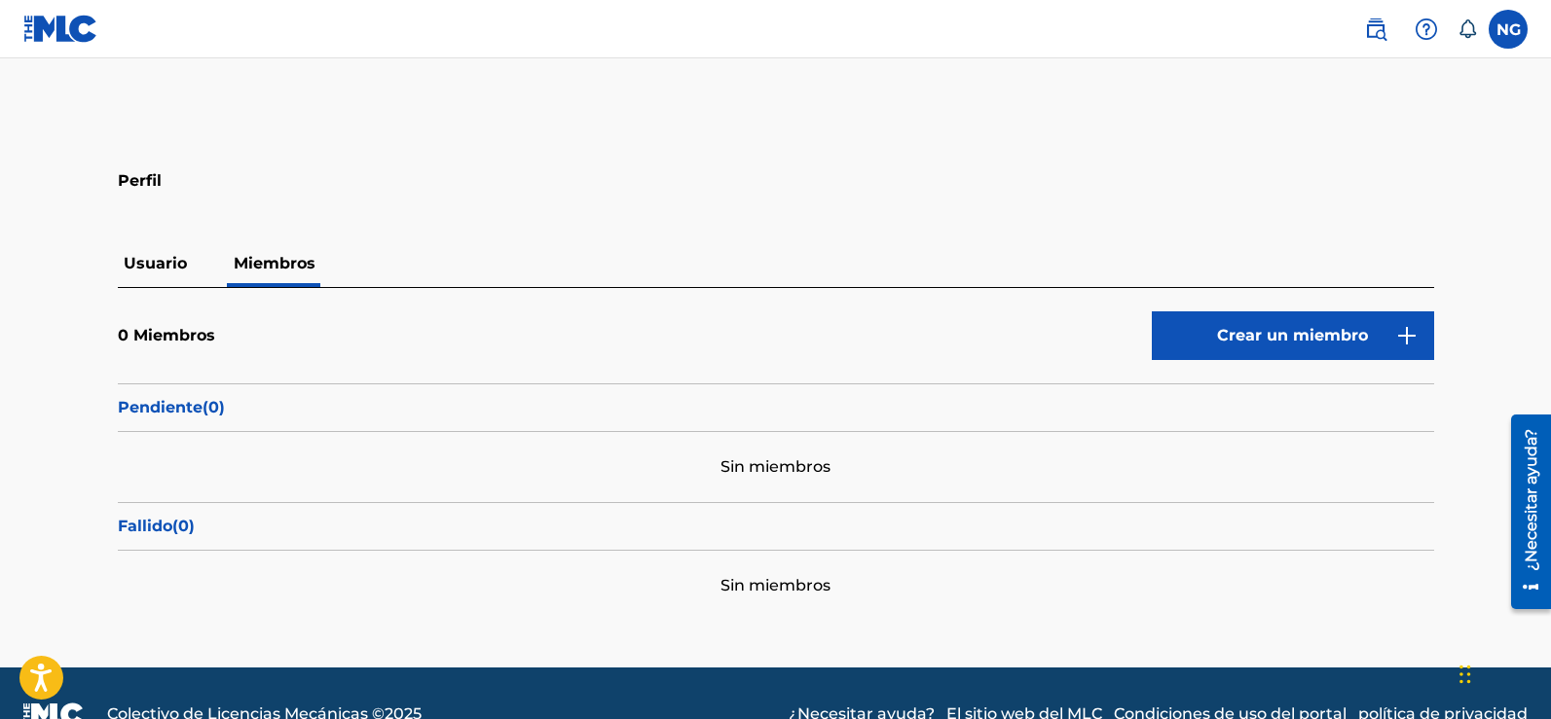
click at [502, 189] on h2 "Perfil" at bounding box center [776, 174] width 1316 height 44
click at [1516, 22] on label at bounding box center [1508, 29] width 39 height 39
click at [1508, 29] on input "NG [PERSON_NAME] [EMAIL_ADDRESS][DOMAIN_NAME] Preferencias de notificación Perf…" at bounding box center [1508, 29] width 0 height 0
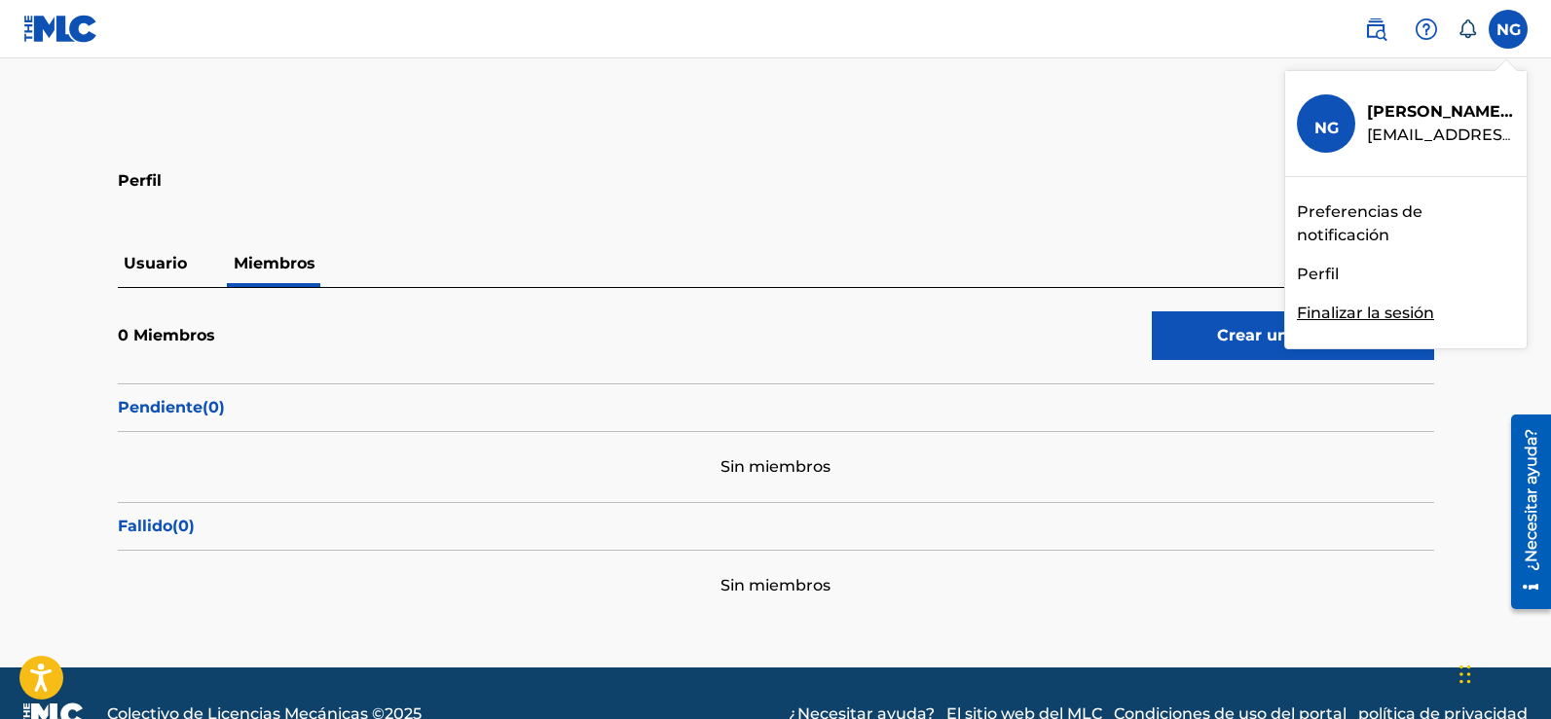
click at [1415, 122] on p "[PERSON_NAME]" at bounding box center [1441, 111] width 148 height 23
click at [1508, 29] on input "NG [PERSON_NAME] [EMAIL_ADDRESS][DOMAIN_NAME] Preferencias de notificación Perf…" at bounding box center [1508, 29] width 0 height 0
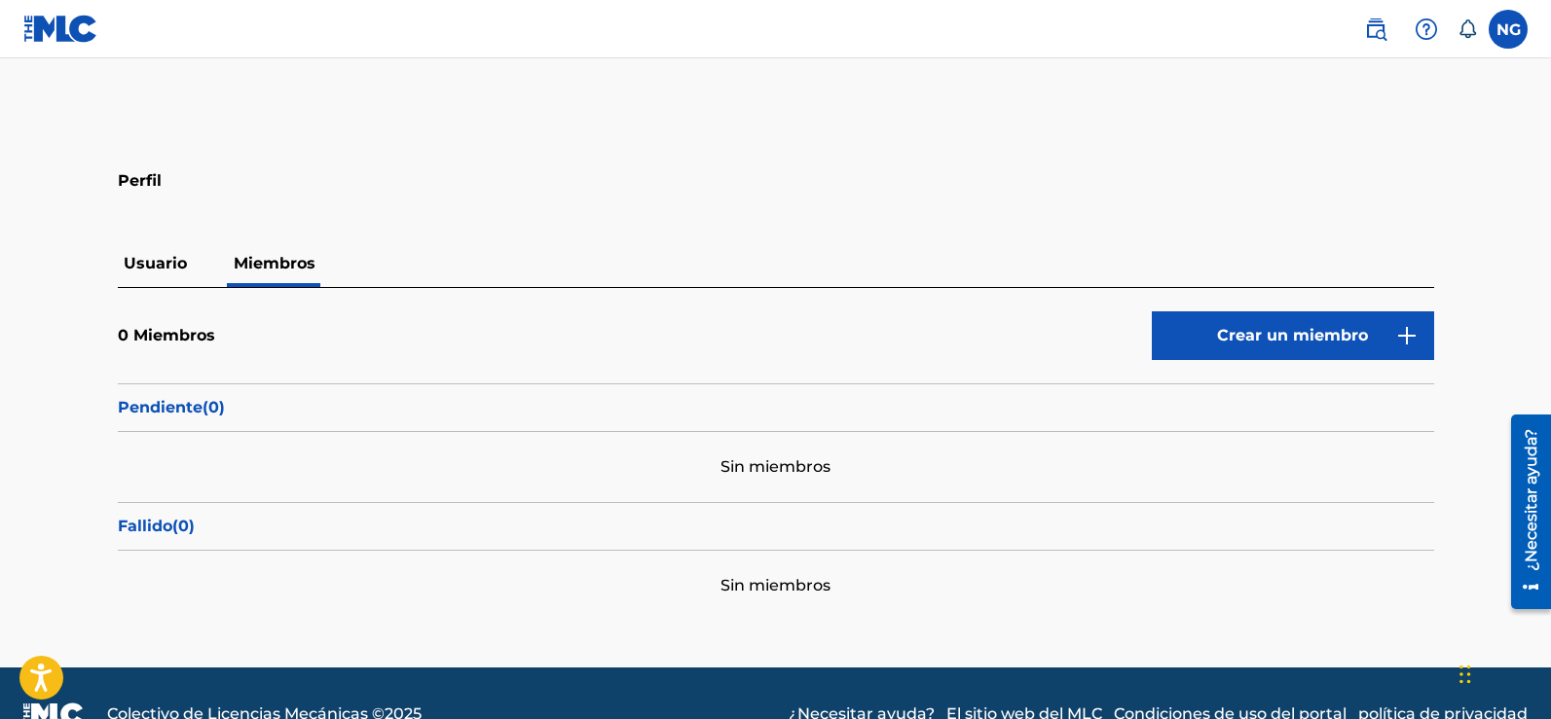
click at [364, 328] on div "0 Miembros Crear un miembro" at bounding box center [776, 348] width 1316 height 72
click at [1374, 29] on img at bounding box center [1375, 29] width 23 height 23
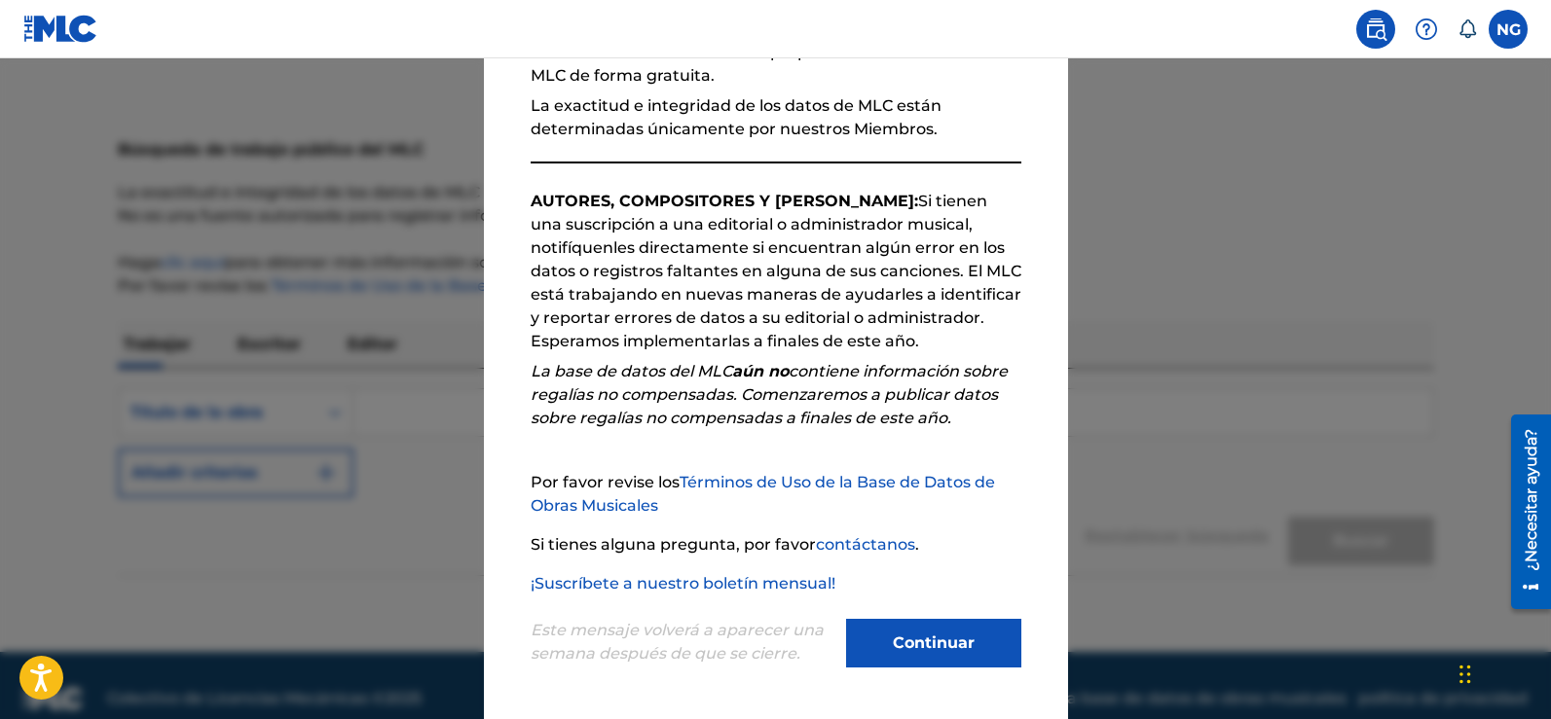
scroll to position [77, 0]
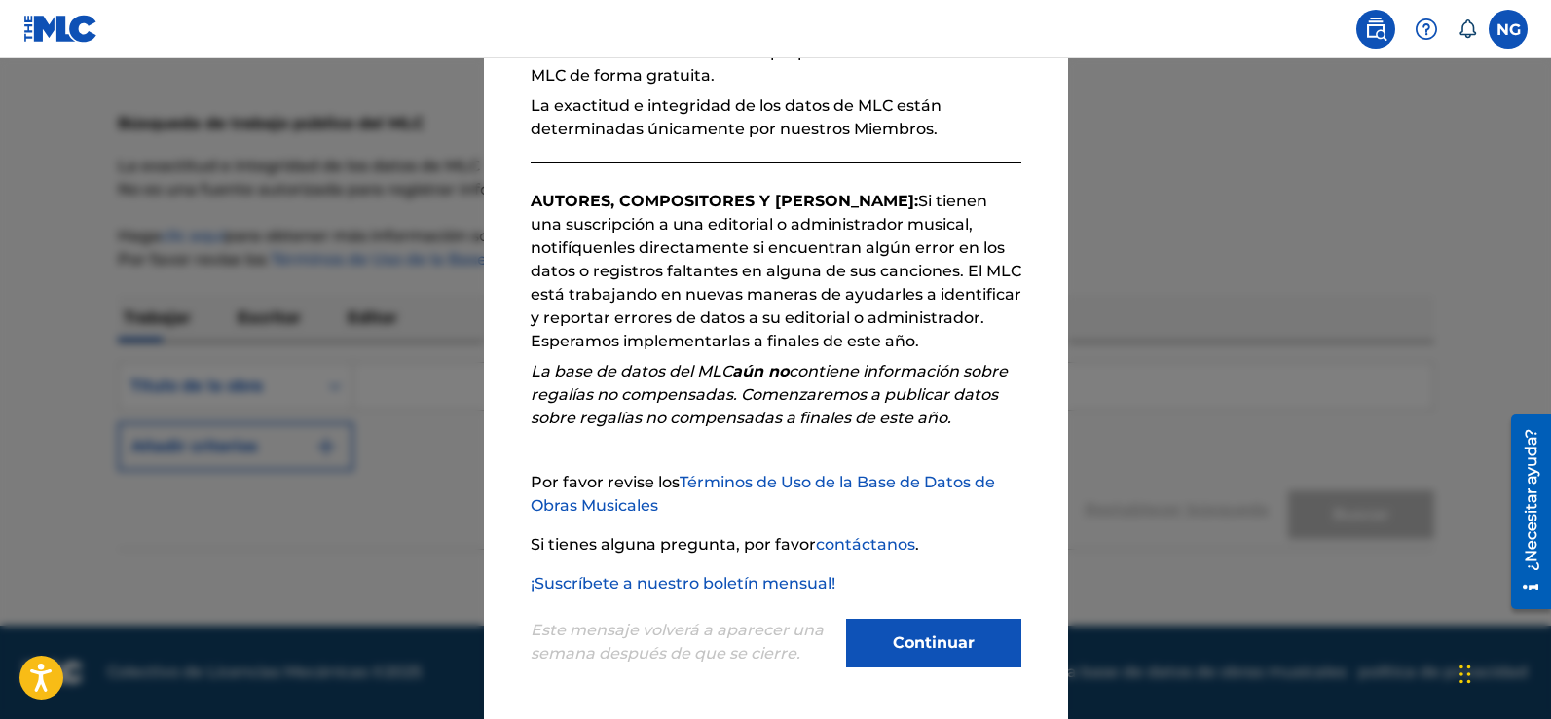
click at [893, 645] on font "Continuar" at bounding box center [934, 643] width 82 height 18
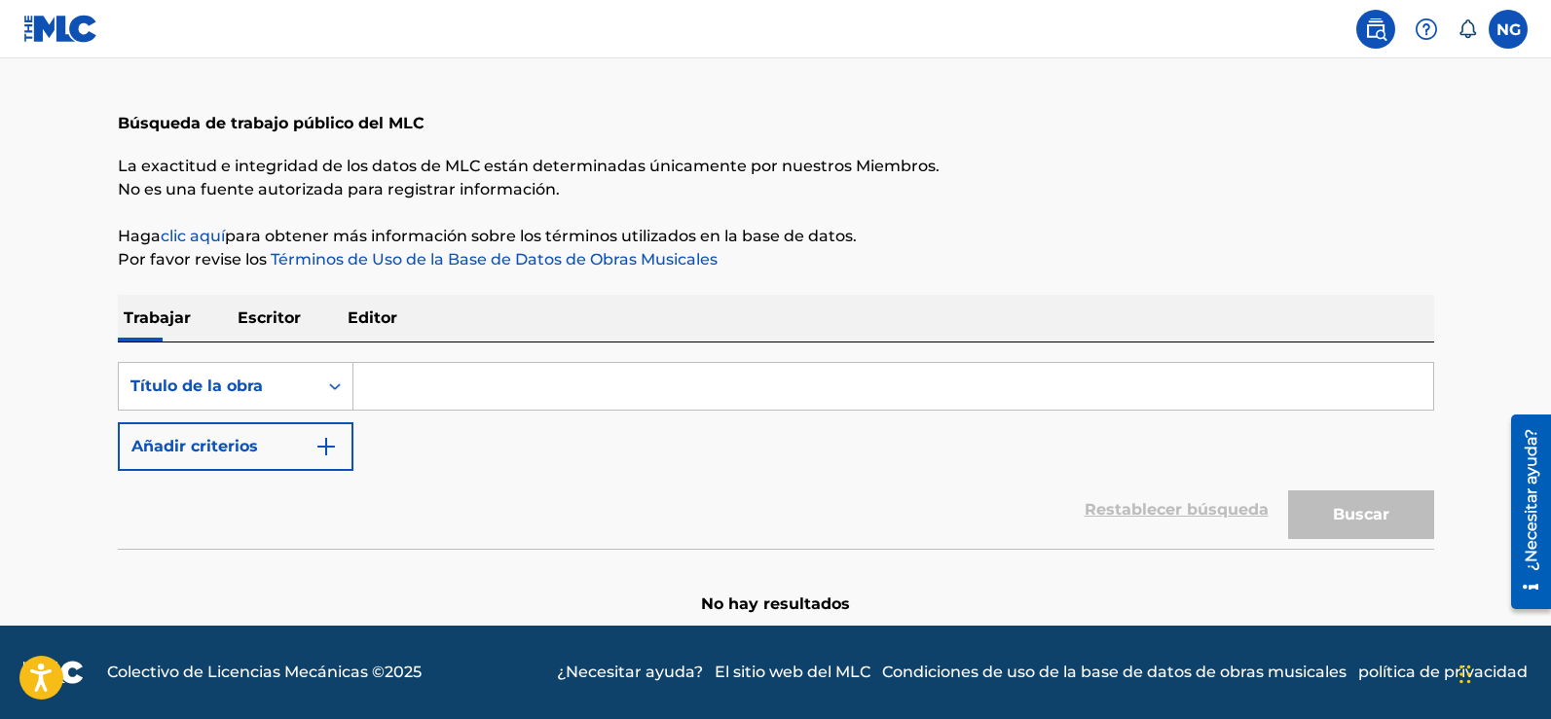
scroll to position [0, 0]
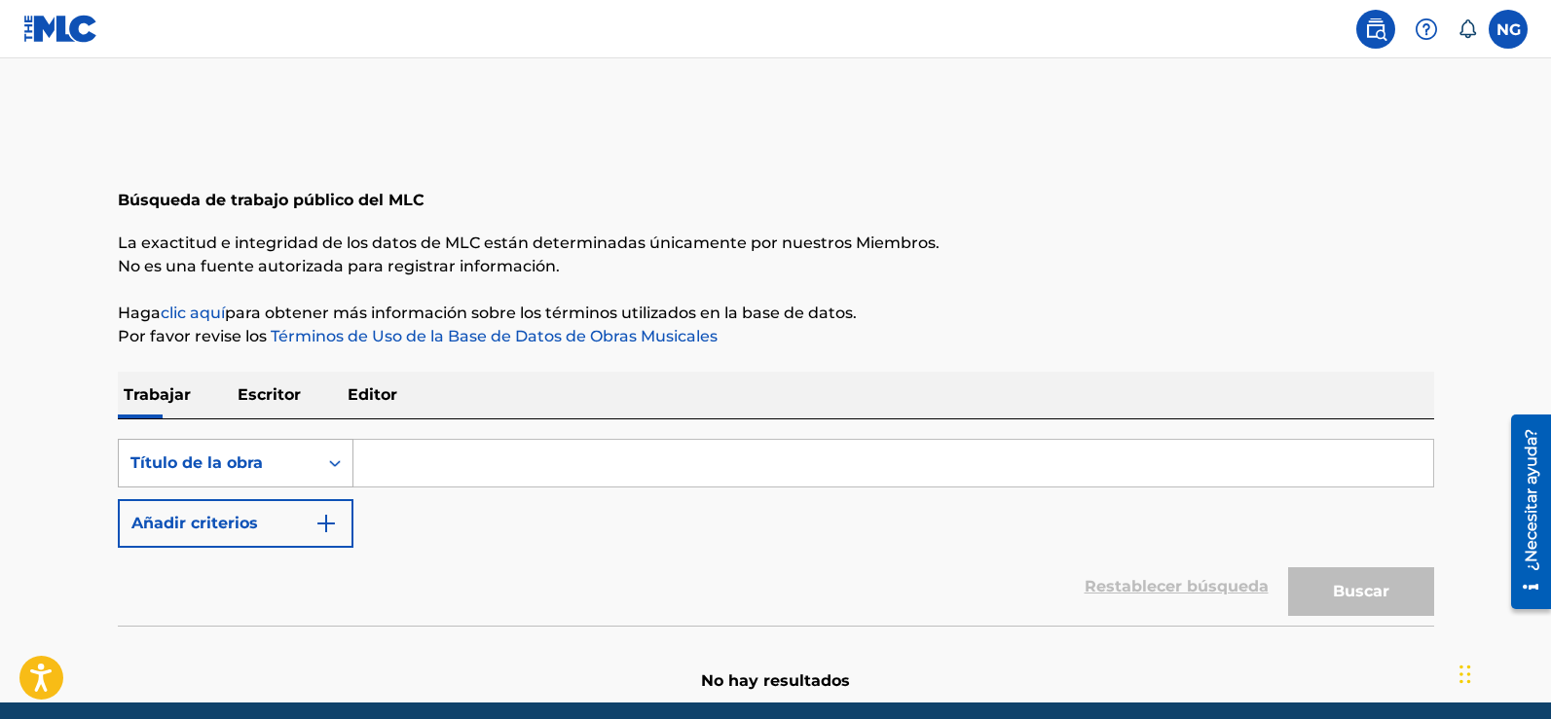
click at [337, 469] on div "Título de la obra" at bounding box center [236, 463] width 236 height 49
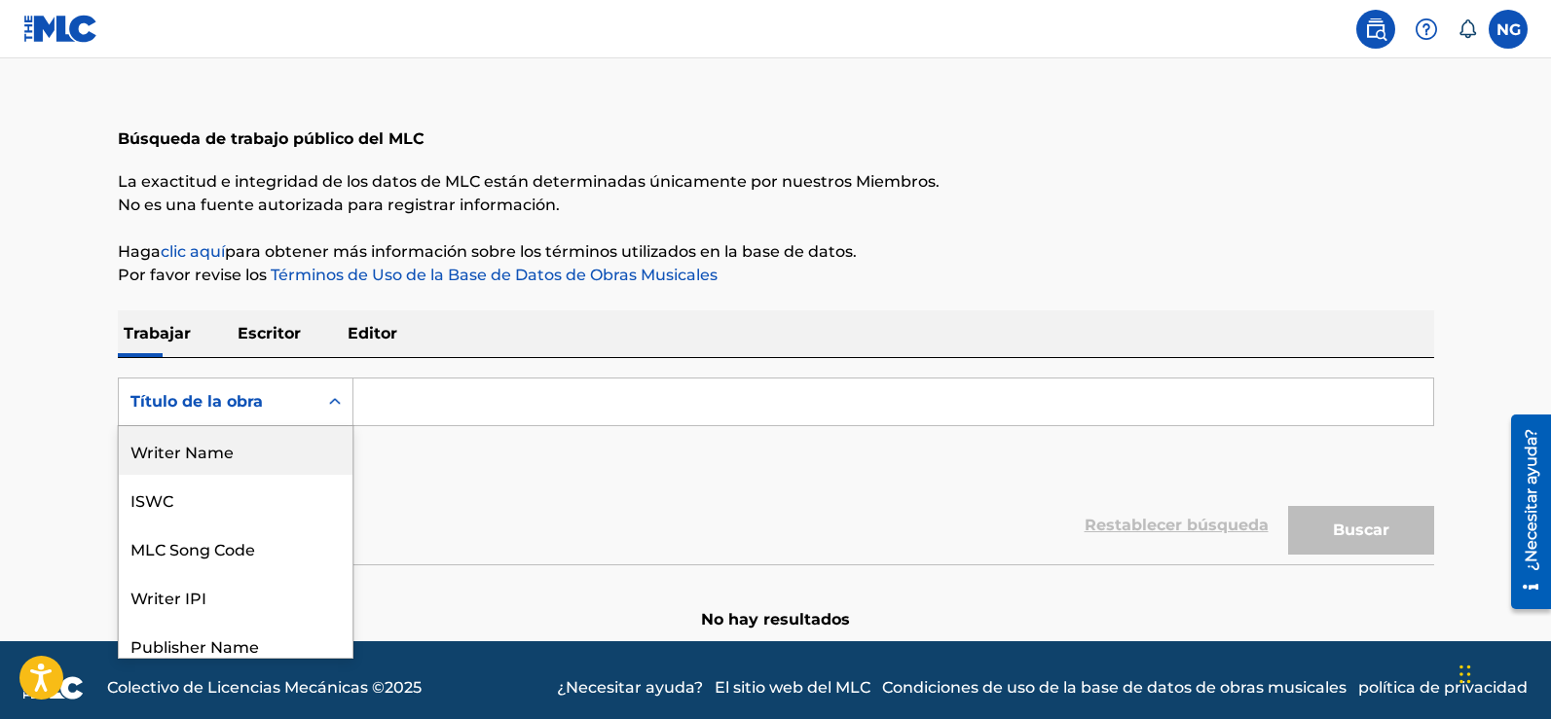
click at [56, 445] on main "Búsqueda de trabajo público del MLC La exactitud e integridad de los datos de M…" at bounding box center [775, 319] width 1551 height 645
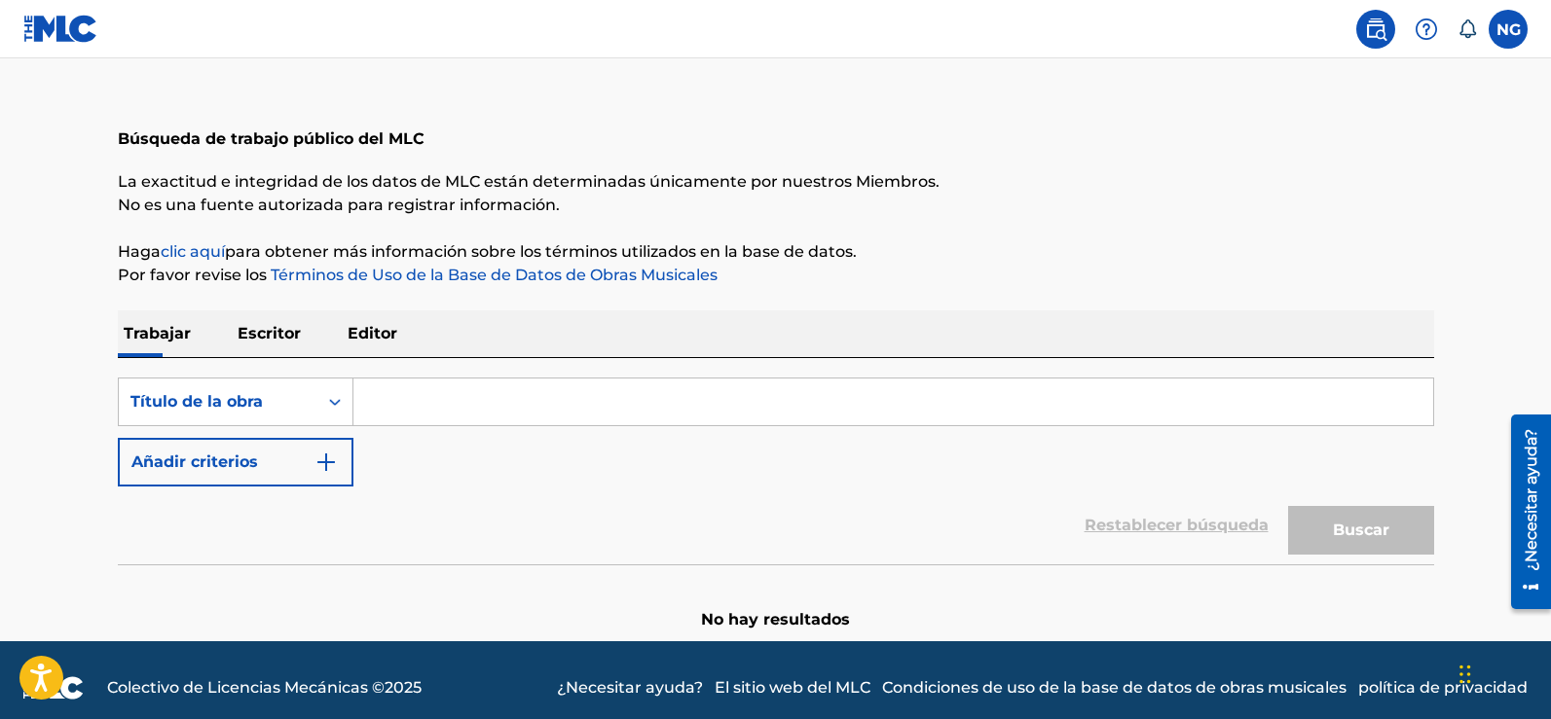
click at [263, 330] on font "Escritor" at bounding box center [269, 333] width 63 height 18
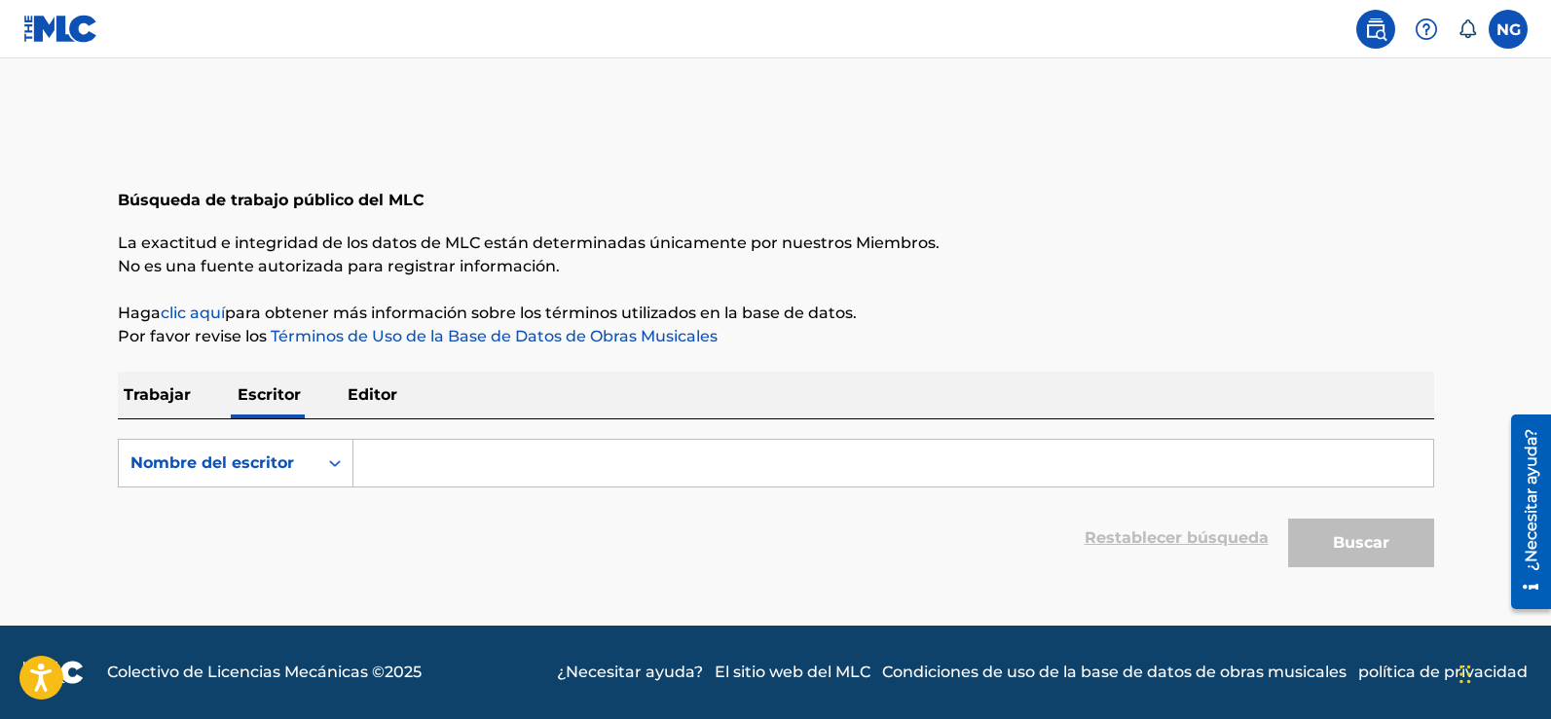
click at [369, 397] on font "Editor" at bounding box center [373, 395] width 50 height 18
click at [167, 401] on font "Trabajar" at bounding box center [157, 395] width 67 height 18
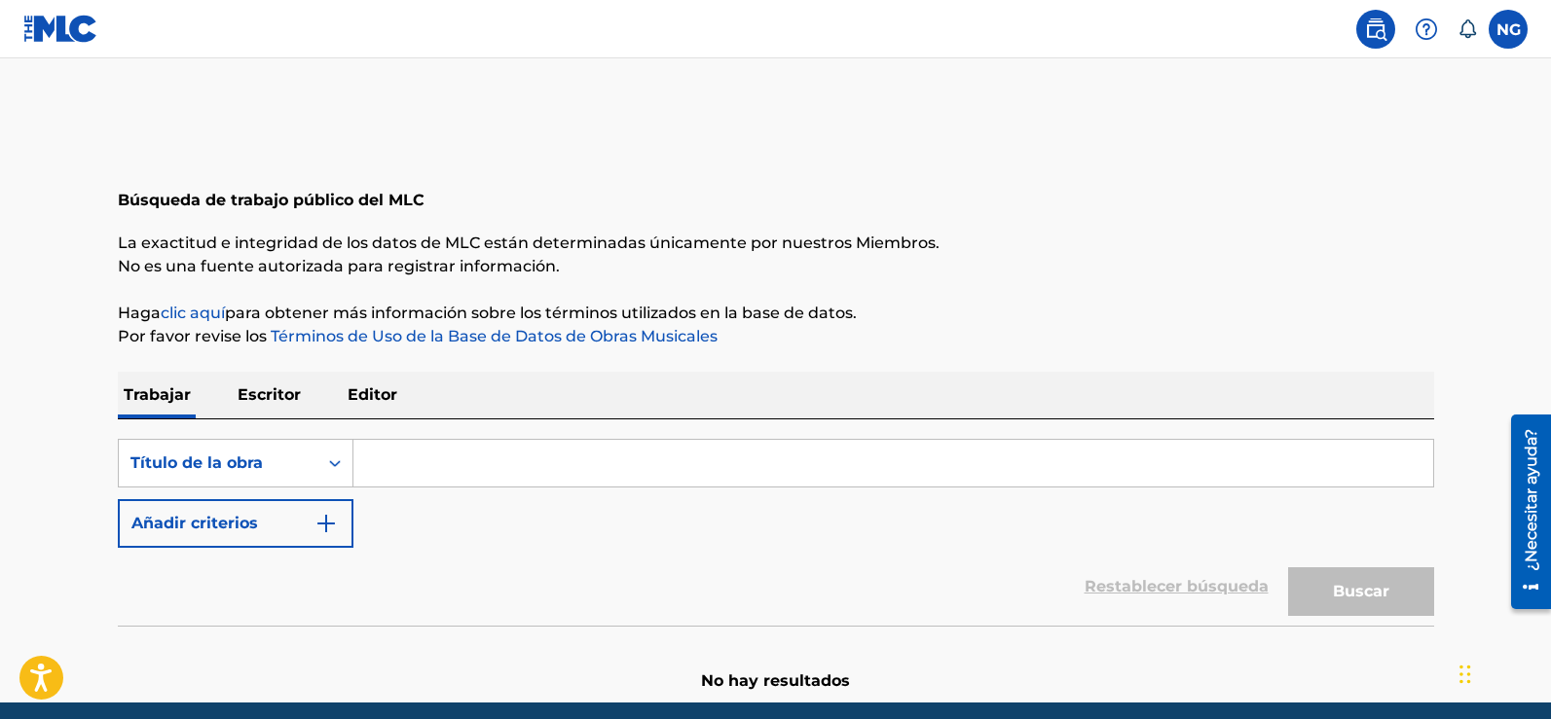
click at [829, 186] on div "Búsqueda de trabajo público del MLC" at bounding box center [776, 178] width 1316 height 142
click at [1316, 462] on input "Formulario de búsqueda" at bounding box center [893, 463] width 1080 height 47
click at [412, 469] on input "Formulario de búsqueda" at bounding box center [893, 463] width 1080 height 47
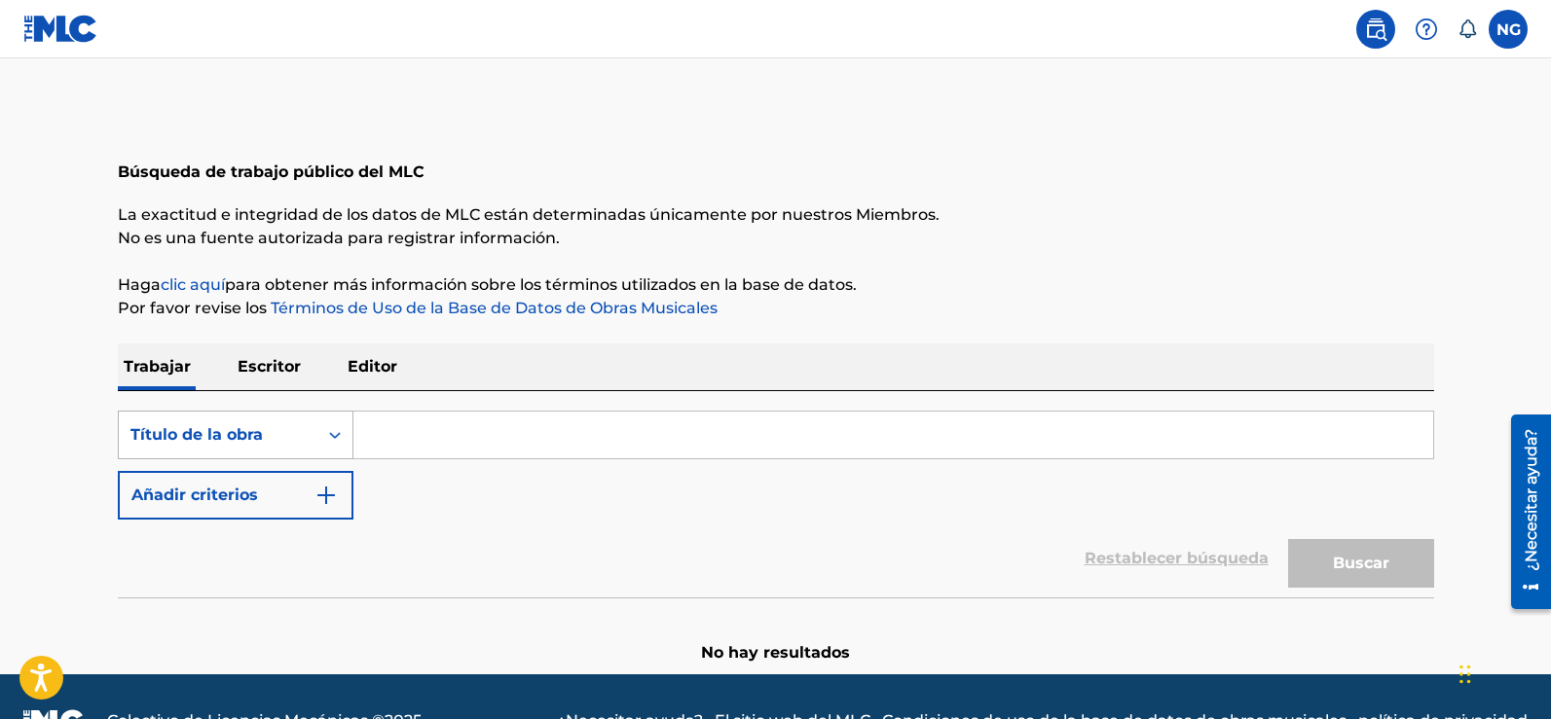
click at [332, 460] on div "Título de la obra" at bounding box center [236, 435] width 236 height 49
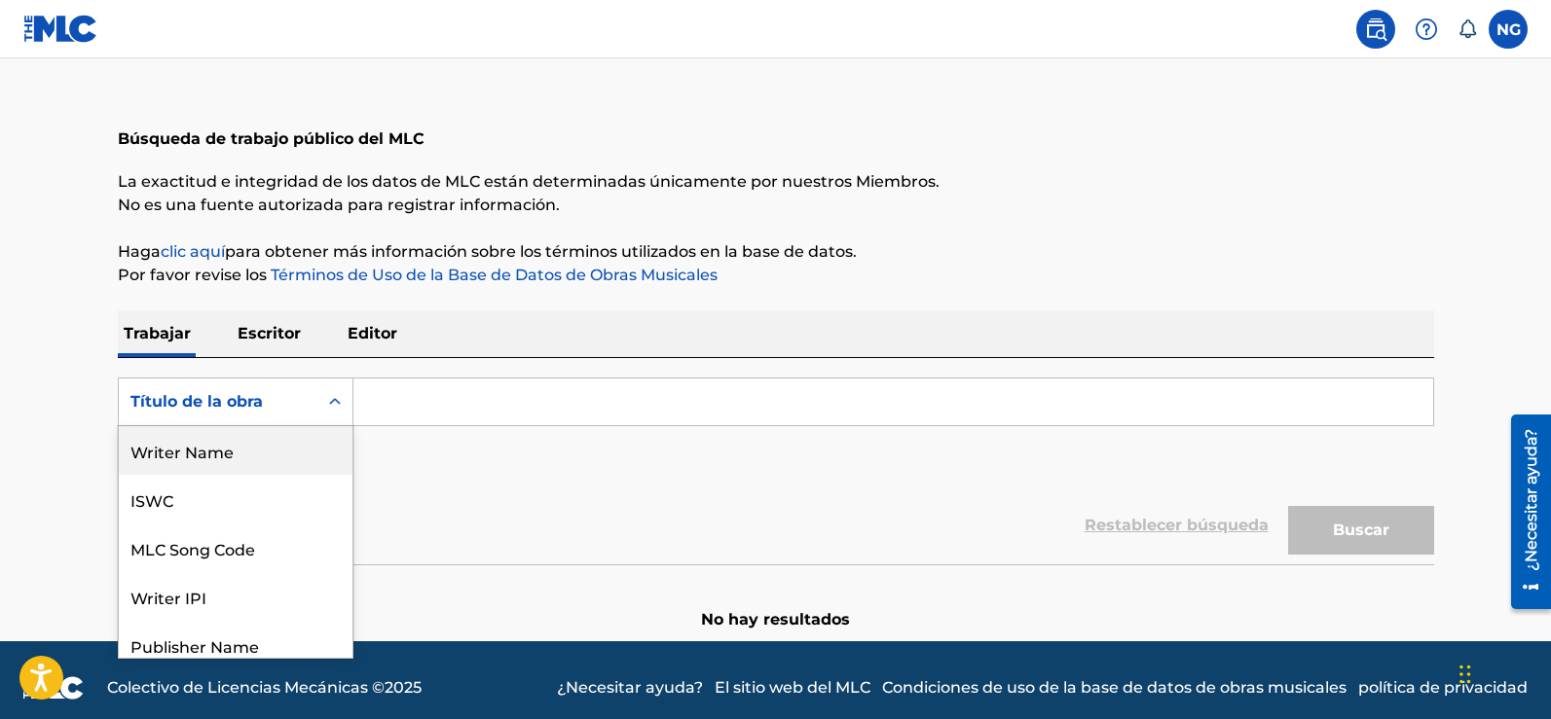
click at [266, 450] on div "Writer Name" at bounding box center [236, 450] width 234 height 49
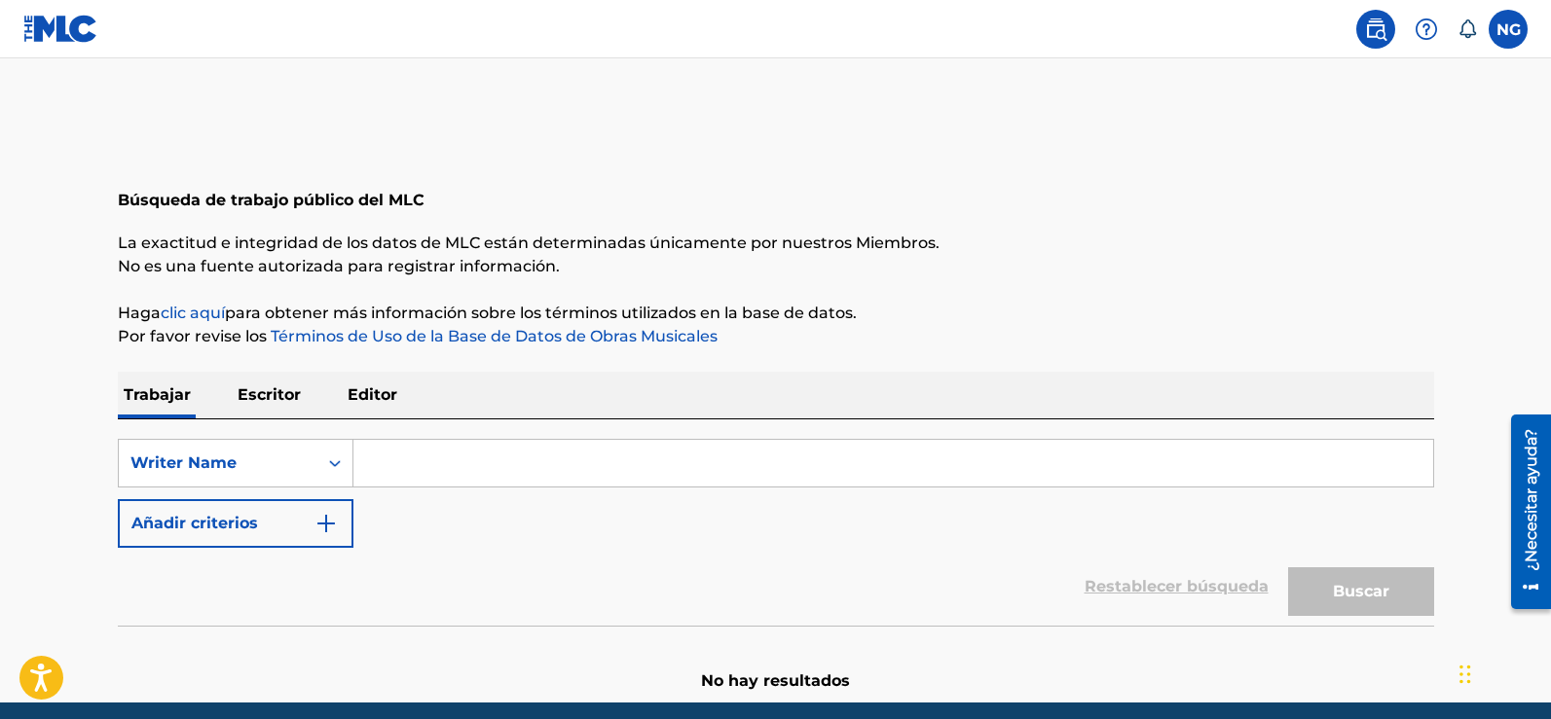
click at [446, 471] on input "Formulario de búsqueda" at bounding box center [893, 463] width 1080 height 47
click at [330, 476] on div "Nombre del escritor" at bounding box center [236, 463] width 236 height 49
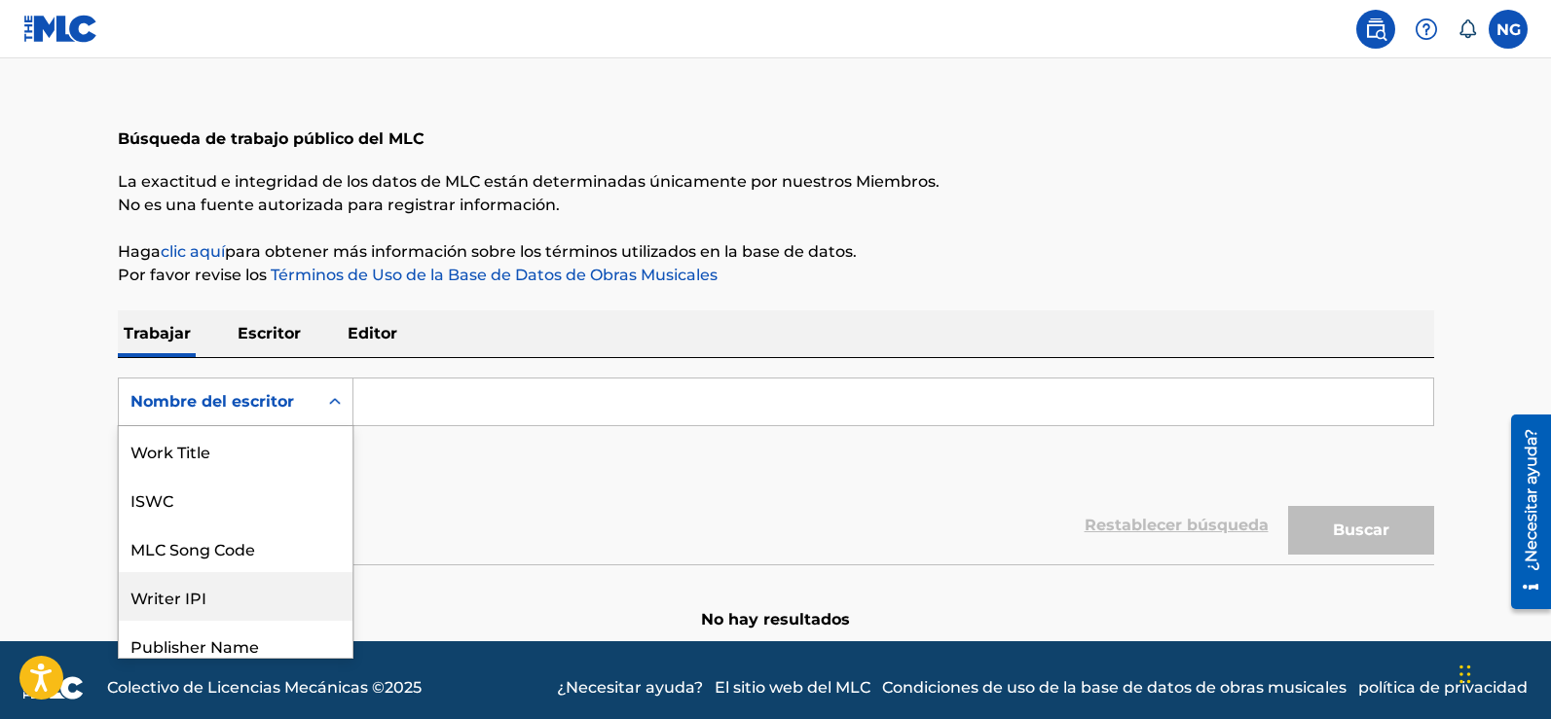
click at [962, 165] on div "Búsqueda de trabajo público del MLC" at bounding box center [776, 117] width 1316 height 142
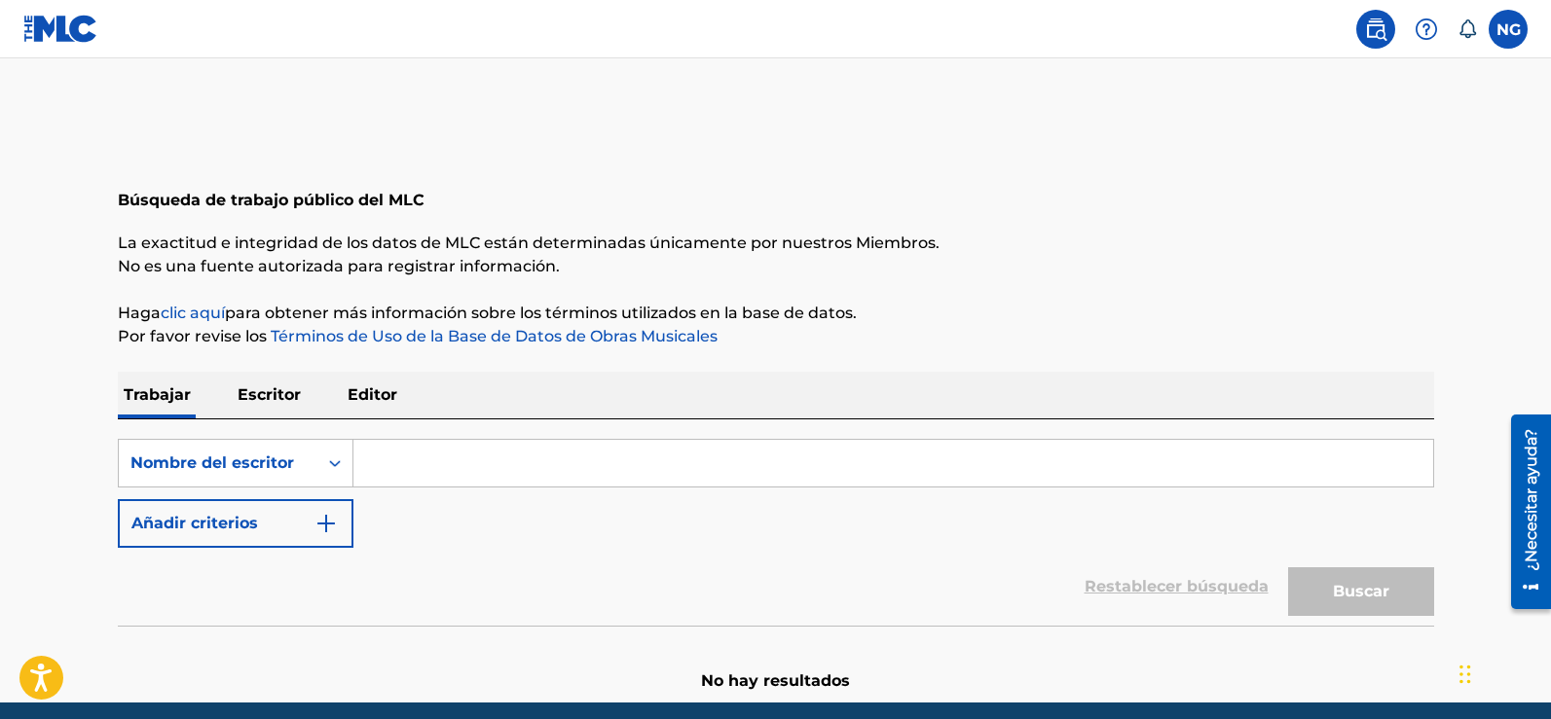
click at [1381, 33] on img at bounding box center [1375, 29] width 23 height 23
click at [501, 477] on input "Formulario de búsqueda" at bounding box center [893, 463] width 1080 height 47
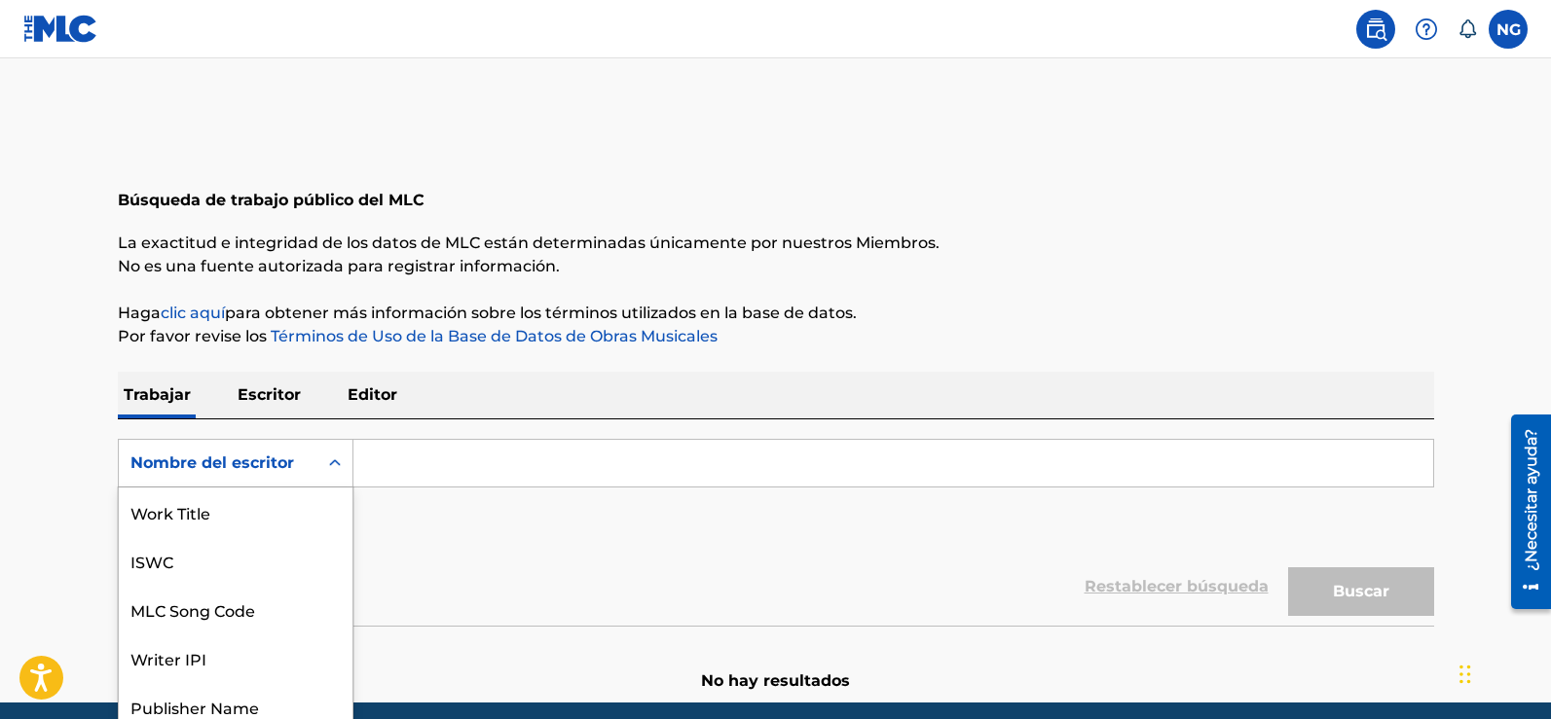
click at [336, 464] on div "8 results available. Use Up and Down to choose options, press Enter to select t…" at bounding box center [236, 463] width 236 height 49
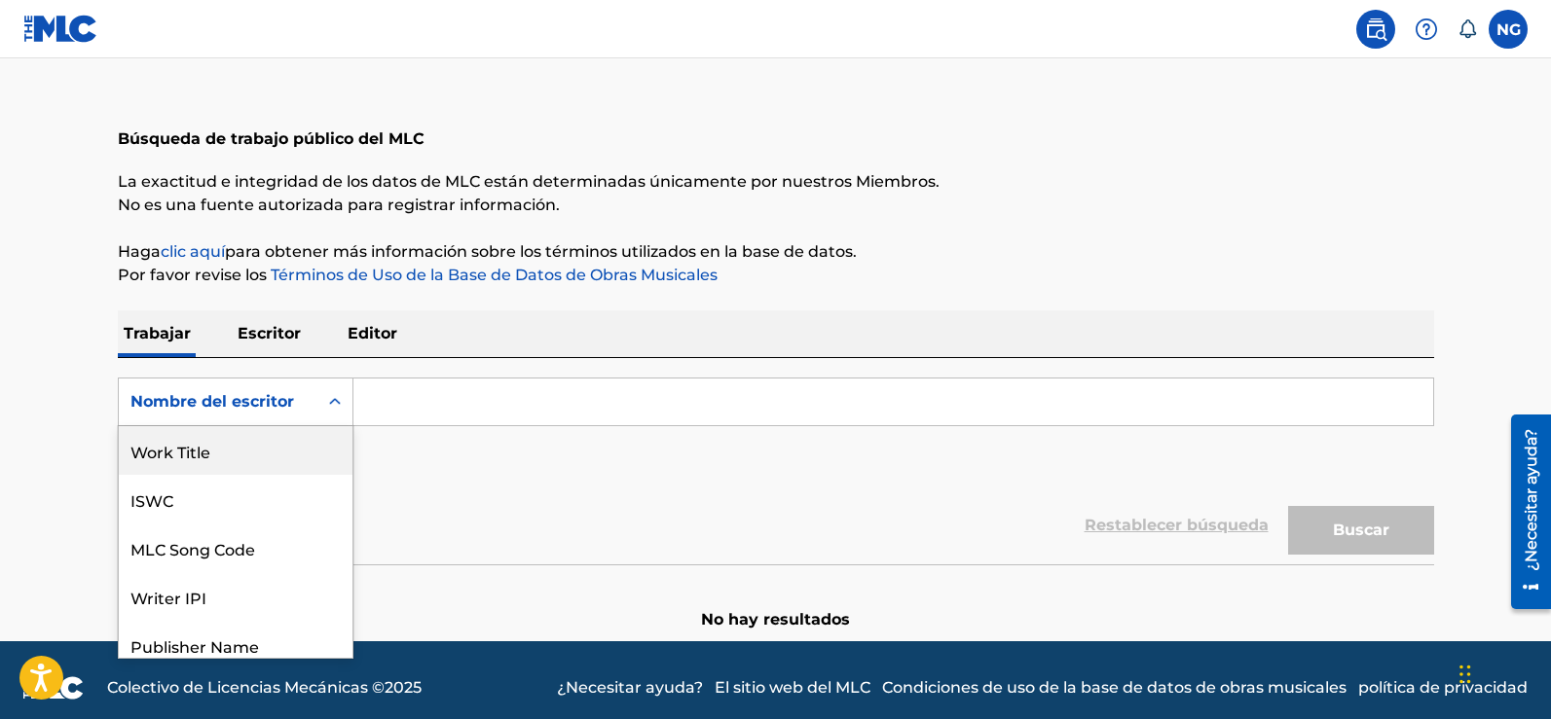
click at [225, 450] on div "Work Title" at bounding box center [236, 450] width 234 height 49
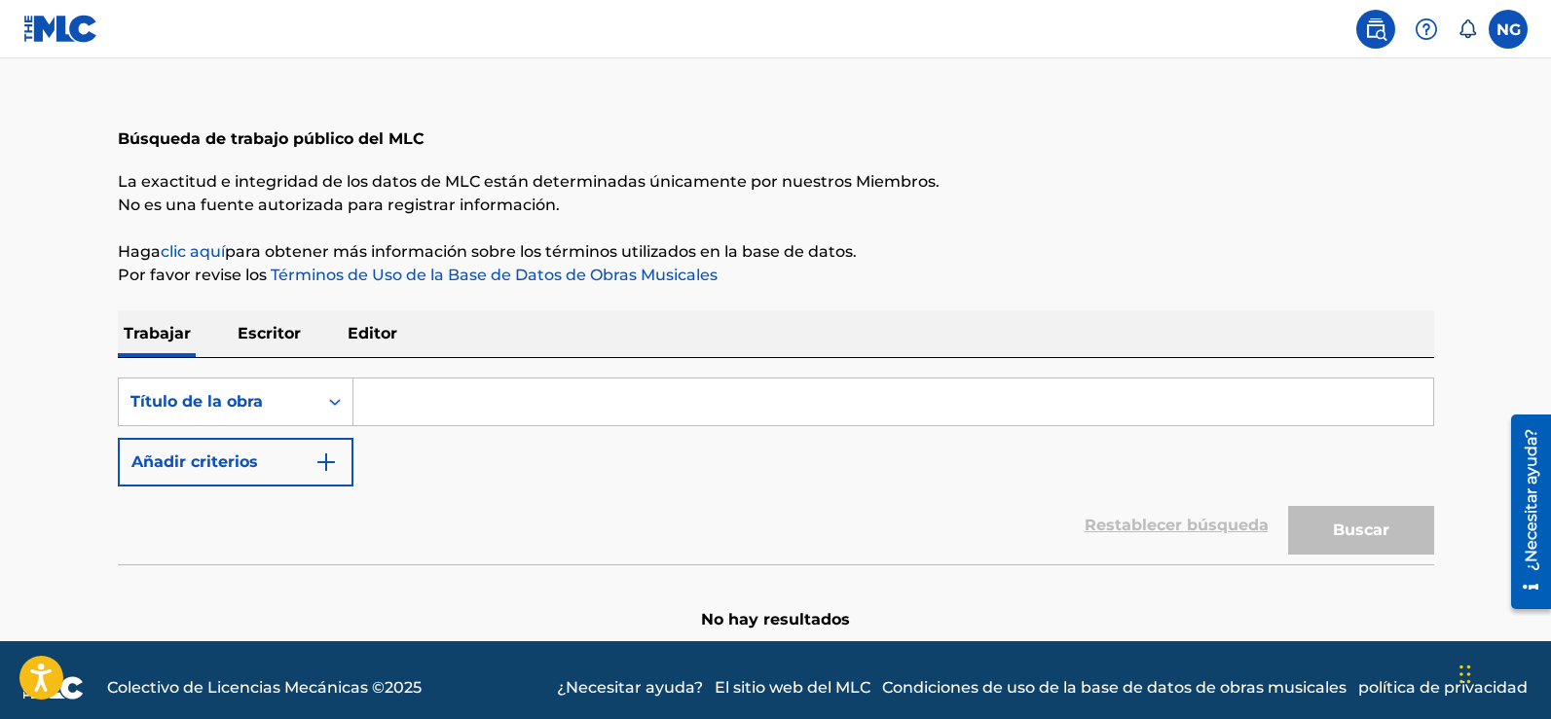
click at [440, 401] on input "Formulario de búsqueda" at bounding box center [893, 402] width 1080 height 47
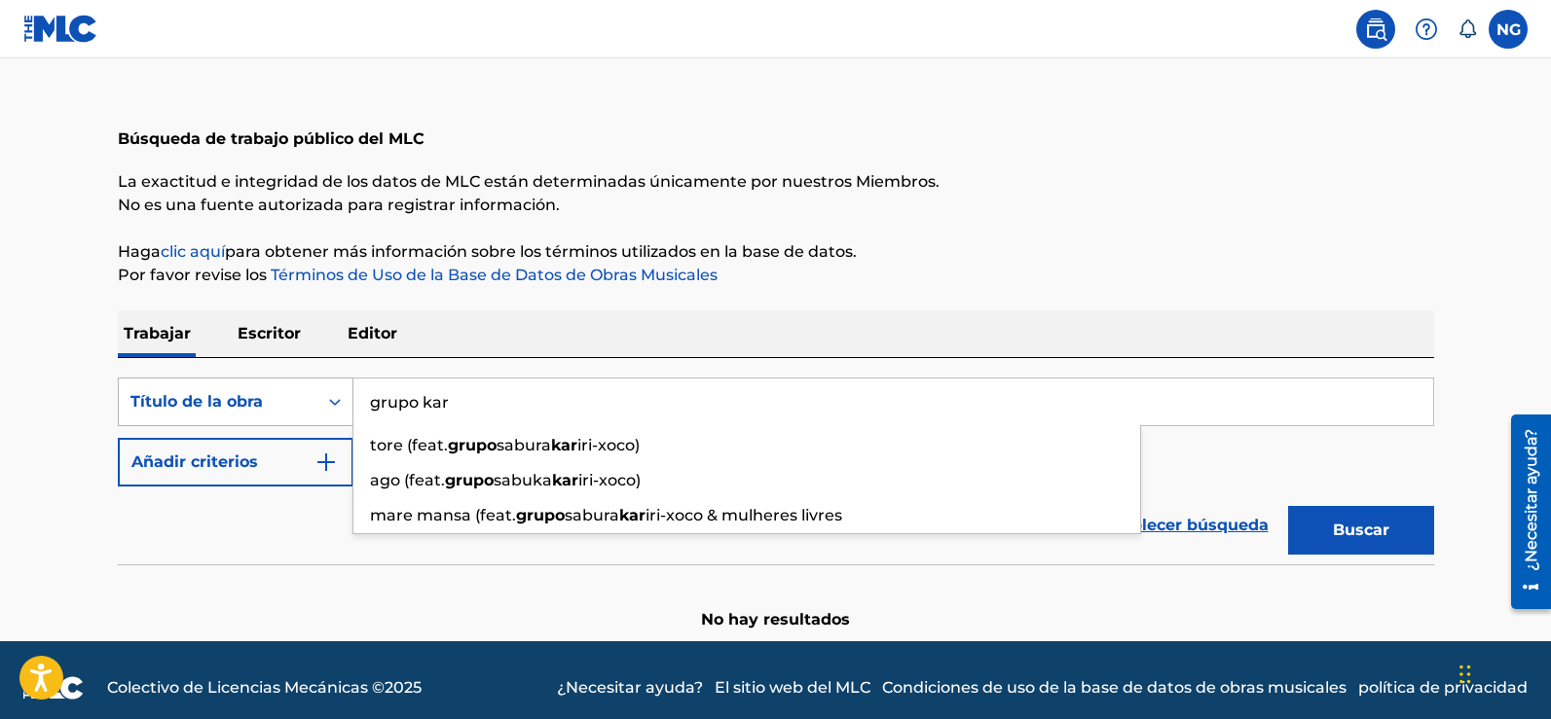
drag, startPoint x: 474, startPoint y: 402, endPoint x: 326, endPoint y: 401, distance: 148.0
click at [326, 401] on div "SearchWithCriteria729d034d-00d3-44d0-86ed-e3587b287ea1 Título de la obra grupo …" at bounding box center [776, 402] width 1316 height 49
paste input "Grupo Karú"
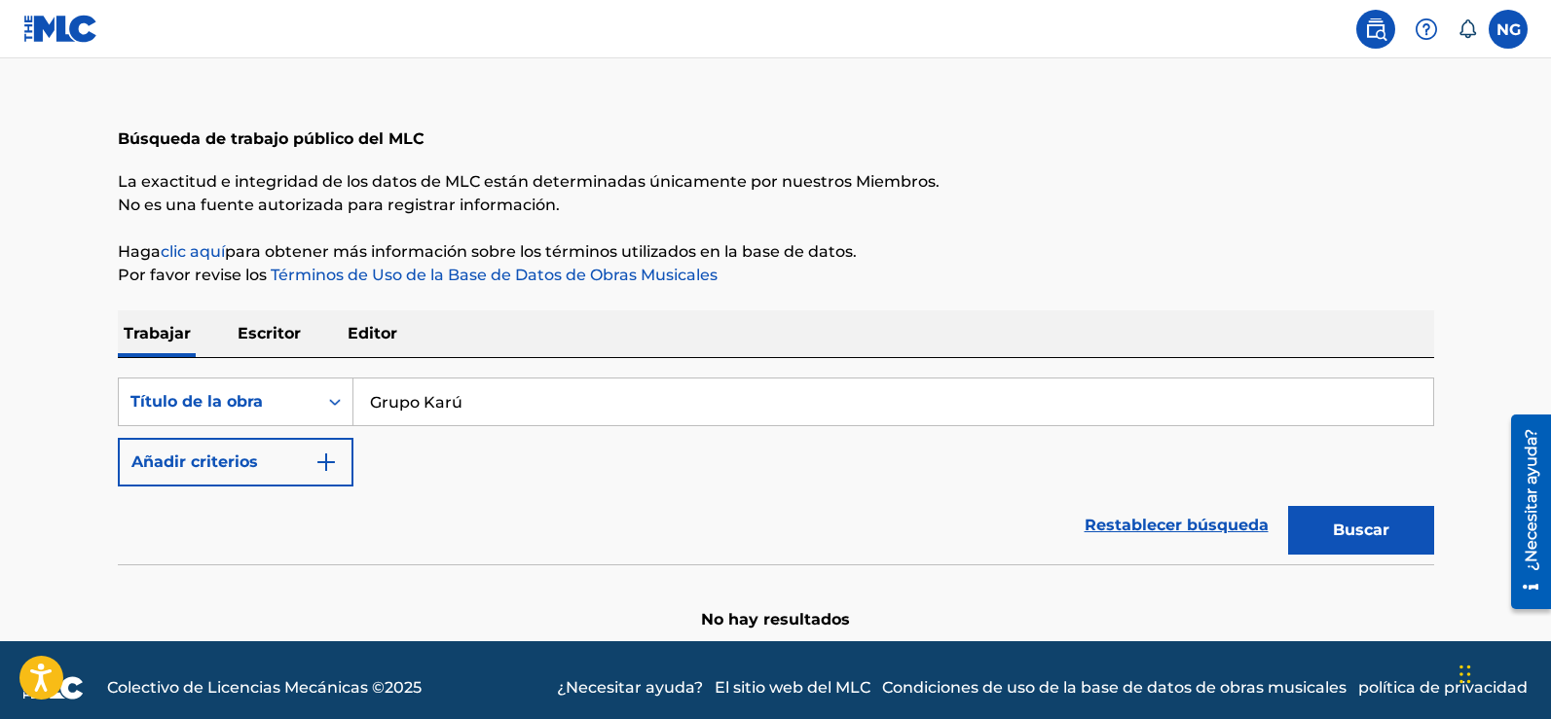
click at [438, 458] on div "SearchWithCriteria729d034d-00d3-44d0-86ed-e3587b287ea1 Título de la obra Grupo …" at bounding box center [776, 432] width 1316 height 109
click at [1364, 528] on font "Buscar" at bounding box center [1361, 530] width 56 height 18
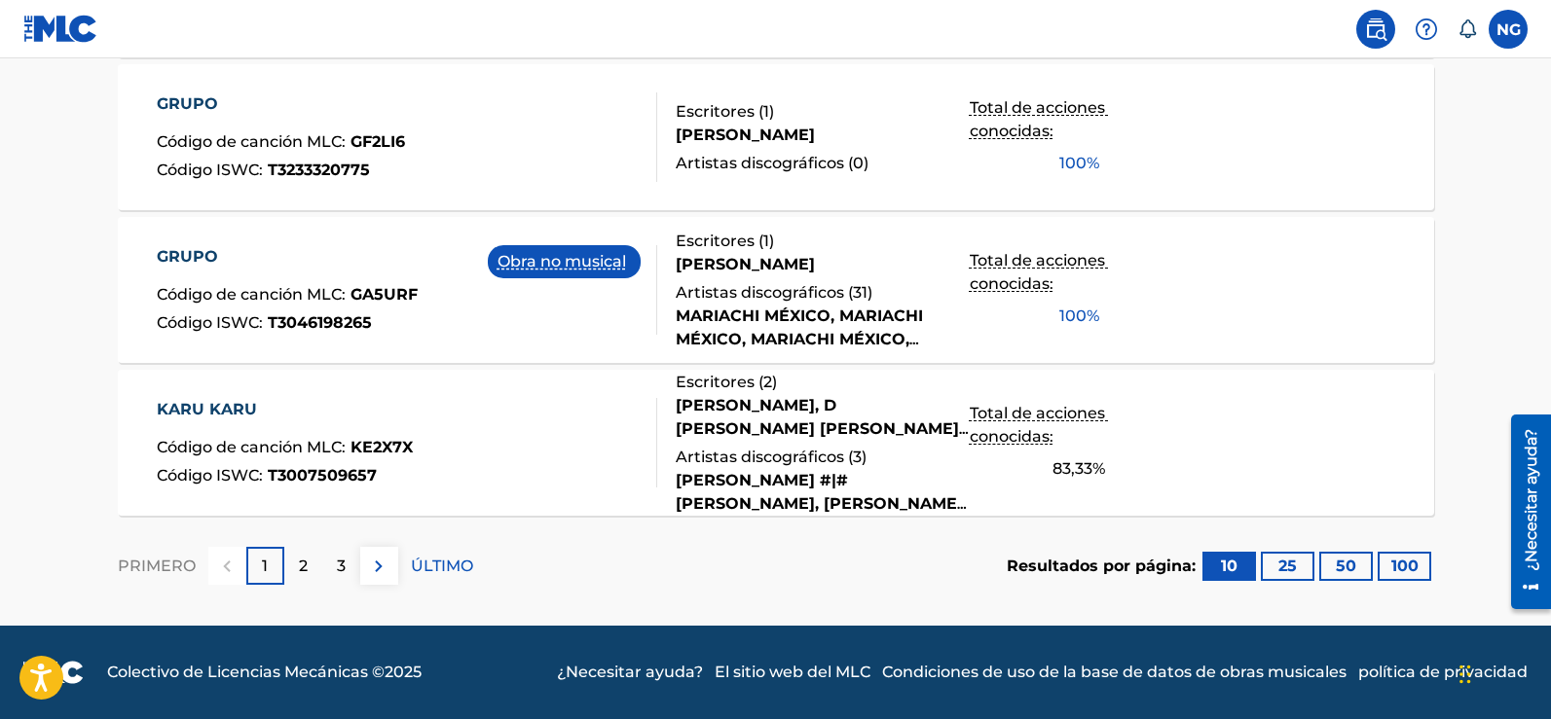
scroll to position [1676, 0]
click at [308, 566] on div "2" at bounding box center [303, 566] width 38 height 38
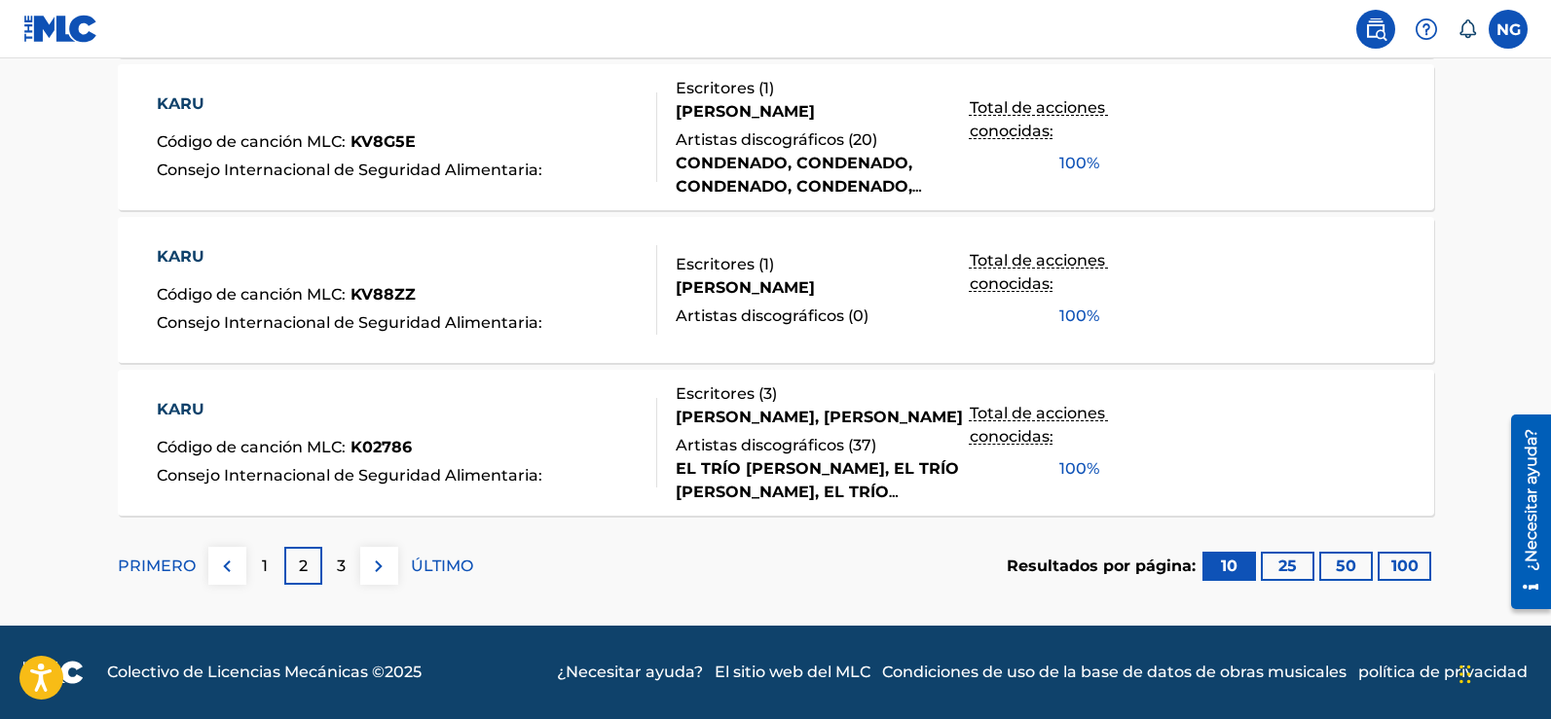
click at [338, 560] on font "3" at bounding box center [341, 566] width 9 height 18
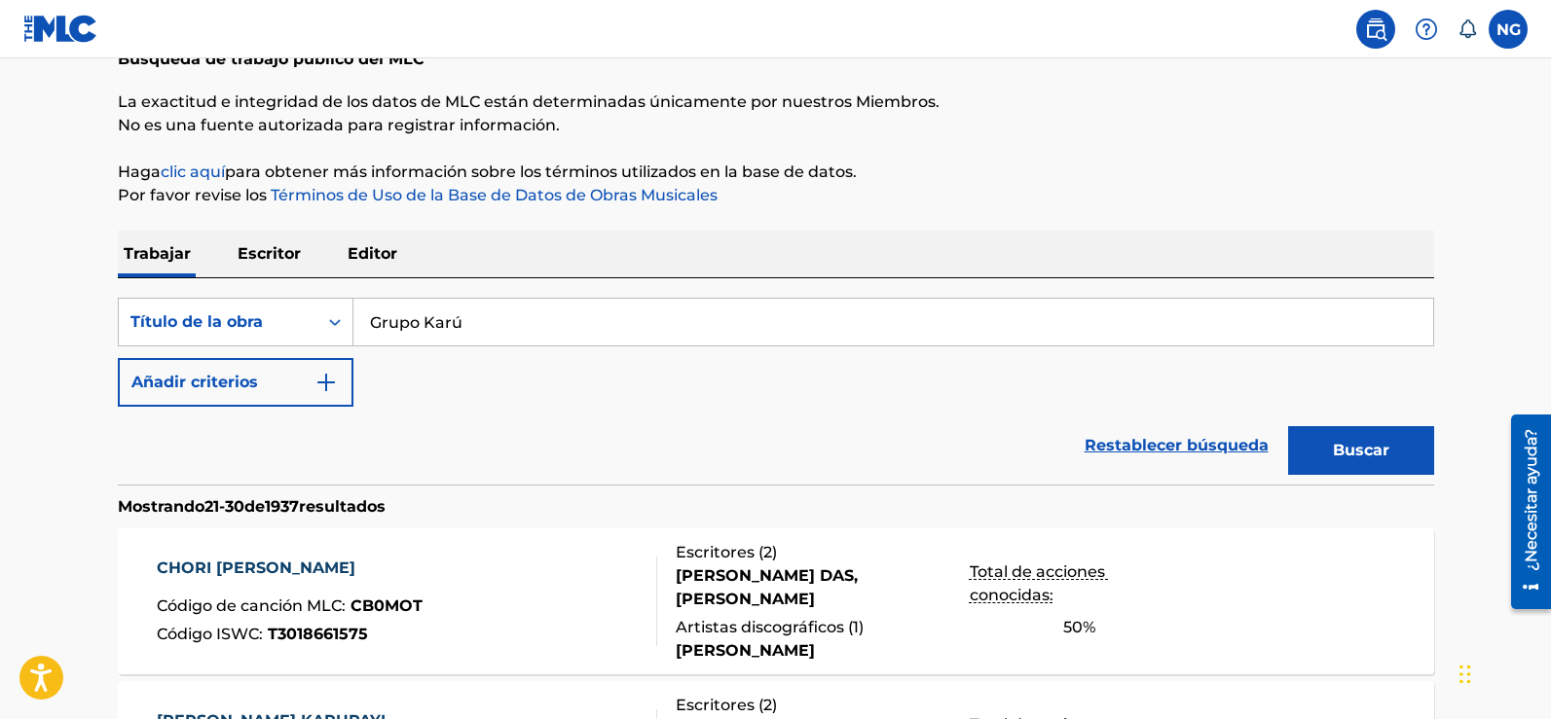
scroll to position [118, 0]
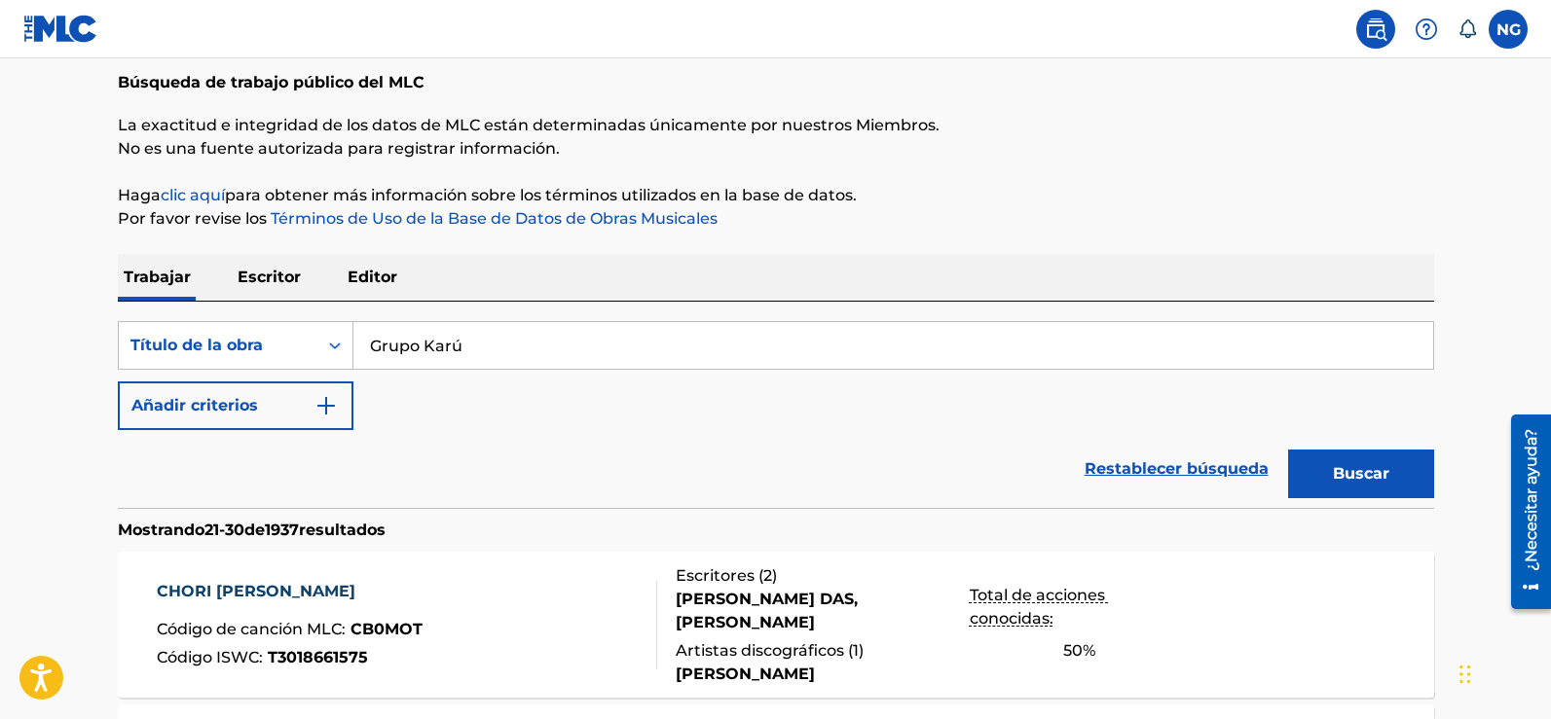
click at [498, 347] on input "Grupo Karú" at bounding box center [893, 345] width 1080 height 47
drag, startPoint x: 545, startPoint y: 347, endPoint x: 361, endPoint y: 354, distance: 184.2
click at [361, 354] on input "Grupo Karú" at bounding box center [893, 345] width 1080 height 47
click at [1288, 450] on button "Buscar" at bounding box center [1361, 474] width 146 height 49
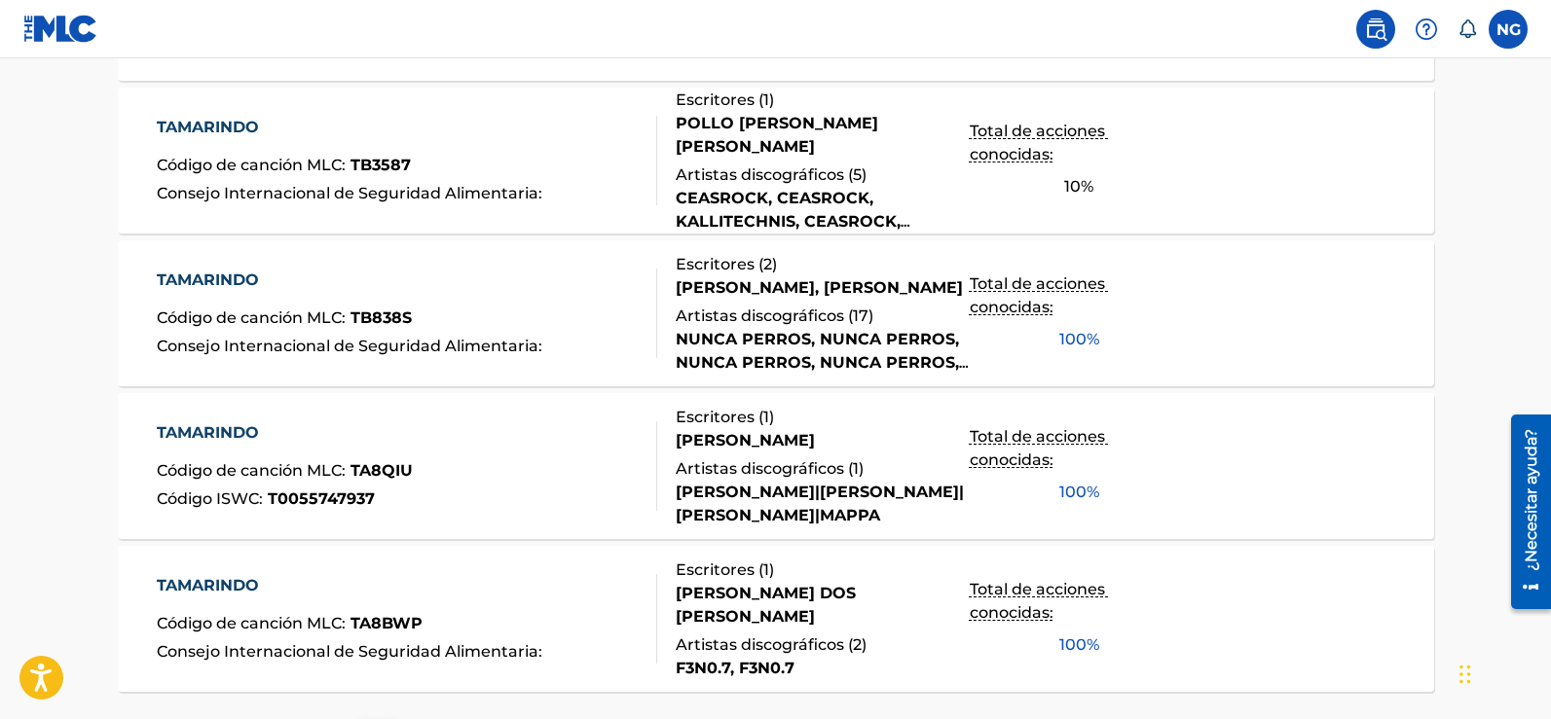
scroll to position [1676, 0]
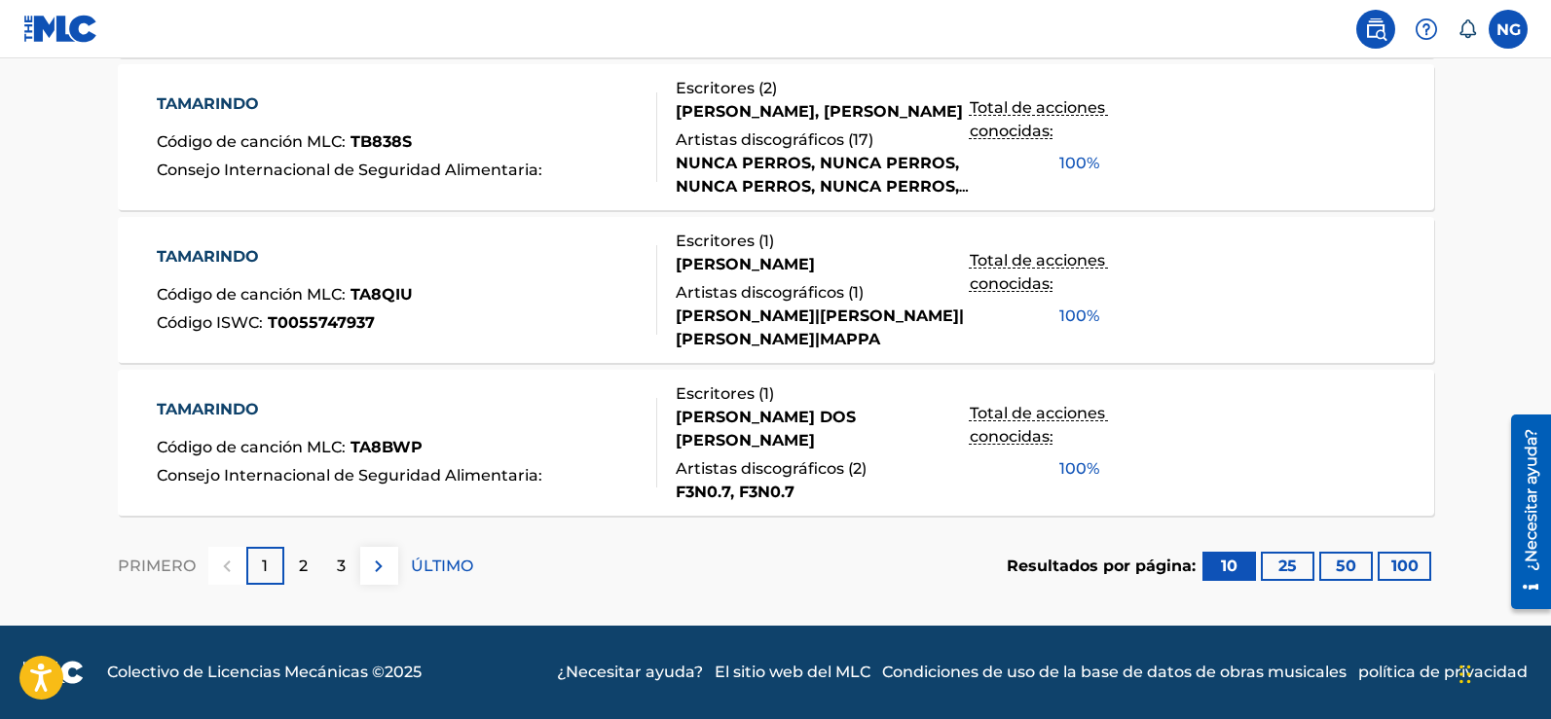
click at [308, 567] on div "2" at bounding box center [303, 566] width 38 height 38
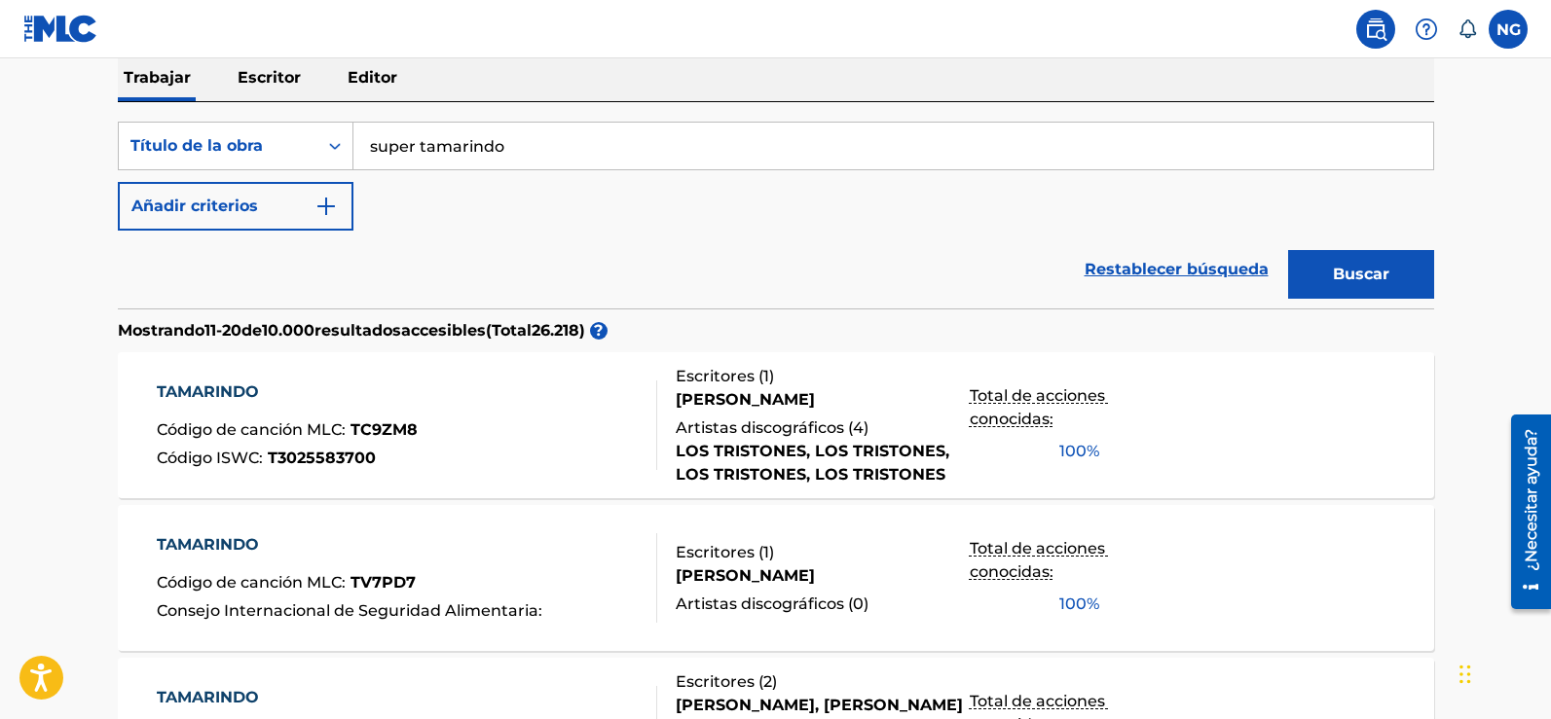
scroll to position [313, 0]
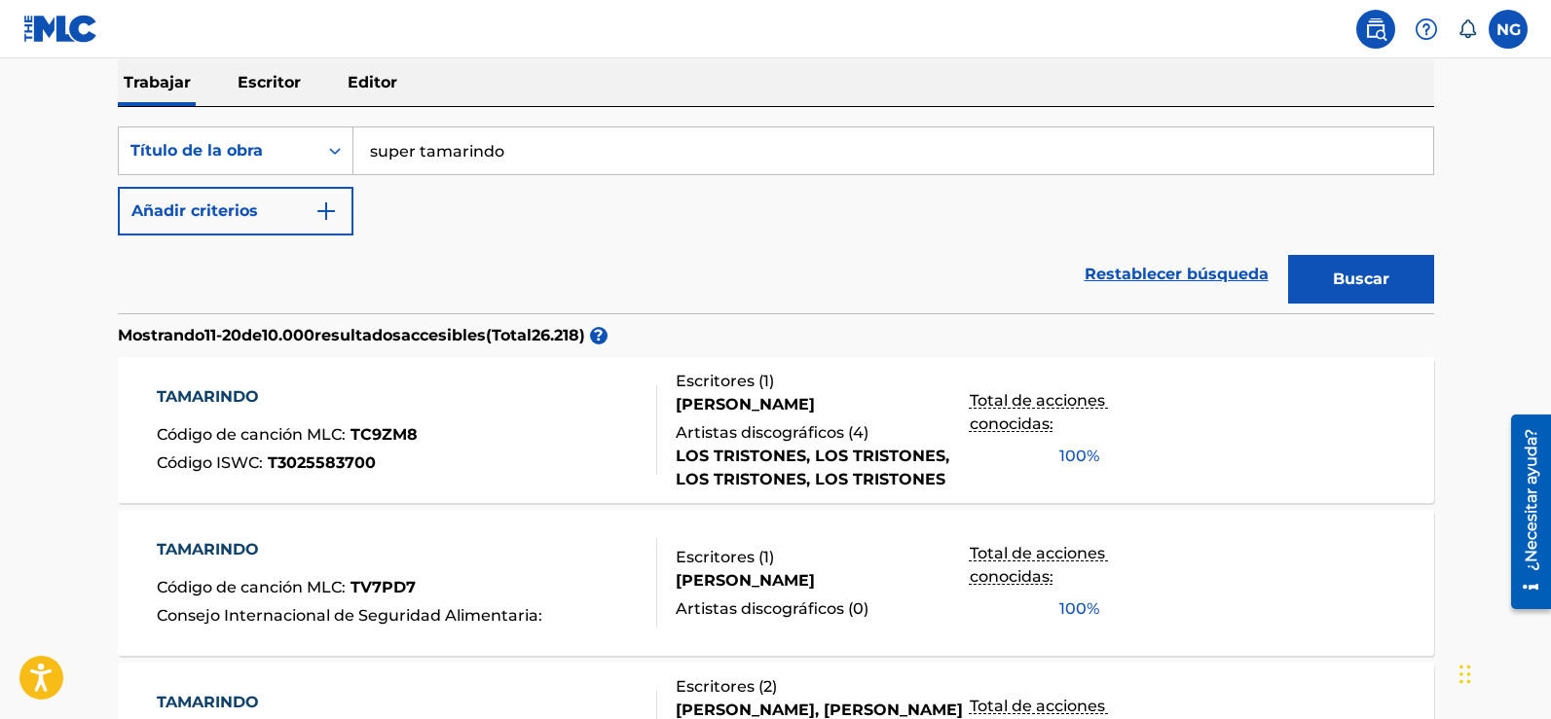
click at [519, 149] on input "super tamarindo" at bounding box center [893, 151] width 1080 height 47
drag, startPoint x: 560, startPoint y: 149, endPoint x: 367, endPoint y: 153, distance: 192.8
click at [367, 153] on input "super tamarindo" at bounding box center [893, 151] width 1080 height 47
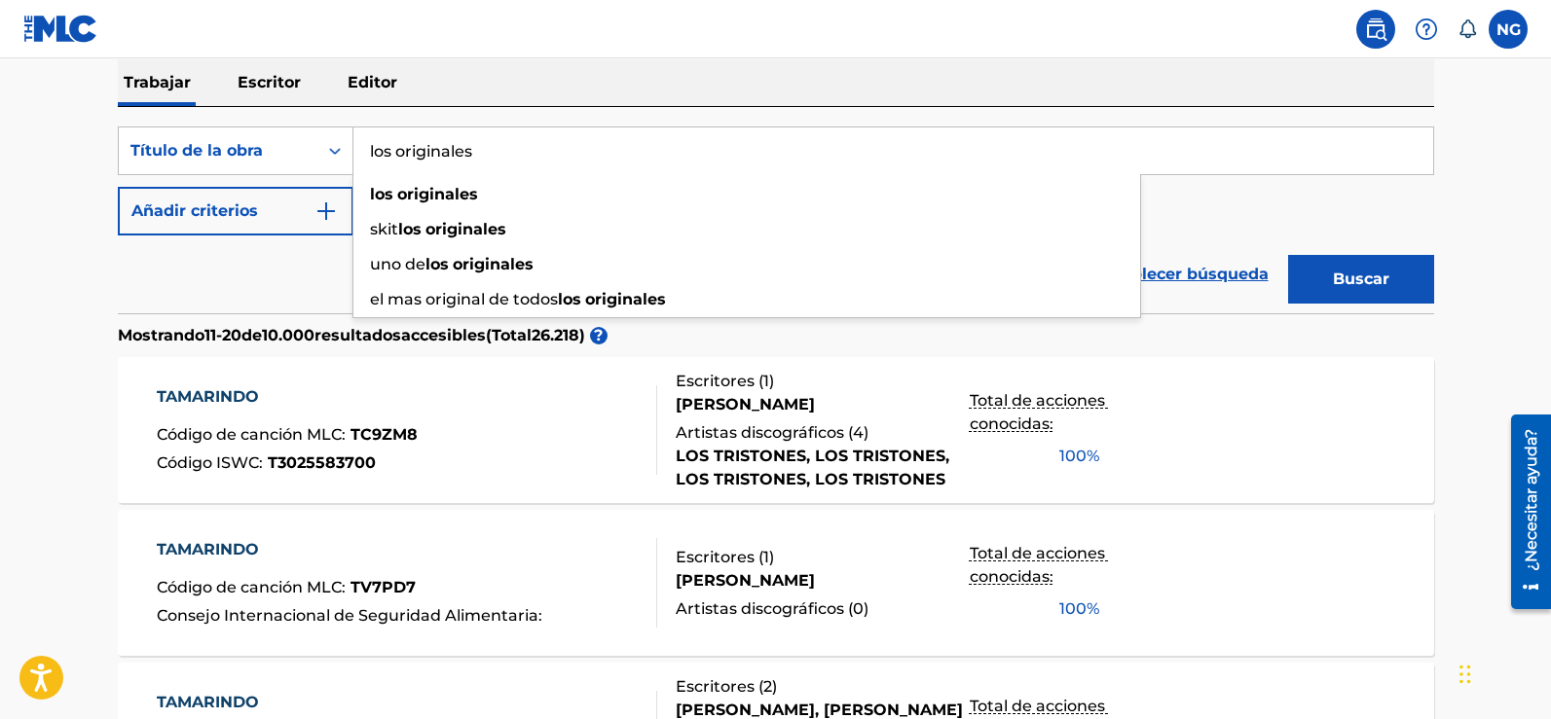
type input "los originales"
click at [1288, 255] on button "Buscar" at bounding box center [1361, 279] width 146 height 49
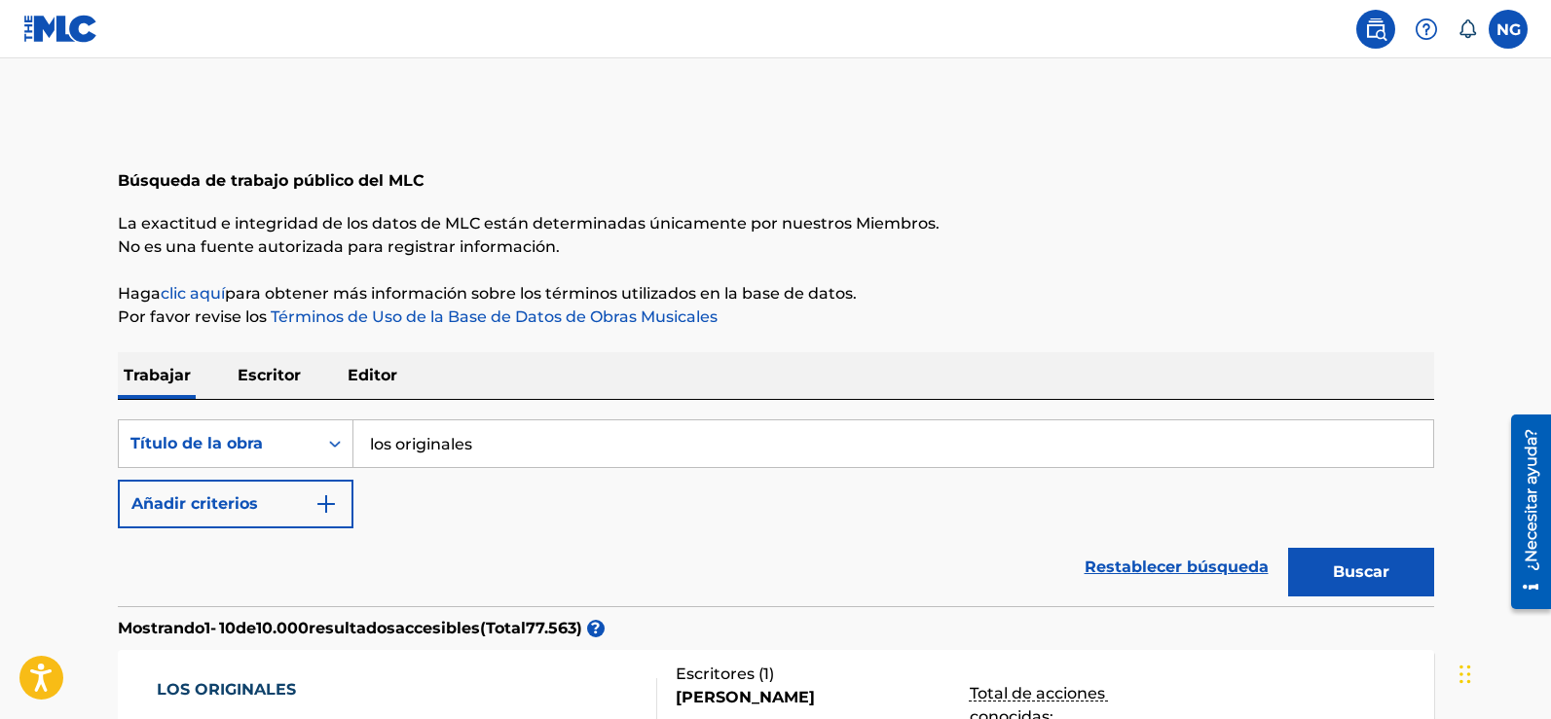
scroll to position [0, 0]
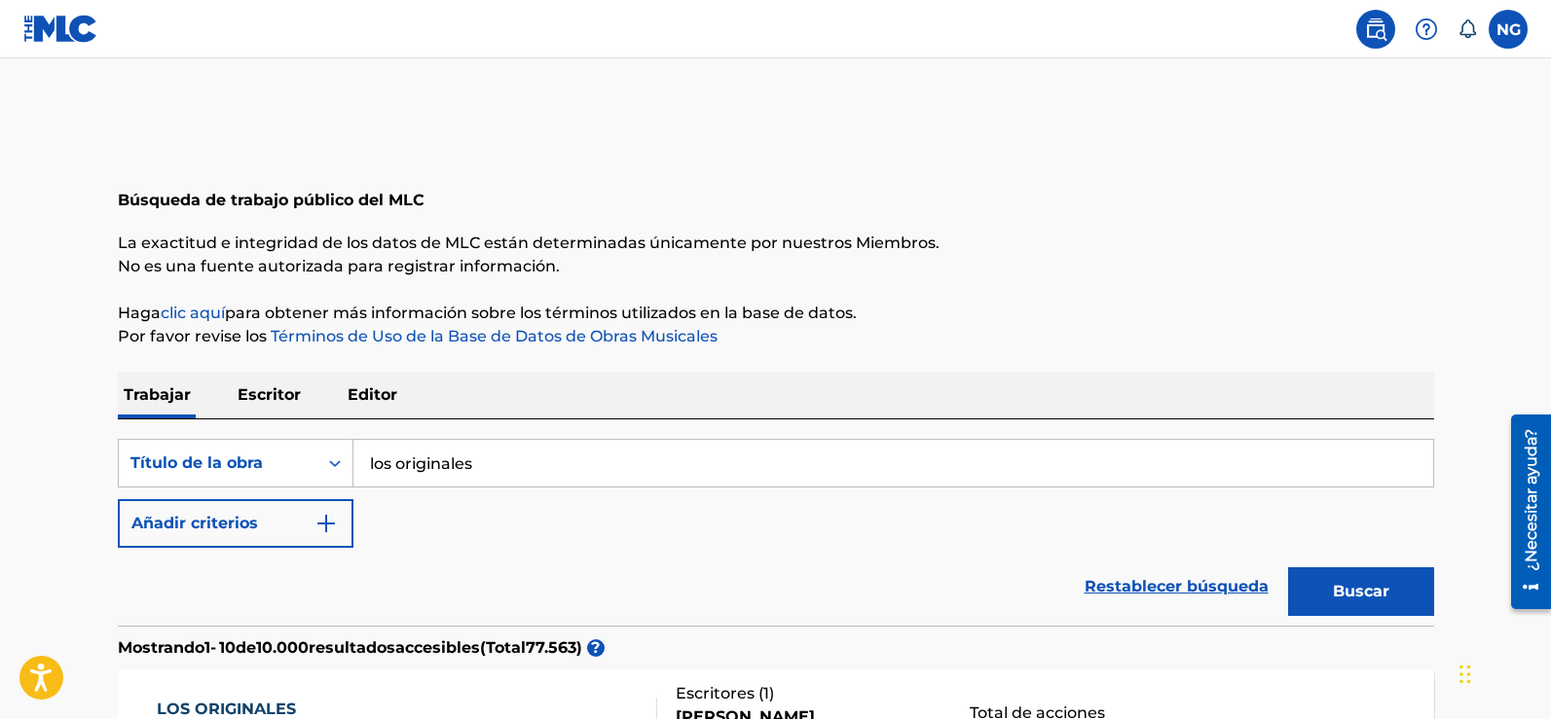
click at [533, 464] on input "los originales" at bounding box center [893, 463] width 1080 height 47
drag, startPoint x: 571, startPoint y: 462, endPoint x: 372, endPoint y: 453, distance: 199.8
click at [380, 453] on input "los originales" at bounding box center [893, 463] width 1080 height 47
click at [372, 453] on input "los originales" at bounding box center [893, 463] width 1080 height 47
click at [330, 456] on div "Formulario de búsqueda" at bounding box center [334, 463] width 35 height 47
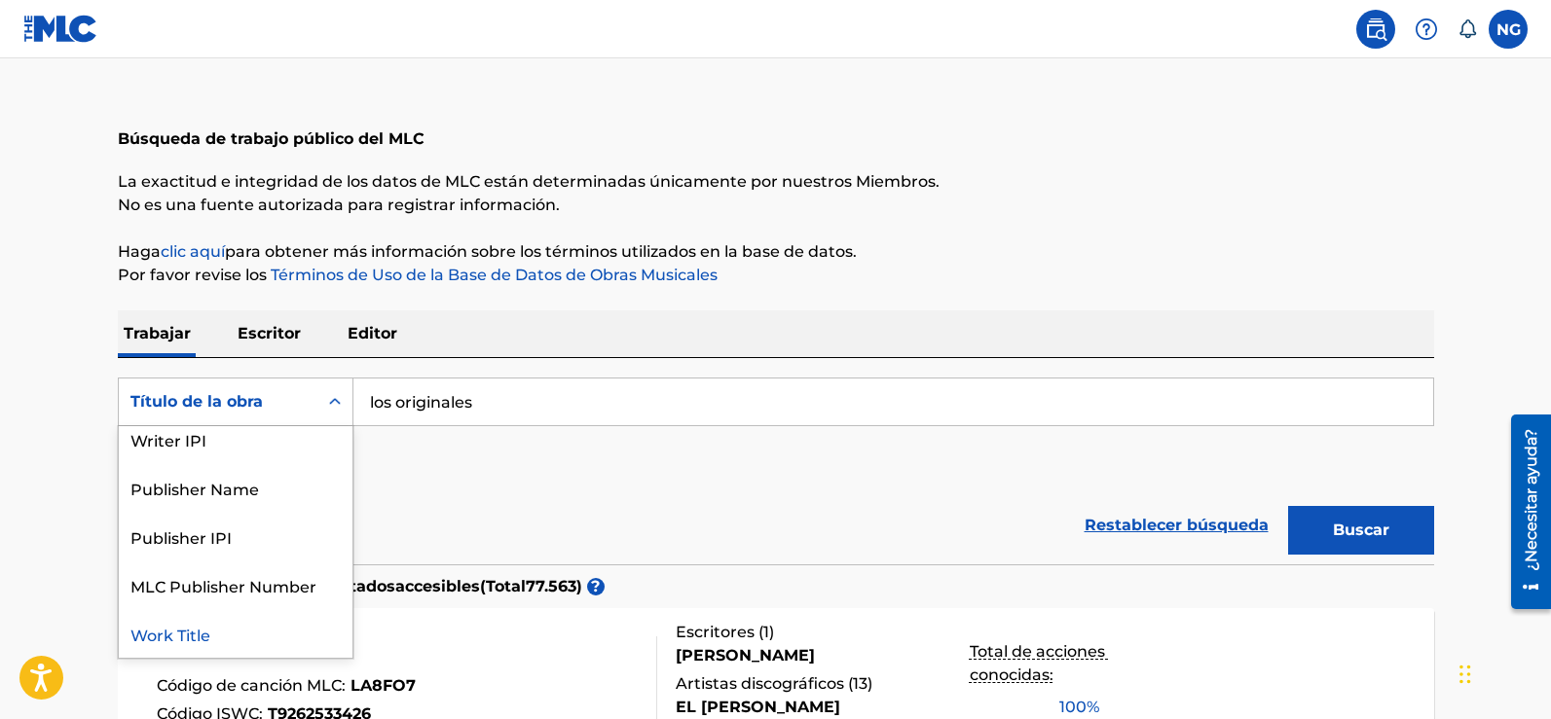
scroll to position [8, 0]
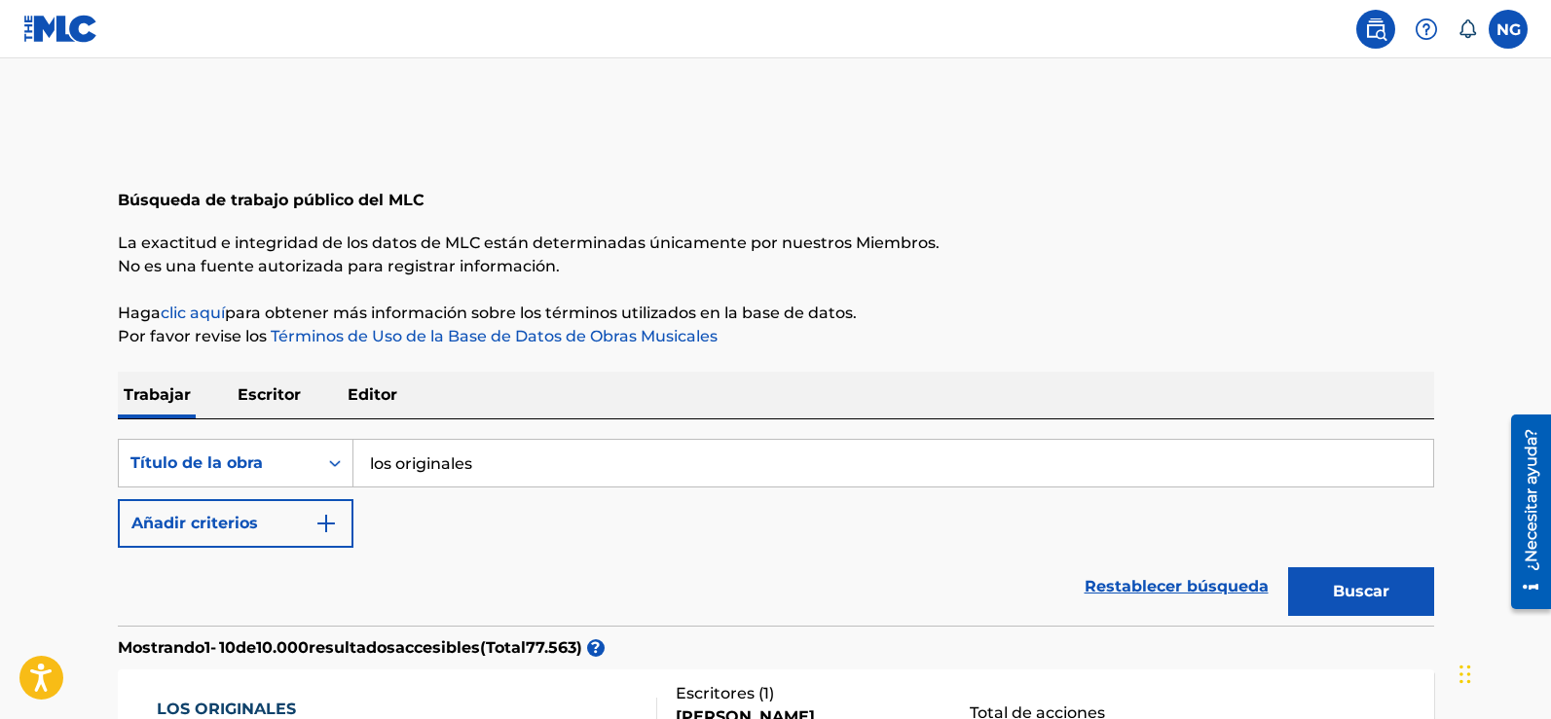
click at [1496, 34] on label at bounding box center [1508, 29] width 39 height 39
click at [1508, 29] on input "NG [PERSON_NAME] [EMAIL_ADDRESS][DOMAIN_NAME] Notification Preferences Profile …" at bounding box center [1508, 29] width 0 height 0
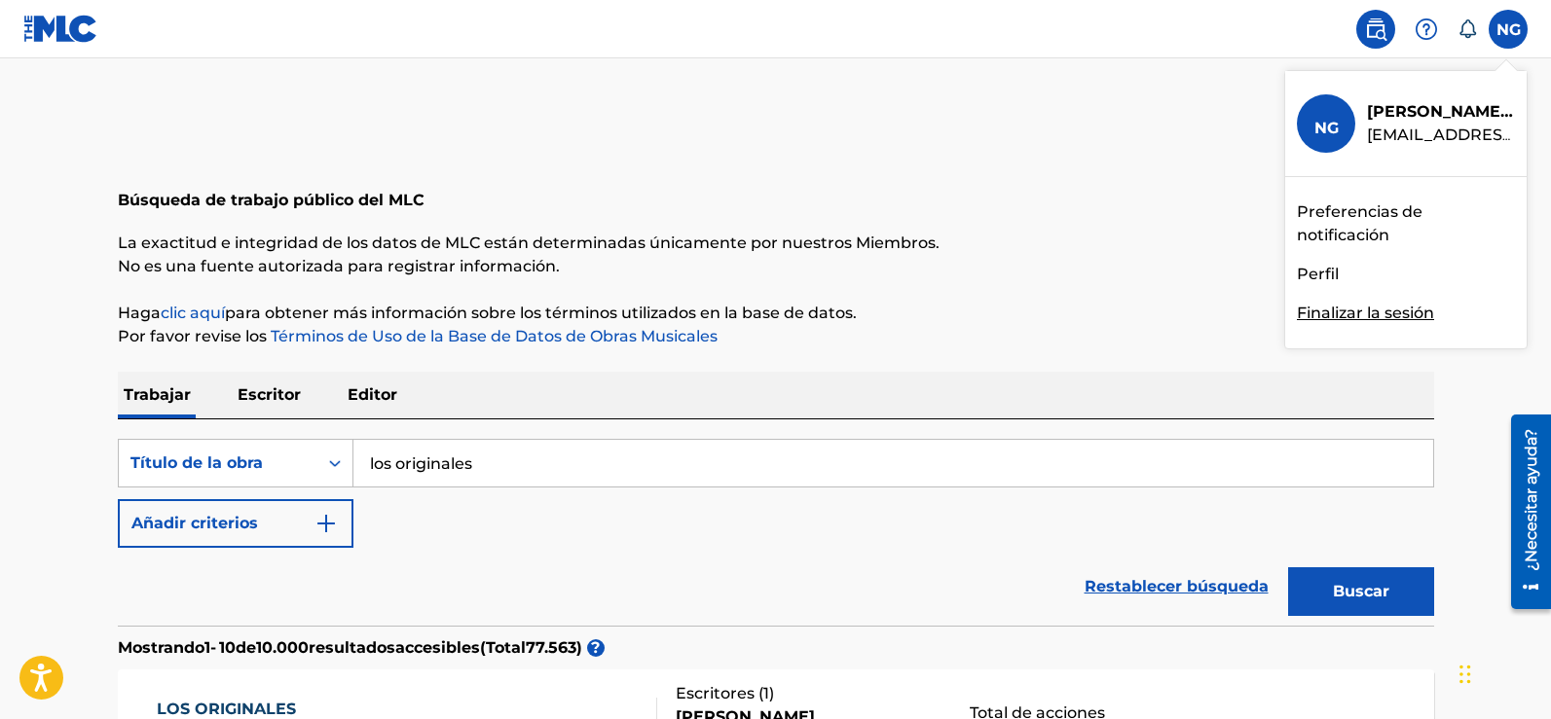
click at [1444, 123] on p "[PERSON_NAME]" at bounding box center [1441, 111] width 148 height 23
click at [1508, 29] on input "NG [PERSON_NAME] [EMAIL_ADDRESS][DOMAIN_NAME] Preferencias de notificación Perf…" at bounding box center [1508, 29] width 0 height 0
click at [1318, 275] on font "Perfil" at bounding box center [1318, 274] width 42 height 18
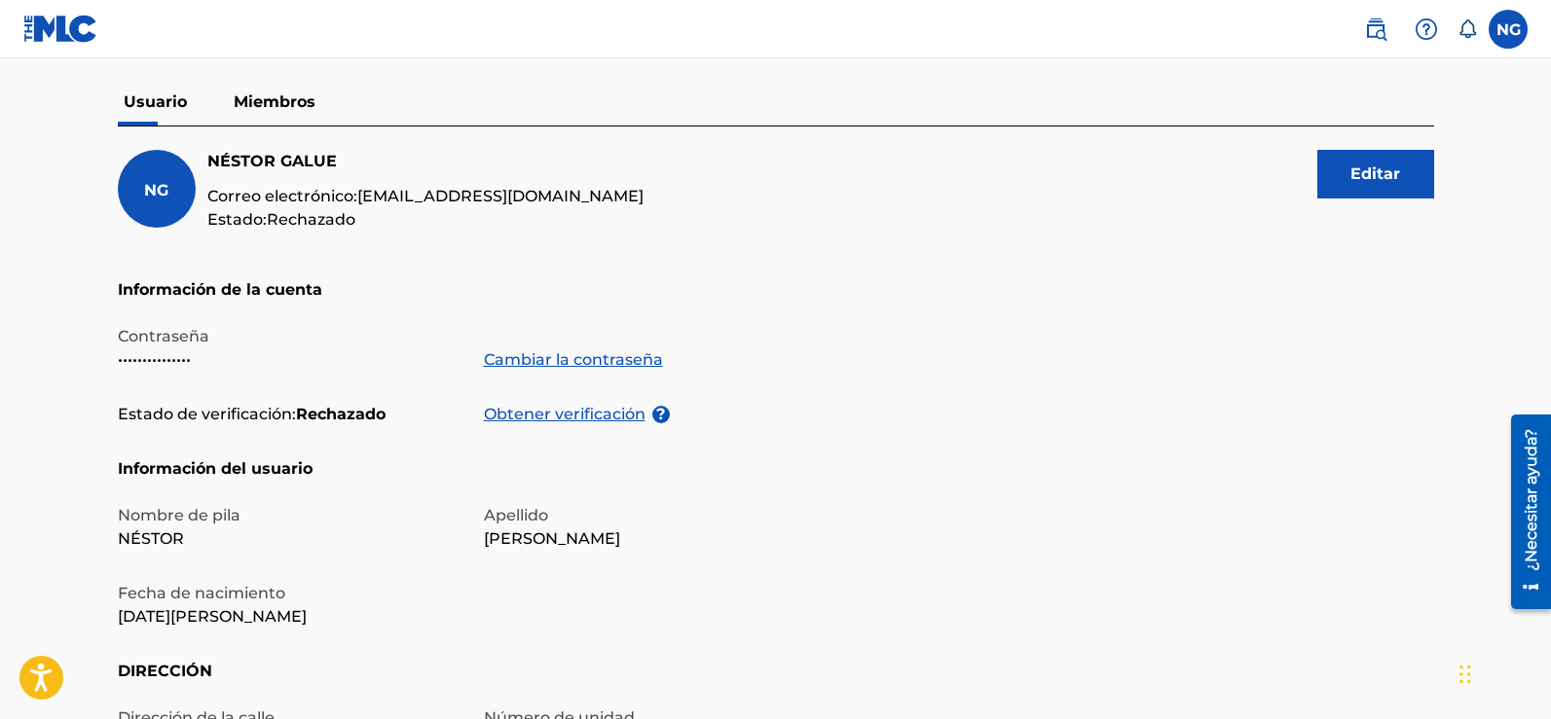
scroll to position [195, 0]
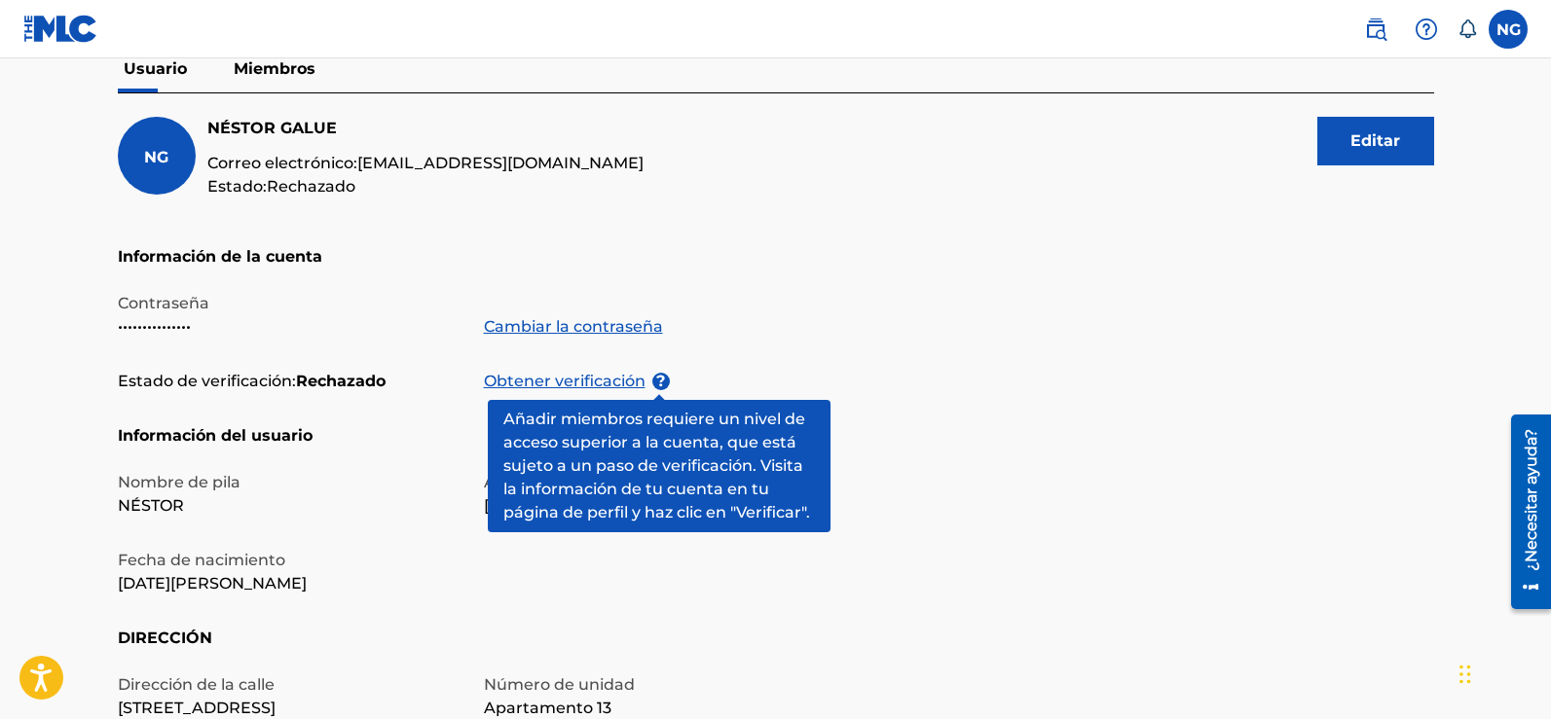
click at [71, 324] on main "Perfil Usuario Miembros NG [PERSON_NAME] Correo electrónico: [EMAIL_ADDRESS][DO…" at bounding box center [775, 471] width 1551 height 1215
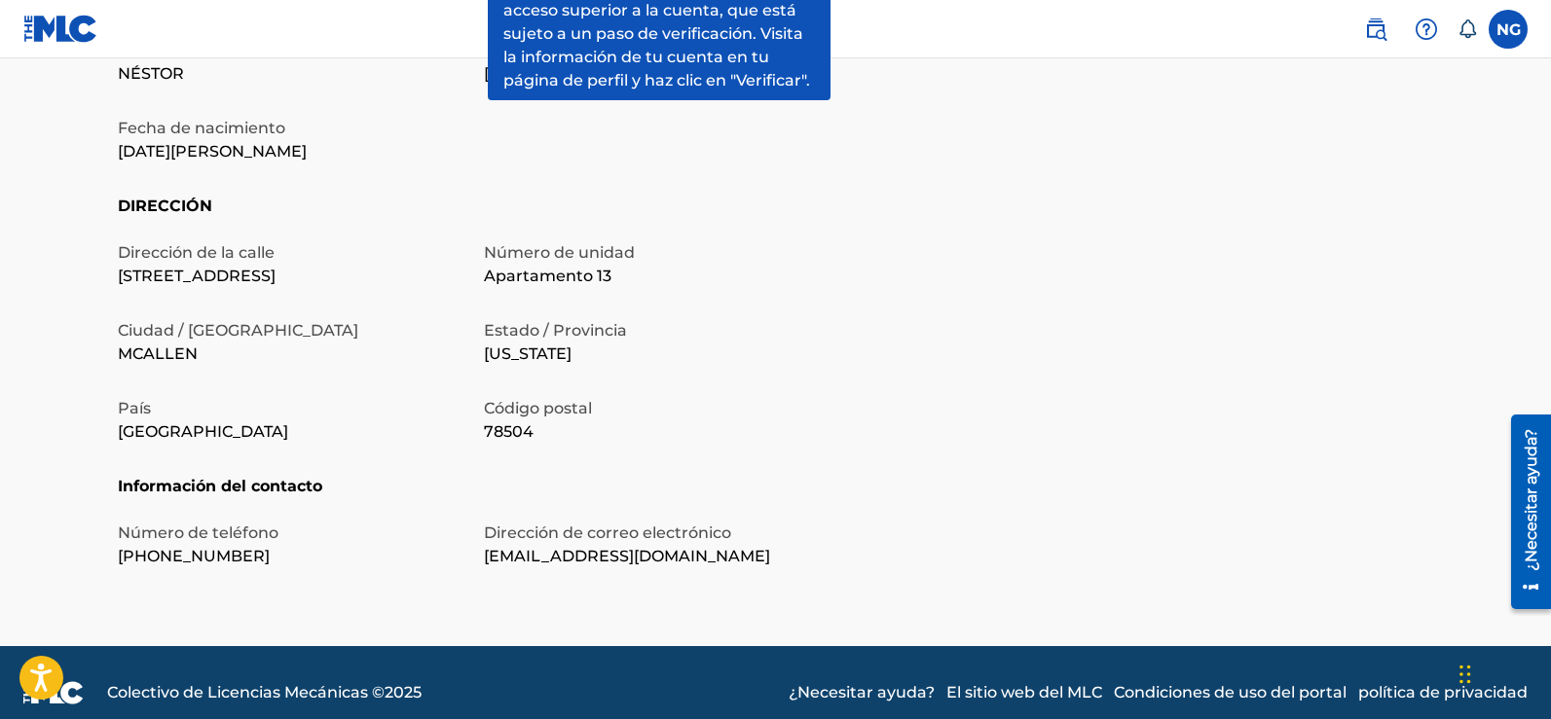
scroll to position [647, 0]
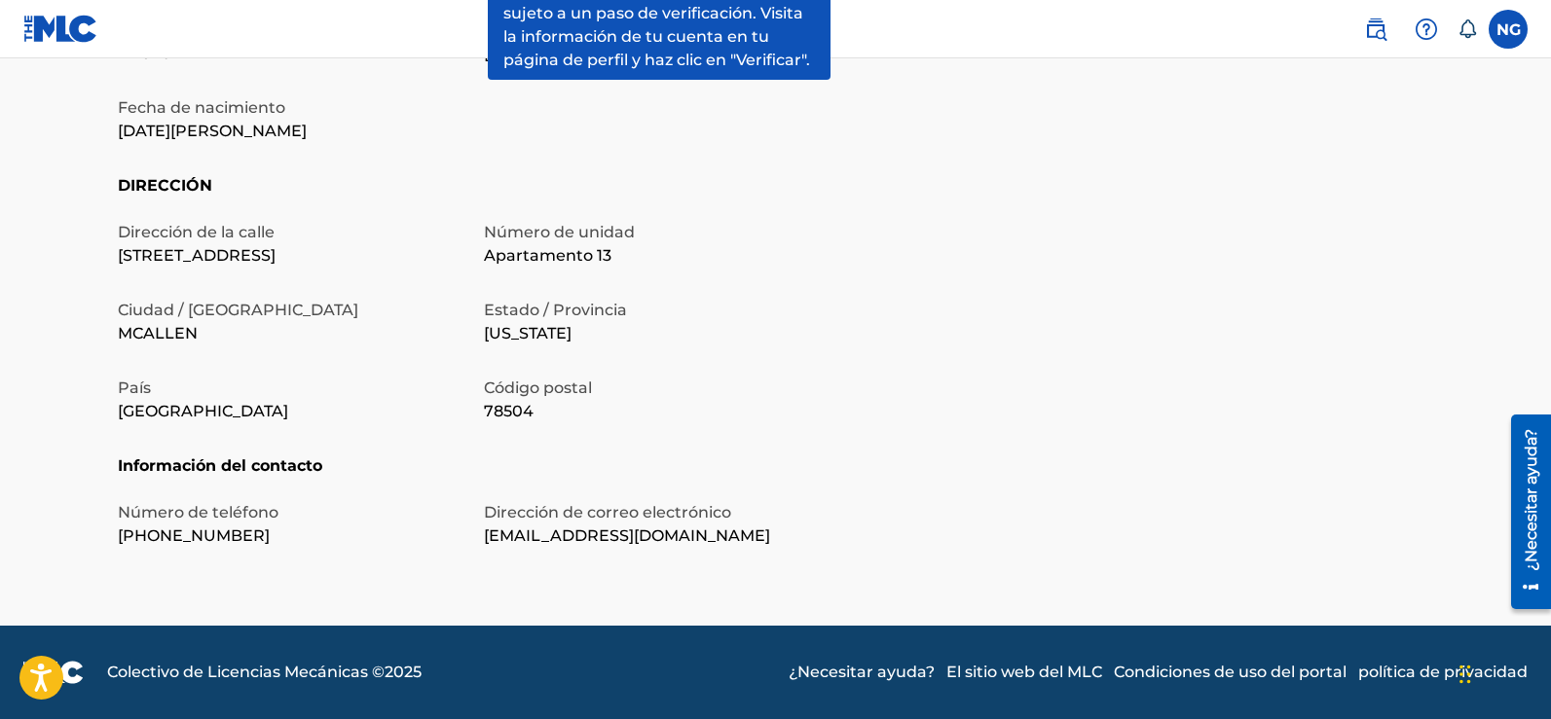
click at [604, 462] on h5 "Información del contacto" at bounding box center [776, 478] width 1316 height 47
click at [1547, 483] on div "¿Necesitar ayuda?" at bounding box center [1531, 511] width 40 height 195
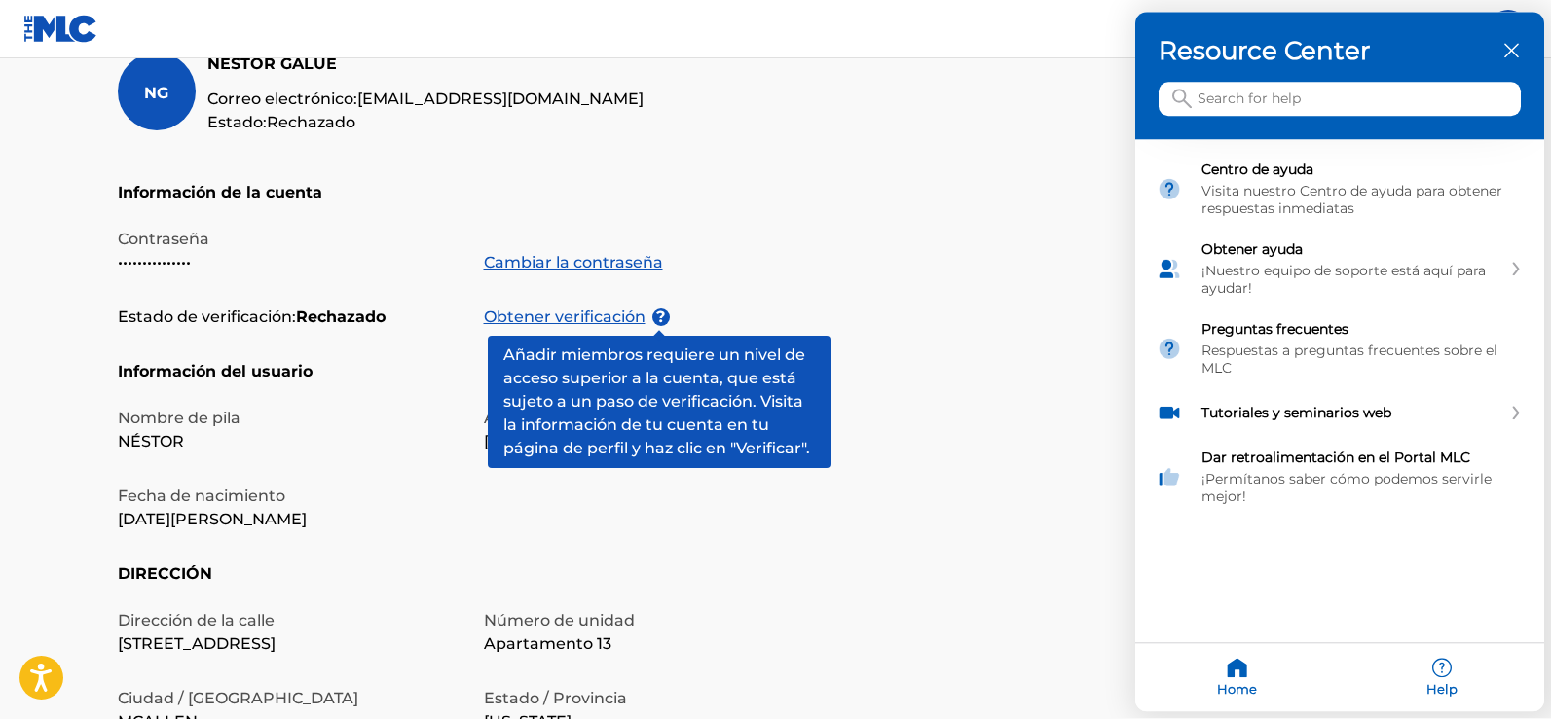
scroll to position [258, 0]
click at [758, 455] on div at bounding box center [775, 359] width 1551 height 719
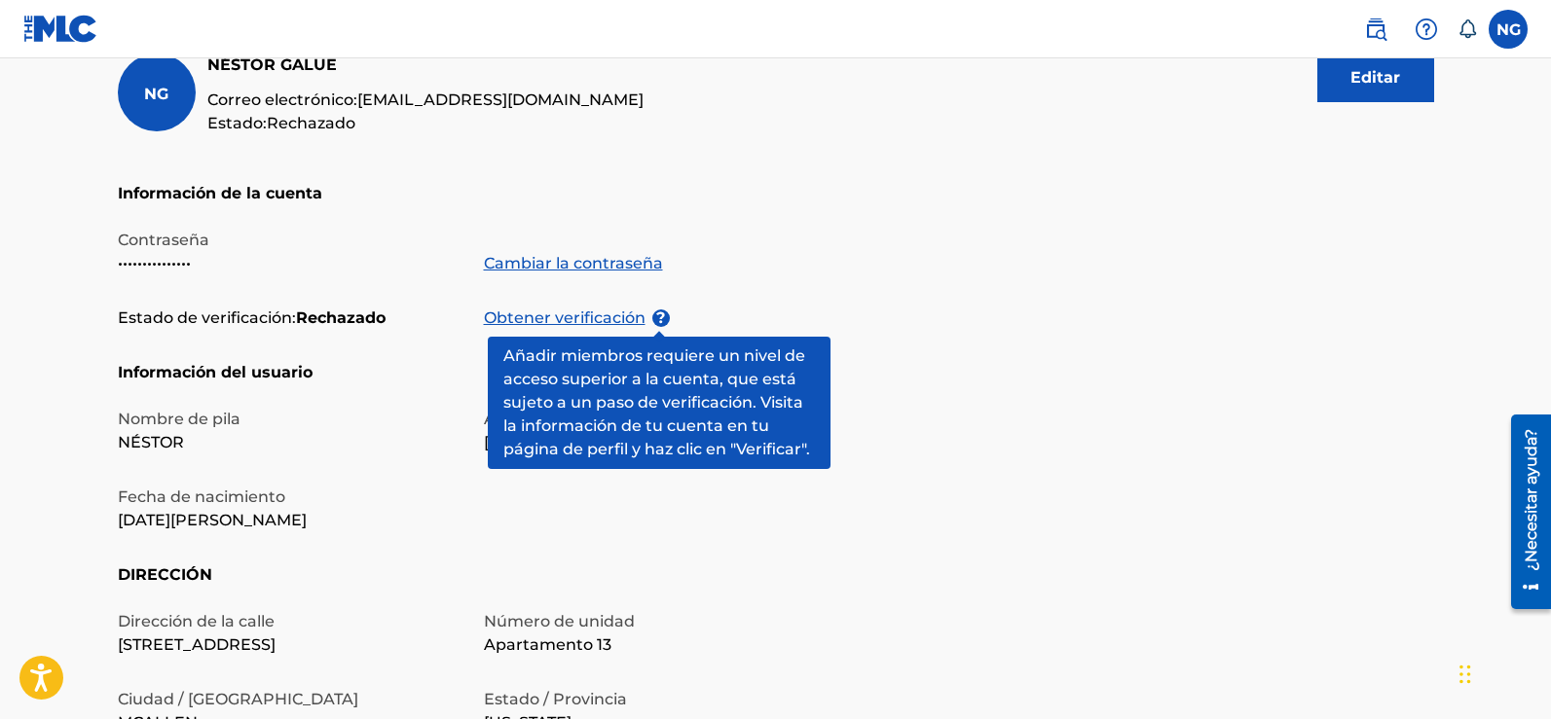
click at [659, 320] on font "?" at bounding box center [660, 318] width 9 height 18
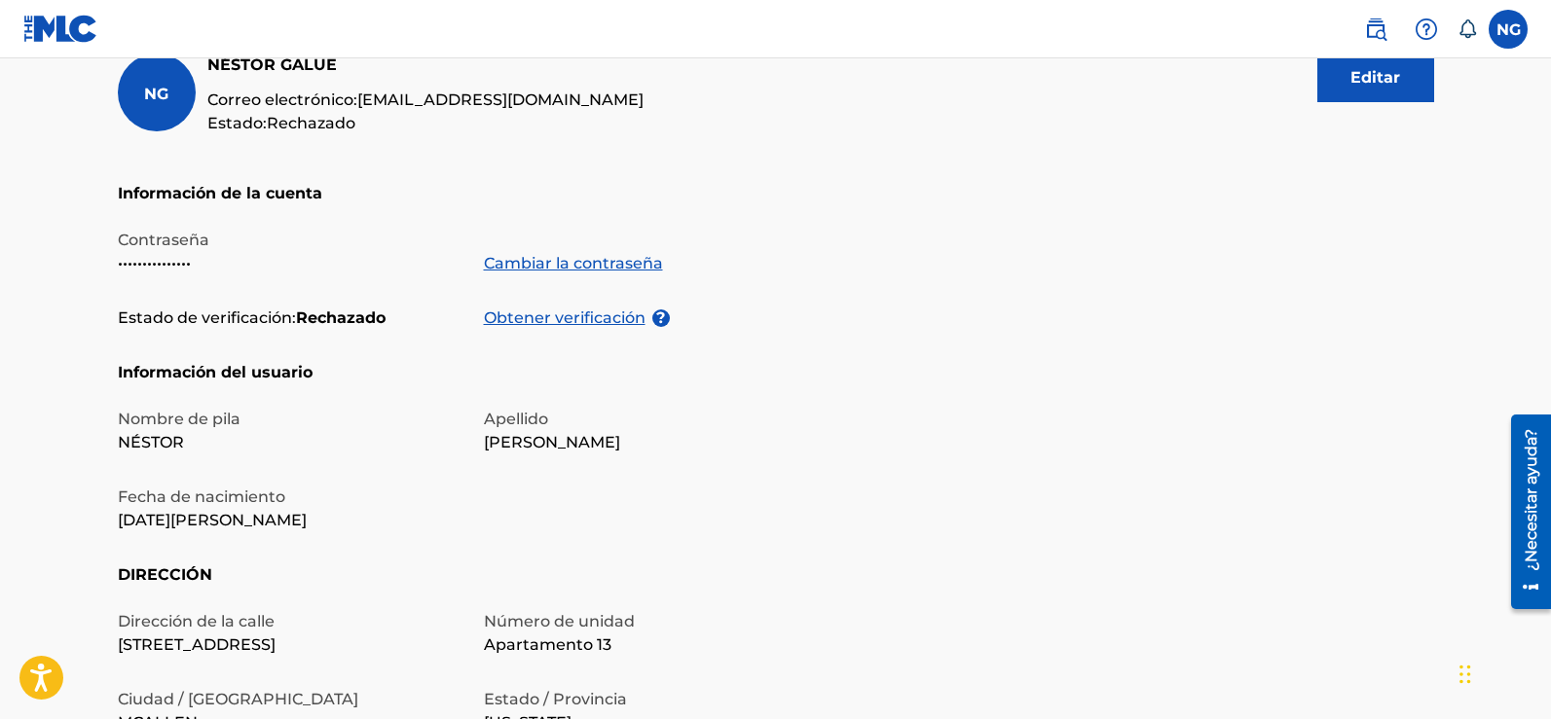
click at [583, 314] on font "Obtener verificación" at bounding box center [565, 318] width 162 height 18
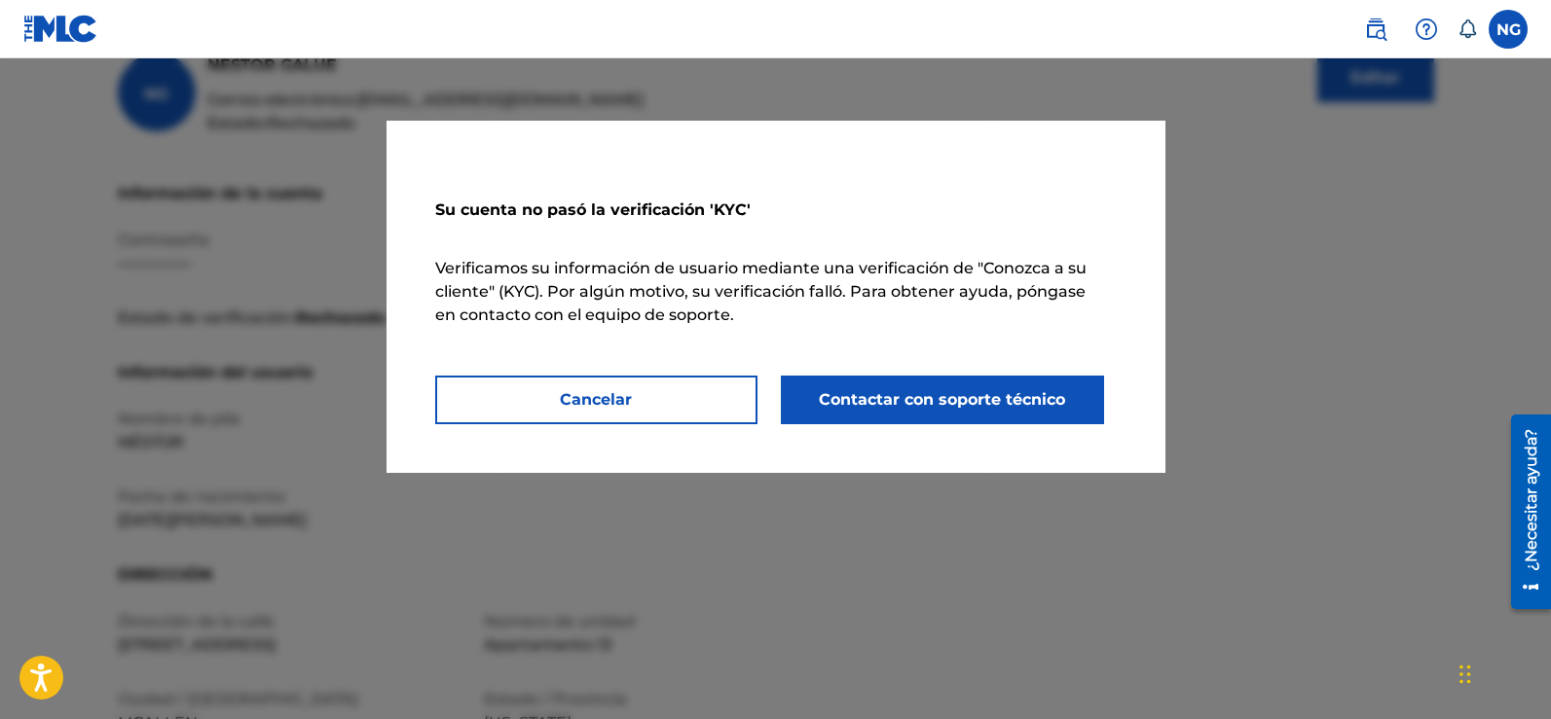
click at [889, 410] on font "Contactar con soporte técnico" at bounding box center [942, 399] width 246 height 23
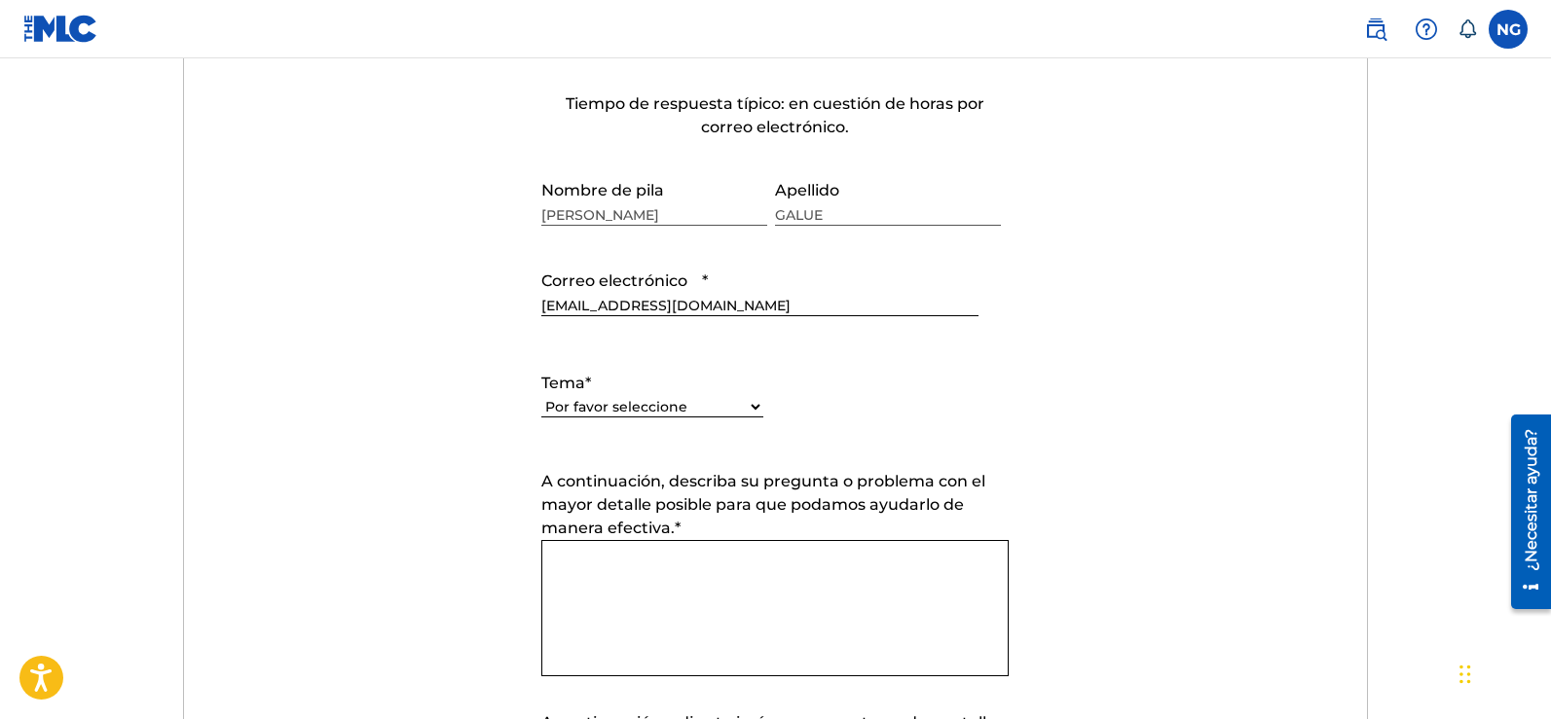
scroll to position [876, 0]
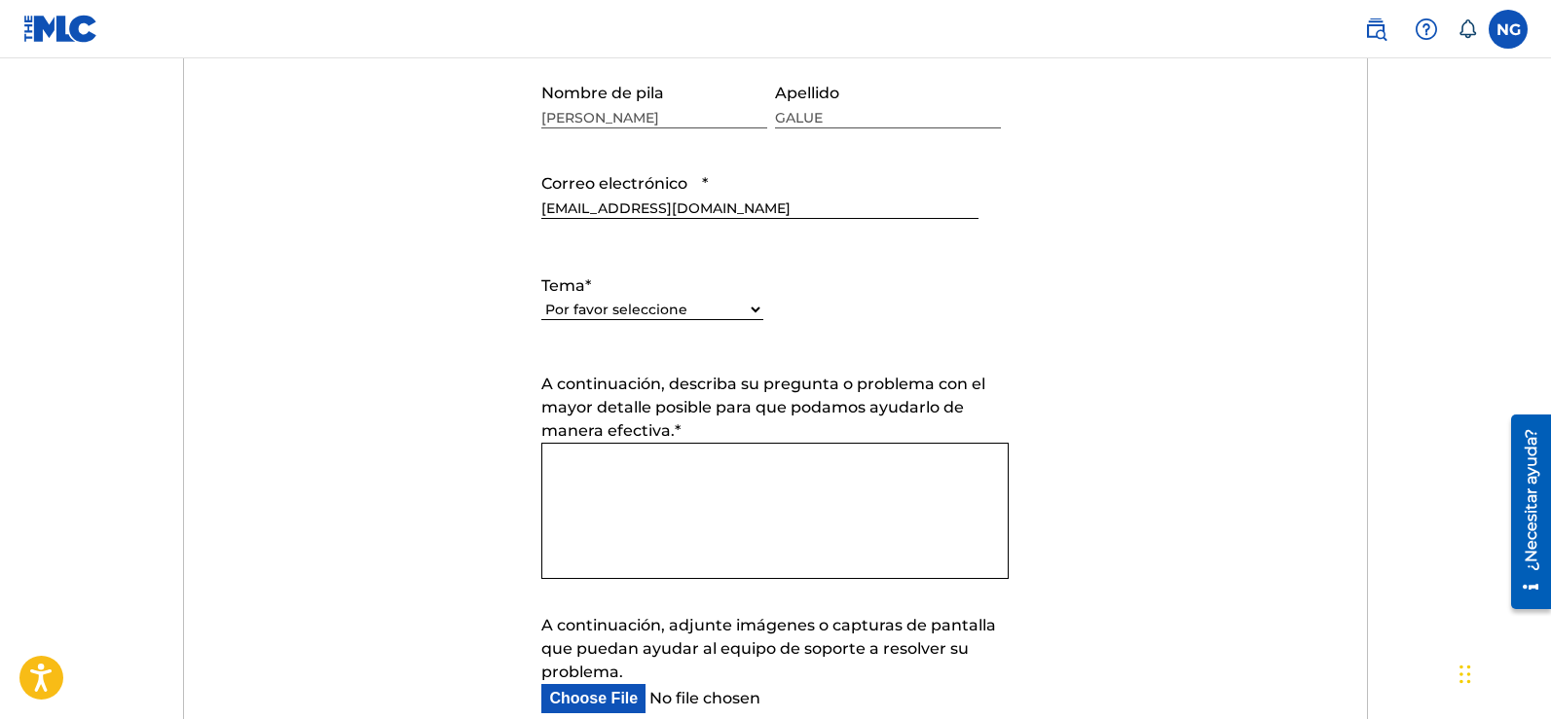
click at [755, 310] on select "Por favor seleccione Necesito ayuda con mi cuenta [PERSON_NAME] ayuda para gest…" at bounding box center [652, 310] width 222 height 20
select select "I need help with my account"
click at [541, 300] on select "Por favor seleccione Necesito ayuda con mi cuenta [PERSON_NAME] ayuda para gest…" at bounding box center [652, 310] width 222 height 20
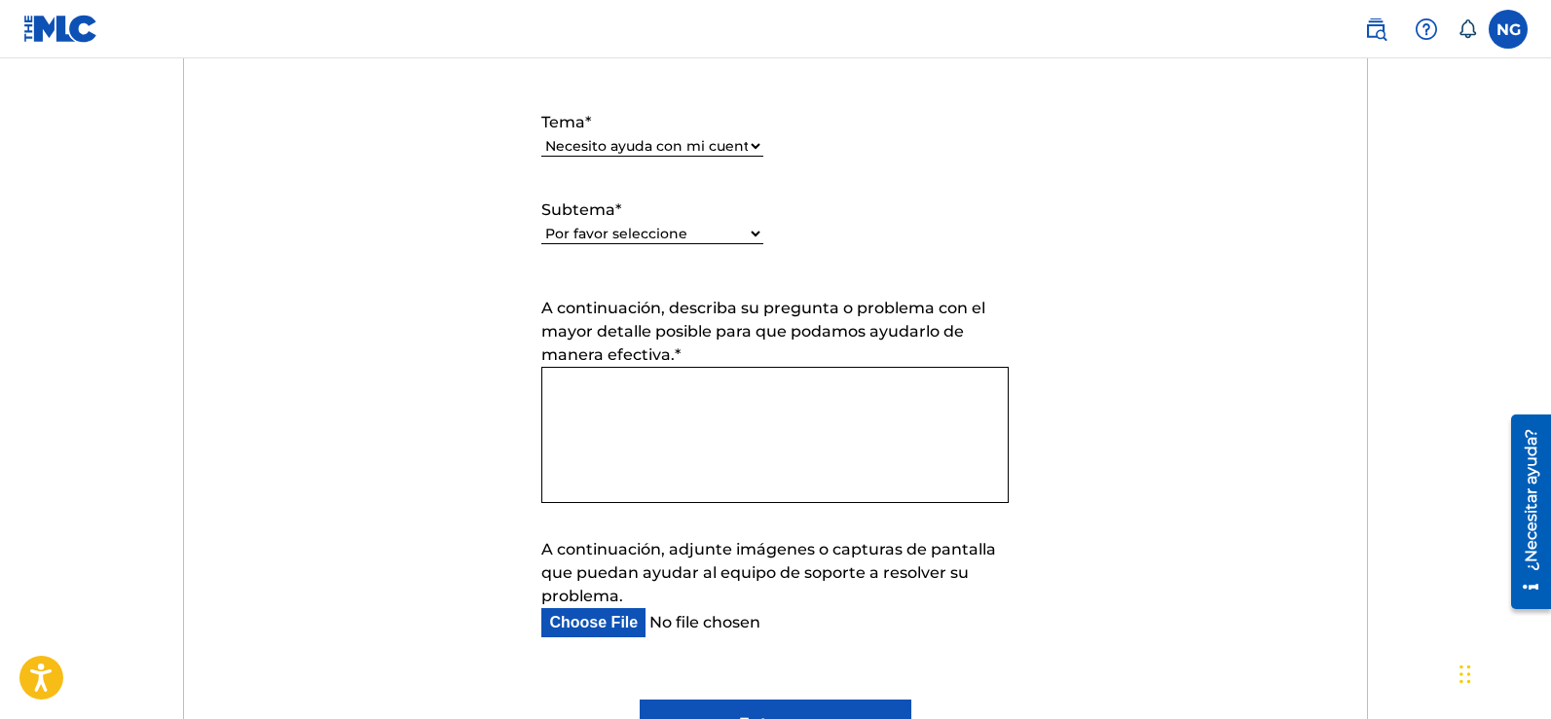
scroll to position [1071, 0]
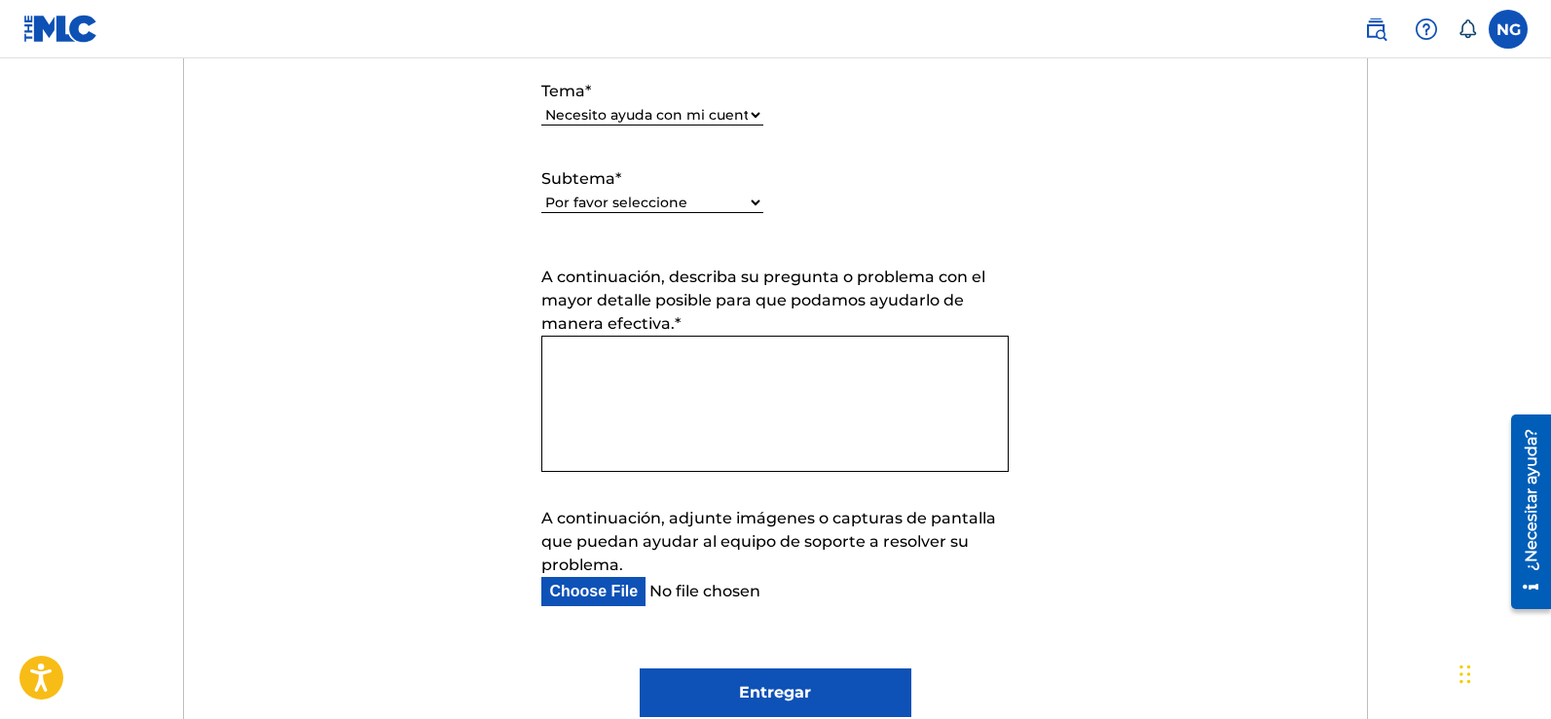
click at [756, 209] on select "Por favor seleccione Necesito ayuda con mi cuenta de usuario No puedo iniciar s…" at bounding box center [652, 203] width 222 height 20
select select "I was not verified as a user"
click at [541, 193] on select "Por favor seleccione Necesito ayuda con mi cuenta de usuario No puedo iniciar s…" at bounding box center [652, 203] width 222 height 20
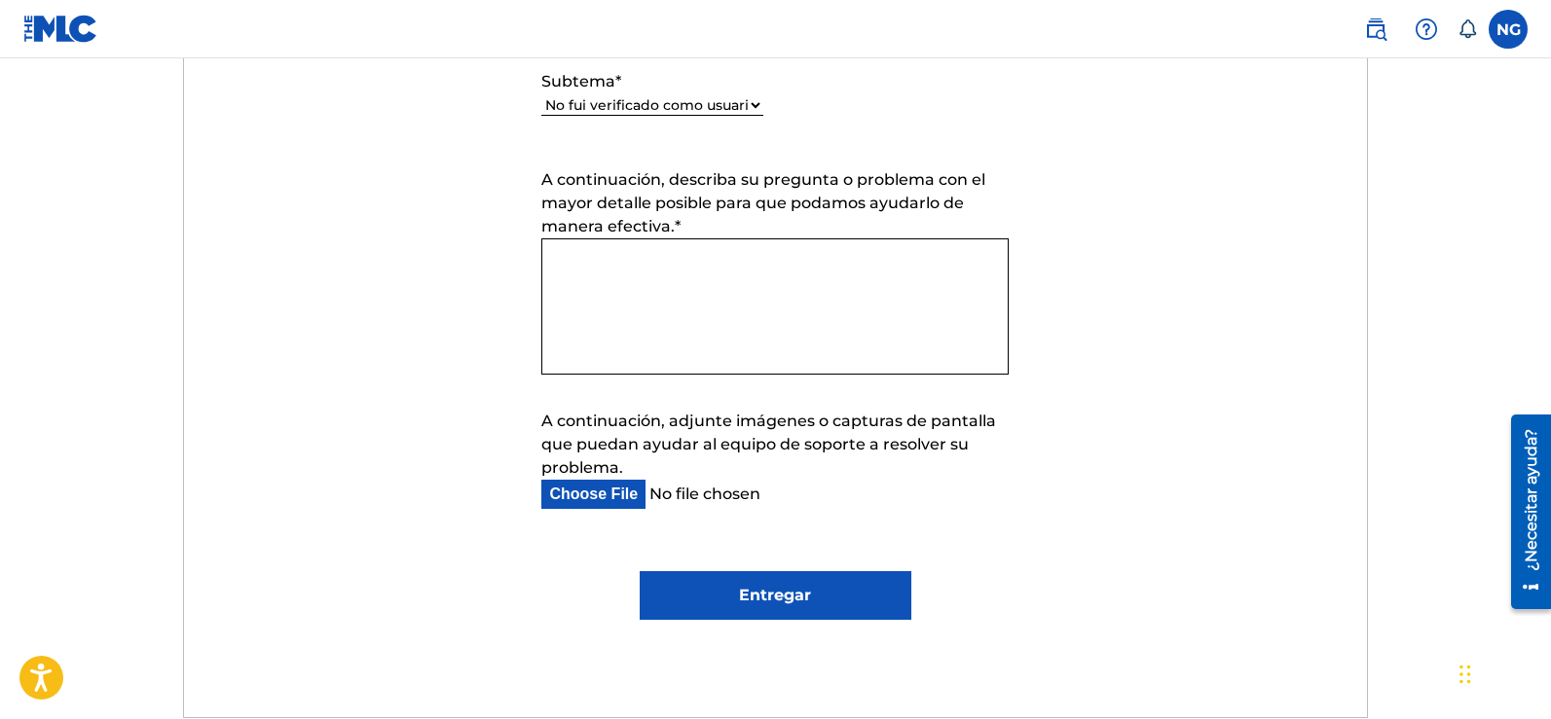
click at [607, 260] on textarea "A continuación, describa su pregunta o problema con el mayor detalle posible pa…" at bounding box center [774, 307] width 467 height 136
click at [608, 260] on textarea "A continuación, describa su pregunta o problema con el mayor detalle posible pa…" at bounding box center [774, 307] width 467 height 136
click at [550, 261] on textarea "saludos cordiales" at bounding box center [774, 307] width 467 height 136
click at [698, 262] on textarea "Saludos cordiales" at bounding box center [774, 307] width 467 height 136
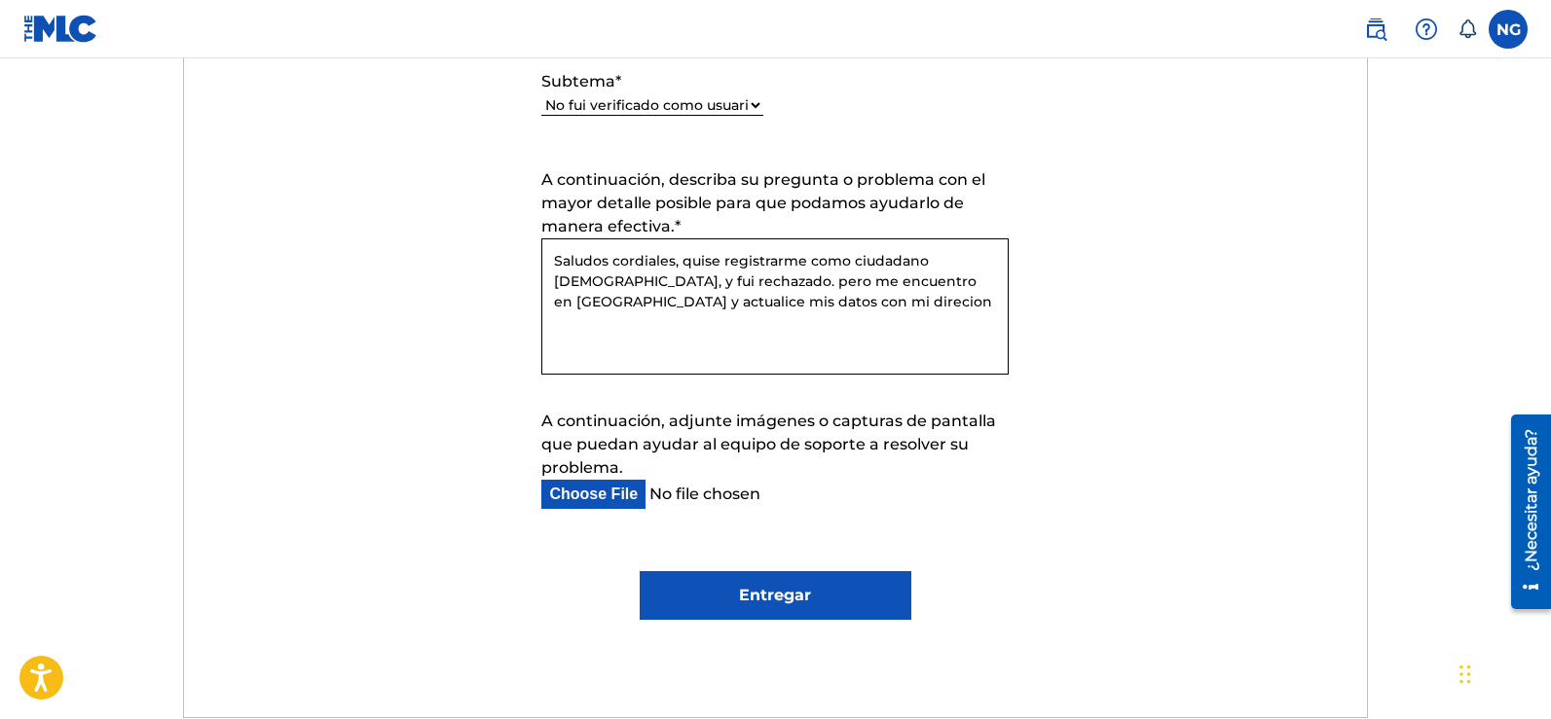
drag, startPoint x: 718, startPoint y: 262, endPoint x: 684, endPoint y: 263, distance: 33.1
click at [684, 263] on textarea "Saludos cordiales, quise registrarme como ciudadano [DEMOGRAPHIC_DATA], y fui r…" at bounding box center [774, 307] width 467 height 136
drag, startPoint x: 817, startPoint y: 263, endPoint x: 738, endPoint y: 264, distance: 78.9
click at [738, 264] on textarea "Saludos cordiales, hice mi registrarme como ciudadano [DEMOGRAPHIC_DATA], y fui…" at bounding box center [774, 307] width 467 height 136
drag, startPoint x: 910, startPoint y: 261, endPoint x: 986, endPoint y: 260, distance: 75.9
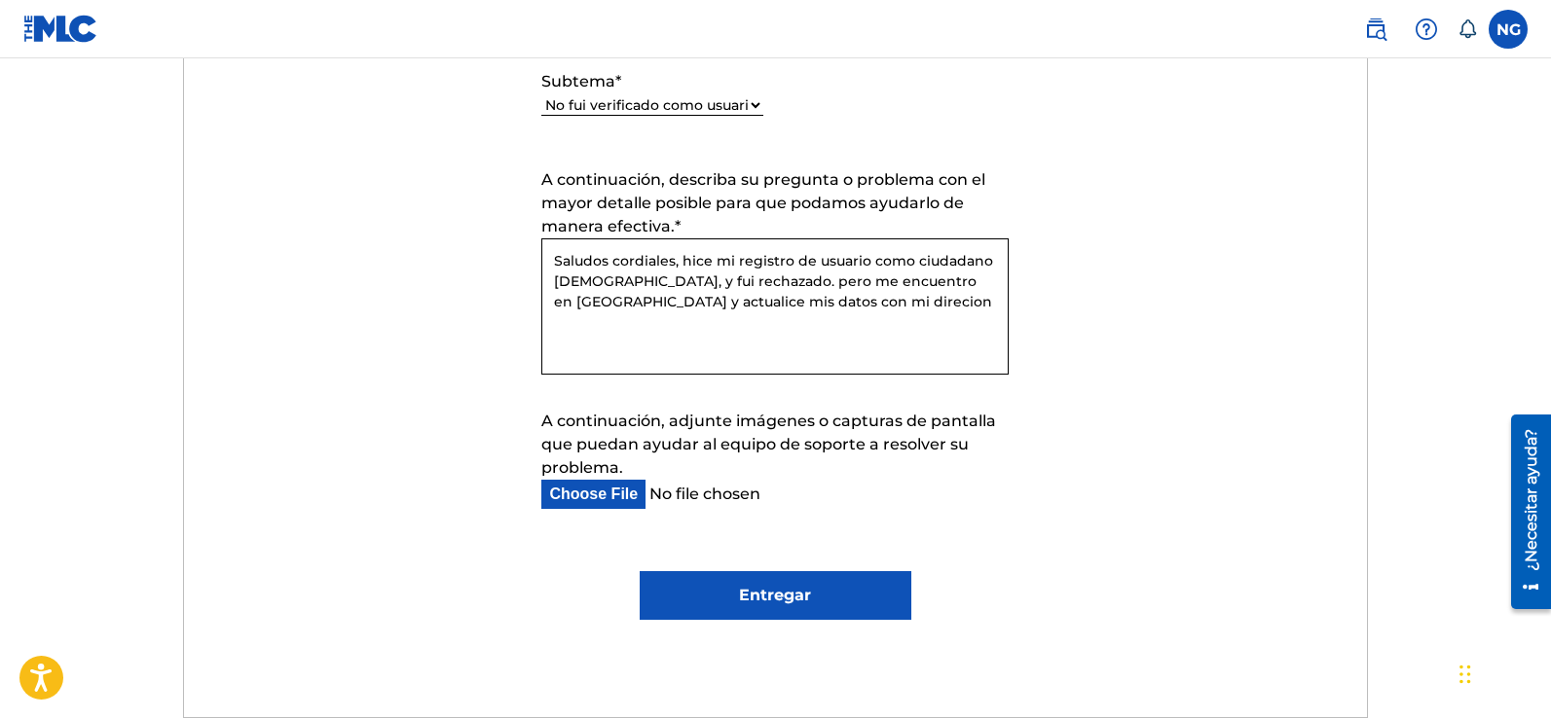
click at [986, 260] on textarea "Saludos cordiales, hice mi registro de usuario como ciudadano [DEMOGRAPHIC_DATA…" at bounding box center [774, 307] width 467 height 136
click at [876, 309] on textarea "Saludos cordiales, hice mi registro de usuario como extranjero venezolano, y fu…" at bounding box center [774, 307] width 467 height 136
drag, startPoint x: 826, startPoint y: 305, endPoint x: 781, endPoint y: 342, distance: 58.1
click at [781, 342] on textarea "Saludos cordiales, hice mi registro de usuario como extranjero venezolano, y fu…" at bounding box center [774, 307] width 467 height 136
click at [862, 340] on textarea "Saludos cordiales, hice mi registro de usuario como extranjero venezolano, y fu…" at bounding box center [774, 307] width 467 height 136
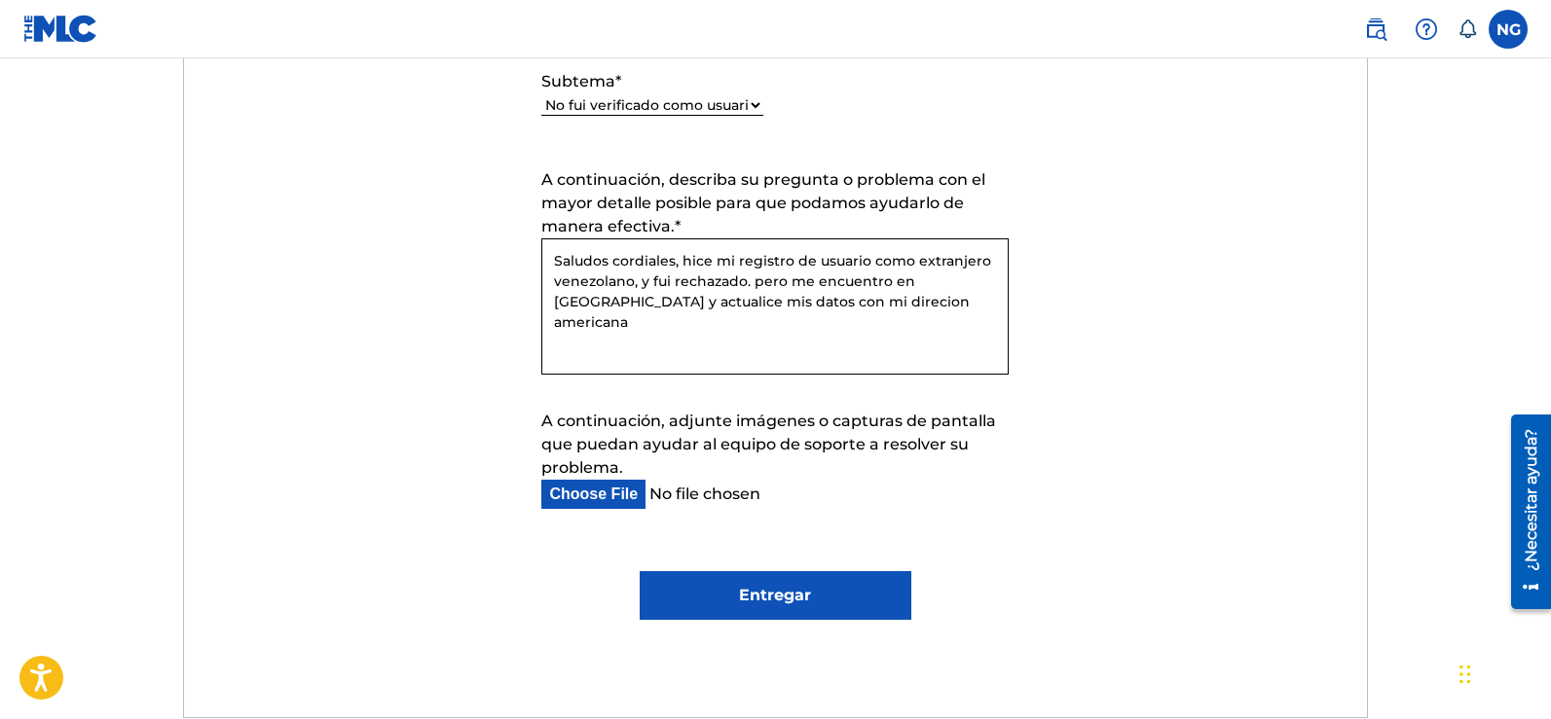
drag, startPoint x: 833, startPoint y: 299, endPoint x: 819, endPoint y: 325, distance: 30.1
click at [814, 327] on textarea "Saludos cordiales, hice mi registro de usuario como extranjero venezolano, y fu…" at bounding box center [774, 307] width 467 height 136
drag, startPoint x: 861, startPoint y: 306, endPoint x: 835, endPoint y: 308, distance: 25.4
click at [835, 308] on textarea "Saludos cordiales, hice mi registro de usuario como extranjero venezolano, y fu…" at bounding box center [774, 307] width 467 height 136
click at [839, 331] on textarea "Saludos cordiales, hice mi registro de usuario como extranjero venezolano, y fu…" at bounding box center [774, 307] width 467 height 136
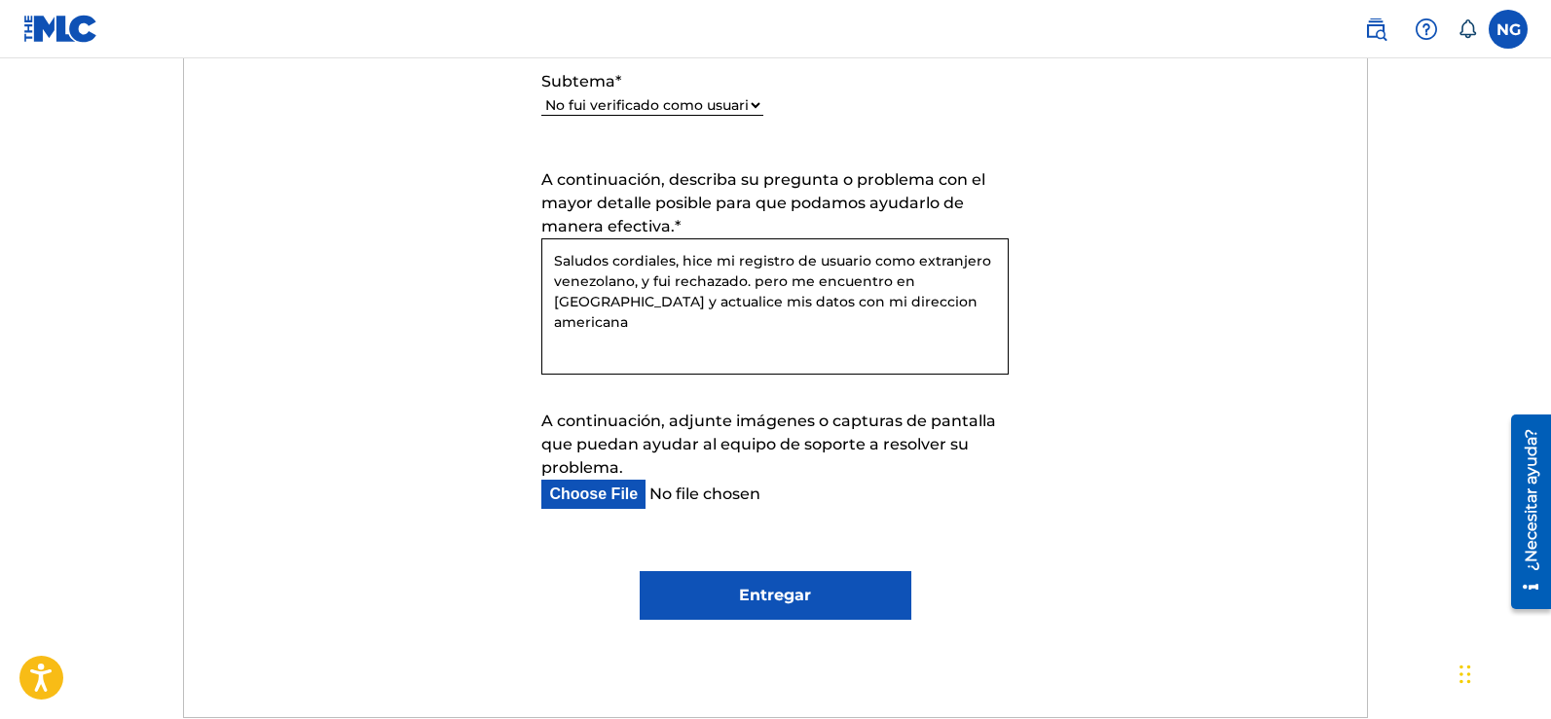
click at [941, 303] on textarea "Saludos cordiales, hice mi registro de usuario como extranjero venezolano, y fu…" at bounding box center [774, 307] width 467 height 136
click at [904, 319] on textarea "Saludos cordiales, hice mi registro de usuario como extranjero venezolano, y fu…" at bounding box center [774, 307] width 467 height 136
click at [965, 306] on textarea "Saludos cordiales, hice mi registro de usuario como extranjero venezolano, y fu…" at bounding box center [774, 307] width 467 height 136
drag, startPoint x: 952, startPoint y: 304, endPoint x: 876, endPoint y: 307, distance: 76.0
click at [875, 307] on textarea "Saludos cordiales, hice mi registro de usuario como extranjero venezolano, y fu…" at bounding box center [774, 307] width 467 height 136
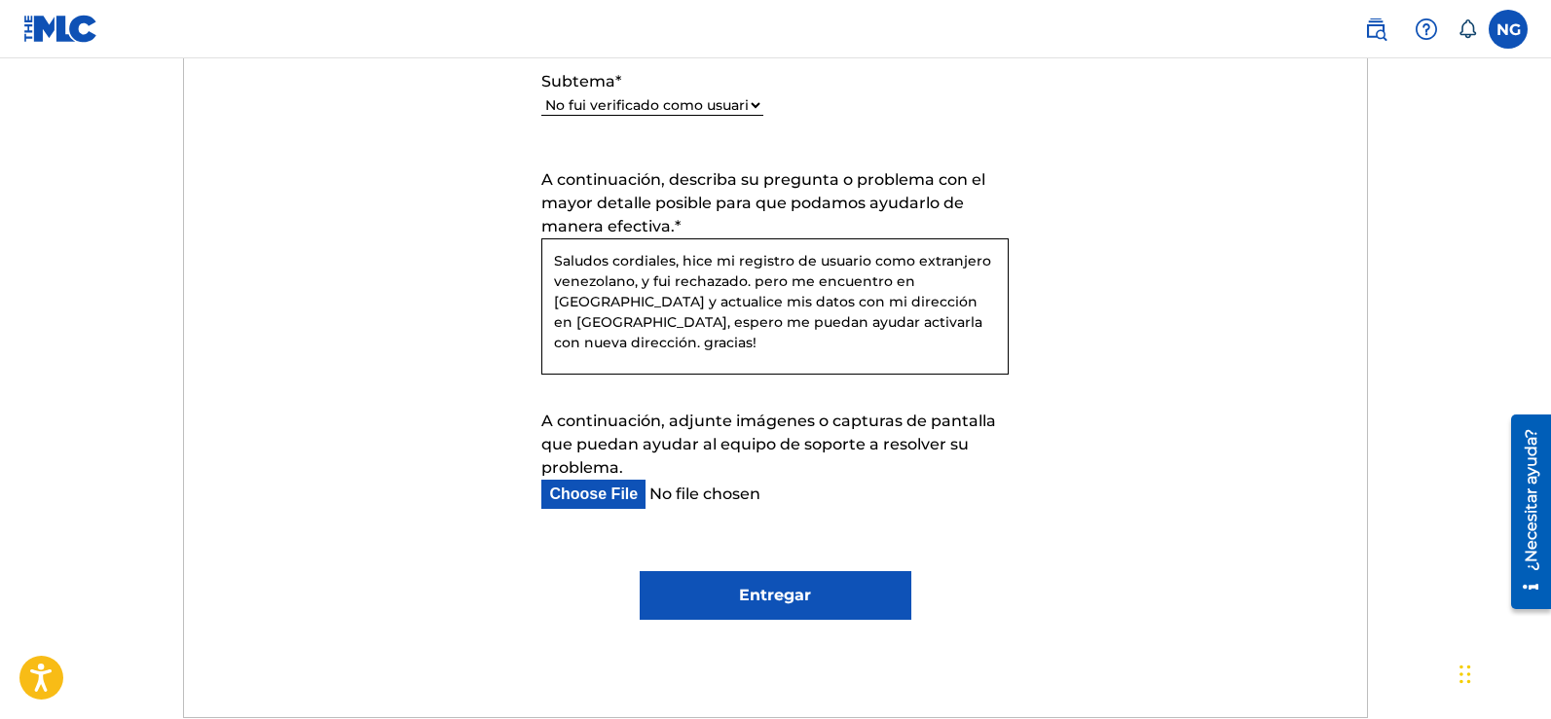
type textarea "Saludos cordiales, hice mi registro de usuario como extranjero venezolano, y fu…"
click at [470, 278] on form "Enviar una solicitud Tiempo de respuesta típico: en cuestión de horas por corre…" at bounding box center [775, 131] width 1183 height 977
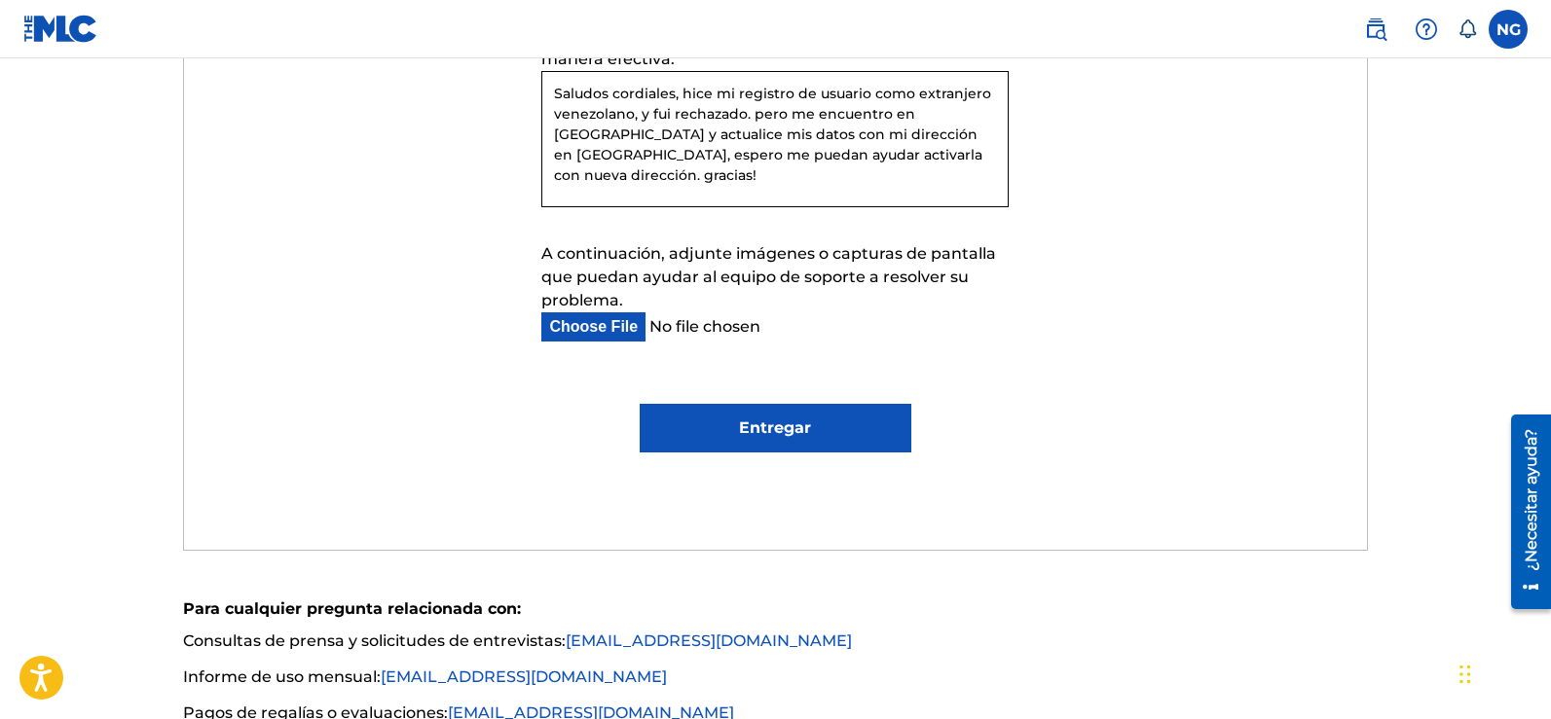
scroll to position [1363, 0]
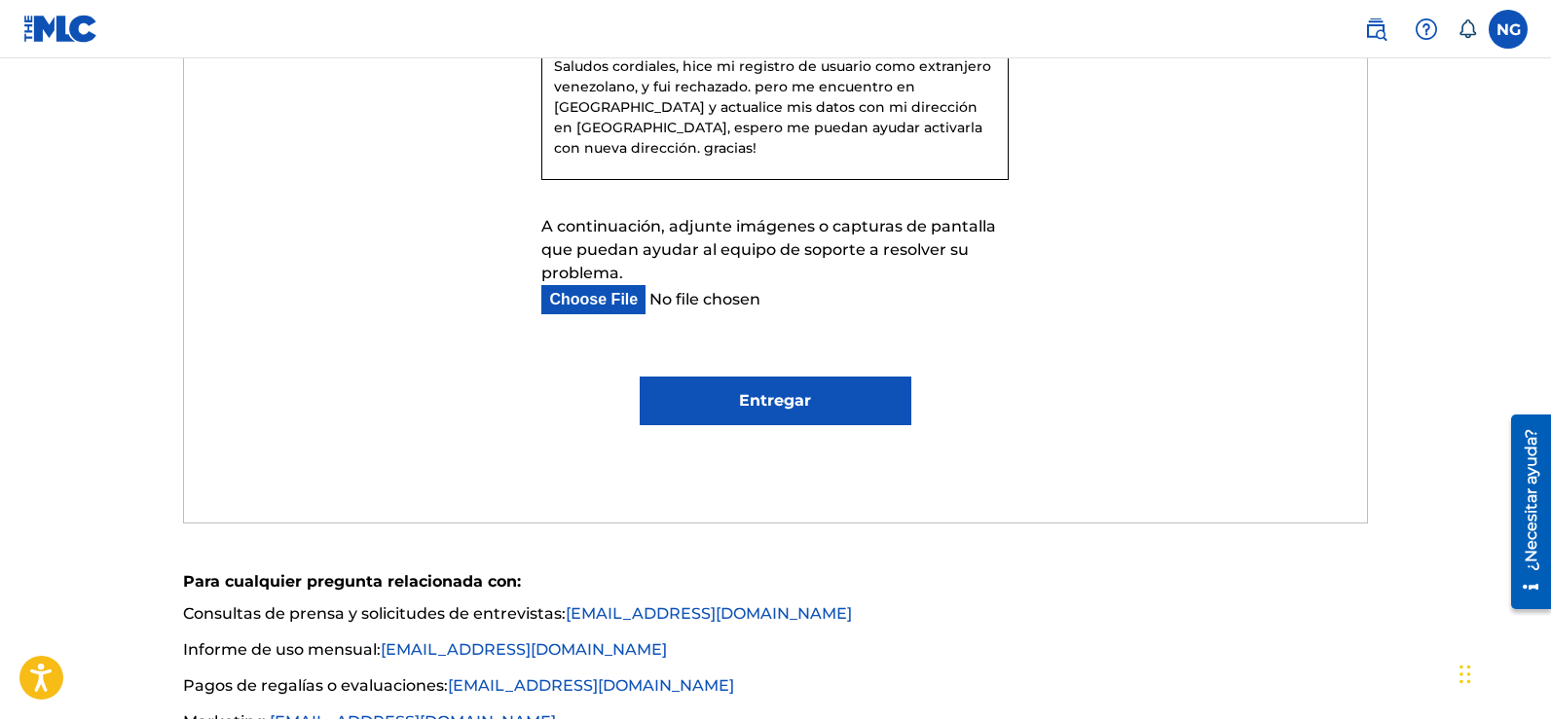
click at [743, 400] on input "Entregar" at bounding box center [776, 401] width 272 height 49
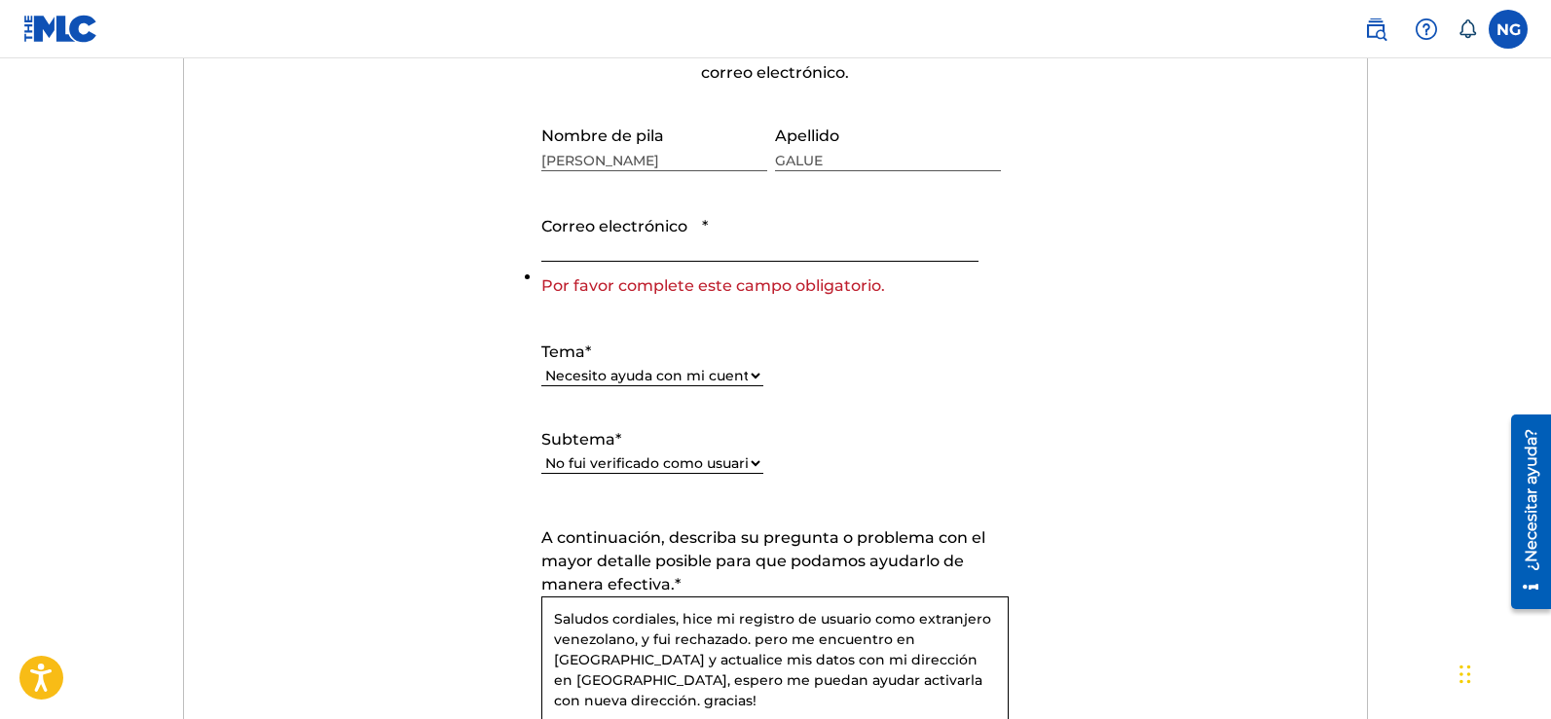
scroll to position [802, 0]
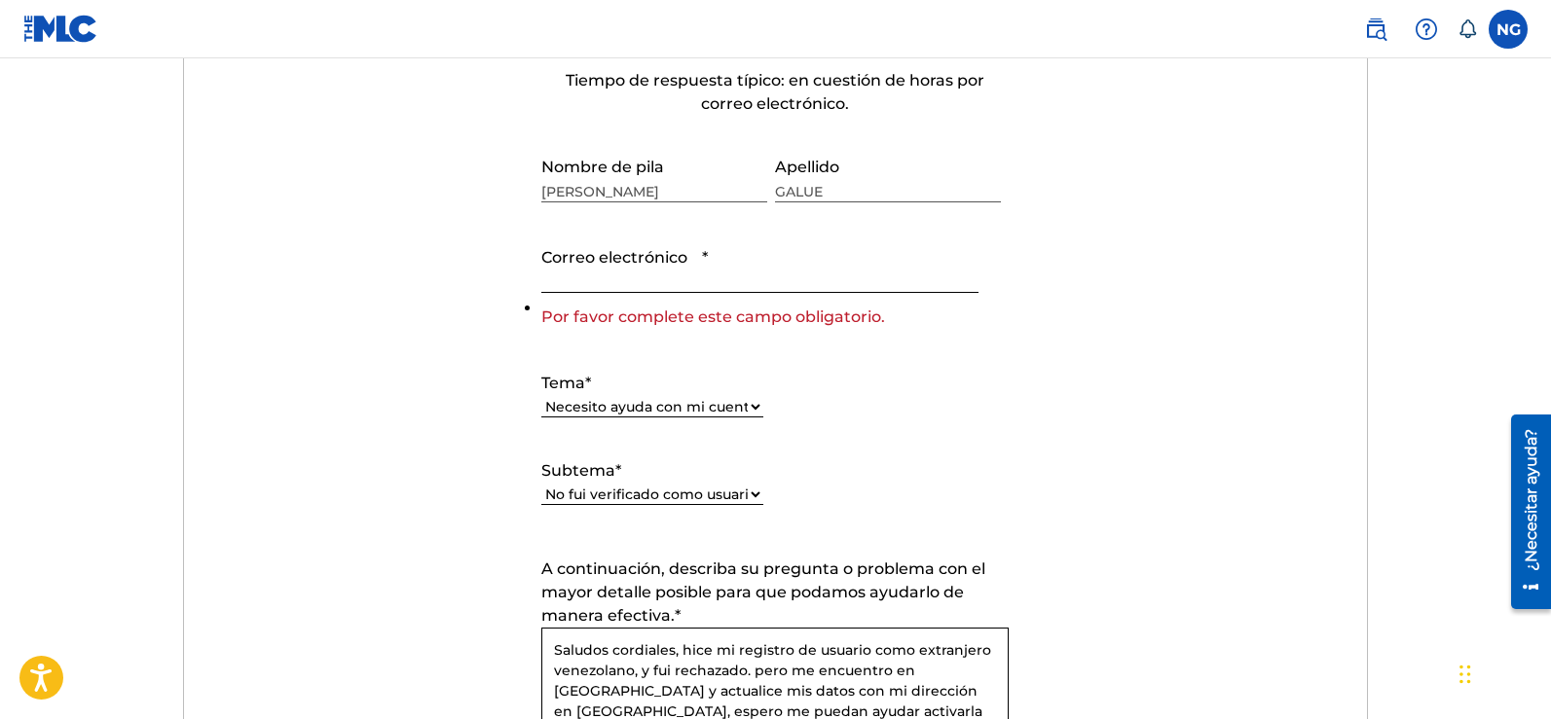
click at [590, 281] on input "Correo electrónico *" at bounding box center [759, 265] width 436 height 55
type input "[EMAIL_ADDRESS][DOMAIN_NAME]"
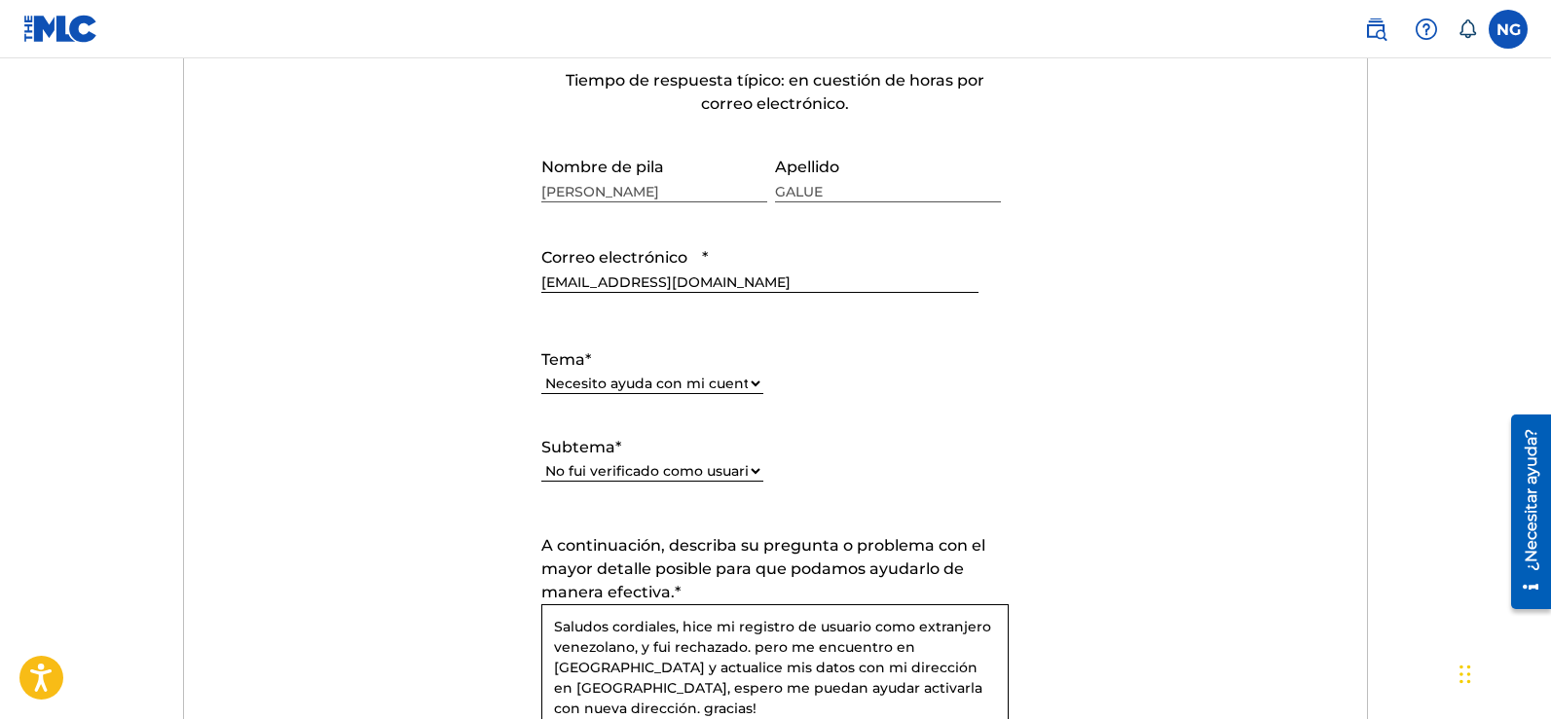
click at [375, 315] on form "Enviar una solicitud Tiempo de respuesta típico: en cuestión de horas por corre…" at bounding box center [775, 497] width 1183 height 977
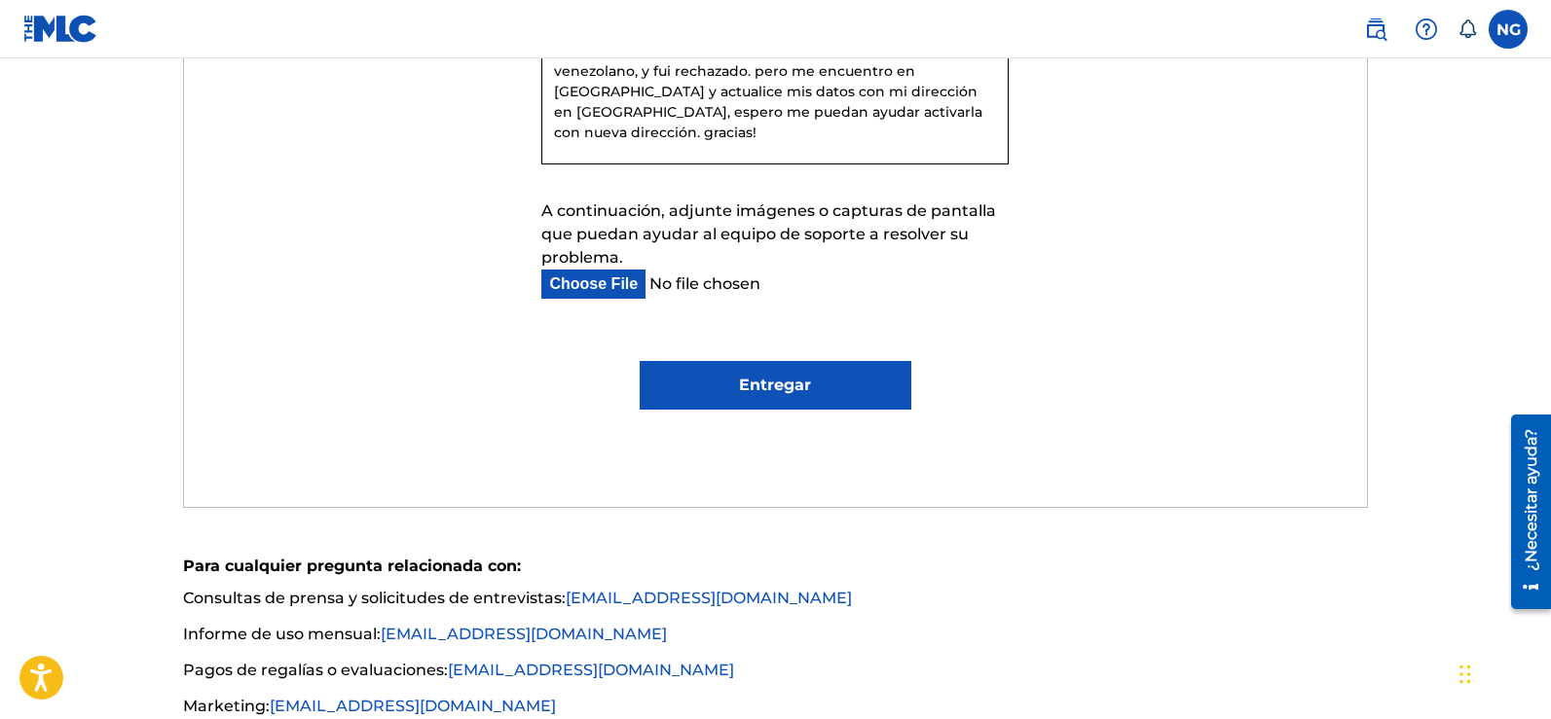
scroll to position [1386, 0]
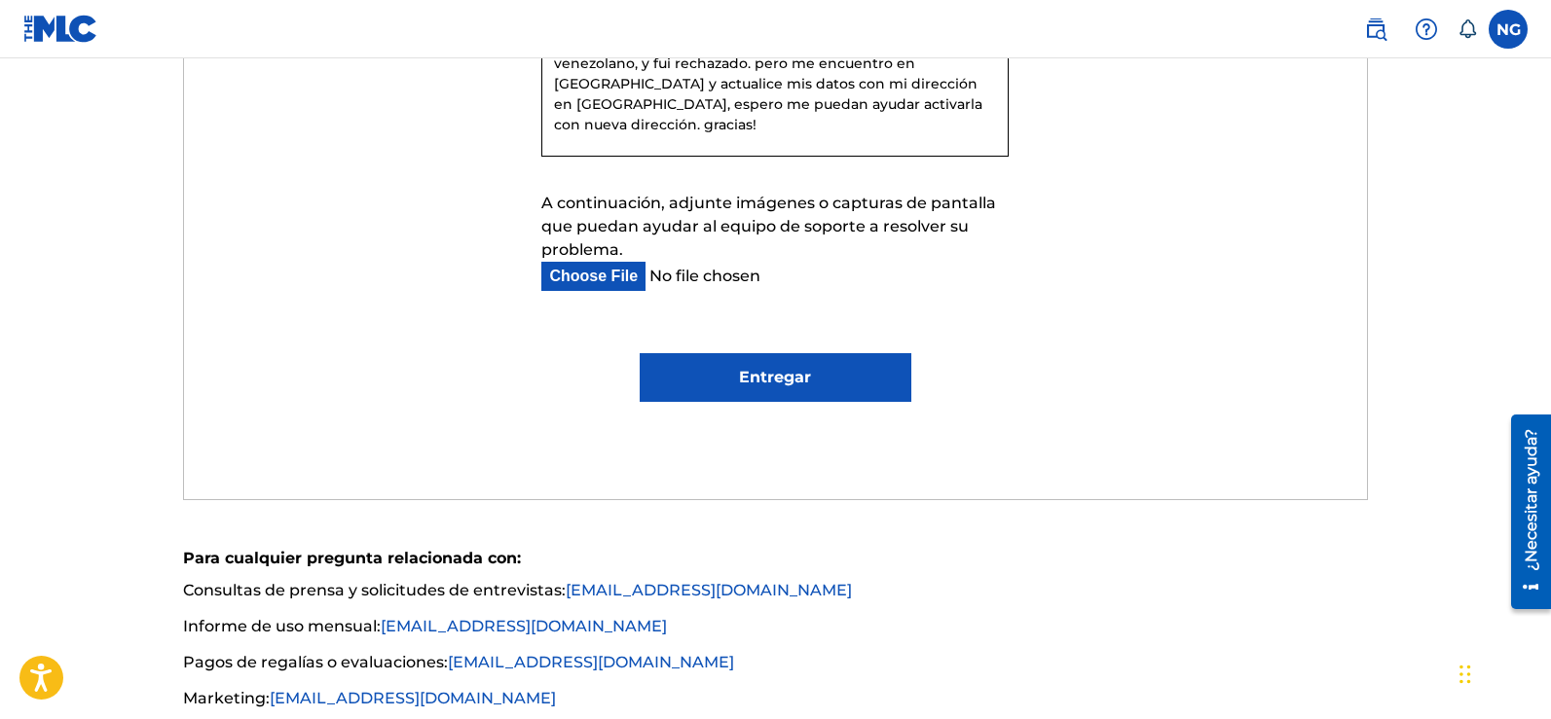
click at [757, 375] on input "Entregar" at bounding box center [776, 377] width 272 height 49
type input "Submit"
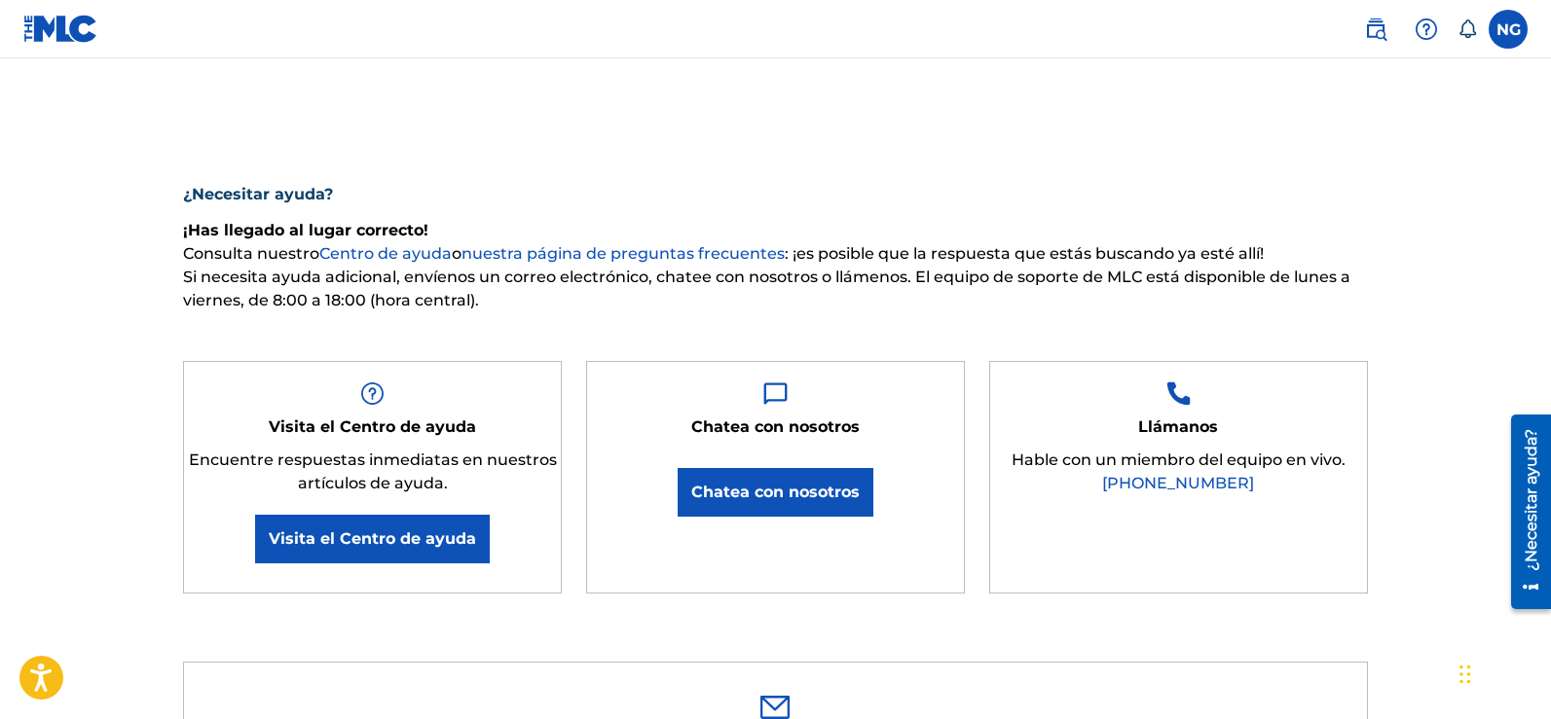
scroll to position [0, 0]
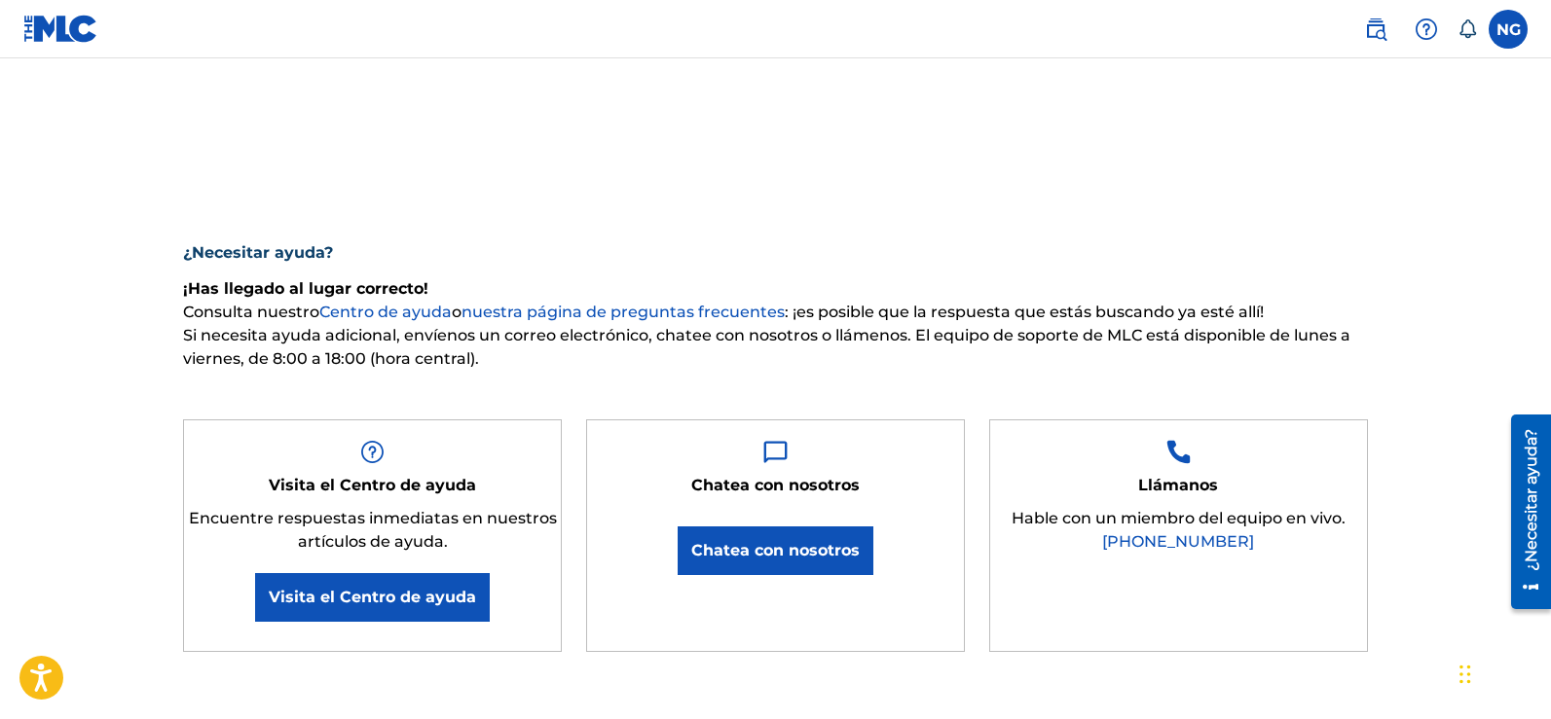
click at [624, 196] on div "¿Necesitar ayuda? ¡Has llegado al lugar correcto! Consulta nuestro Centro de ay…" at bounding box center [775, 596] width 1363 height 978
click at [1498, 18] on label at bounding box center [1508, 29] width 39 height 39
click at [1508, 29] on input "NG [PERSON_NAME] [EMAIL_ADDRESS][DOMAIN_NAME] Preferencias de notificación Perf…" at bounding box center [1508, 29] width 0 height 0
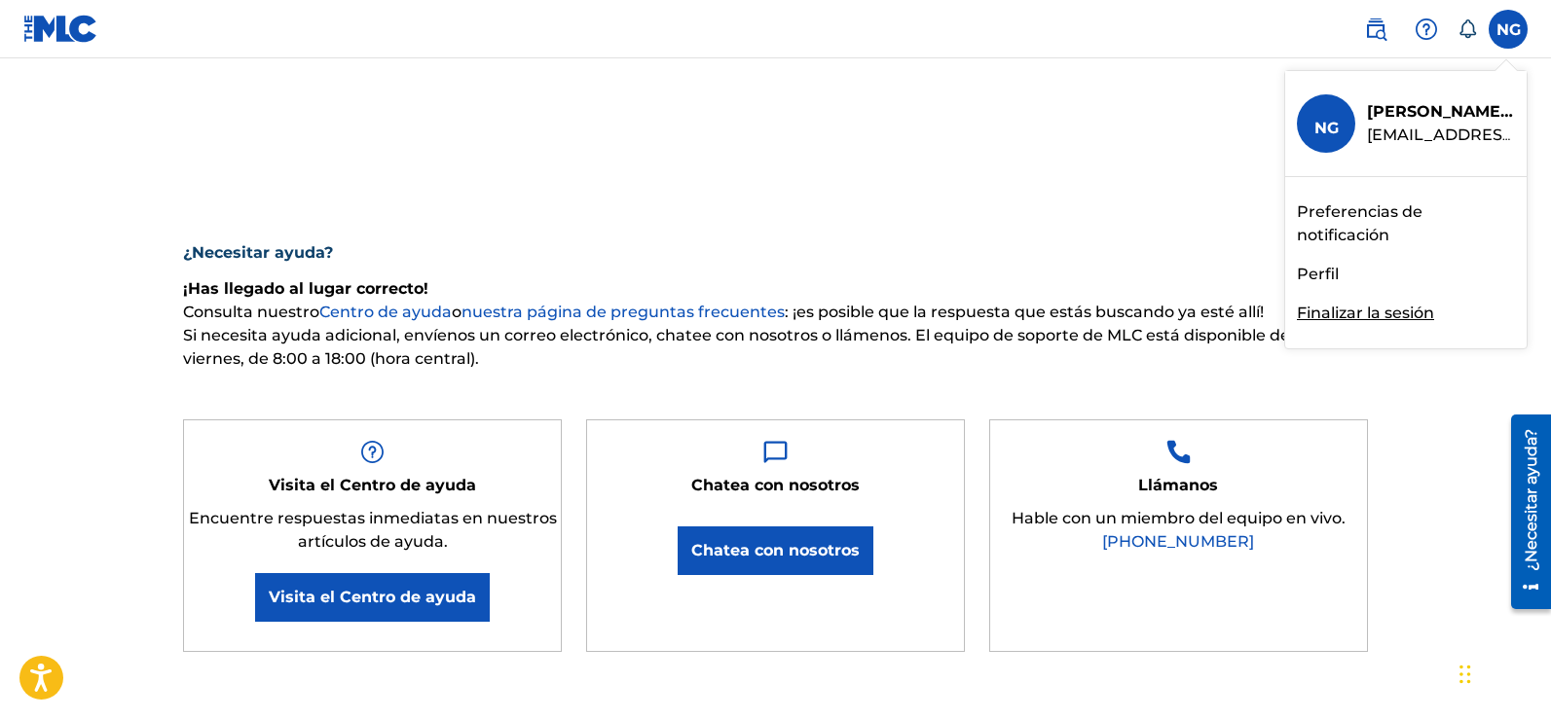
click at [1344, 206] on font "Preferencias de notificación" at bounding box center [1360, 224] width 126 height 42
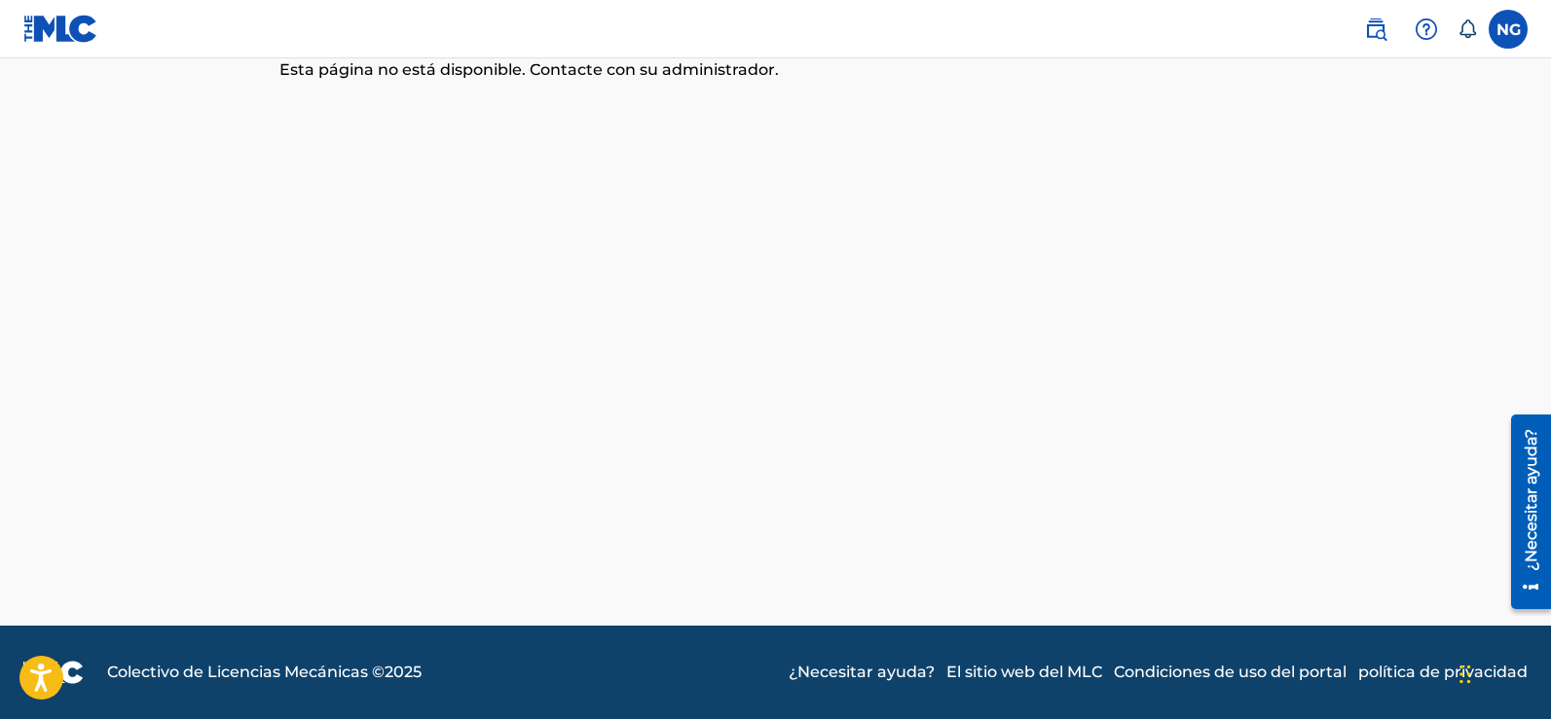
click at [1501, 20] on label at bounding box center [1508, 29] width 39 height 39
click at [1508, 29] on input "NG [PERSON_NAME] [EMAIL_ADDRESS][DOMAIN_NAME] Preferencias de notificación Perf…" at bounding box center [1508, 29] width 0 height 0
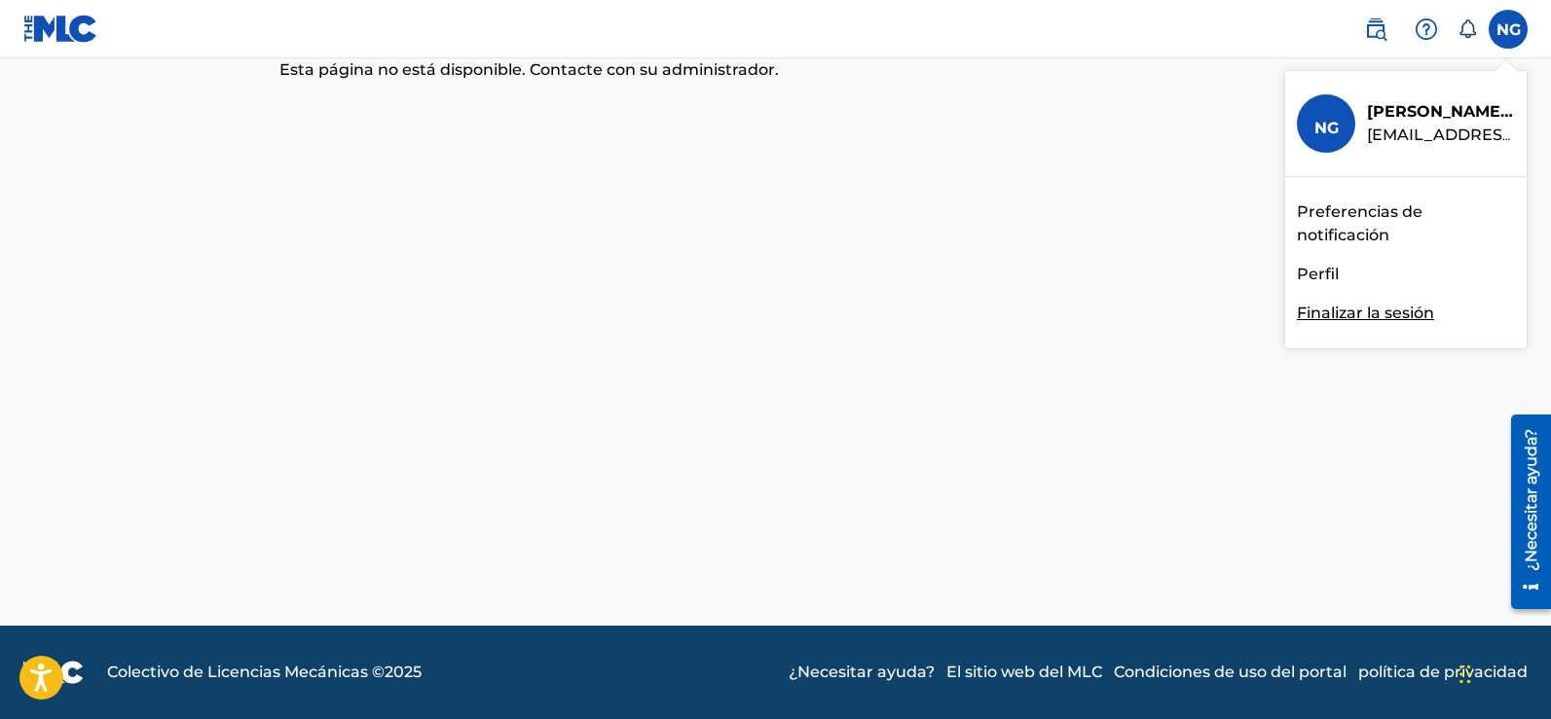
click at [1355, 215] on font "Preferencias de notificación" at bounding box center [1360, 224] width 126 height 42
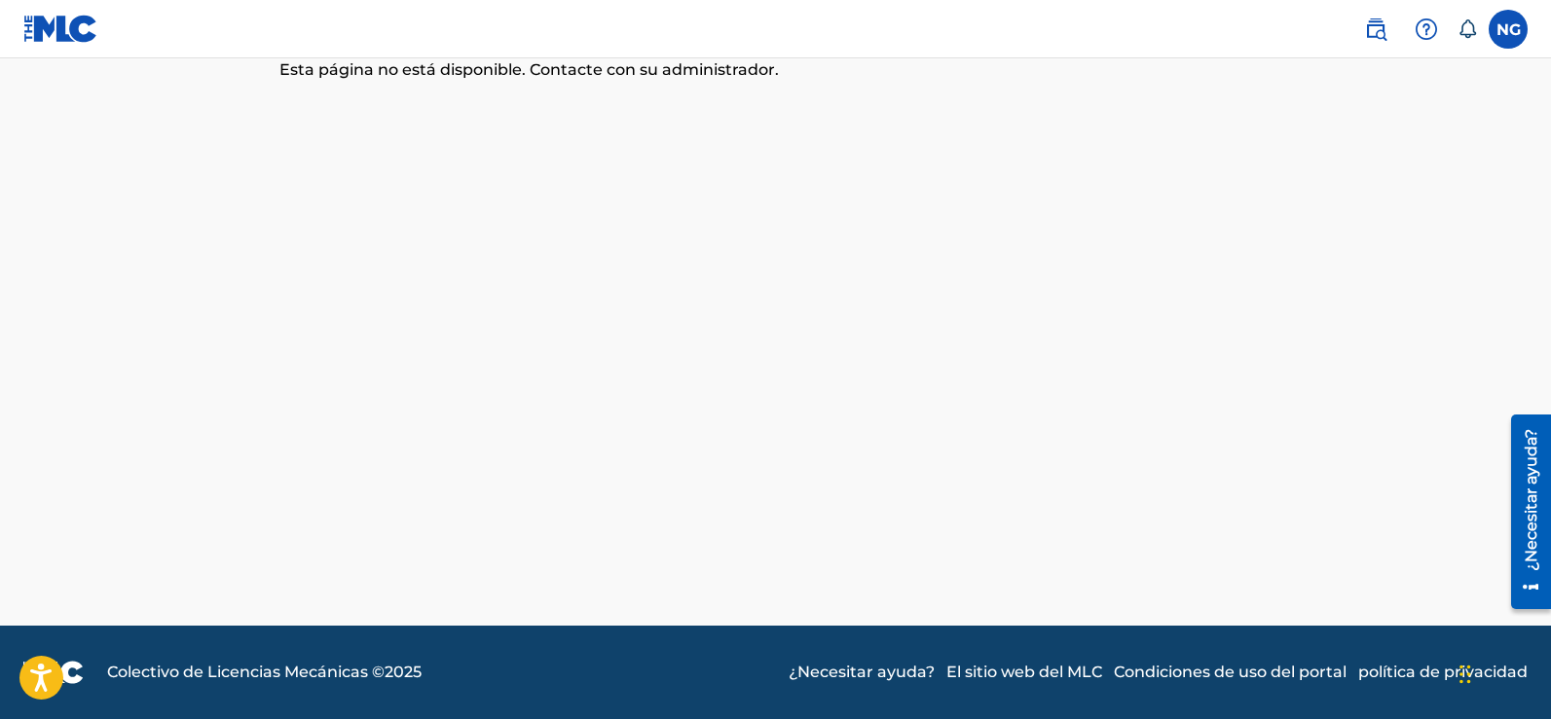
click at [1499, 26] on label at bounding box center [1508, 29] width 39 height 39
click at [1508, 29] on input "NG [PERSON_NAME] [EMAIL_ADDRESS][DOMAIN_NAME] Preferencias de notificación Perf…" at bounding box center [1508, 29] width 0 height 0
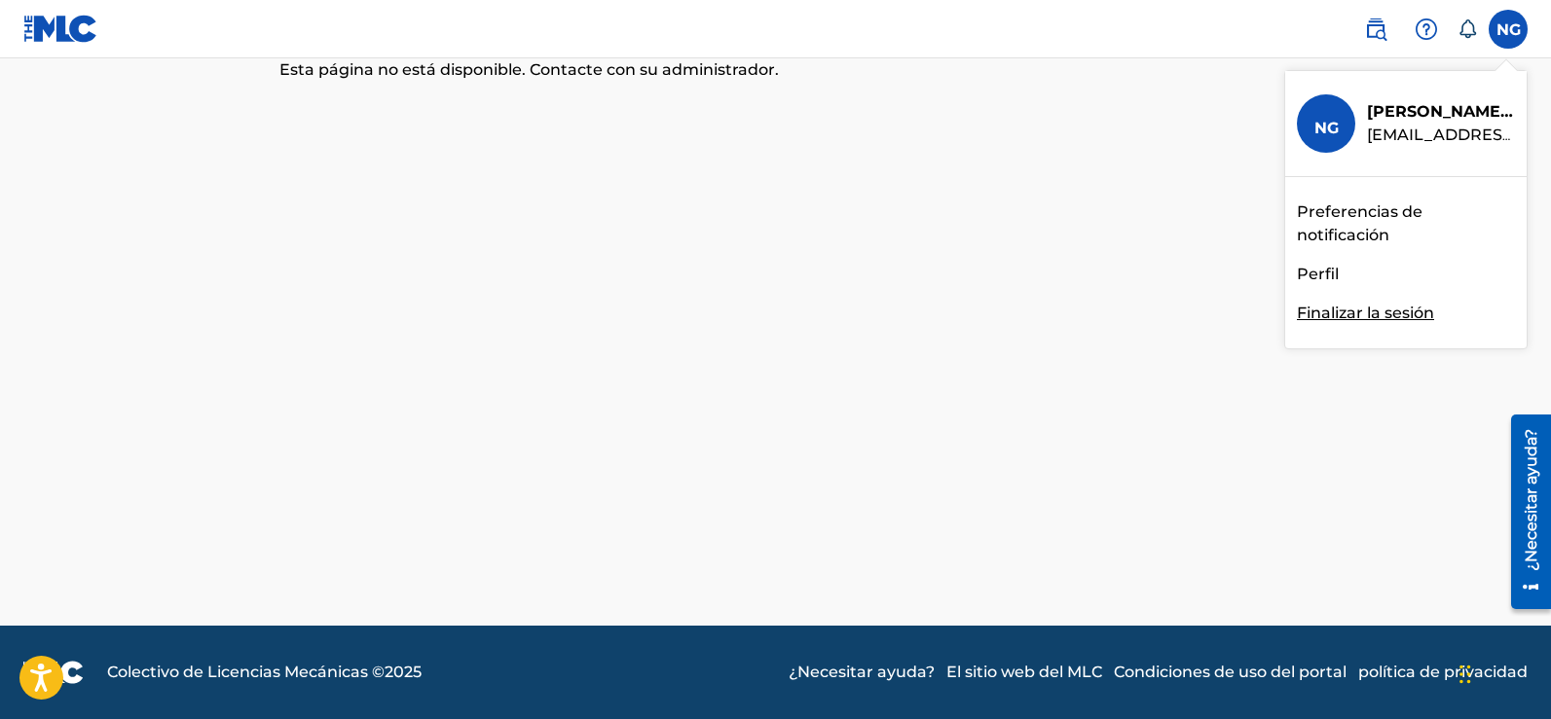
click at [1319, 278] on font "Perfil" at bounding box center [1318, 274] width 42 height 18
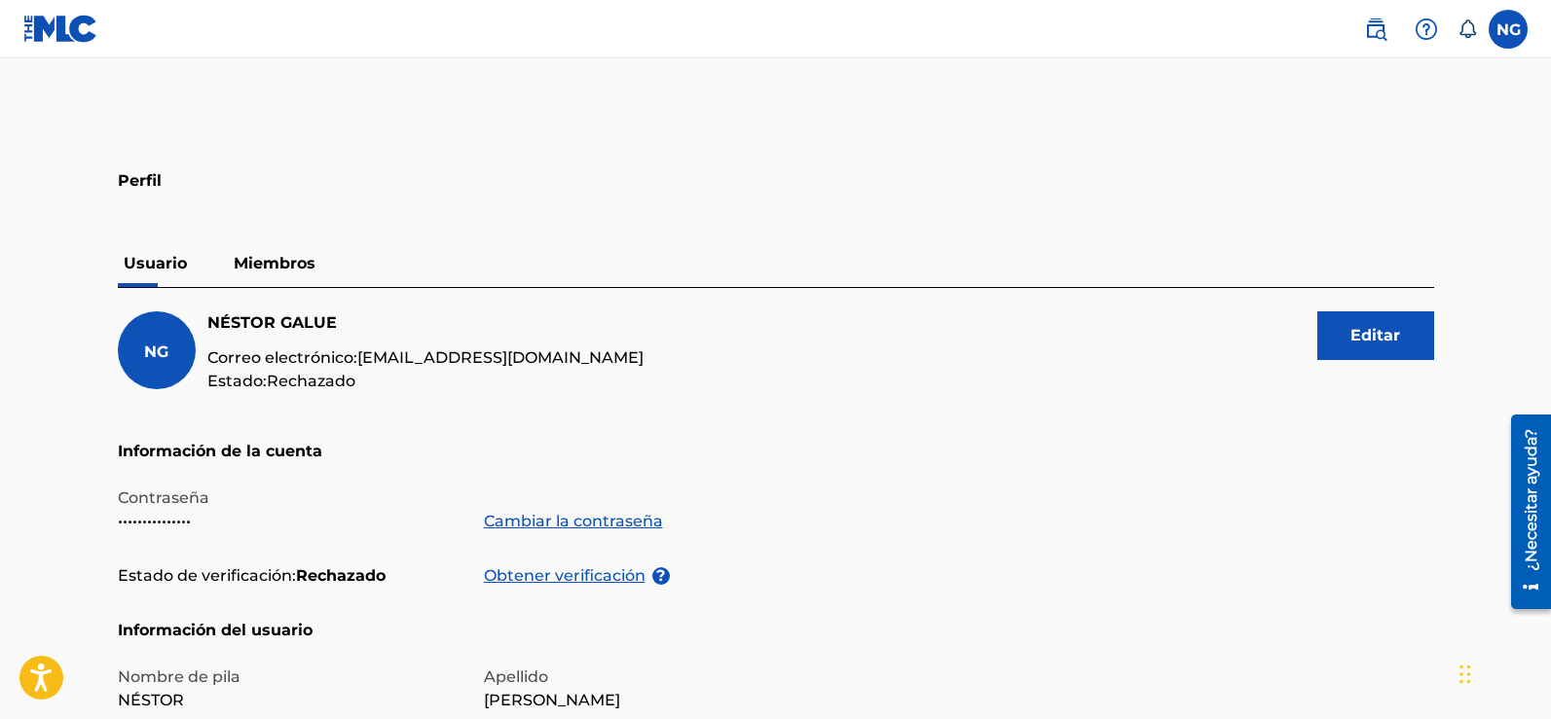
click at [293, 251] on p "Miembros" at bounding box center [274, 263] width 93 height 47
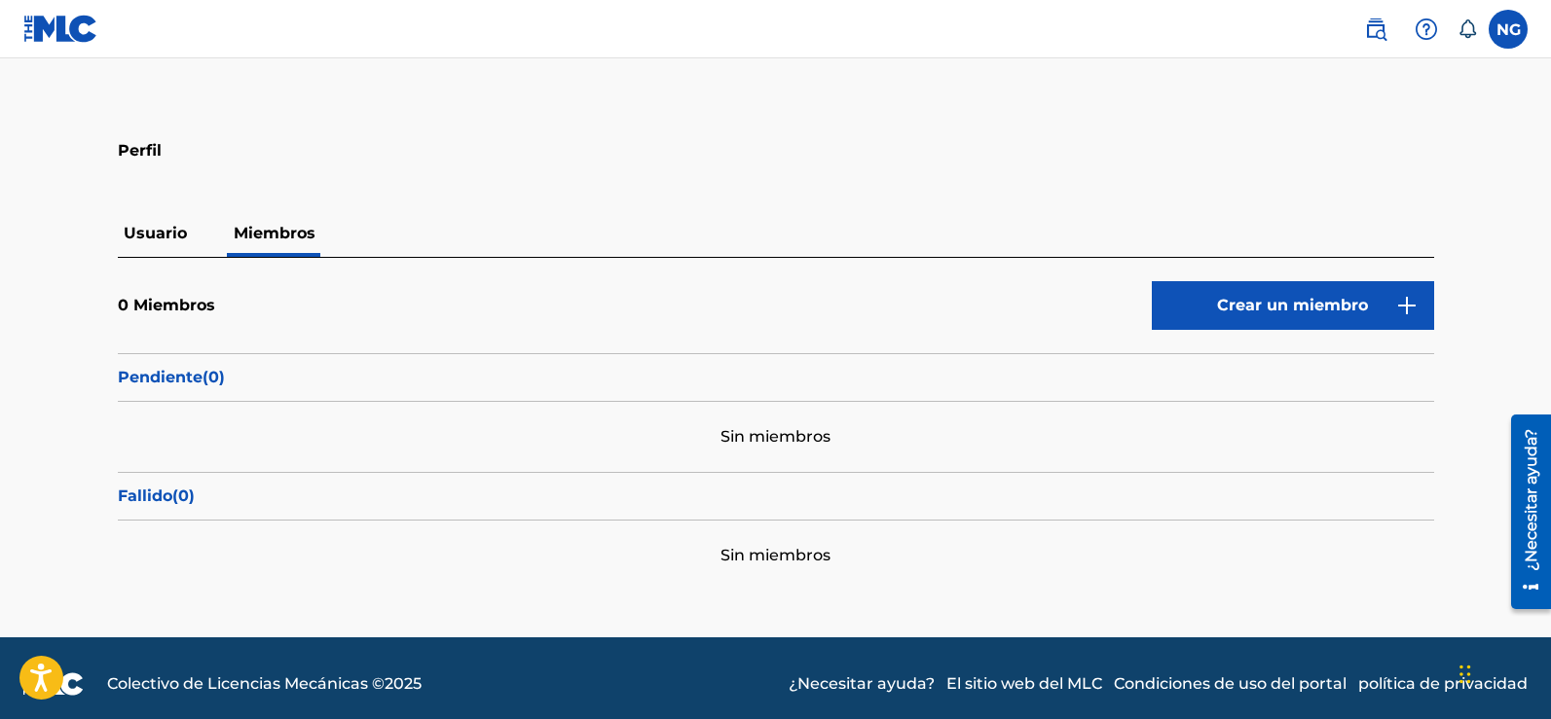
scroll to position [42, 0]
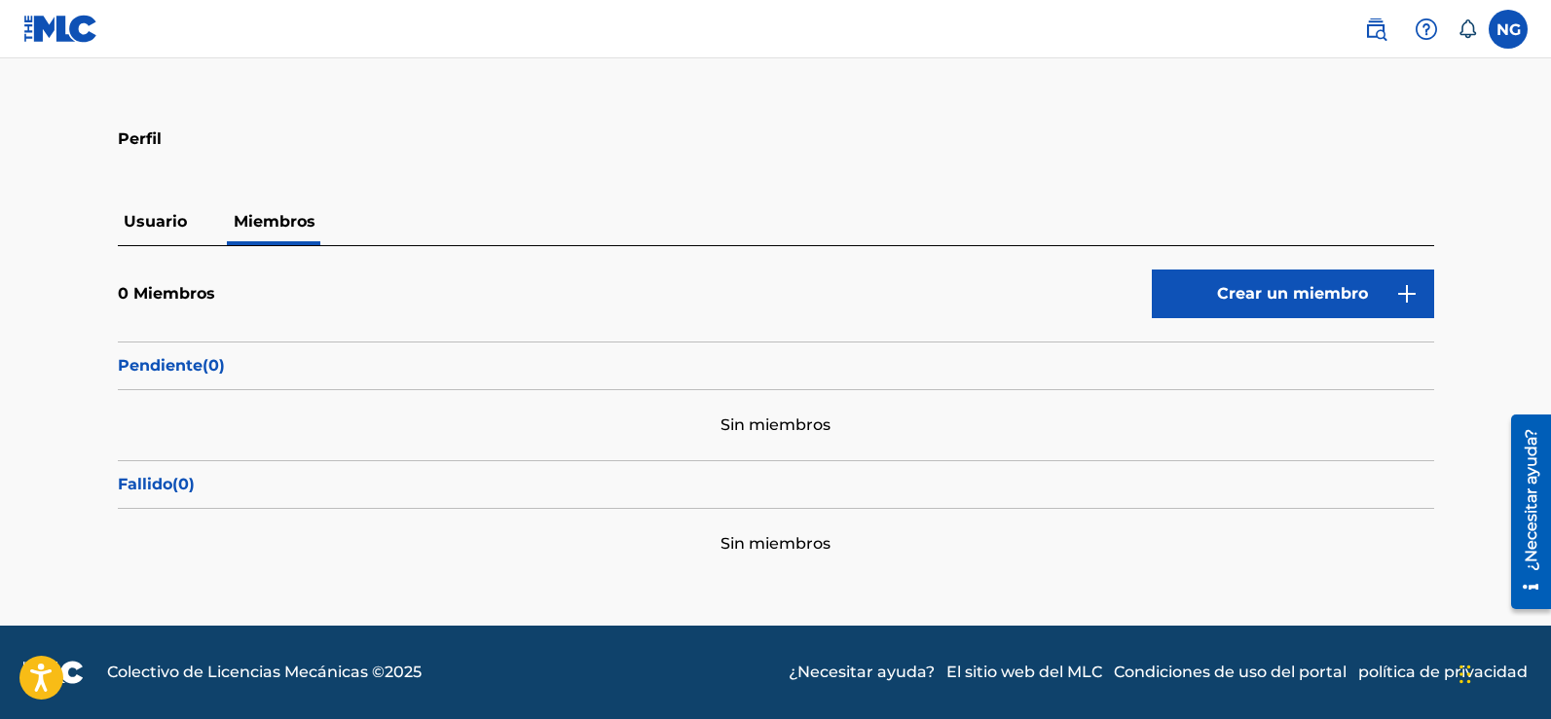
drag, startPoint x: 1302, startPoint y: 298, endPoint x: 1198, endPoint y: 129, distance: 198.0
click at [1215, 129] on div "Perfil Usuario Miembros 0 Miembros Crear un miembro Pendiente ( 0 ) Sin miembro…" at bounding box center [775, 344] width 1363 height 469
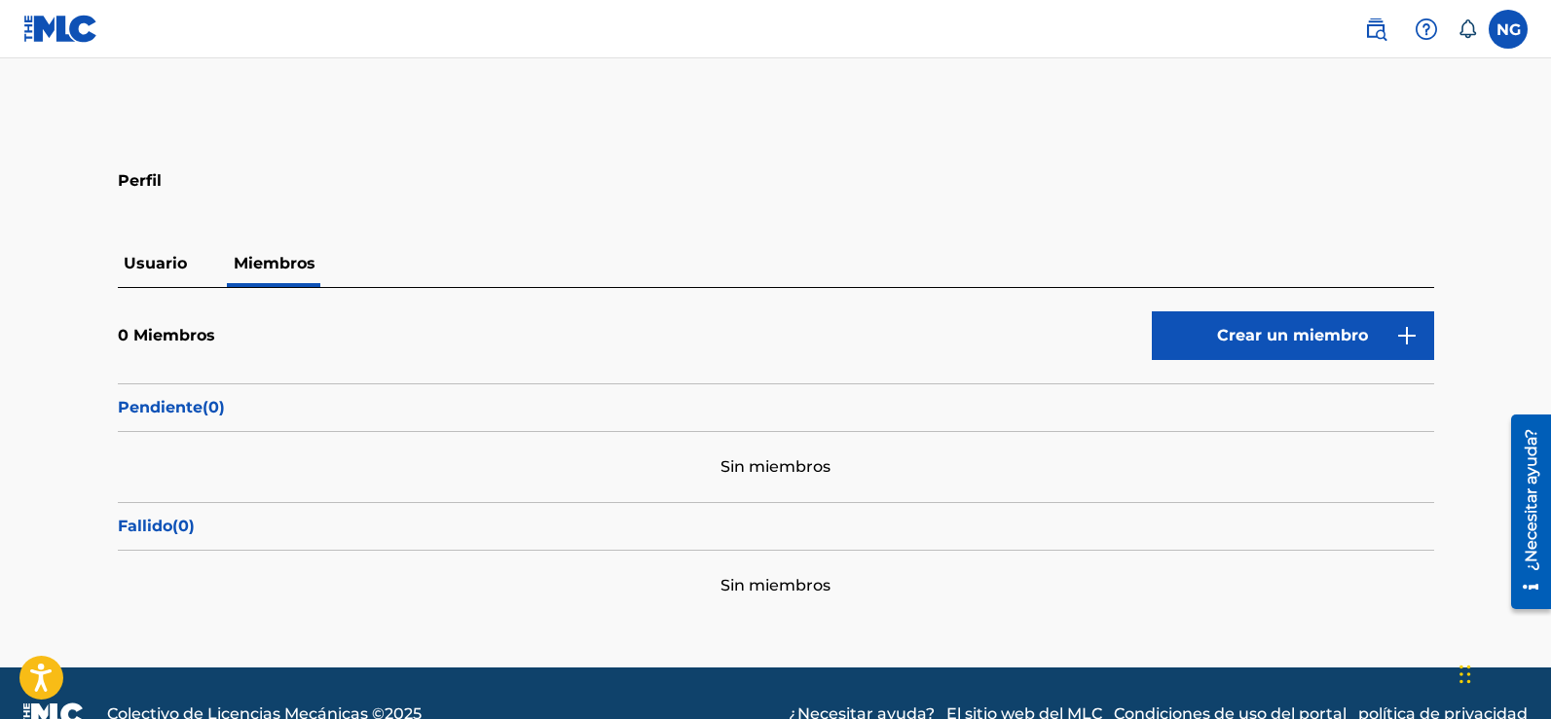
click at [170, 258] on font "Usuario" at bounding box center [155, 263] width 63 height 18
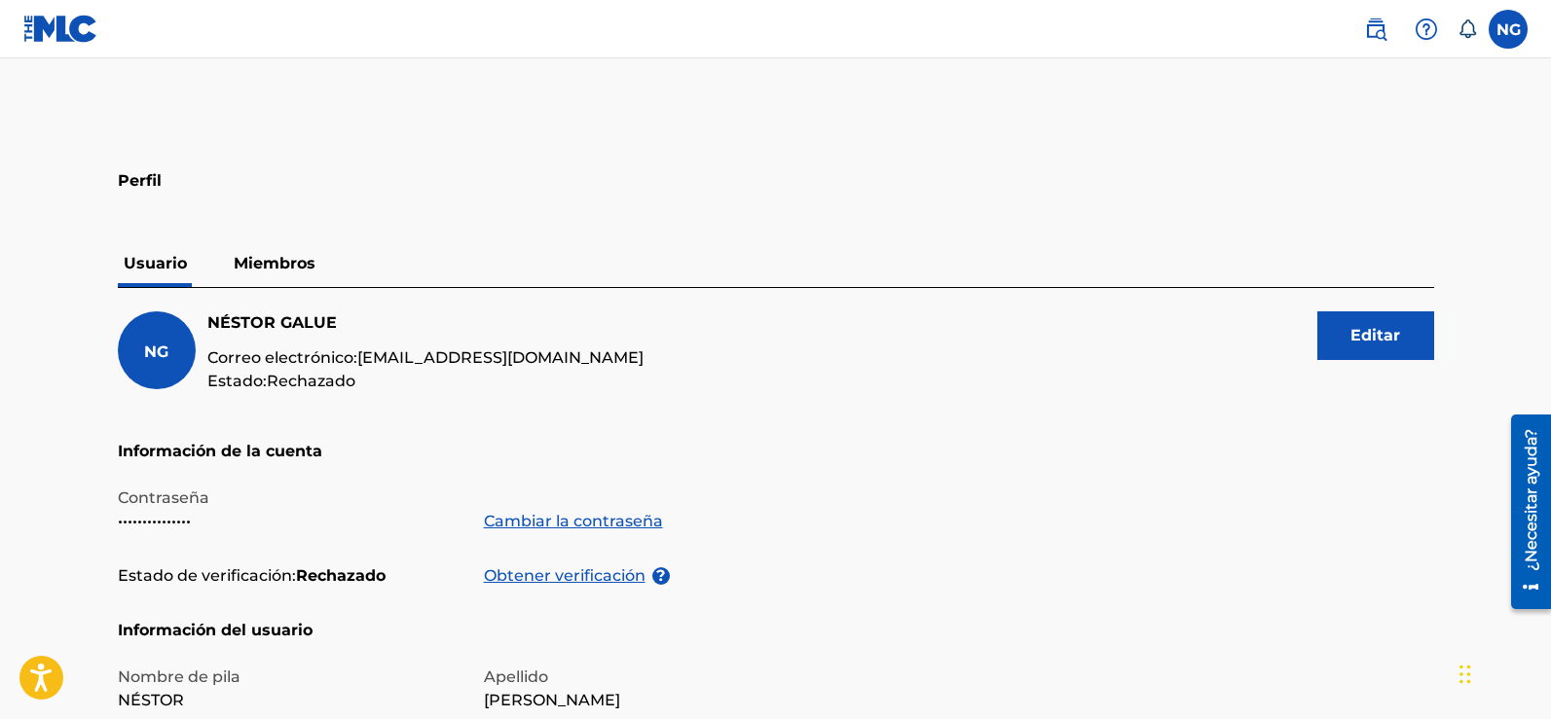
click at [1510, 24] on label at bounding box center [1508, 29] width 39 height 39
click at [1508, 29] on input "NG [PERSON_NAME] [EMAIL_ADDRESS][DOMAIN_NAME] Preferencias de notificación Perf…" at bounding box center [1508, 29] width 0 height 0
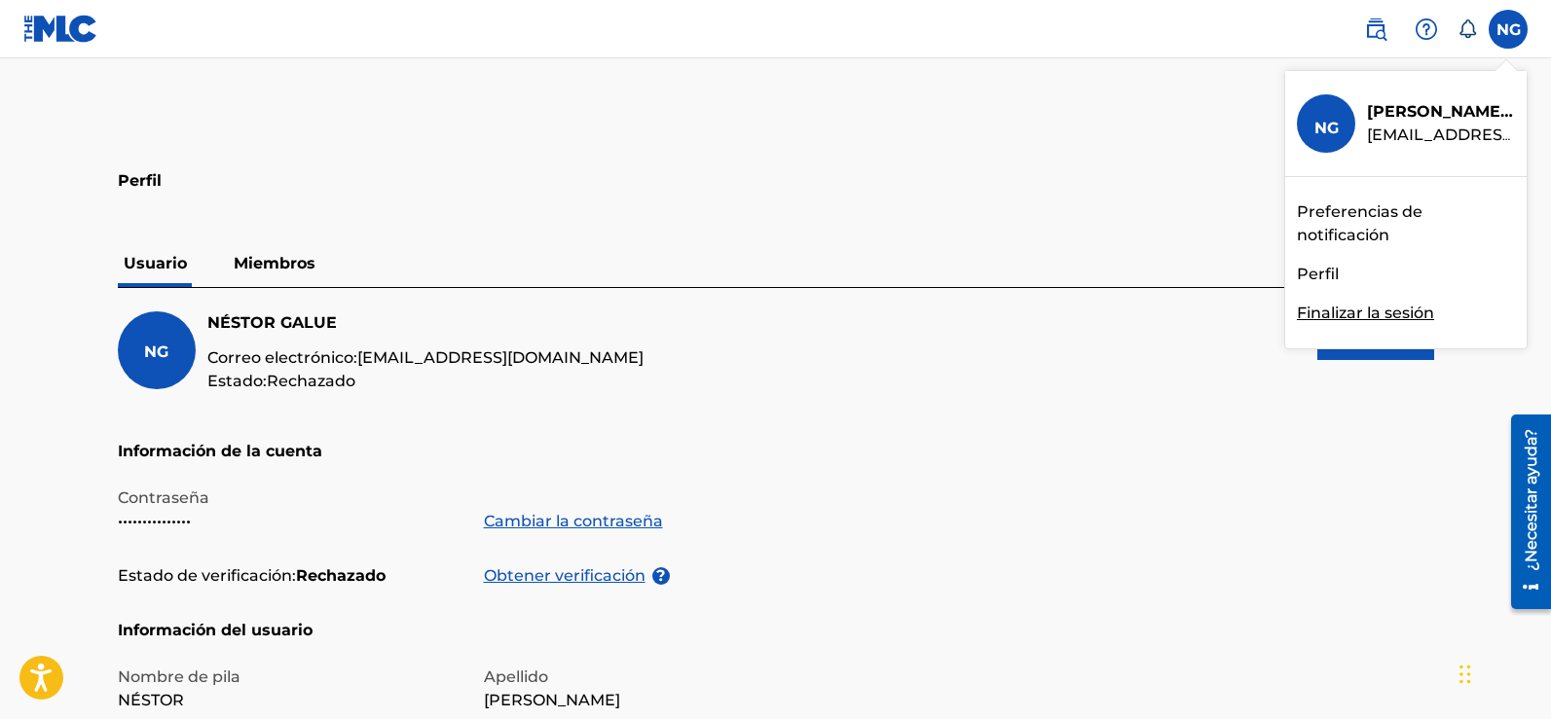
click at [1361, 212] on font "Preferencias de notificación" at bounding box center [1360, 224] width 126 height 42
